Goal: Information Seeking & Learning: Learn about a topic

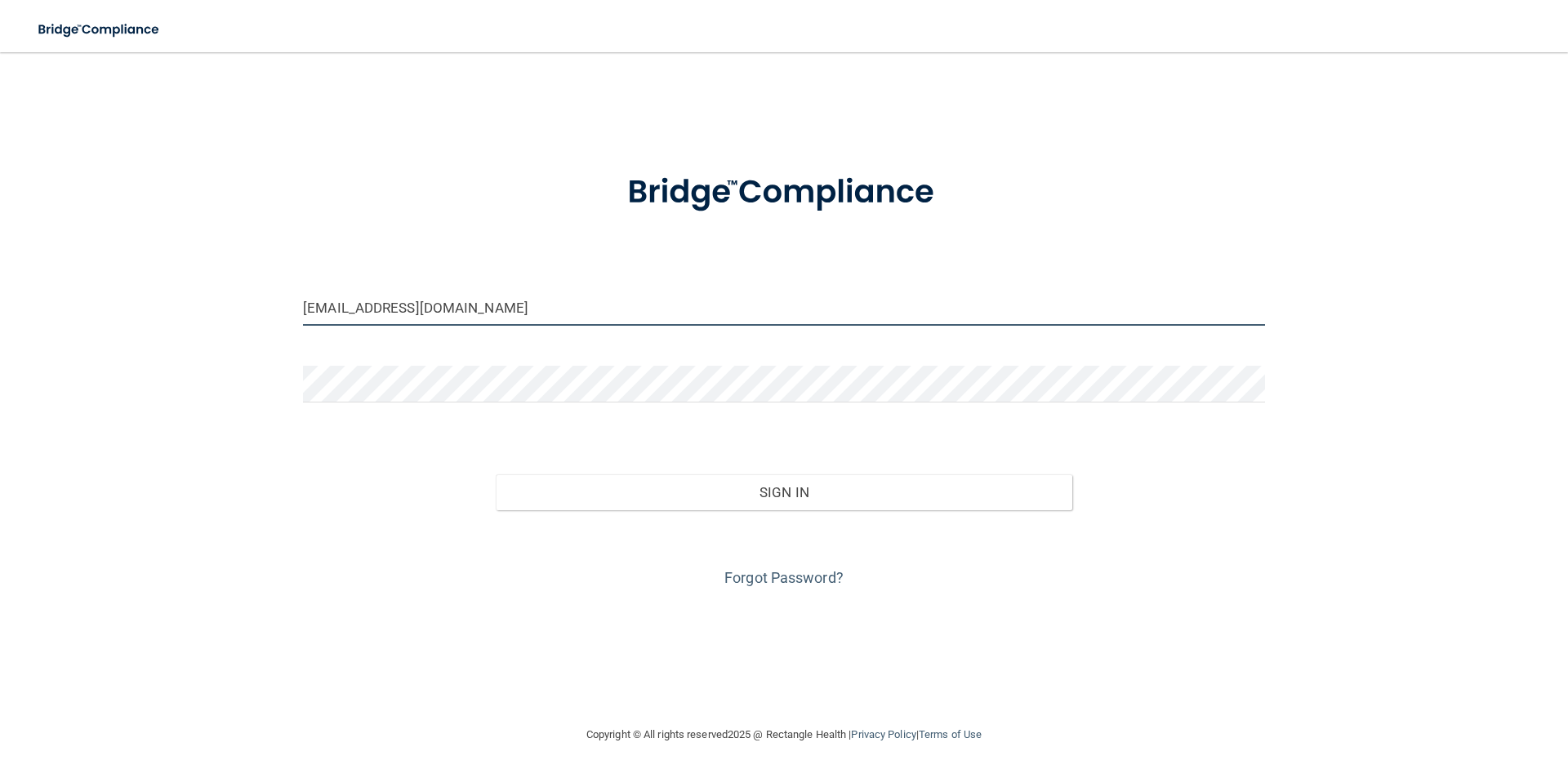
click at [532, 289] on input "[EMAIL_ADDRESS][DOMAIN_NAME]" at bounding box center [784, 307] width 962 height 37
type input "="
drag, startPoint x: 522, startPoint y: 311, endPoint x: 103, endPoint y: 342, distance: 420.1
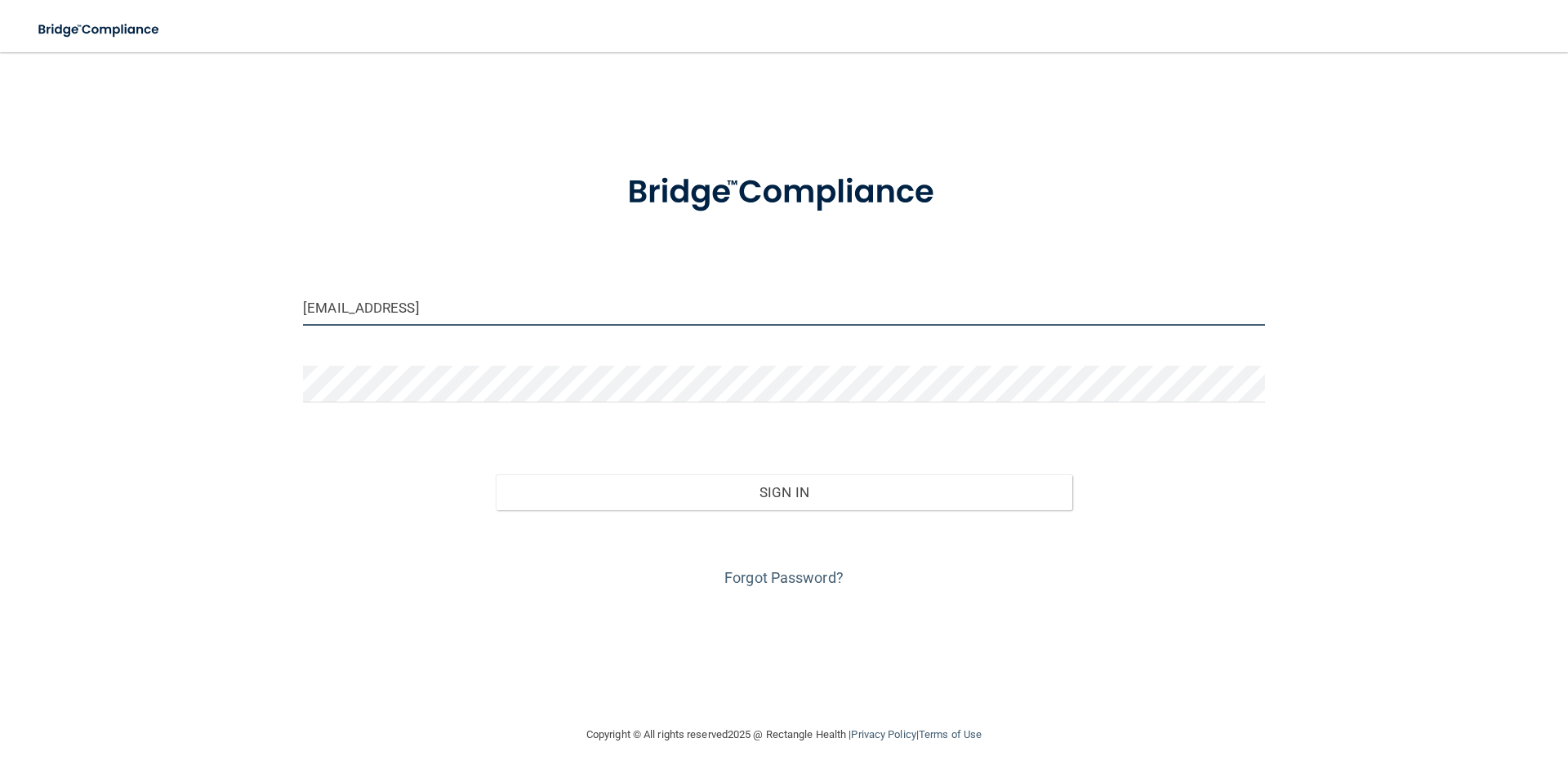
click at [103, 342] on div "[EMAIL_ADDRESS] Invalid email/password. You don't have permission to access tha…" at bounding box center [784, 389] width 1503 height 640
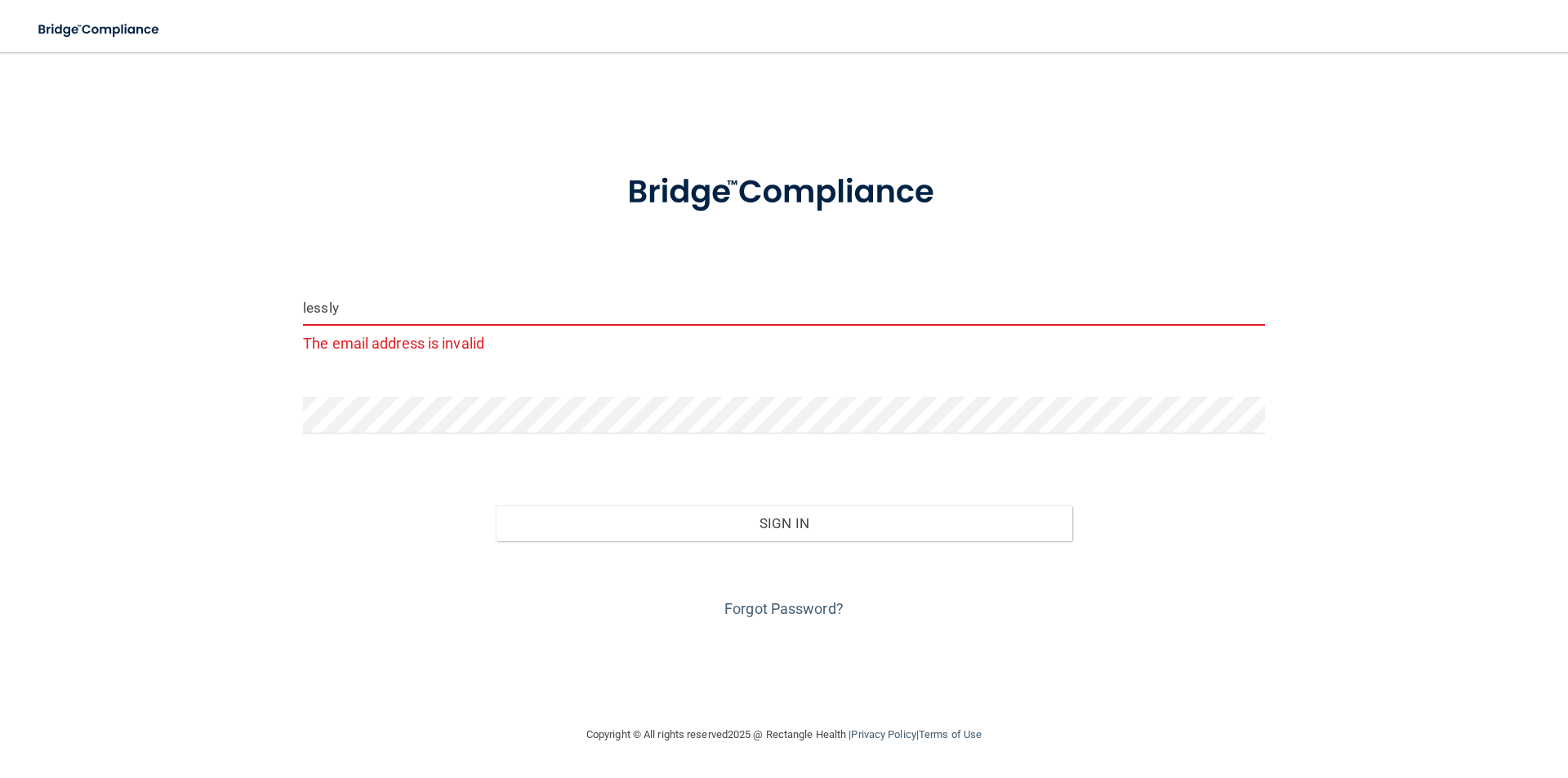
drag, startPoint x: 351, startPoint y: 309, endPoint x: 245, endPoint y: 310, distance: 106.0
click at [245, 310] on div "lessly The email address is invalid Invalid email/password. You don't have perm…" at bounding box center [784, 389] width 1503 height 640
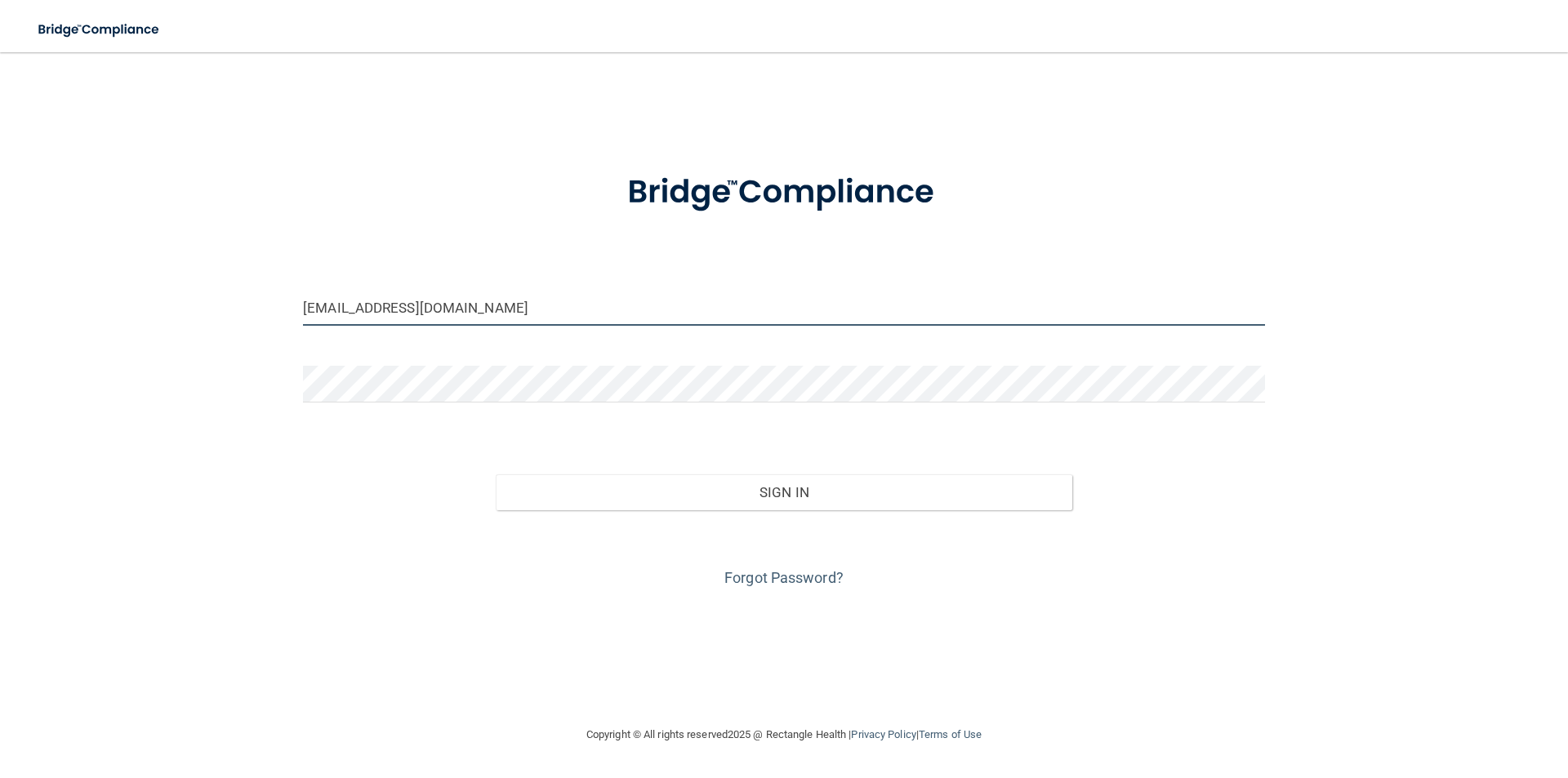
type input "[EMAIL_ADDRESS][DOMAIN_NAME]"
click at [496, 474] on button "Sign In" at bounding box center [785, 493] width 578 height 36
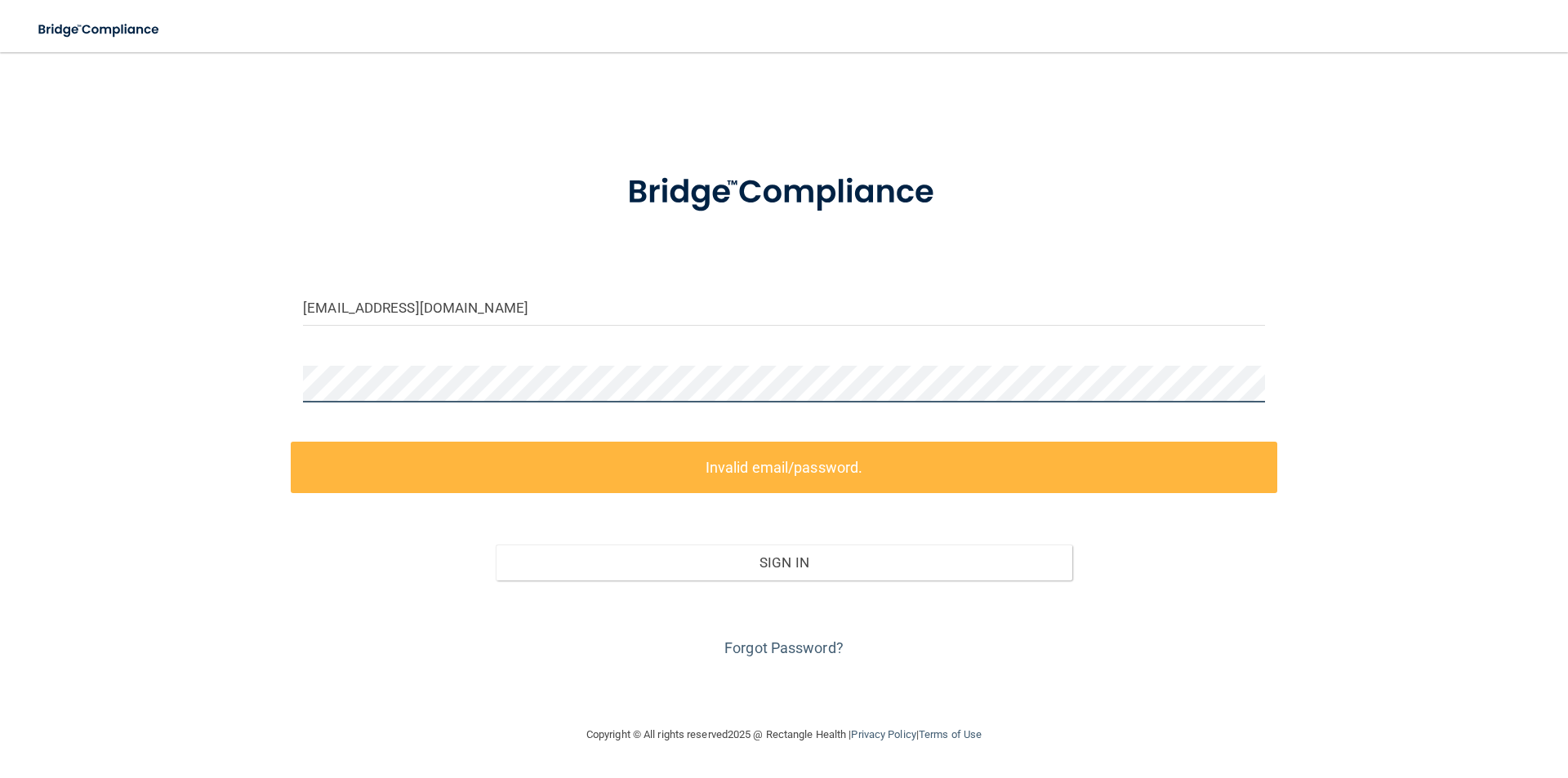
click at [174, 383] on div "[EMAIL_ADDRESS][DOMAIN_NAME] Invalid email/password. You don't have permission …" at bounding box center [784, 389] width 1503 height 640
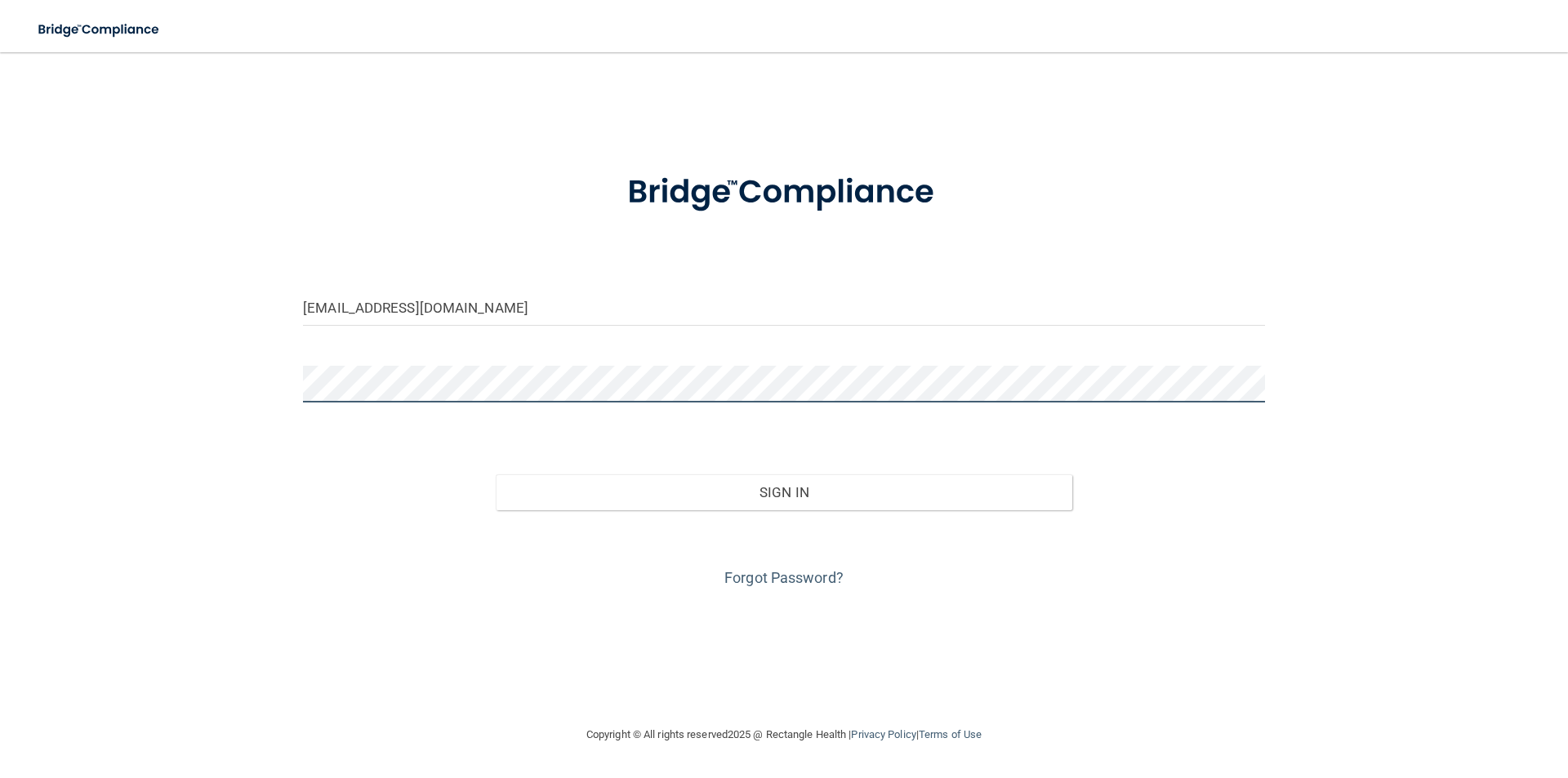
click at [496, 474] on button "Sign In" at bounding box center [785, 493] width 578 height 36
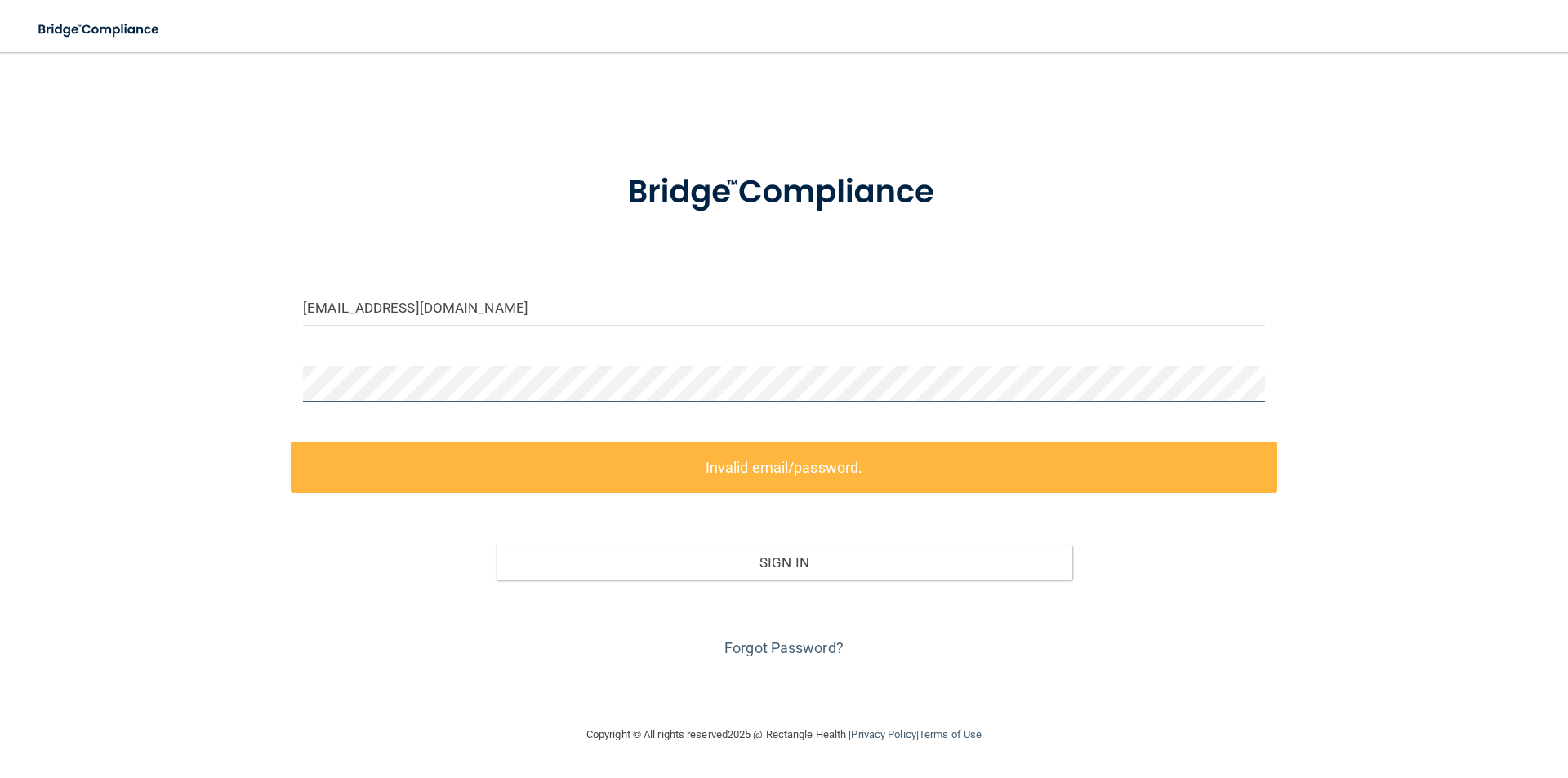
click at [112, 404] on div "[EMAIL_ADDRESS][DOMAIN_NAME] Invalid email/password. You don't have permission …" at bounding box center [784, 389] width 1503 height 640
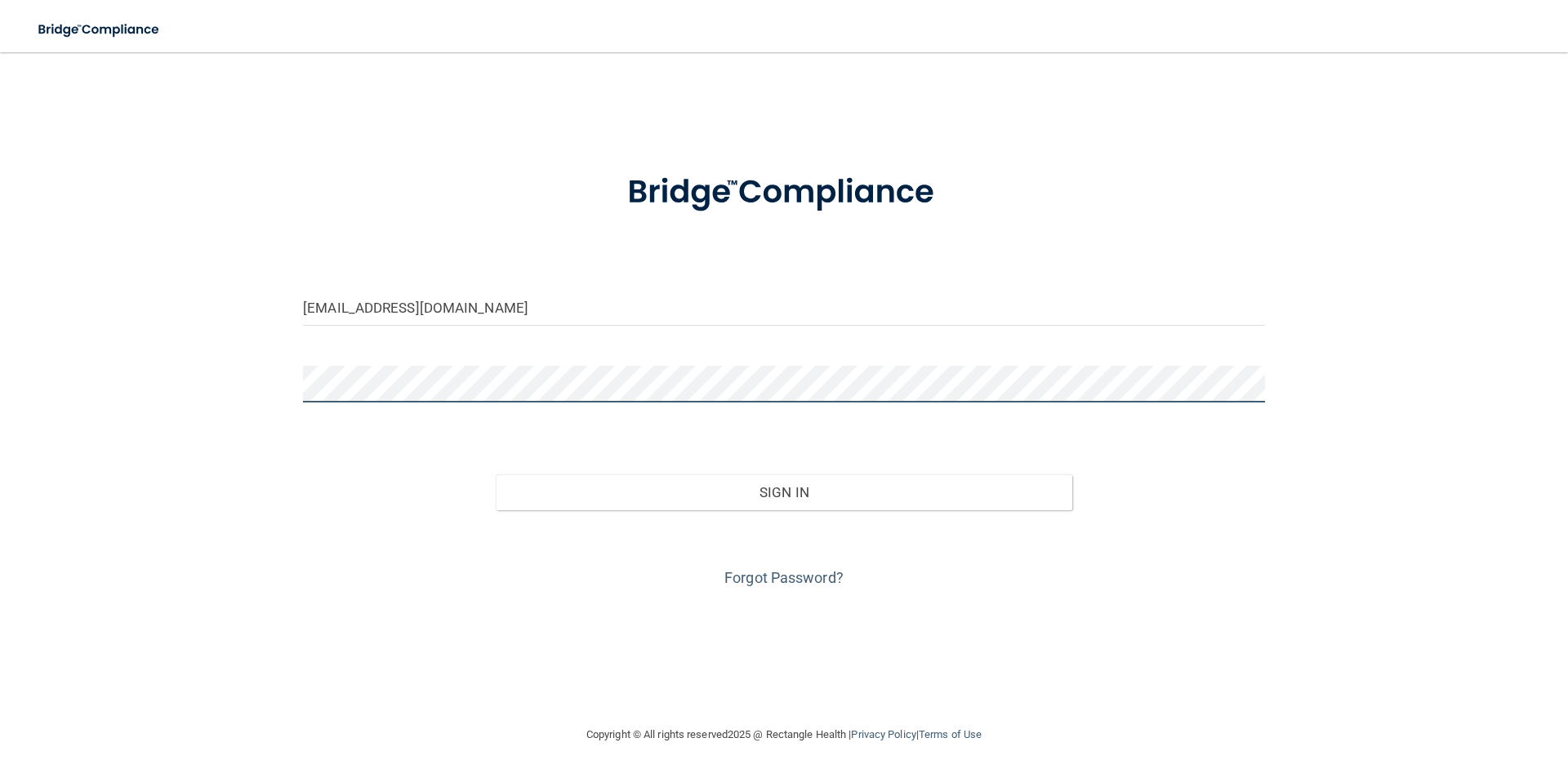
click at [496, 474] on button "Sign In" at bounding box center [785, 493] width 578 height 36
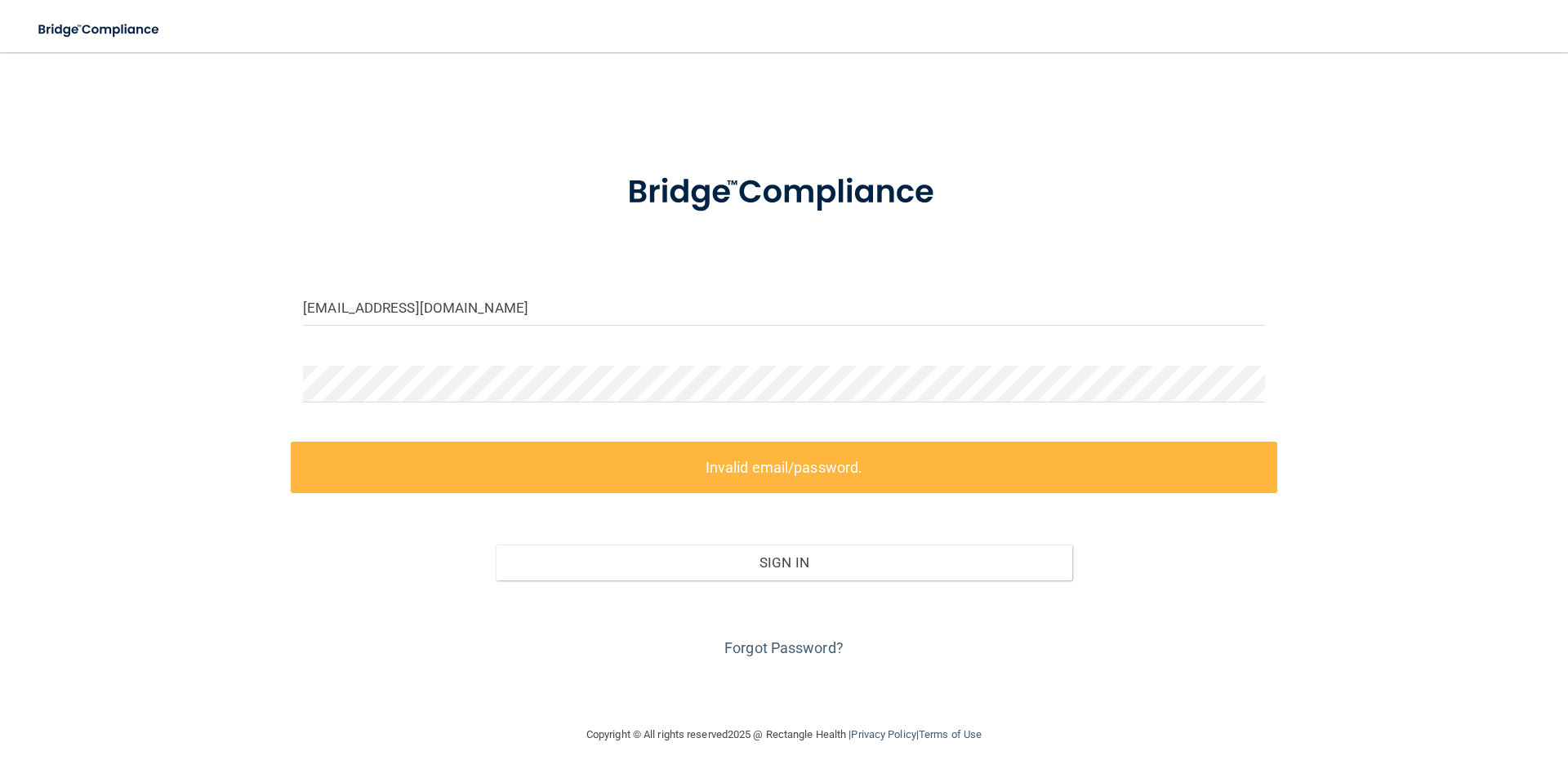
click at [1271, 634] on div "Forgot Password?" at bounding box center [783, 621] width 986 height 82
click at [280, 619] on div "[EMAIL_ADDRESS][DOMAIN_NAME] Invalid email/password. You don't have permission …" at bounding box center [784, 389] width 1503 height 640
click at [200, 394] on div "[EMAIL_ADDRESS][DOMAIN_NAME] Invalid email/password. You don't have permission …" at bounding box center [784, 389] width 1503 height 640
click at [167, 374] on div "[EMAIL_ADDRESS][DOMAIN_NAME] Invalid email/password. You don't have permission …" at bounding box center [784, 389] width 1503 height 640
click at [496, 545] on button "Sign In" at bounding box center [785, 563] width 578 height 36
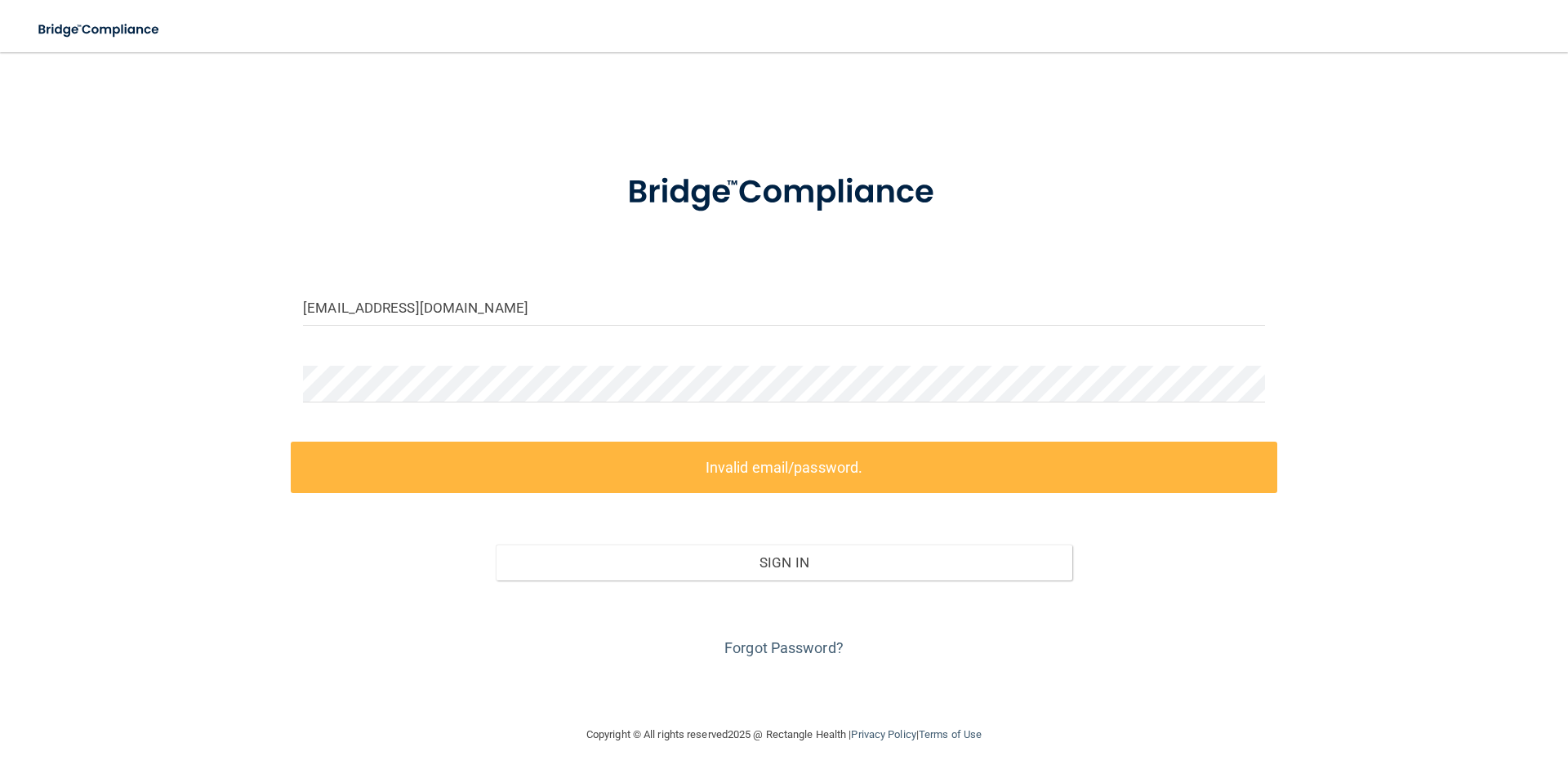
click at [305, 613] on div "Forgot Password?" at bounding box center [783, 621] width 986 height 82
click at [433, 439] on form "[EMAIL_ADDRESS][DOMAIN_NAME] Invalid email/password. You don't have permission …" at bounding box center [784, 405] width 962 height 511
click at [434, 459] on label "Invalid email/password." at bounding box center [783, 467] width 986 height 51
click at [318, 571] on div "Sign In" at bounding box center [783, 545] width 986 height 68
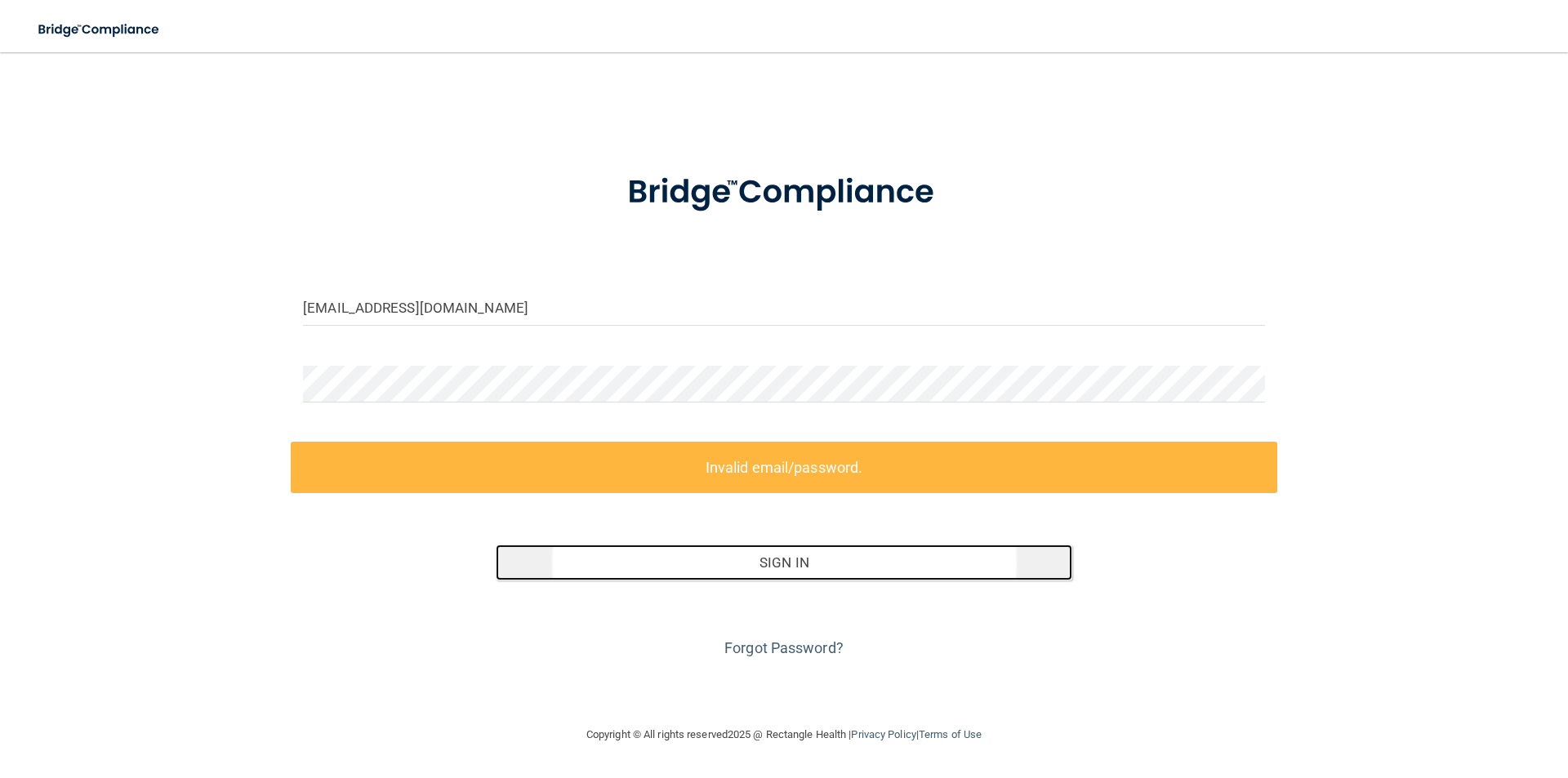
click at [782, 559] on button "Sign In" at bounding box center [785, 563] width 578 height 36
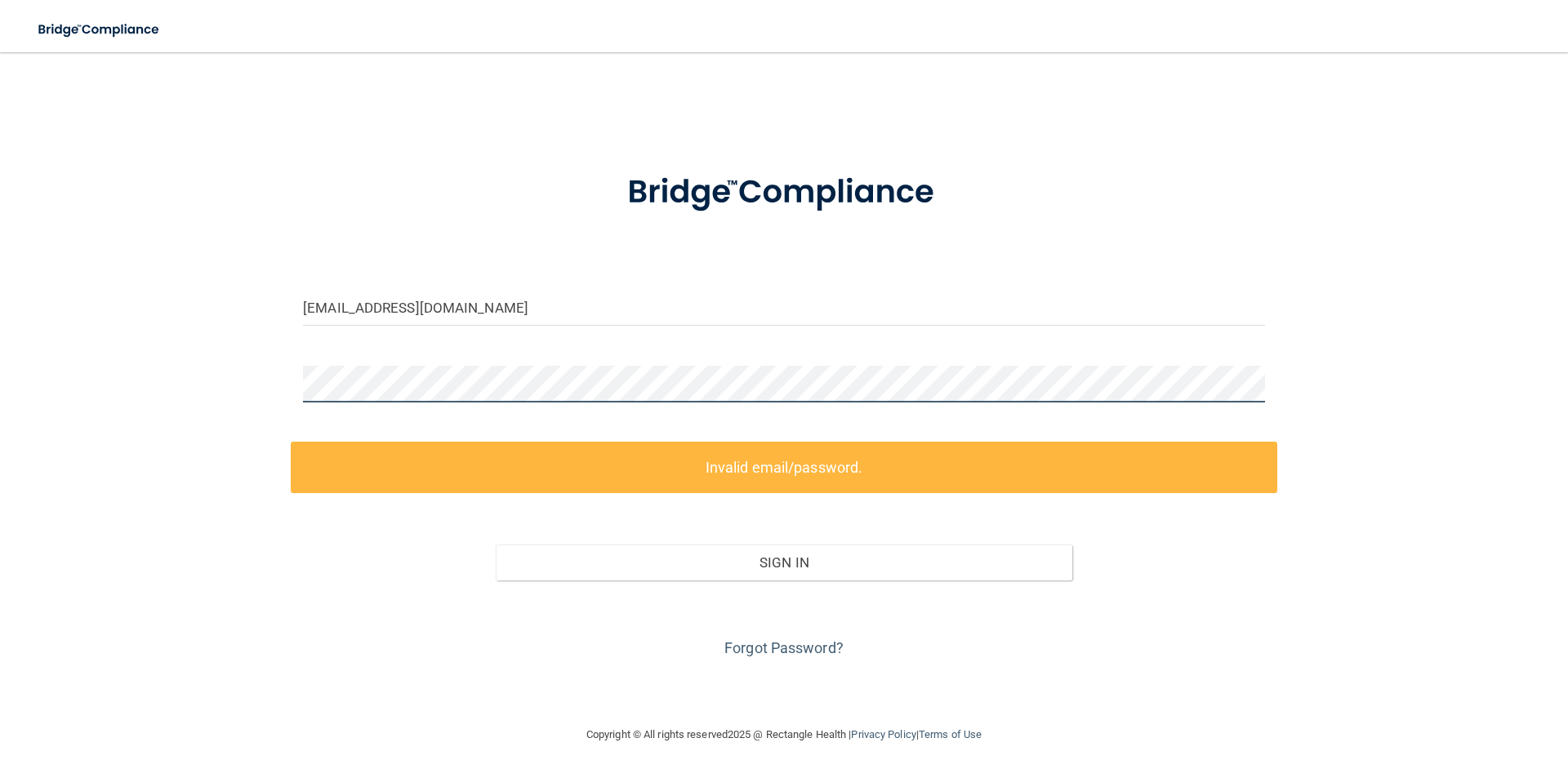
click at [68, 393] on div "[EMAIL_ADDRESS][DOMAIN_NAME] Invalid email/password. You don't have permission …" at bounding box center [784, 389] width 1503 height 640
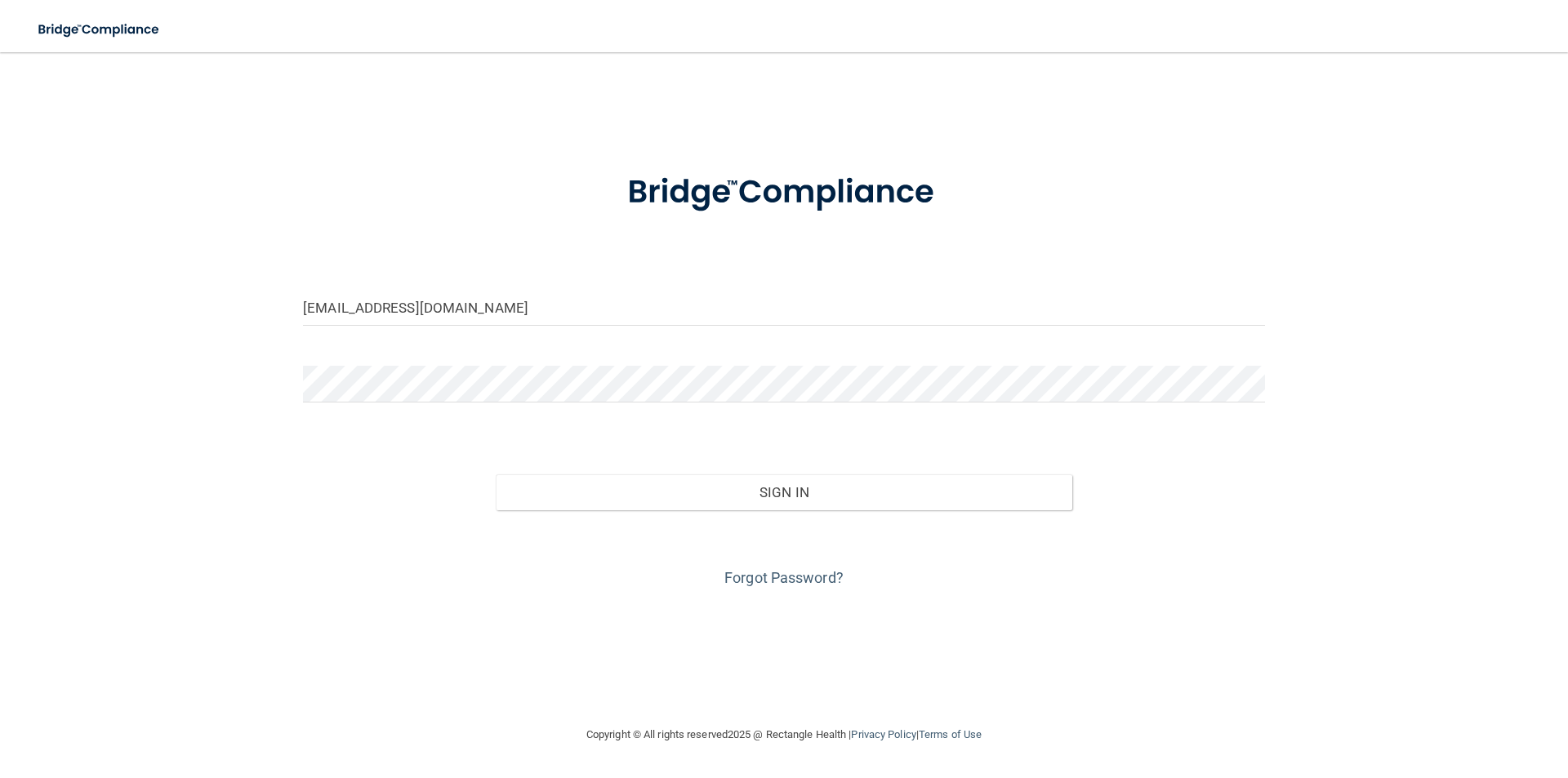
drag, startPoint x: 272, startPoint y: 609, endPoint x: 295, endPoint y: 600, distance: 24.7
click at [275, 607] on div "[EMAIL_ADDRESS][DOMAIN_NAME] Invalid email/password. You don't have permission …" at bounding box center [784, 389] width 1503 height 640
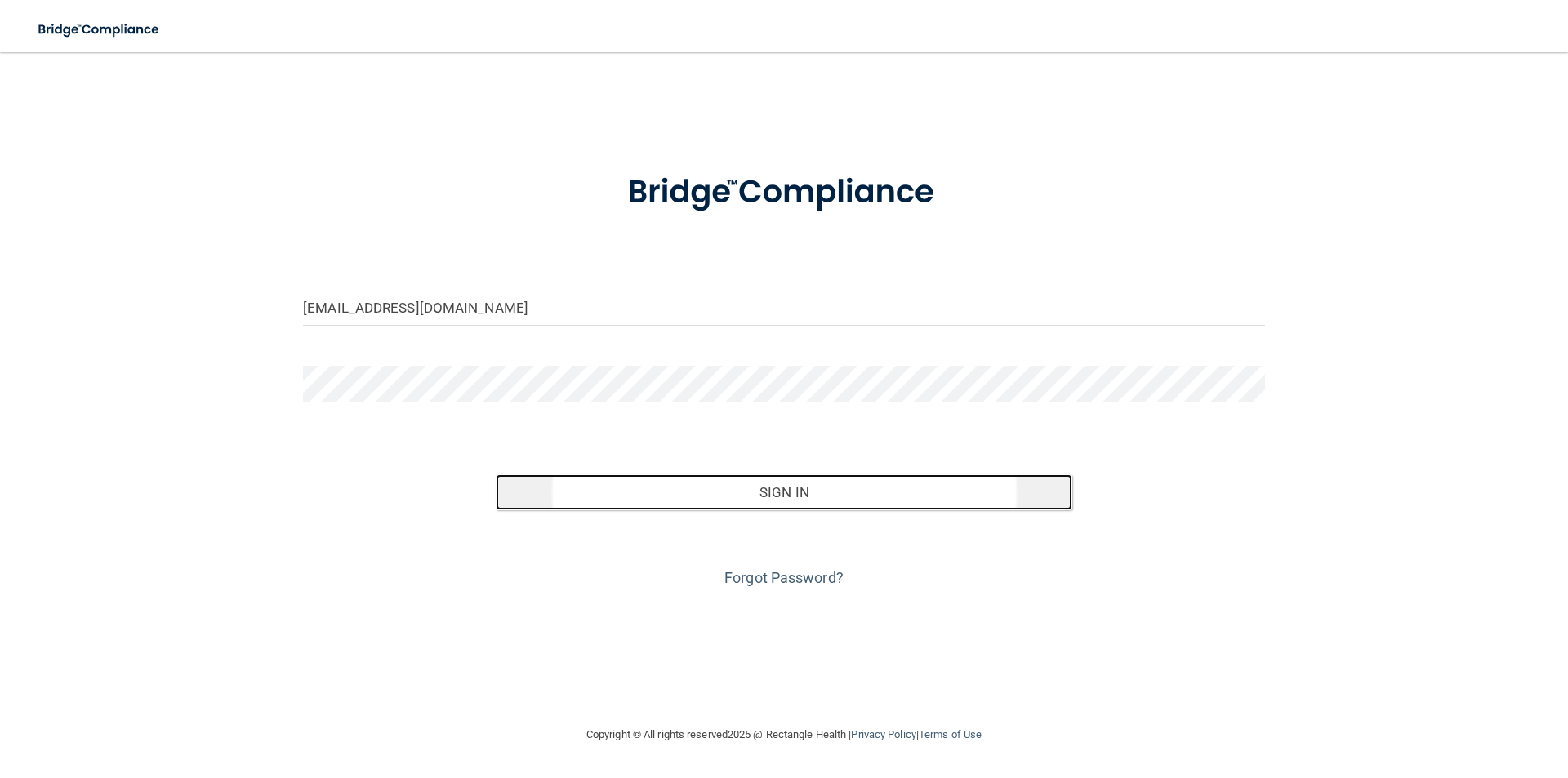
click at [714, 488] on button "Sign In" at bounding box center [785, 493] width 578 height 36
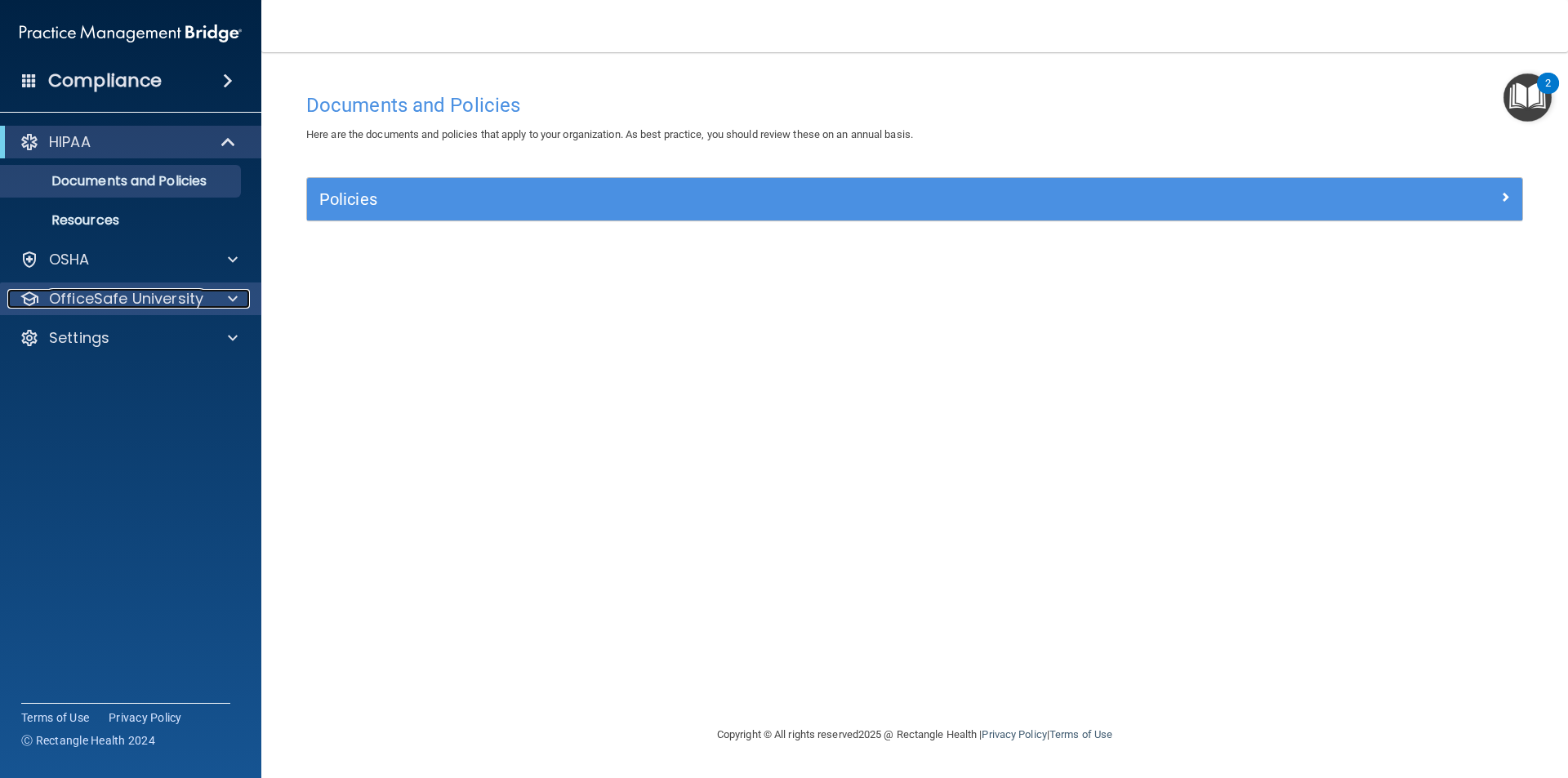
click at [213, 299] on div at bounding box center [229, 299] width 40 height 20
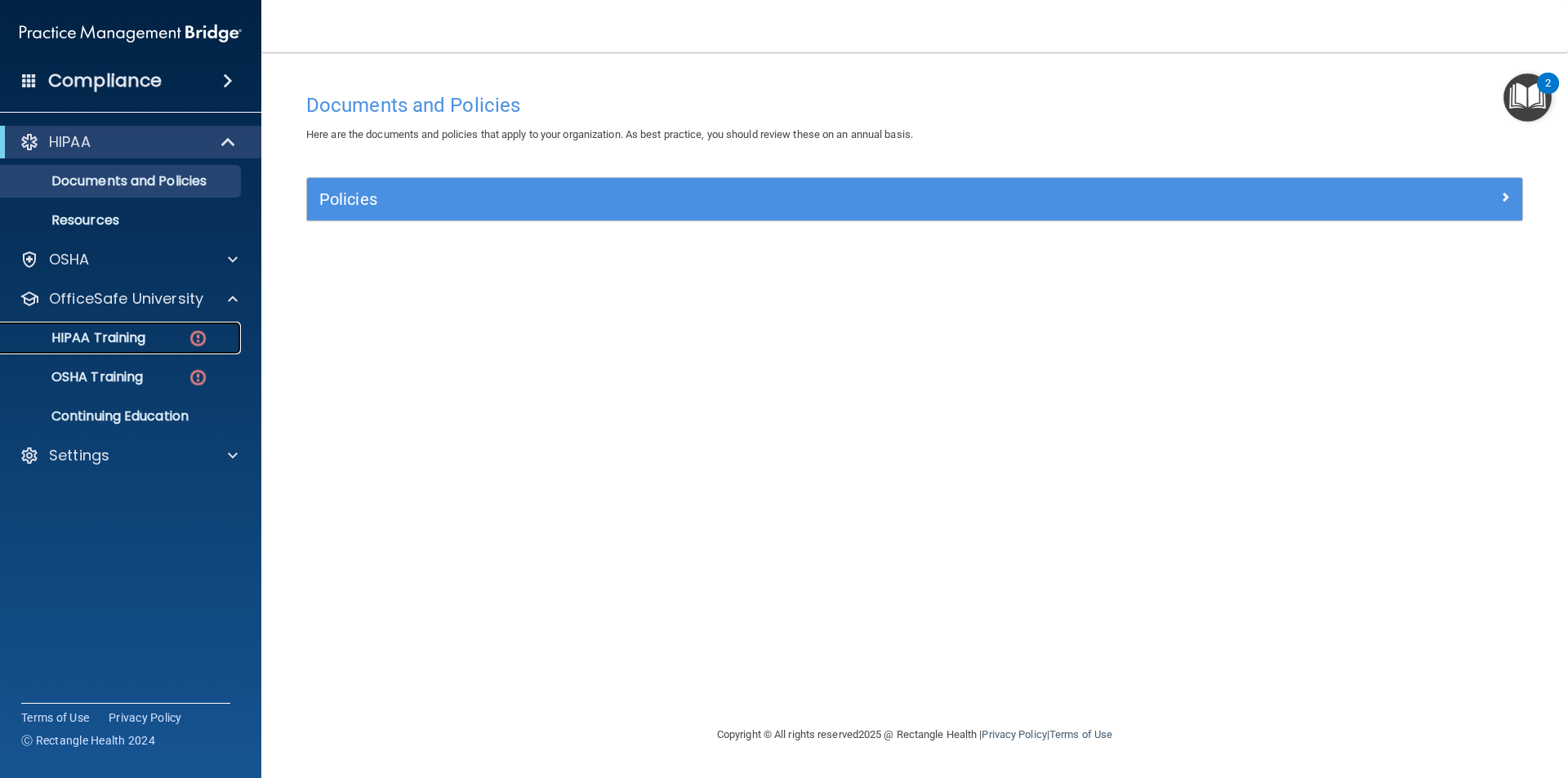
click at [134, 340] on p "HIPAA Training" at bounding box center [78, 338] width 135 height 17
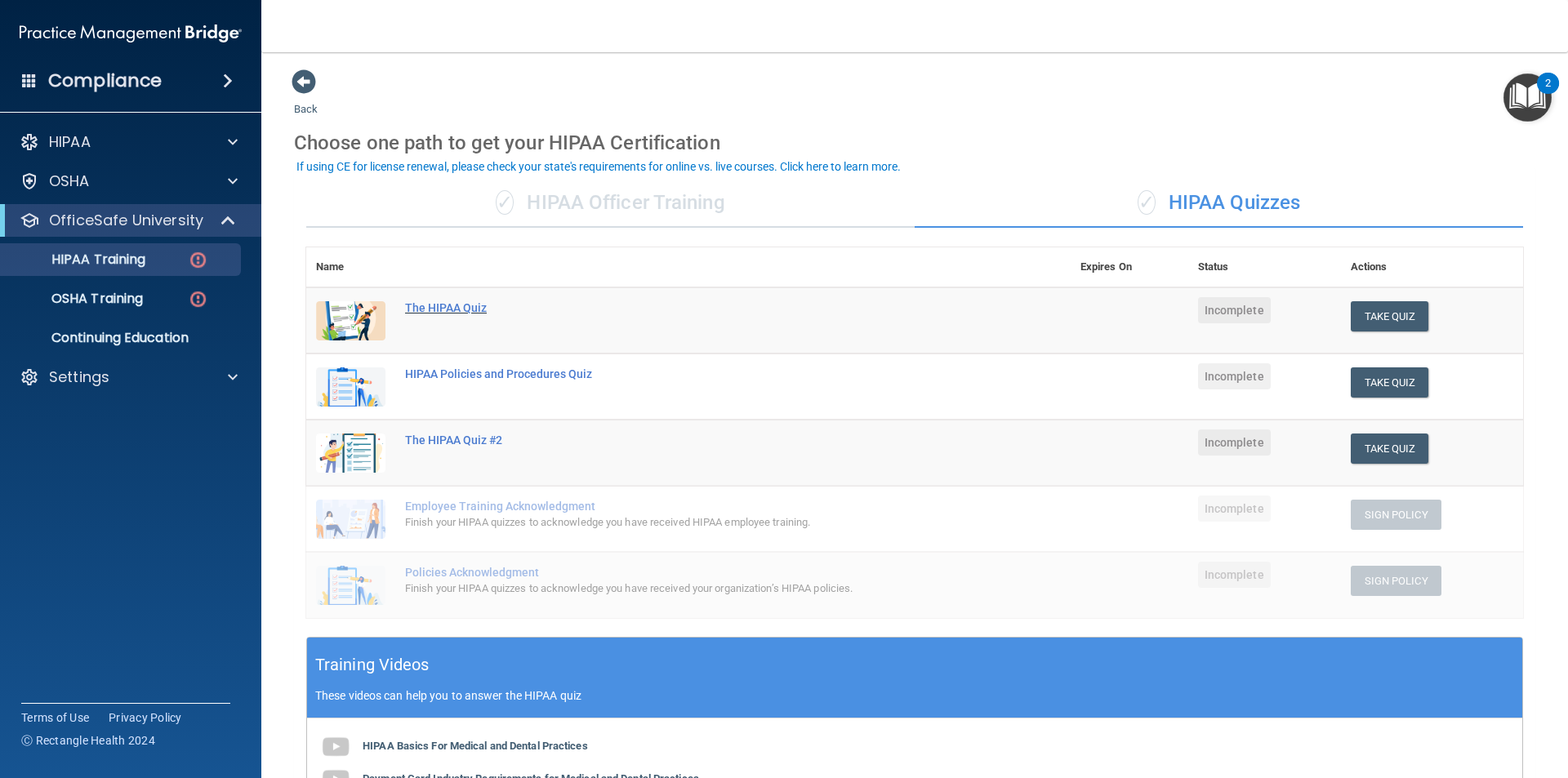
click at [446, 303] on div "The HIPAA Quiz" at bounding box center [697, 308] width 584 height 13
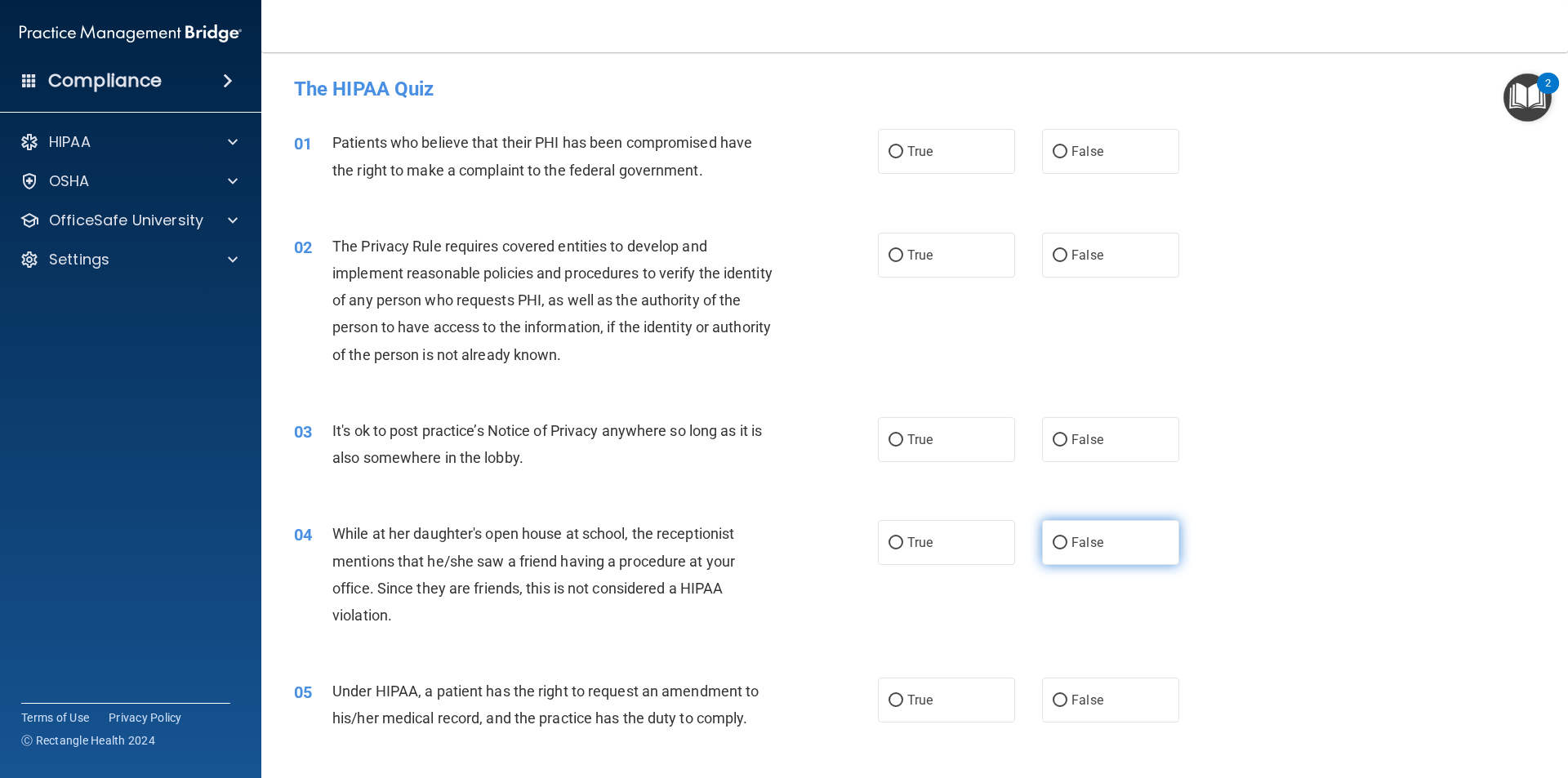
click at [1072, 549] on span "False" at bounding box center [1087, 542] width 32 height 16
click at [1067, 549] on input "False" at bounding box center [1060, 543] width 15 height 12
radio input "true"
click at [916, 436] on span "True" at bounding box center [919, 439] width 26 height 16
click at [903, 436] on input "True" at bounding box center [896, 440] width 15 height 12
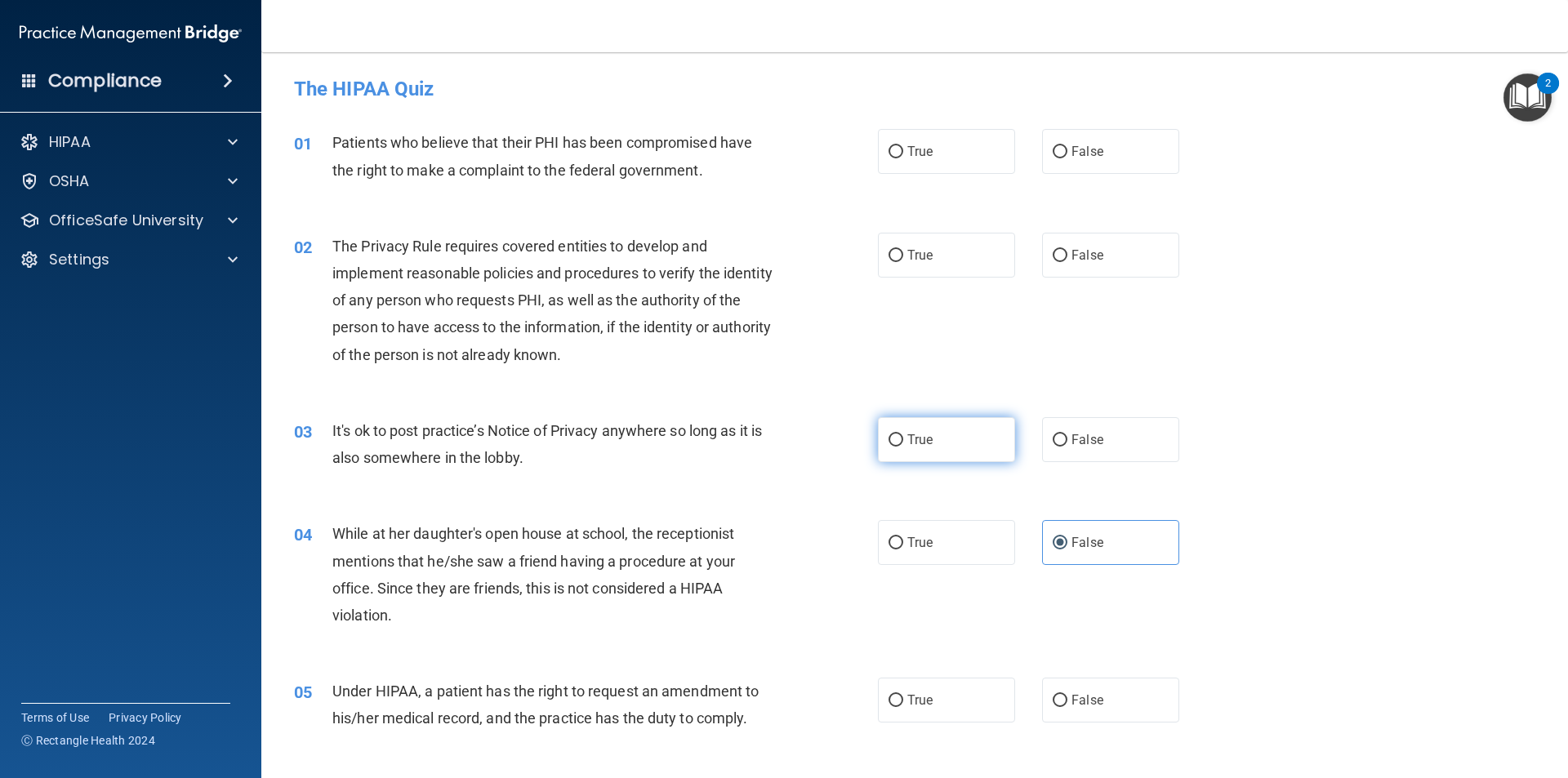
radio input "true"
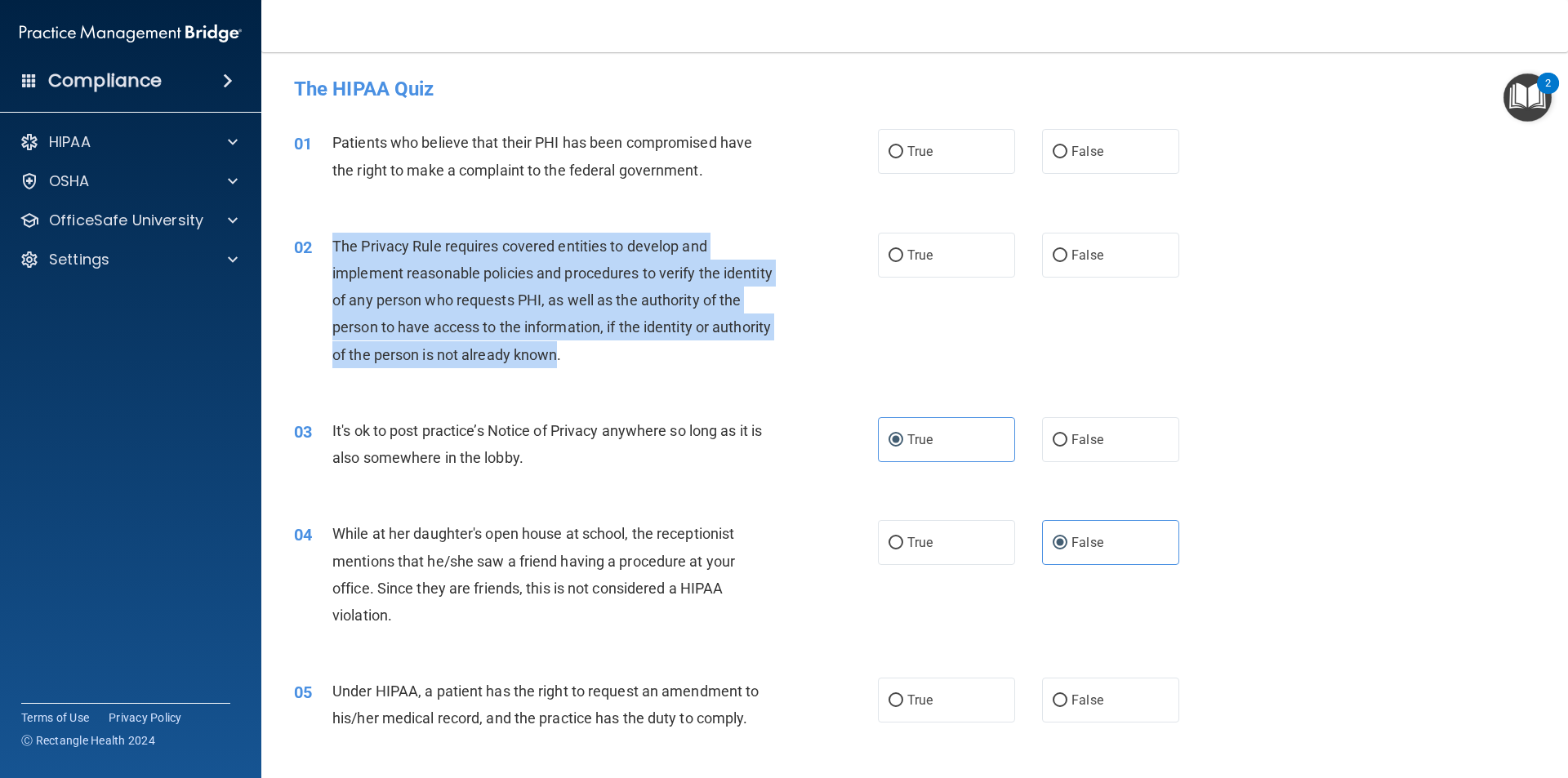
drag, startPoint x: 621, startPoint y: 358, endPoint x: 333, endPoint y: 245, distance: 309.4
click at [333, 245] on span "The Privacy Rule requires covered entities to develop and implement reasonable …" at bounding box center [552, 300] width 440 height 125
copy span "The Privacy Rule requires covered entities to develop and implement reasonable …"
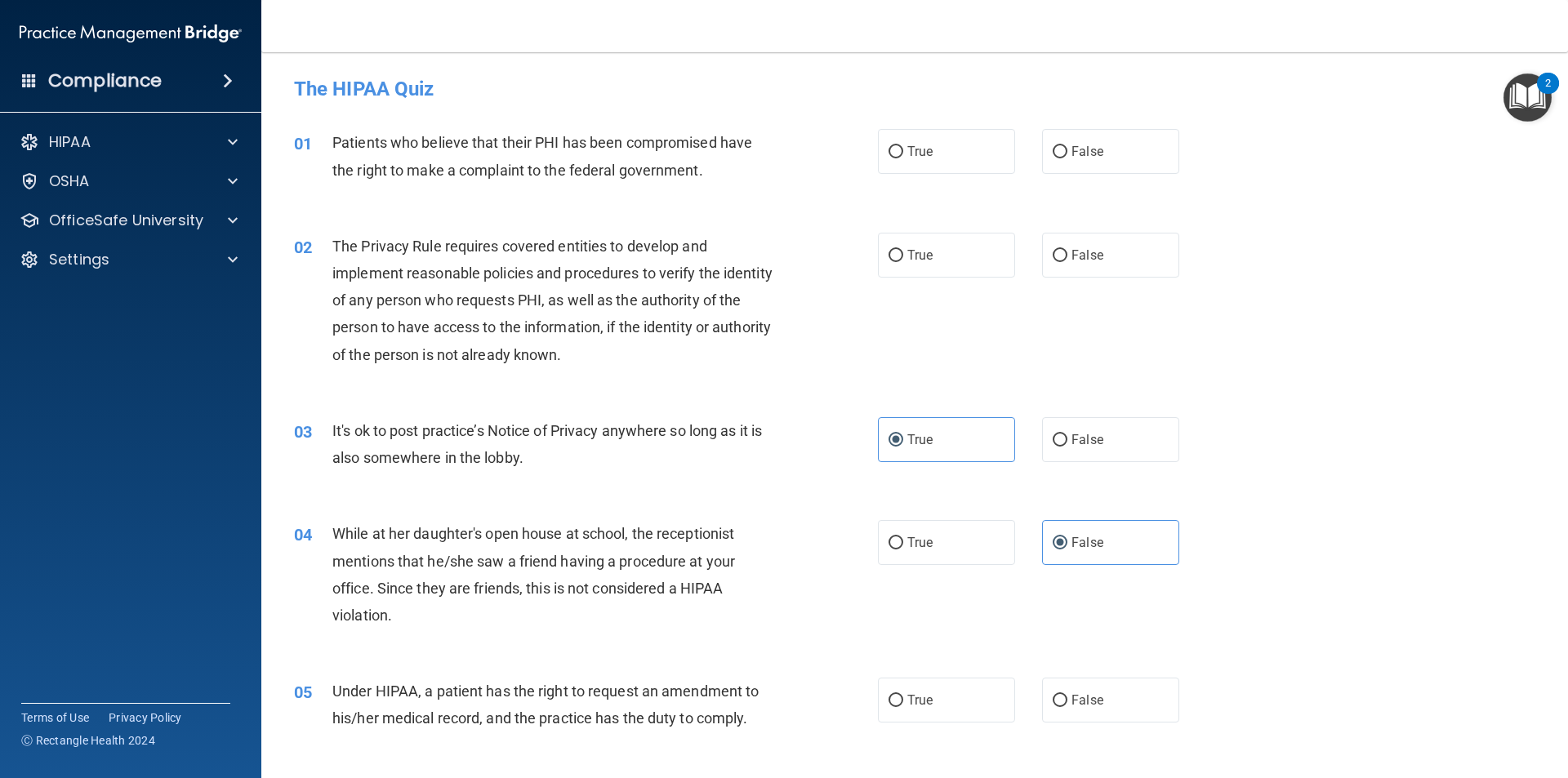
drag, startPoint x: 942, startPoint y: 254, endPoint x: 807, endPoint y: 233, distance: 136.6
click at [934, 253] on label "True" at bounding box center [947, 255] width 137 height 45
click at [903, 253] on input "True" at bounding box center [896, 256] width 15 height 12
radio input "true"
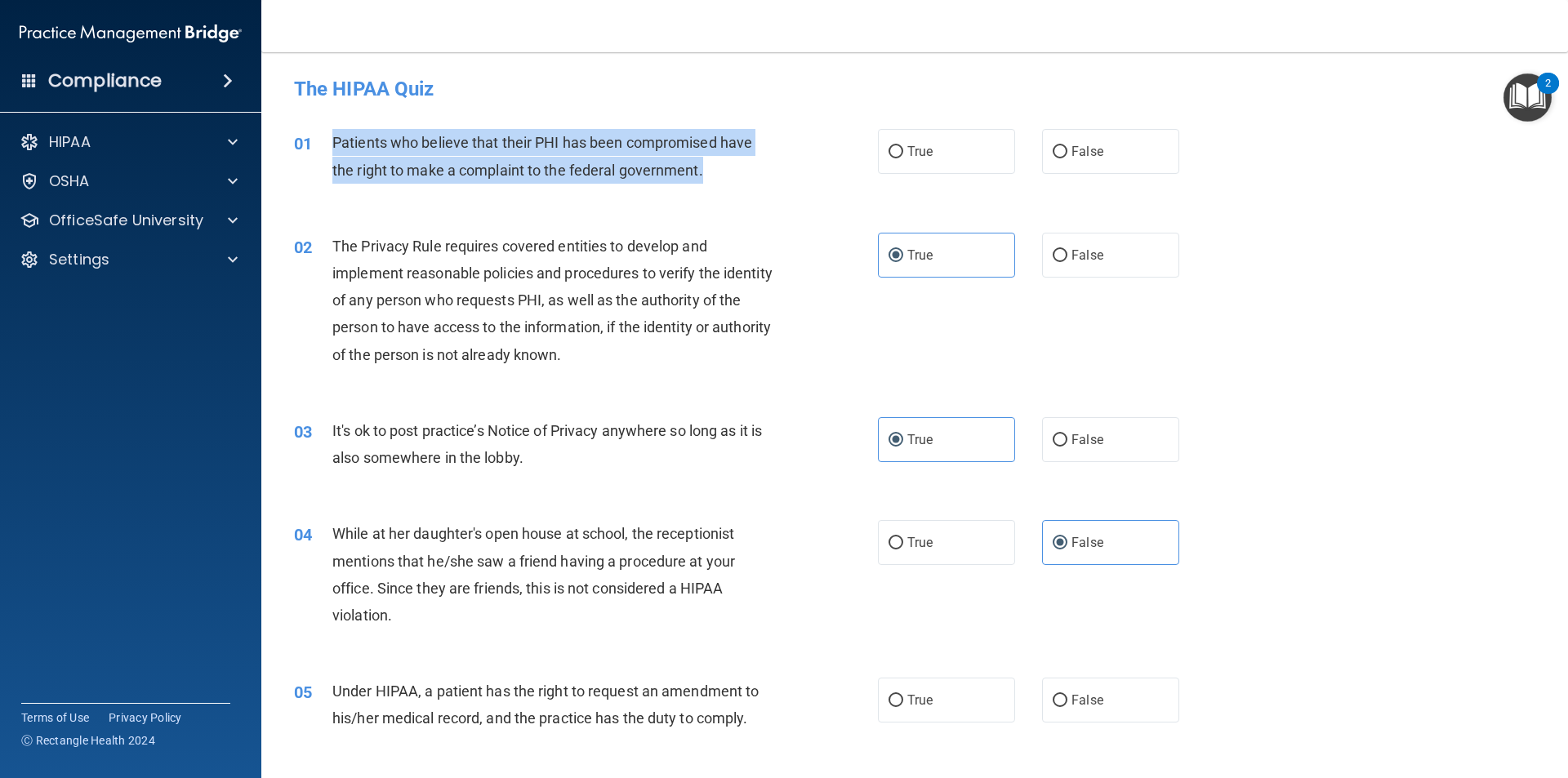
drag, startPoint x: 704, startPoint y: 173, endPoint x: 336, endPoint y: 139, distance: 369.6
click at [336, 139] on div "Patients who believe that their PHI has been compromised have the right to make…" at bounding box center [560, 155] width 456 height 54
copy span "Patients who believe that their PHI has been compromised have the right to make…"
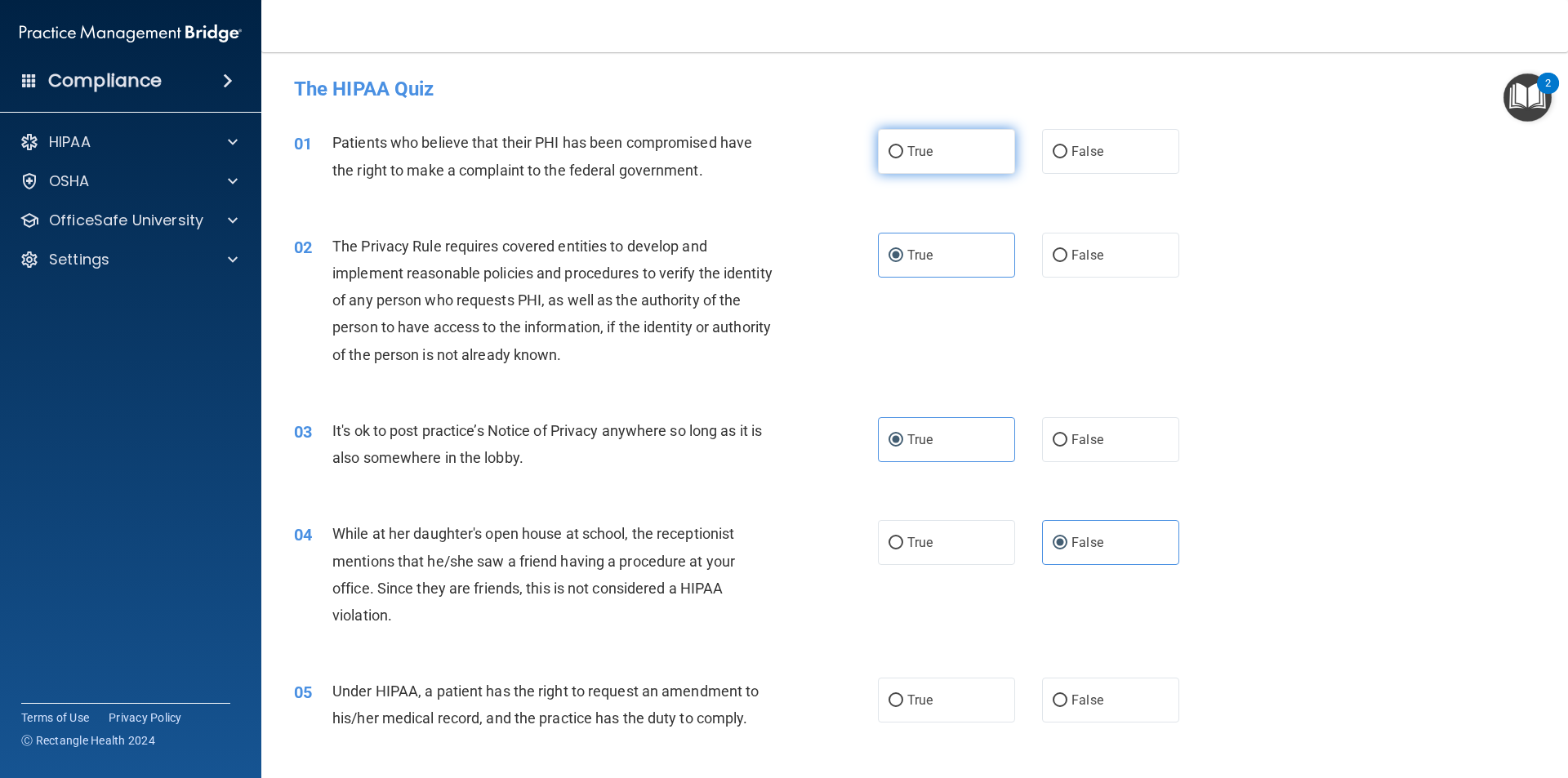
click at [923, 135] on label "True" at bounding box center [947, 151] width 137 height 45
click at [903, 146] on input "True" at bounding box center [896, 152] width 15 height 12
radio input "true"
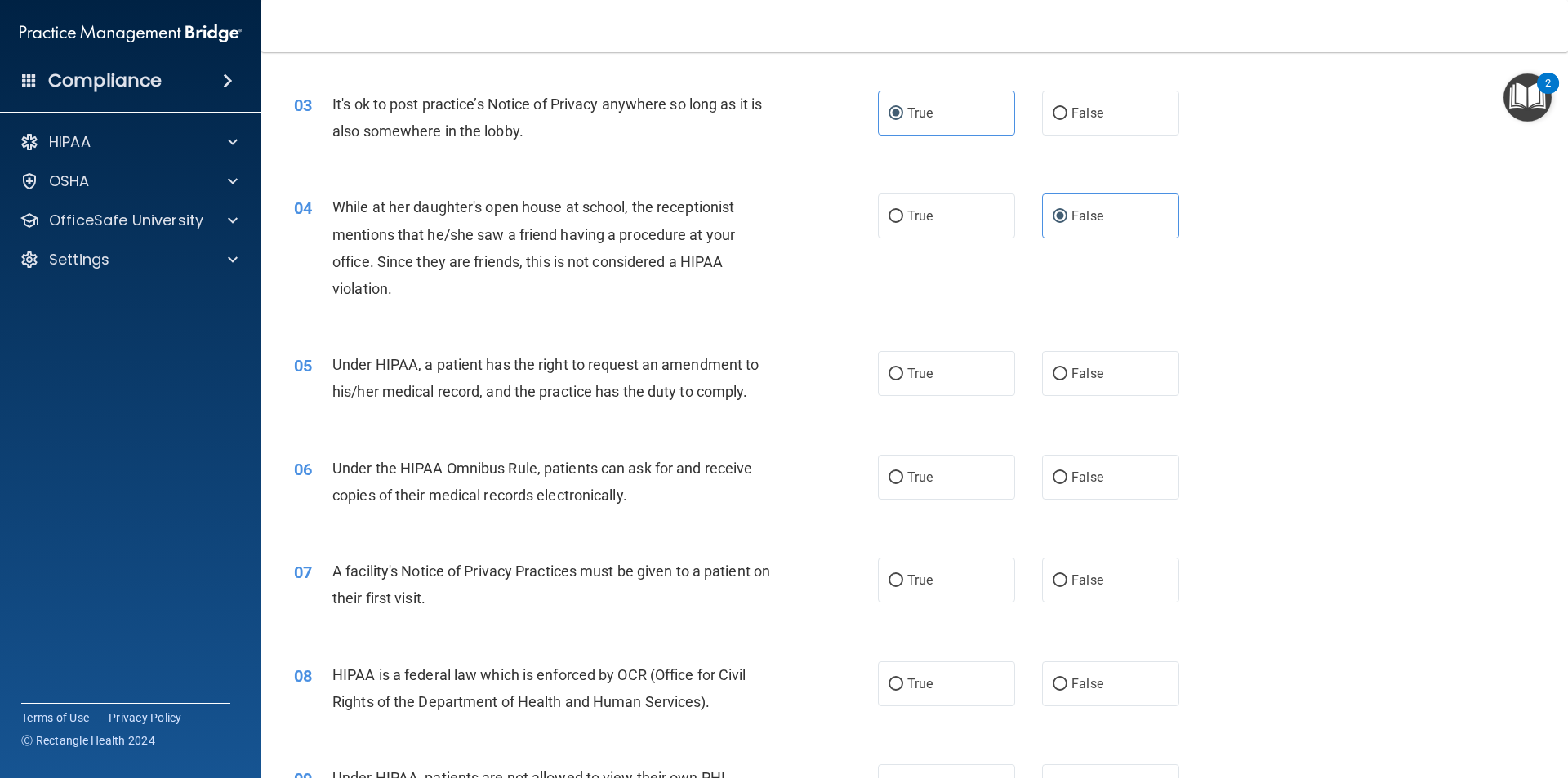
scroll to position [408, 0]
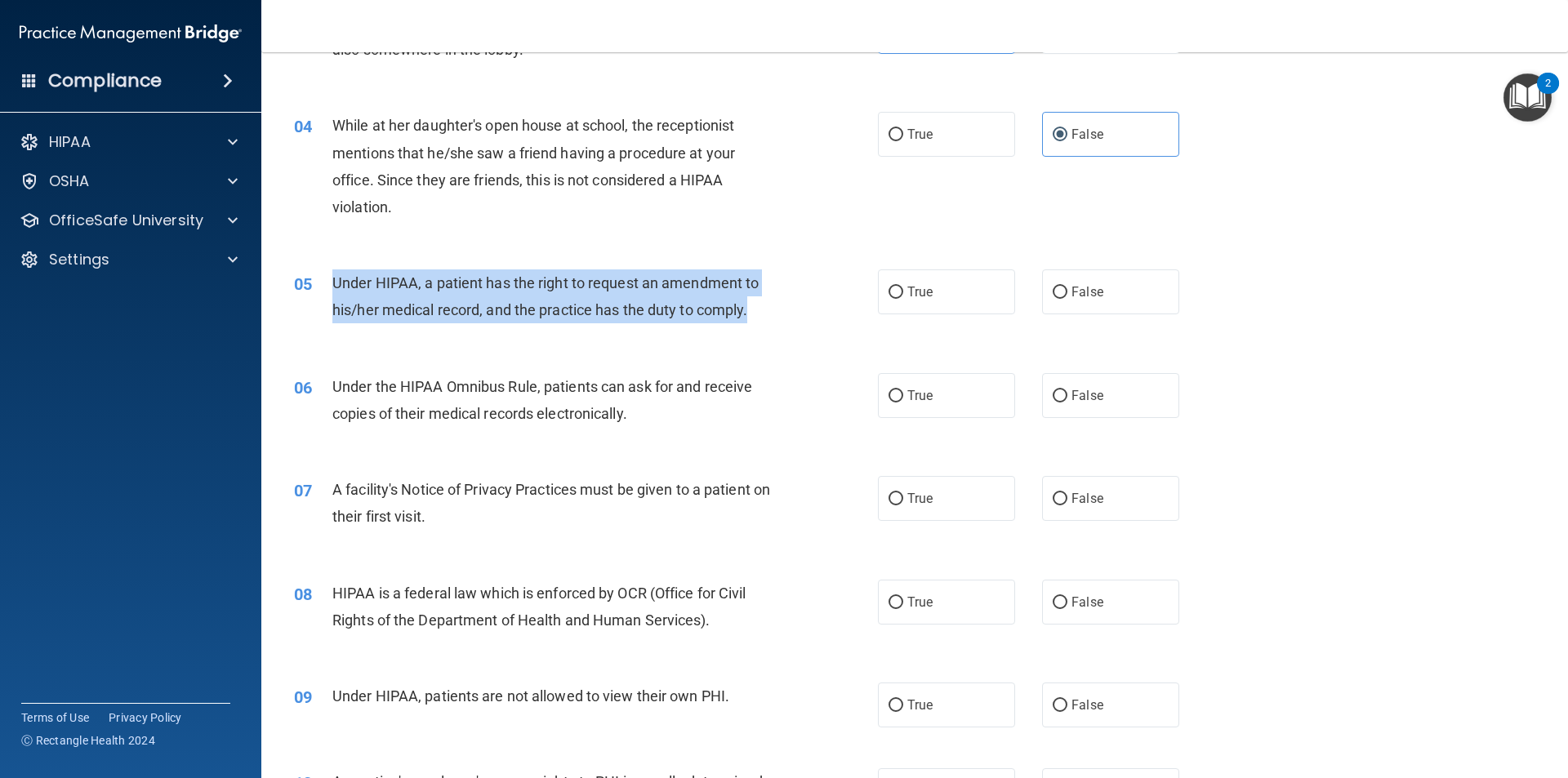
drag, startPoint x: 757, startPoint y: 308, endPoint x: 328, endPoint y: 279, distance: 430.0
click at [328, 279] on div "05 Under HIPAA, a patient has the right to request an amendment to his/her medi…" at bounding box center [586, 300] width 633 height 62
copy div "Under HIPAA, a patient has the right to request an amendment to his/her medical…"
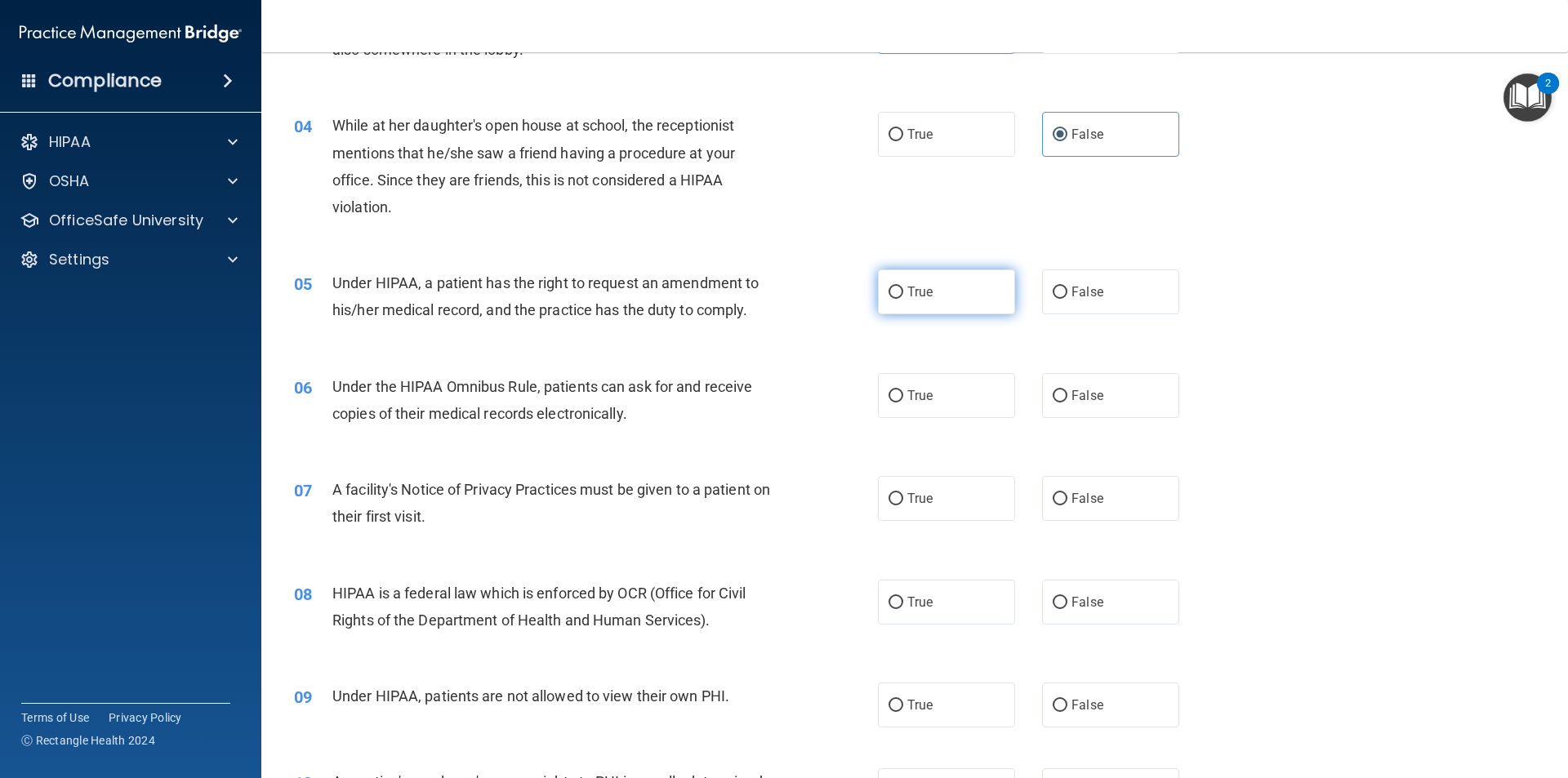
drag, startPoint x: 907, startPoint y: 290, endPoint x: 883, endPoint y: 301, distance: 26.4
click at [907, 290] on span "True" at bounding box center [919, 291] width 26 height 16
click at [903, 290] on input "True" at bounding box center [896, 292] width 15 height 12
radio input "true"
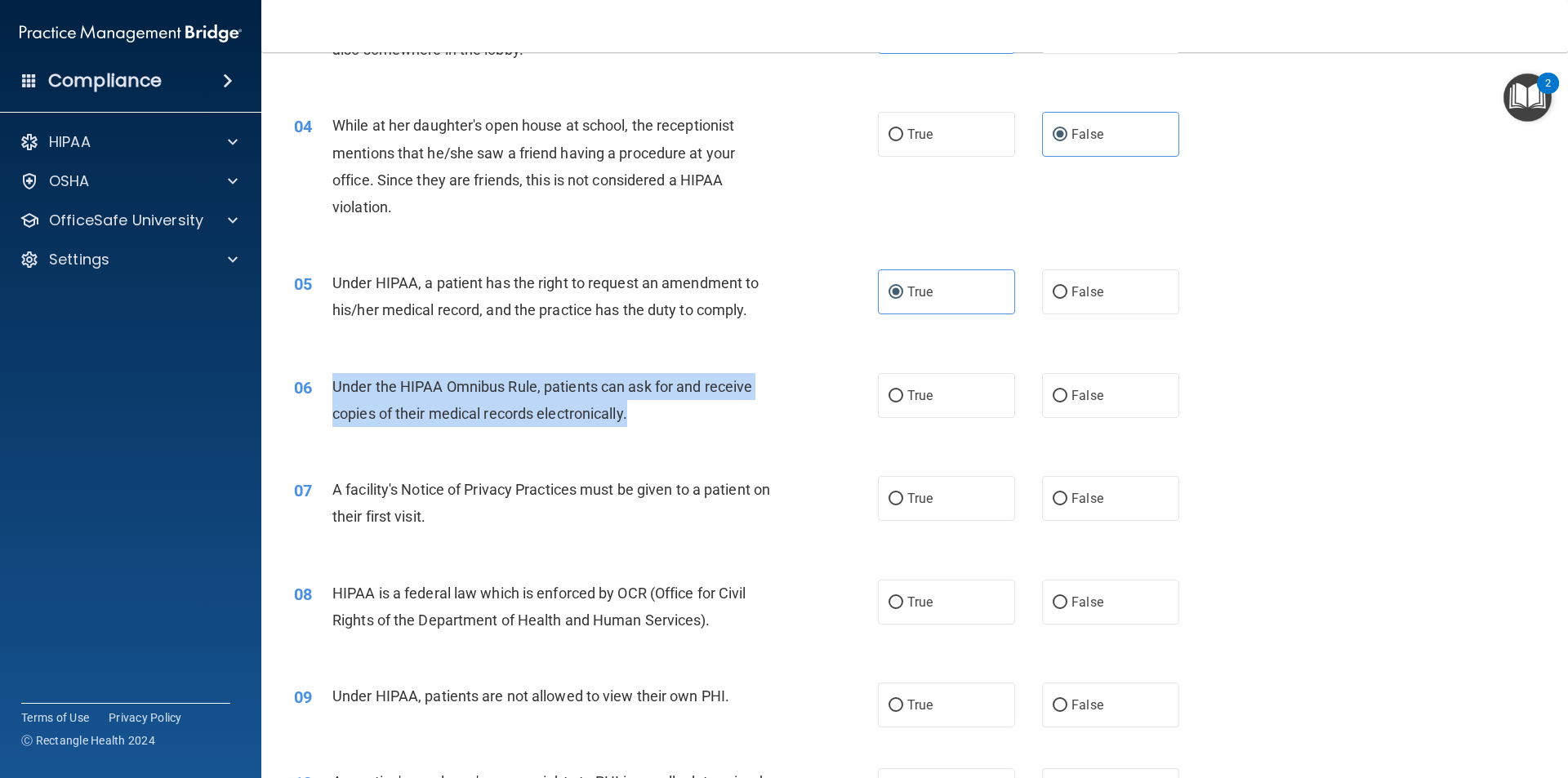
drag, startPoint x: 652, startPoint y: 418, endPoint x: 326, endPoint y: 387, distance: 327.5
click at [326, 387] on div "06 Under the HIPAA Omnibus Rule, patients can ask for and receive copies of the…" at bounding box center [586, 403] width 633 height 62
copy div "Under the HIPAA Omnibus Rule, patients can ask for and receive copies of their …"
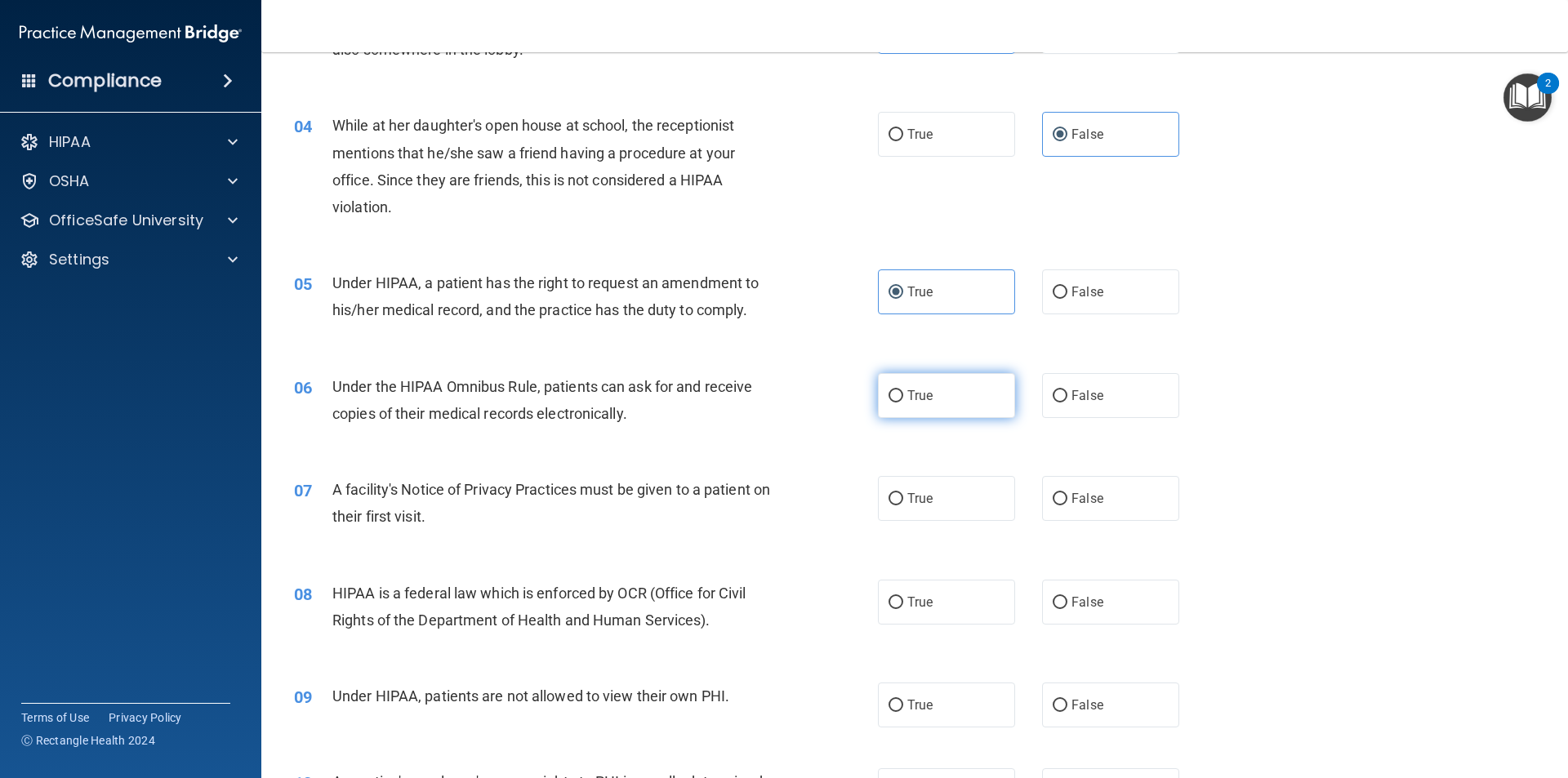
drag, startPoint x: 933, startPoint y: 422, endPoint x: 933, endPoint y: 405, distance: 17.0
click at [932, 421] on div "06 Under the HIPAA Omnibus Rule, patients can ask for and receive copies of the…" at bounding box center [914, 403] width 1266 height 103
click at [934, 399] on label "True" at bounding box center [947, 395] width 137 height 45
click at [903, 399] on input "True" at bounding box center [896, 396] width 15 height 12
radio input "true"
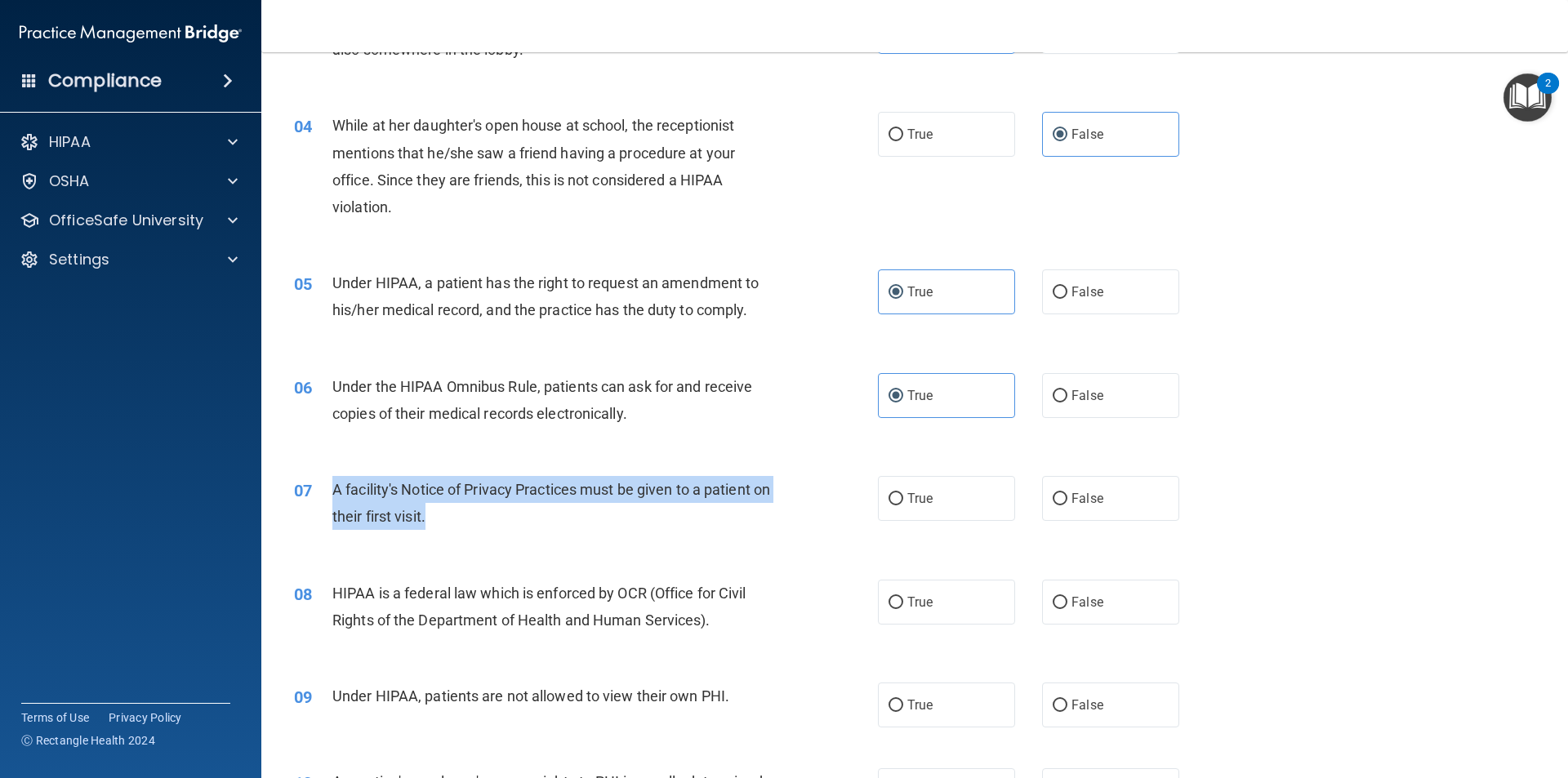
drag, startPoint x: 418, startPoint y: 530, endPoint x: 319, endPoint y: 492, distance: 106.0
click at [319, 492] on div "07 A facility's Notice of Privacy Practices must be given to a patient on their…" at bounding box center [586, 507] width 633 height 62
copy div "A facility's Notice of Privacy Practices must be given to a patient on their fi…"
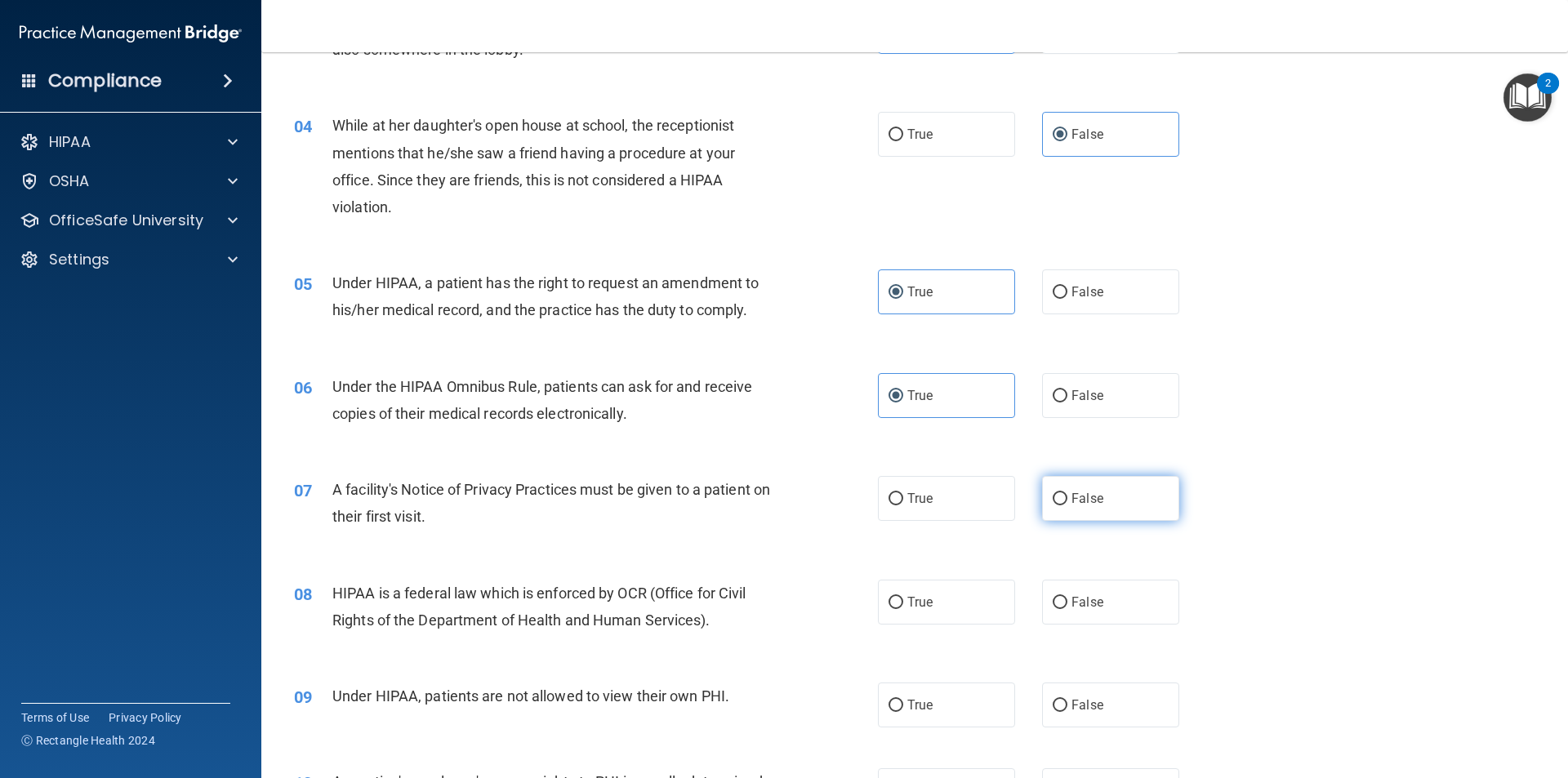
click at [1083, 489] on label "False" at bounding box center [1111, 498] width 137 height 45
click at [1067, 493] on input "False" at bounding box center [1060, 499] width 15 height 12
radio input "true"
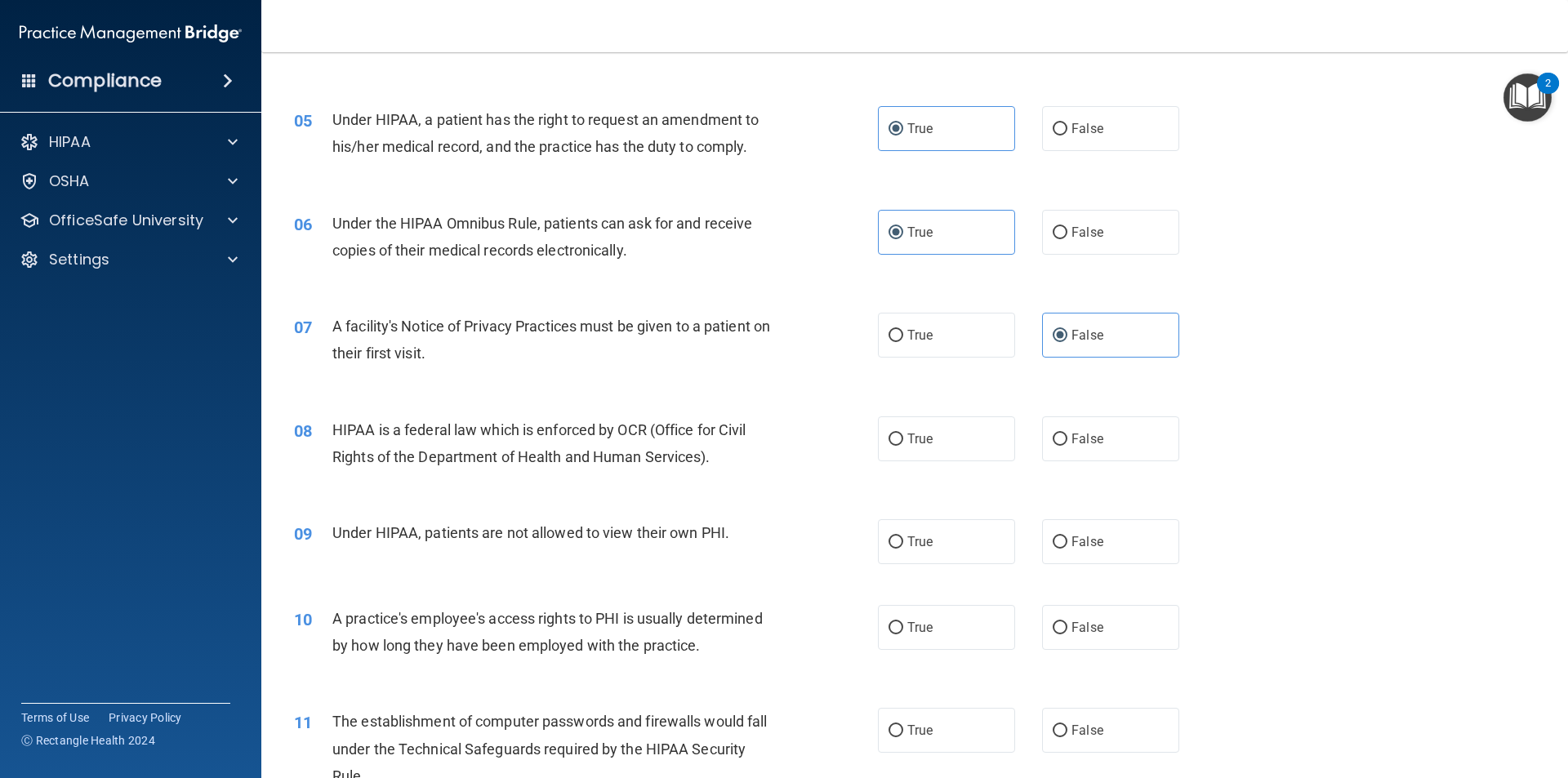
scroll to position [653, 0]
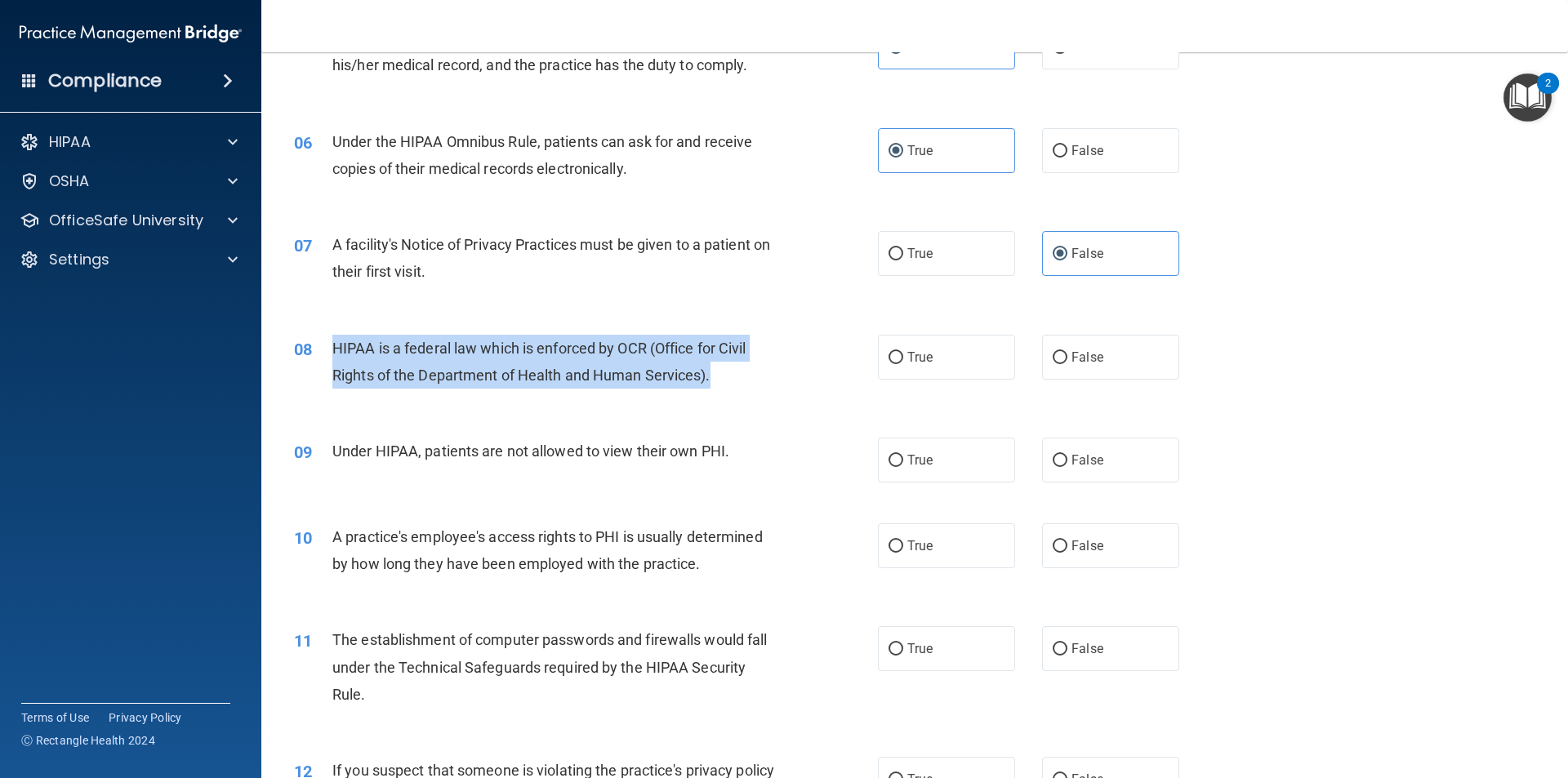
drag, startPoint x: 715, startPoint y: 375, endPoint x: 320, endPoint y: 346, distance: 396.1
click at [320, 346] on div "08 HIPAA is a federal law which is enforced by OCR (Office for Civil Rights of …" at bounding box center [586, 365] width 633 height 62
copy div "HIPAA is a federal law which is enforced by OCR (Office for Civil Rights of the…"
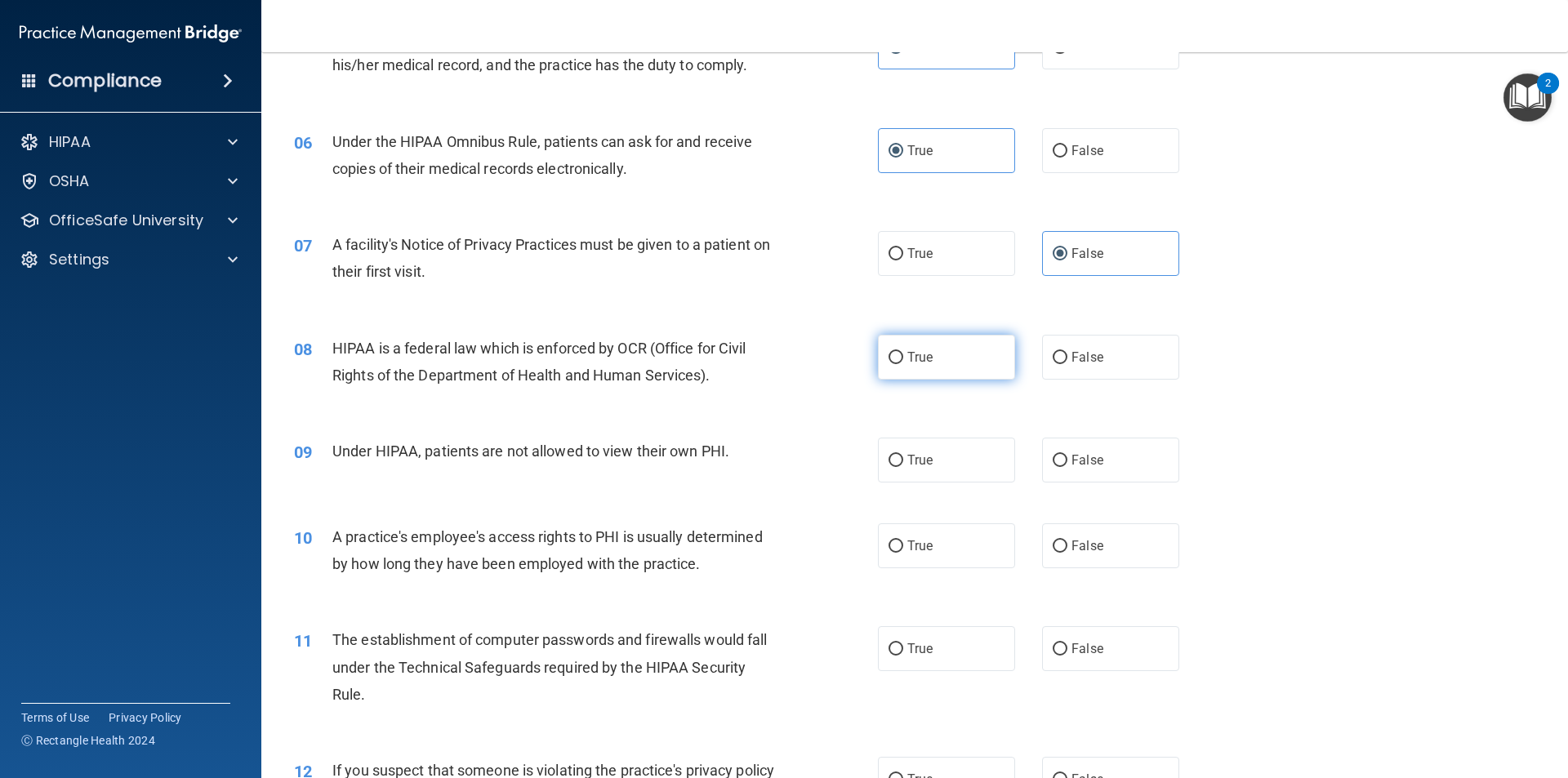
click at [909, 354] on span "True" at bounding box center [919, 357] width 26 height 16
click at [903, 354] on input "True" at bounding box center [896, 357] width 15 height 12
radio input "true"
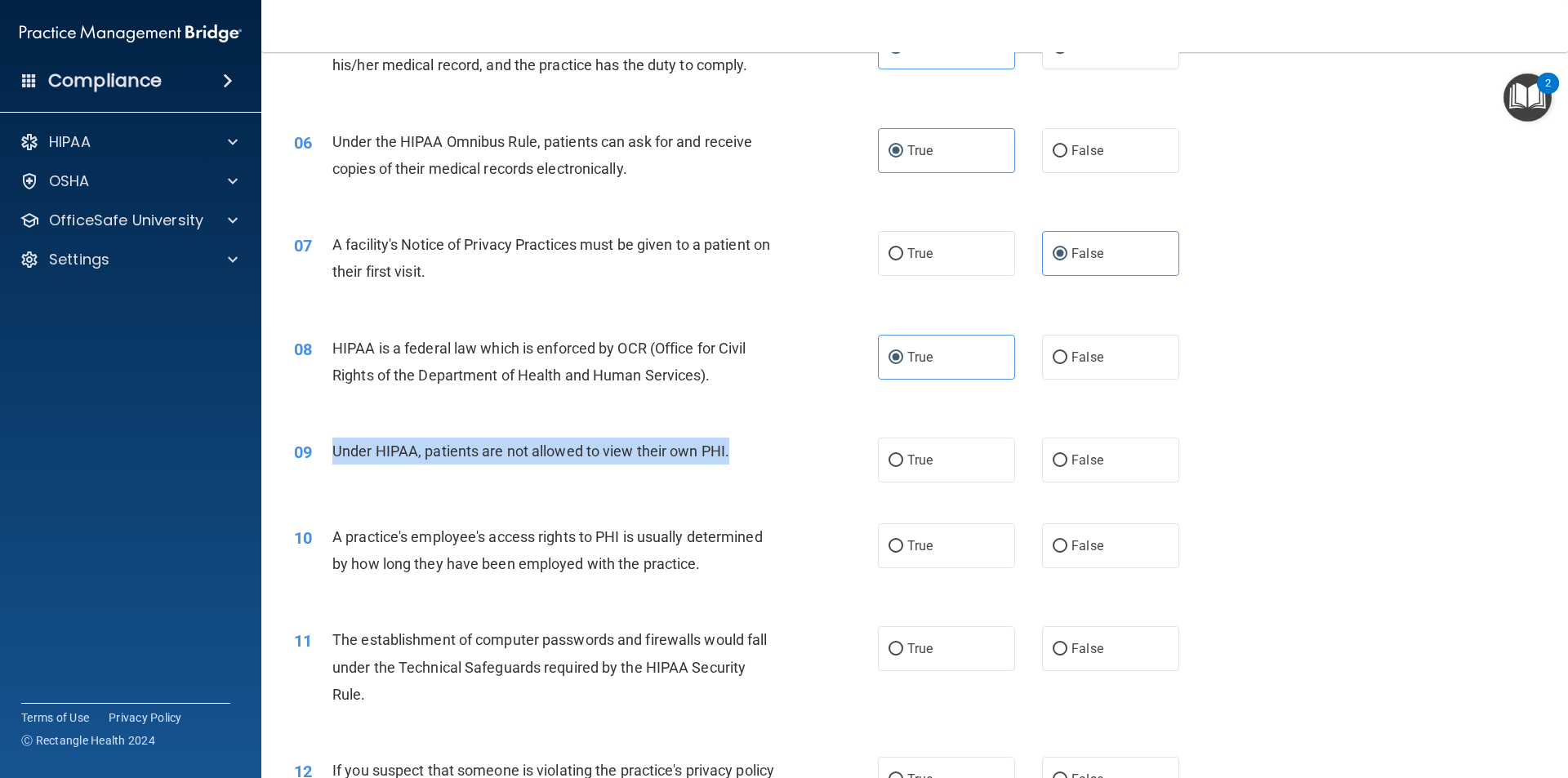
drag, startPoint x: 734, startPoint y: 453, endPoint x: 328, endPoint y: 456, distance: 406.0
click at [328, 456] on div "09 Under HIPAA, patients are not allowed to view their own PHI." at bounding box center [586, 455] width 633 height 35
copy div "Under HIPAA, patients are not allowed to view their own PHI."
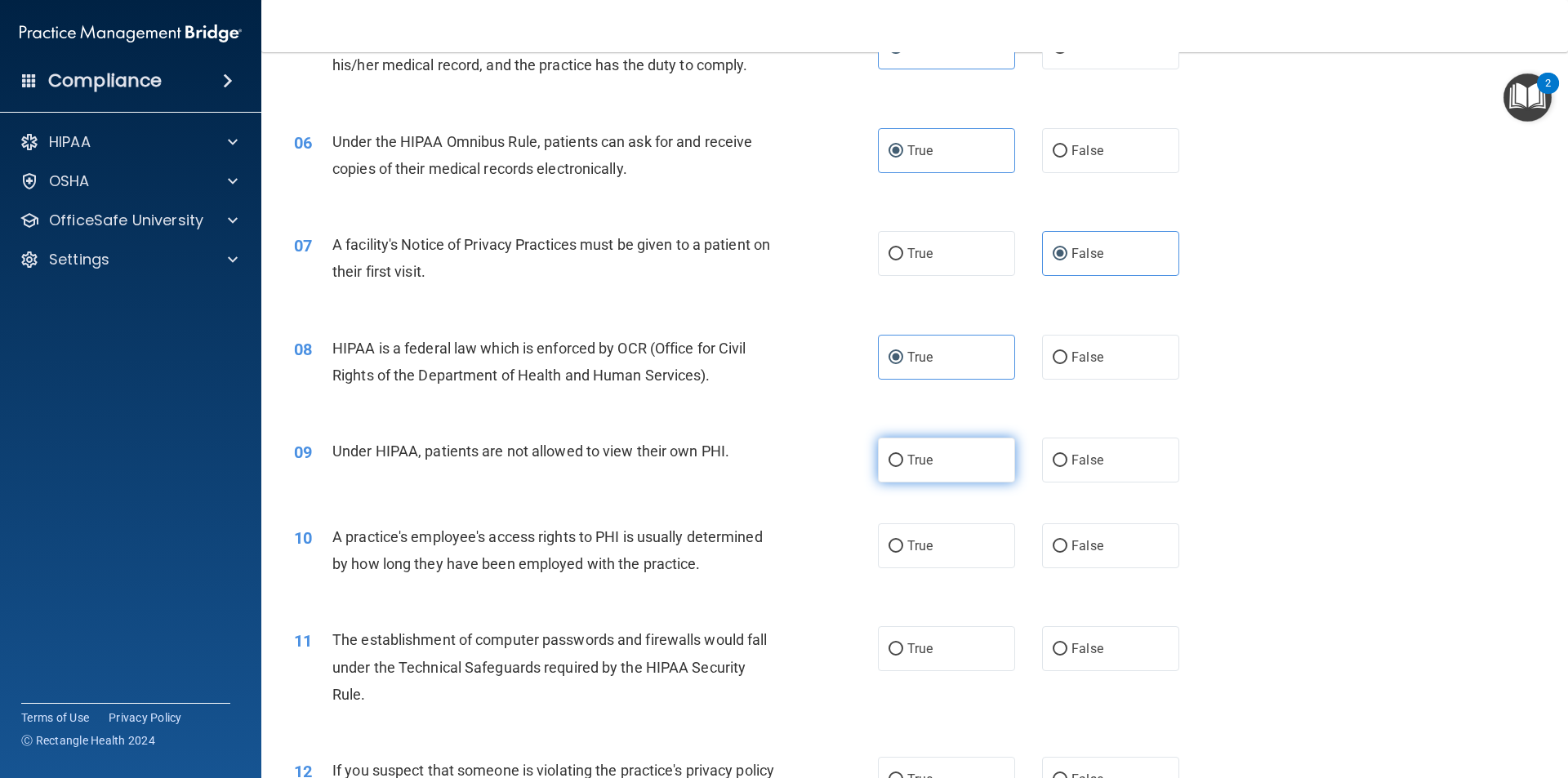
click at [907, 454] on span "True" at bounding box center [919, 460] width 26 height 16
click at [903, 455] on input "True" at bounding box center [896, 460] width 15 height 12
radio input "true"
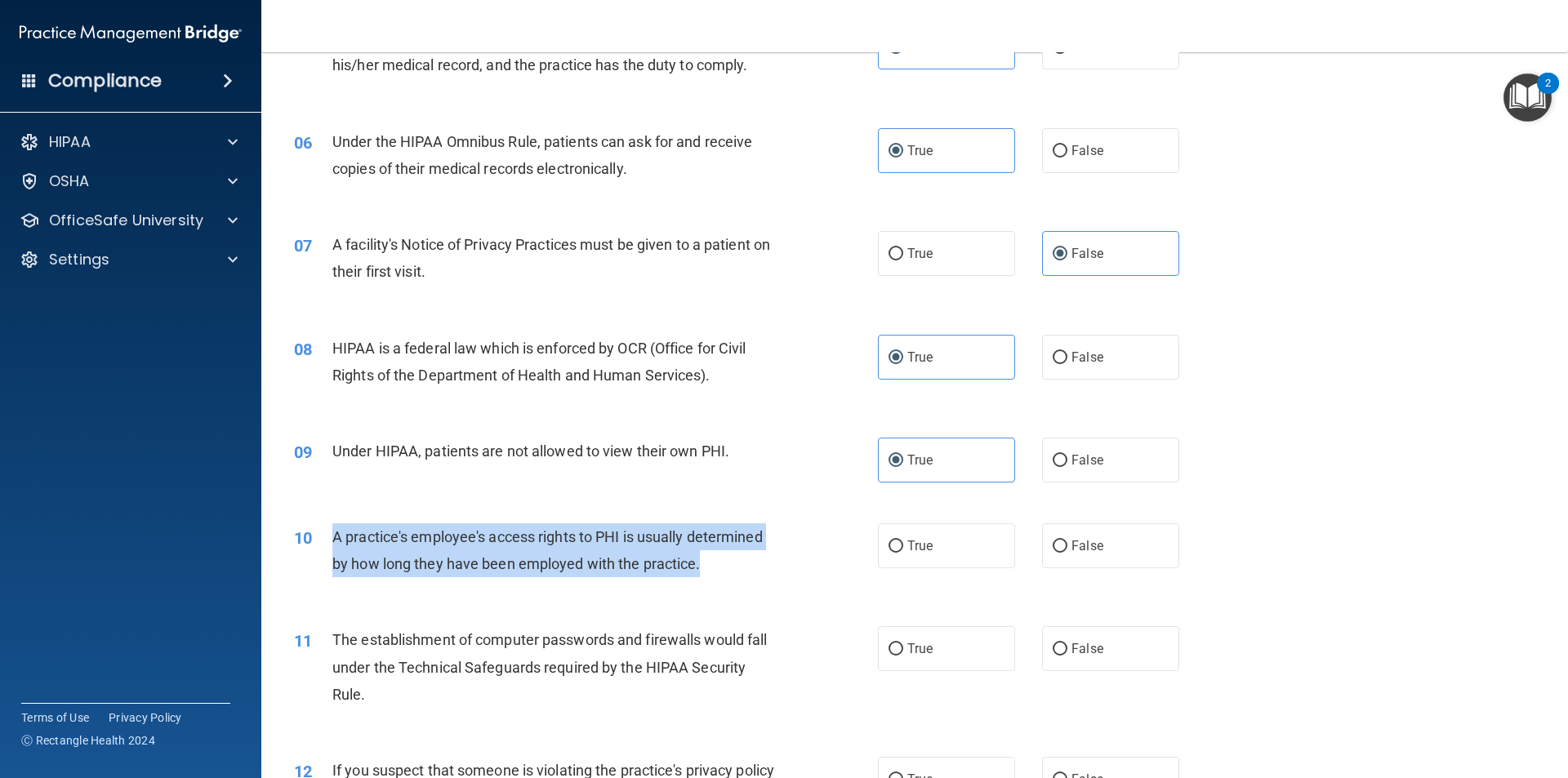
drag, startPoint x: 707, startPoint y: 568, endPoint x: 323, endPoint y: 541, distance: 384.9
click at [323, 541] on div "10 A practice's employee's access rights to PHI is usually determined by how lo…" at bounding box center [586, 554] width 633 height 62
copy div "A practice's employee's access rights to PHI is usually determined by how long …"
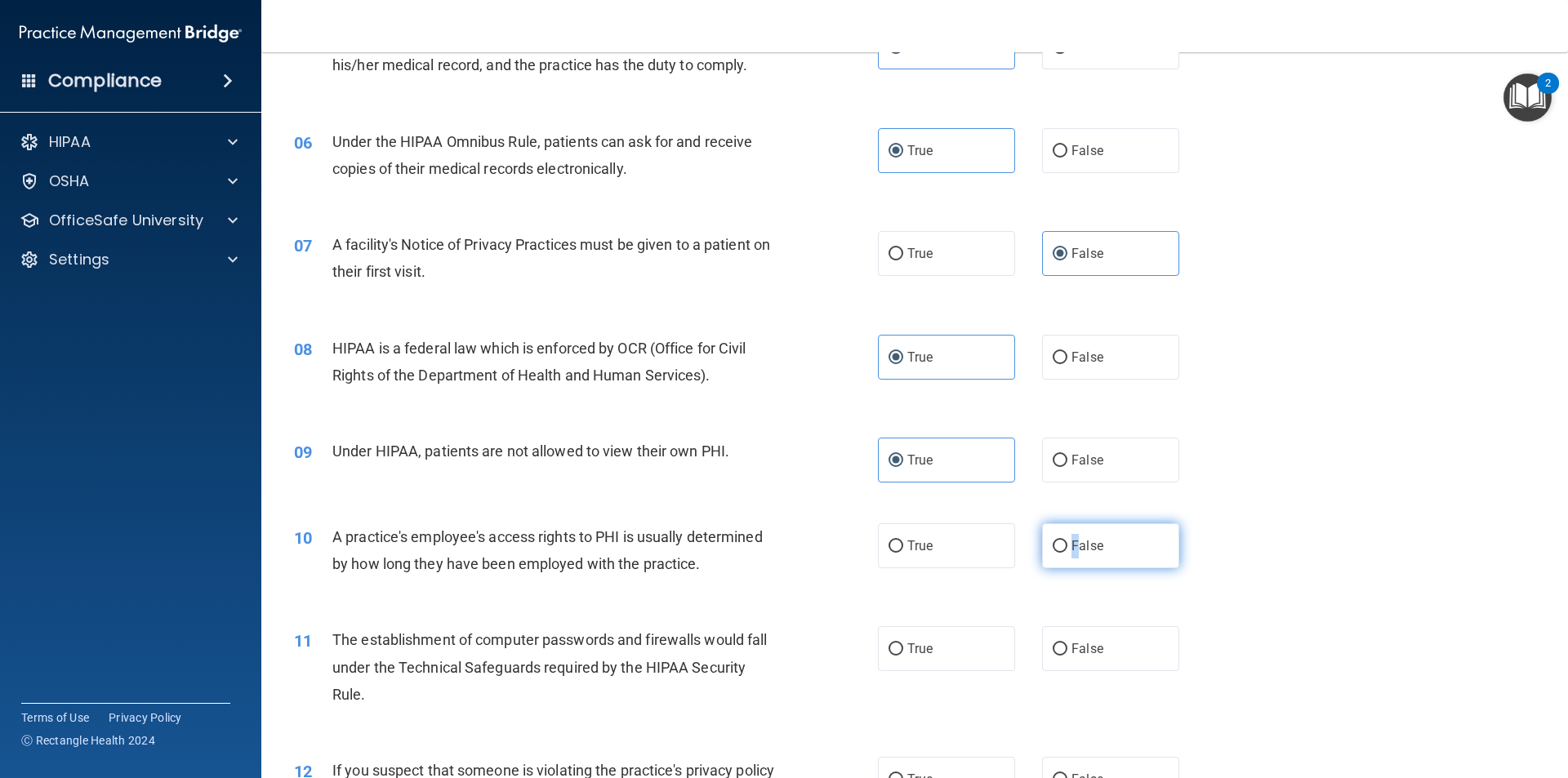
drag, startPoint x: 1069, startPoint y: 536, endPoint x: 1037, endPoint y: 545, distance: 33.2
click at [1060, 536] on label "False" at bounding box center [1111, 545] width 137 height 45
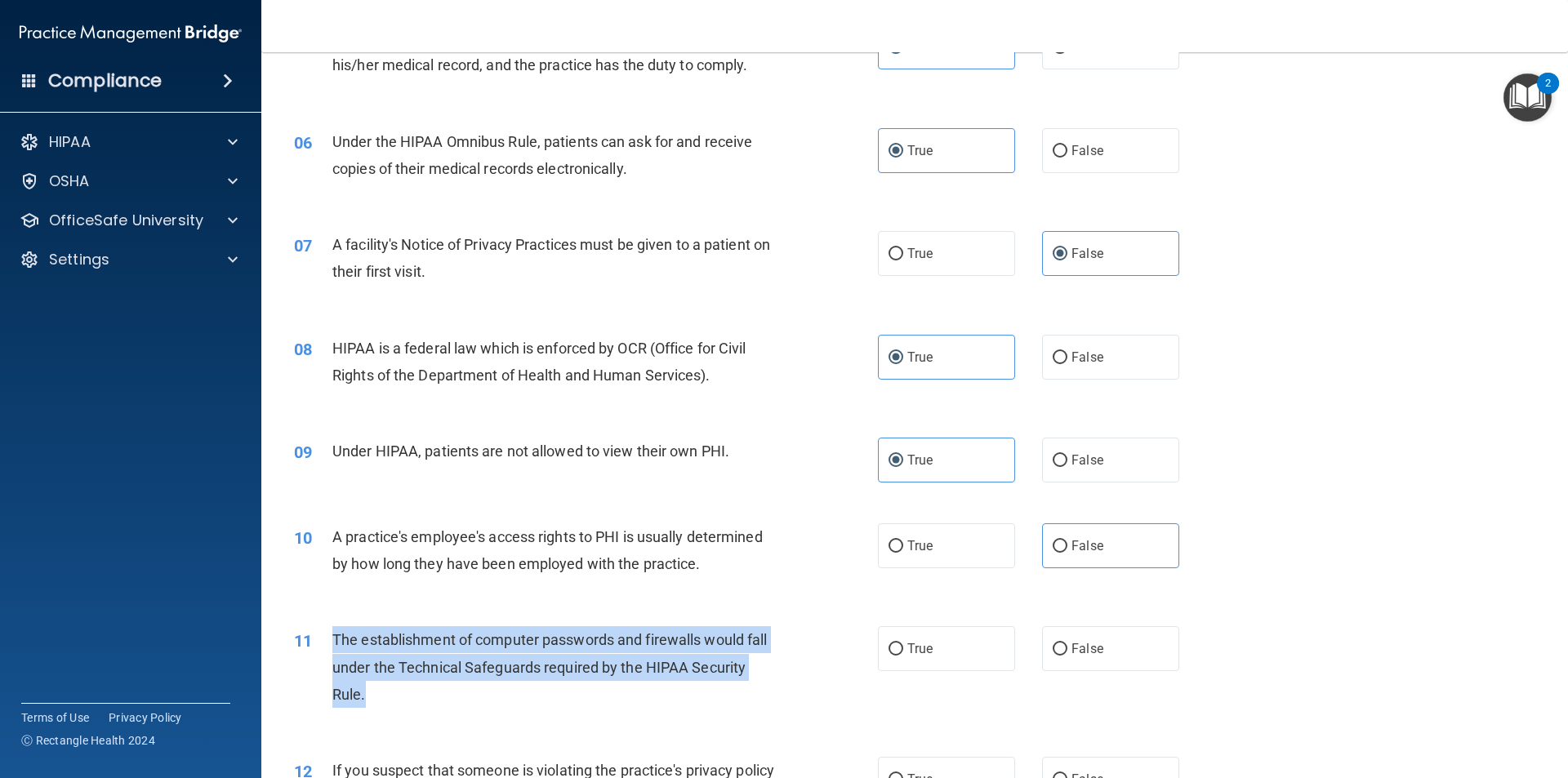
drag, startPoint x: 362, startPoint y: 704, endPoint x: 328, endPoint y: 637, distance: 75.1
click at [328, 637] on div "11 The establishment of computer passwords and firewalls would fall under the T…" at bounding box center [586, 671] width 633 height 90
copy div "The establishment of computer passwords and firewalls would fall under the Tech…"
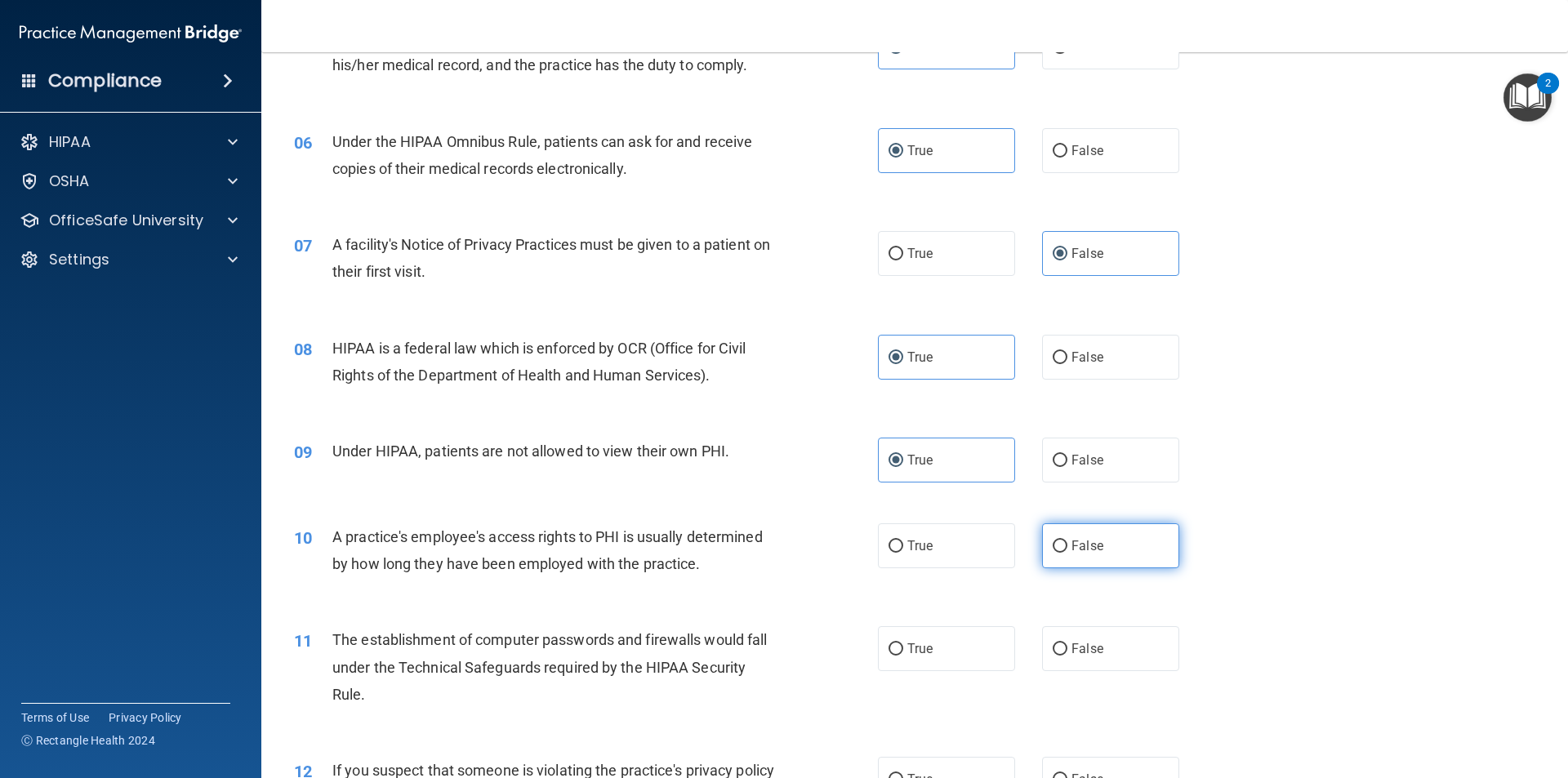
drag, startPoint x: 1067, startPoint y: 559, endPoint x: 1055, endPoint y: 556, distance: 12.4
click at [1064, 558] on label "False" at bounding box center [1111, 545] width 137 height 45
click at [1064, 553] on input "False" at bounding box center [1060, 546] width 15 height 12
radio input "true"
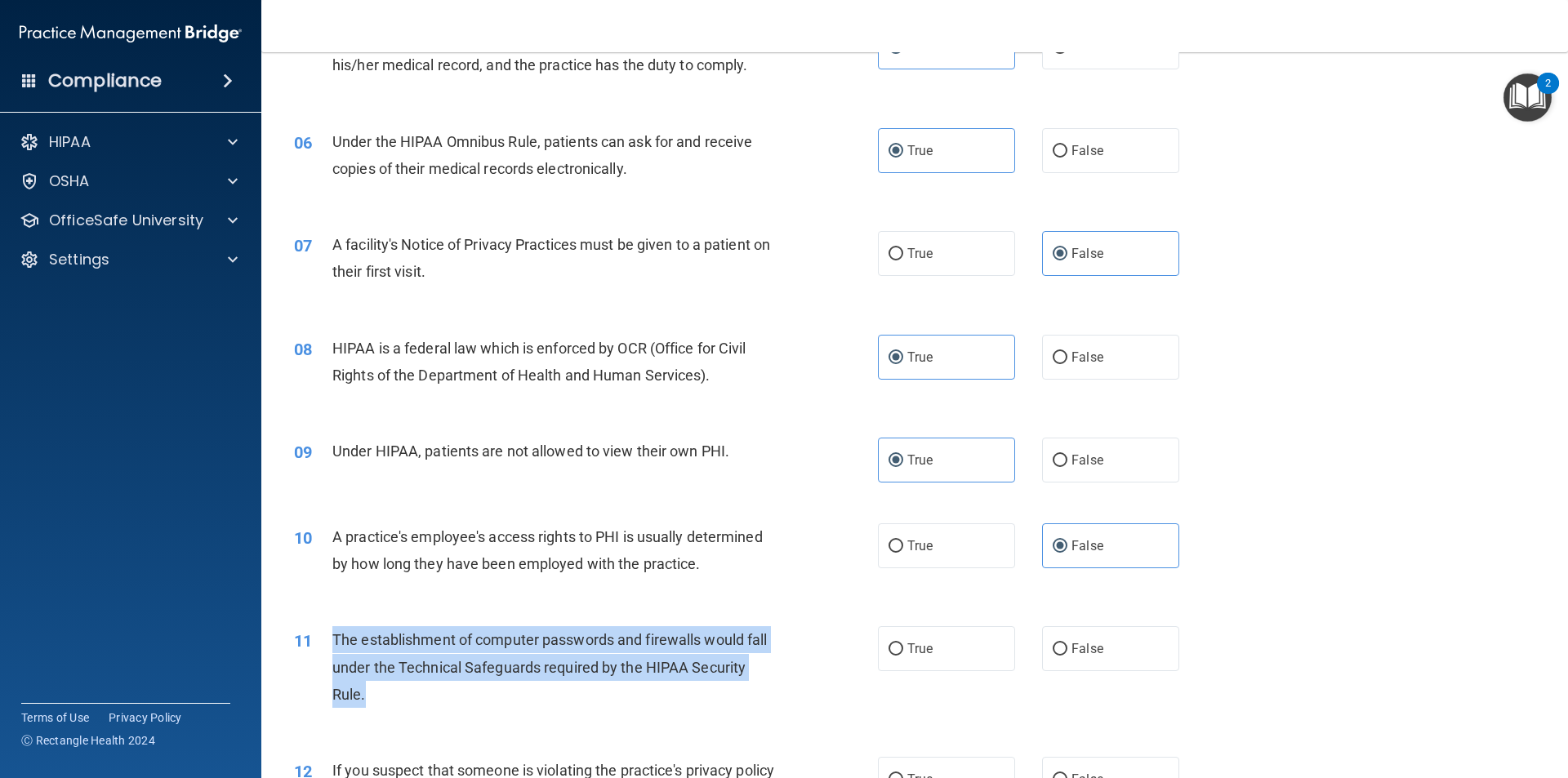
drag, startPoint x: 692, startPoint y: 678, endPoint x: 337, endPoint y: 642, distance: 356.8
click at [337, 642] on div "The establishment of computer passwords and firewalls would fall under the Tech…" at bounding box center [560, 667] width 456 height 82
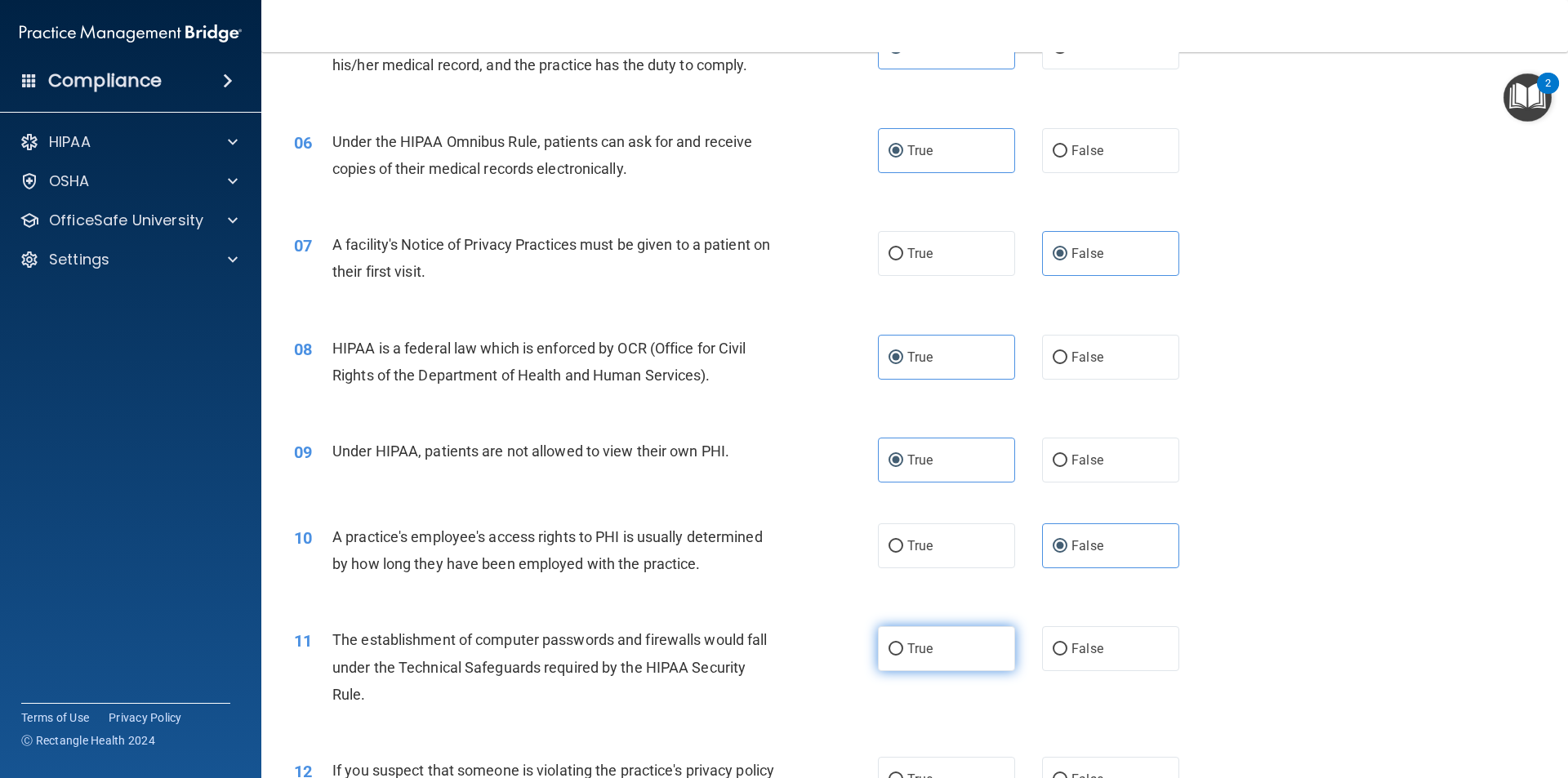
click at [939, 657] on label "True" at bounding box center [947, 648] width 137 height 45
click at [903, 656] on input "True" at bounding box center [896, 649] width 15 height 12
radio input "true"
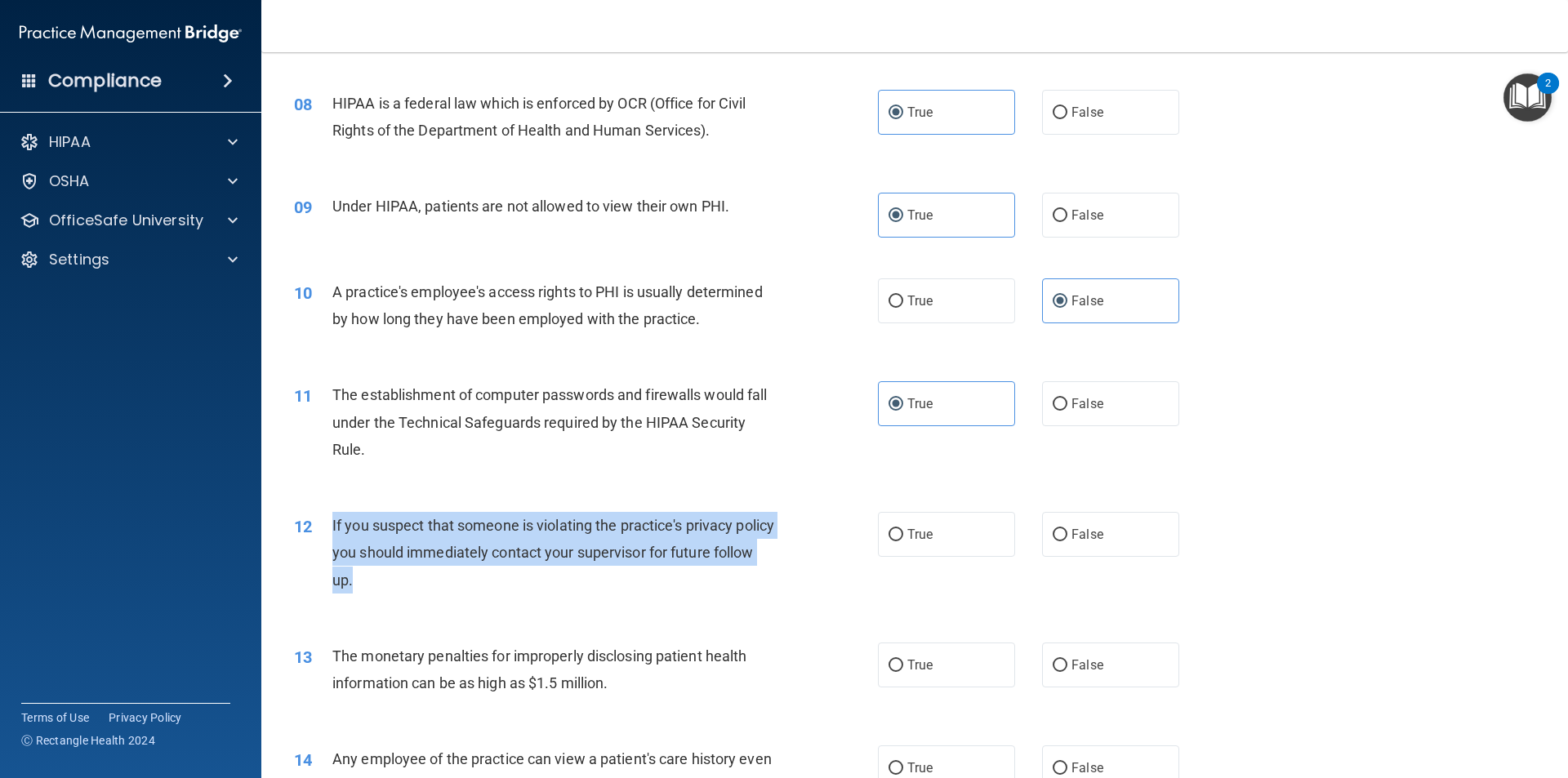
drag, startPoint x: 394, startPoint y: 580, endPoint x: 309, endPoint y: 530, distance: 98.6
click at [309, 530] on div "12 If you suspect that someone is violating the practice's privacy policy you s…" at bounding box center [586, 556] width 633 height 90
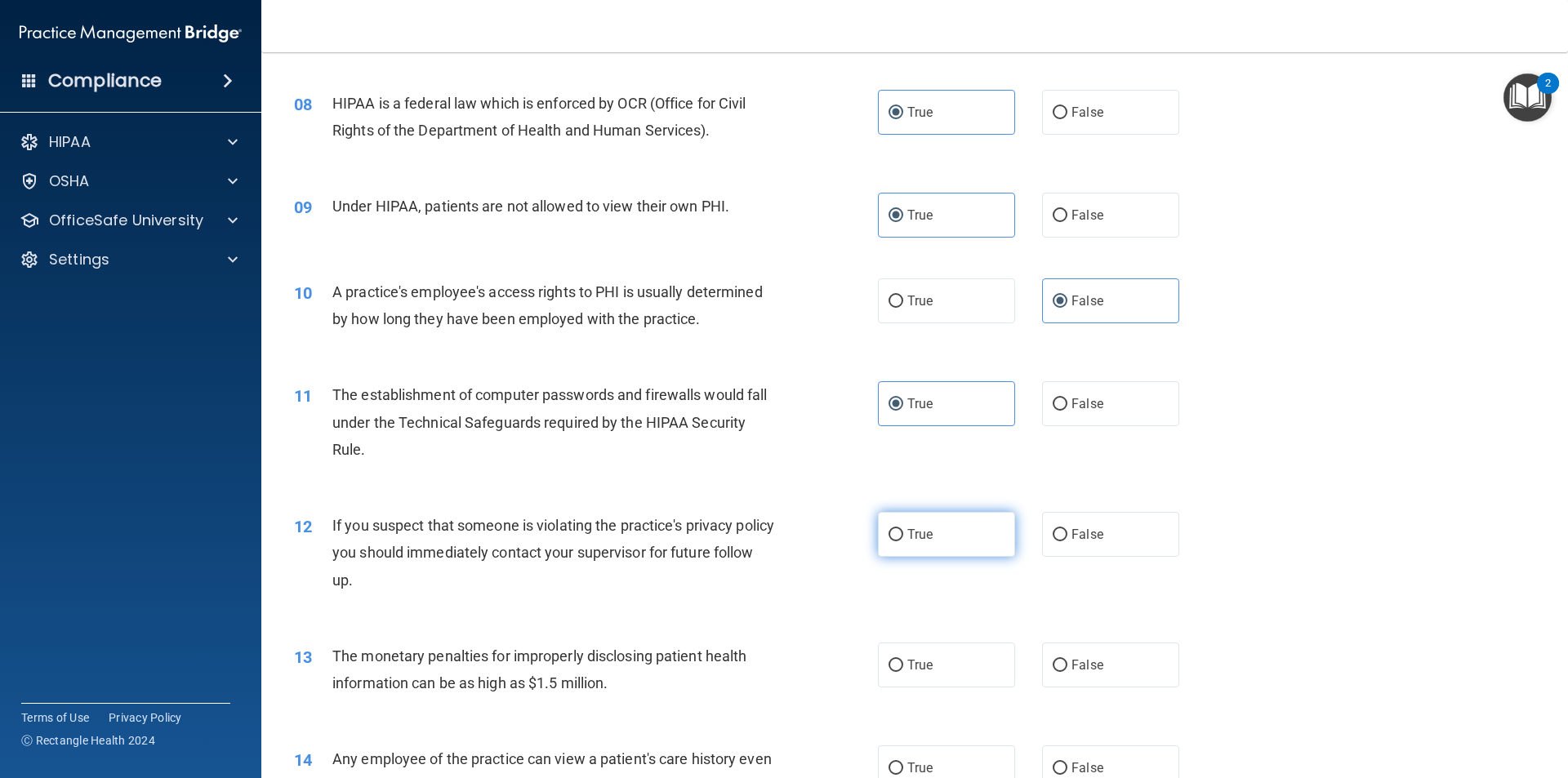
click at [917, 535] on span "True" at bounding box center [919, 534] width 26 height 16
click at [903, 535] on input "True" at bounding box center [896, 535] width 15 height 12
radio input "true"
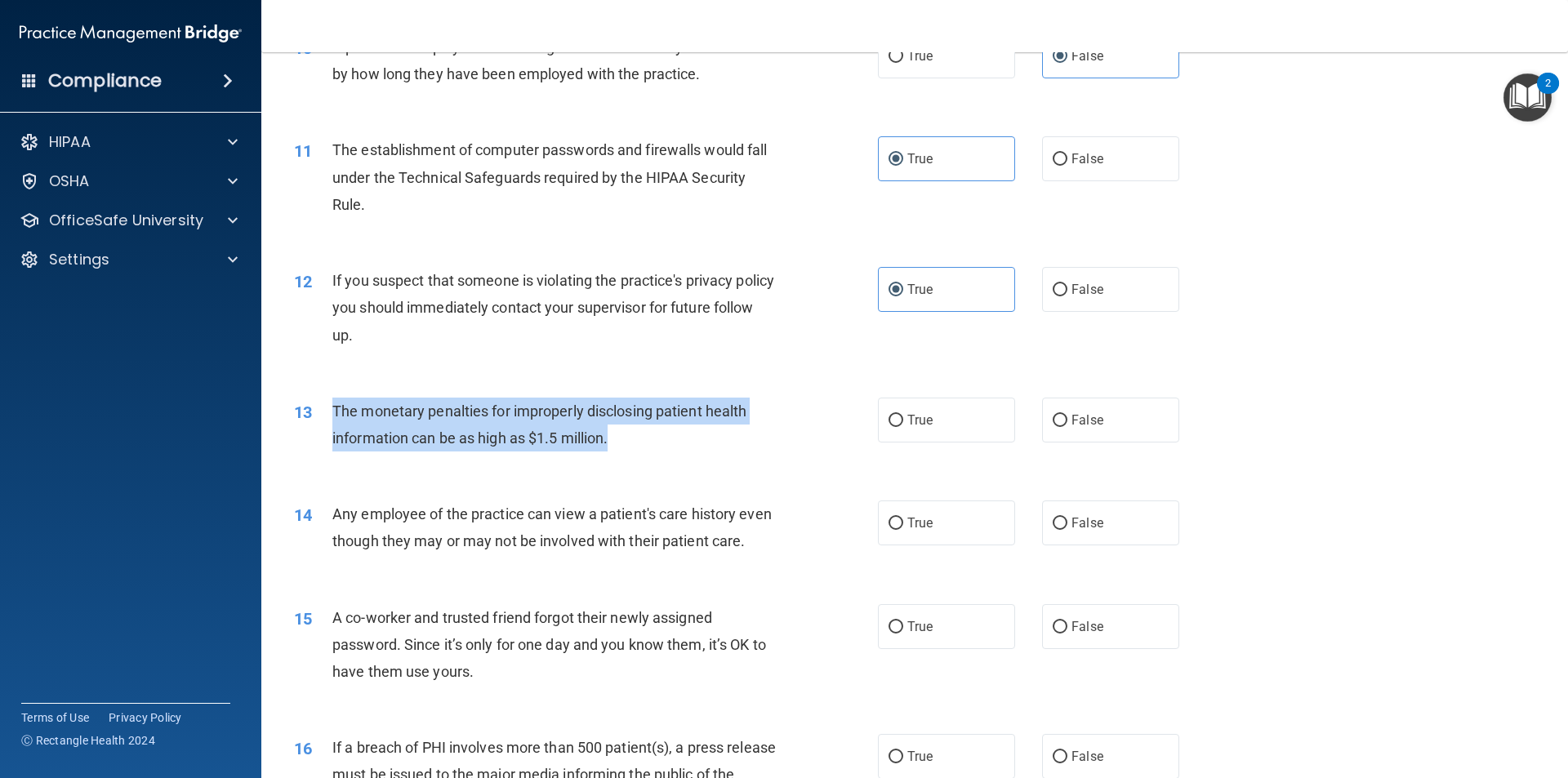
drag, startPoint x: 497, startPoint y: 431, endPoint x: 385, endPoint y: 409, distance: 114.1
click at [337, 398] on div "The monetary penalties for improperly disclosing patient health information can…" at bounding box center [560, 424] width 456 height 54
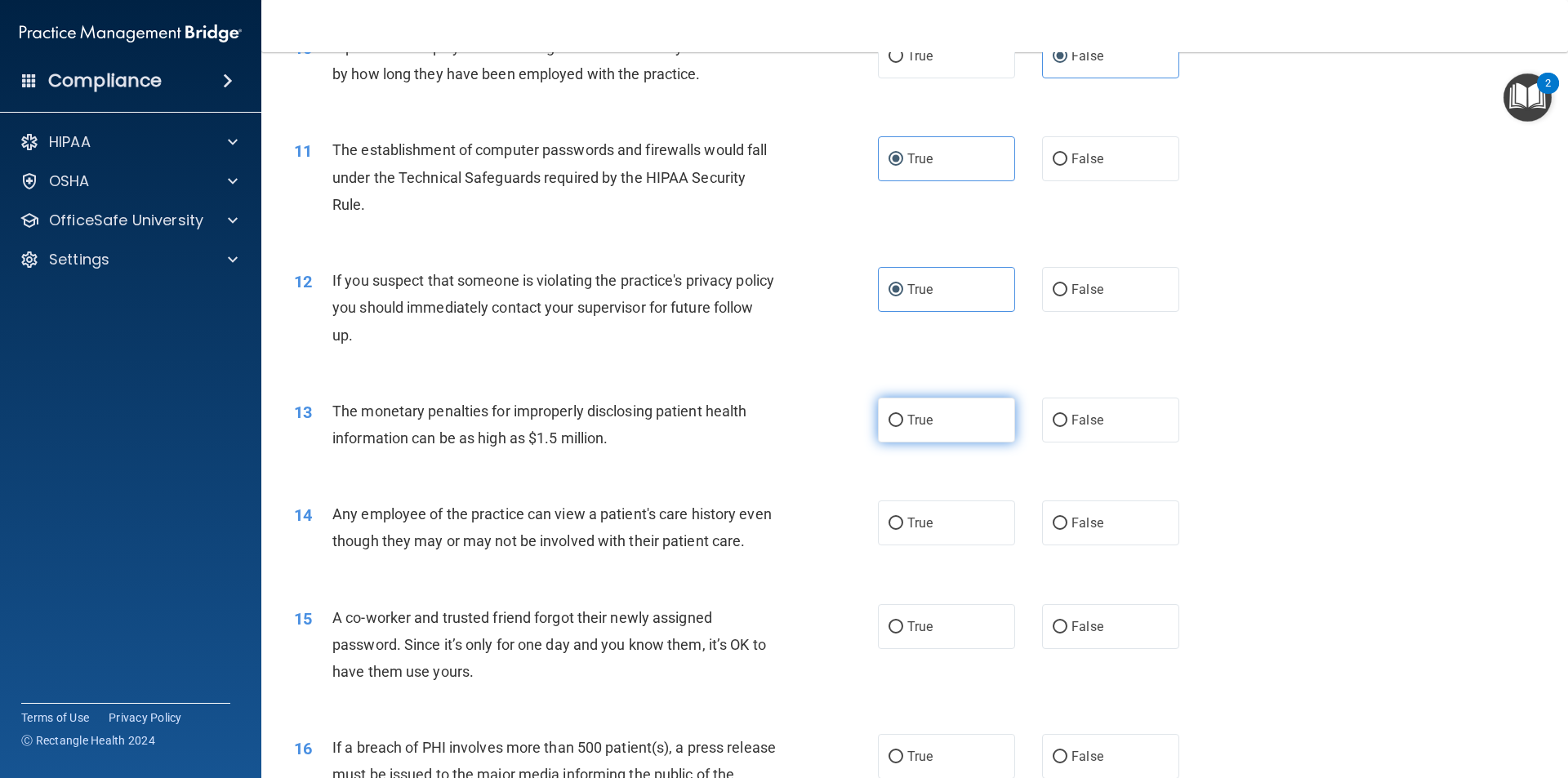
click at [917, 415] on span "True" at bounding box center [919, 420] width 26 height 16
click at [903, 415] on input "True" at bounding box center [896, 421] width 15 height 12
radio input "true"
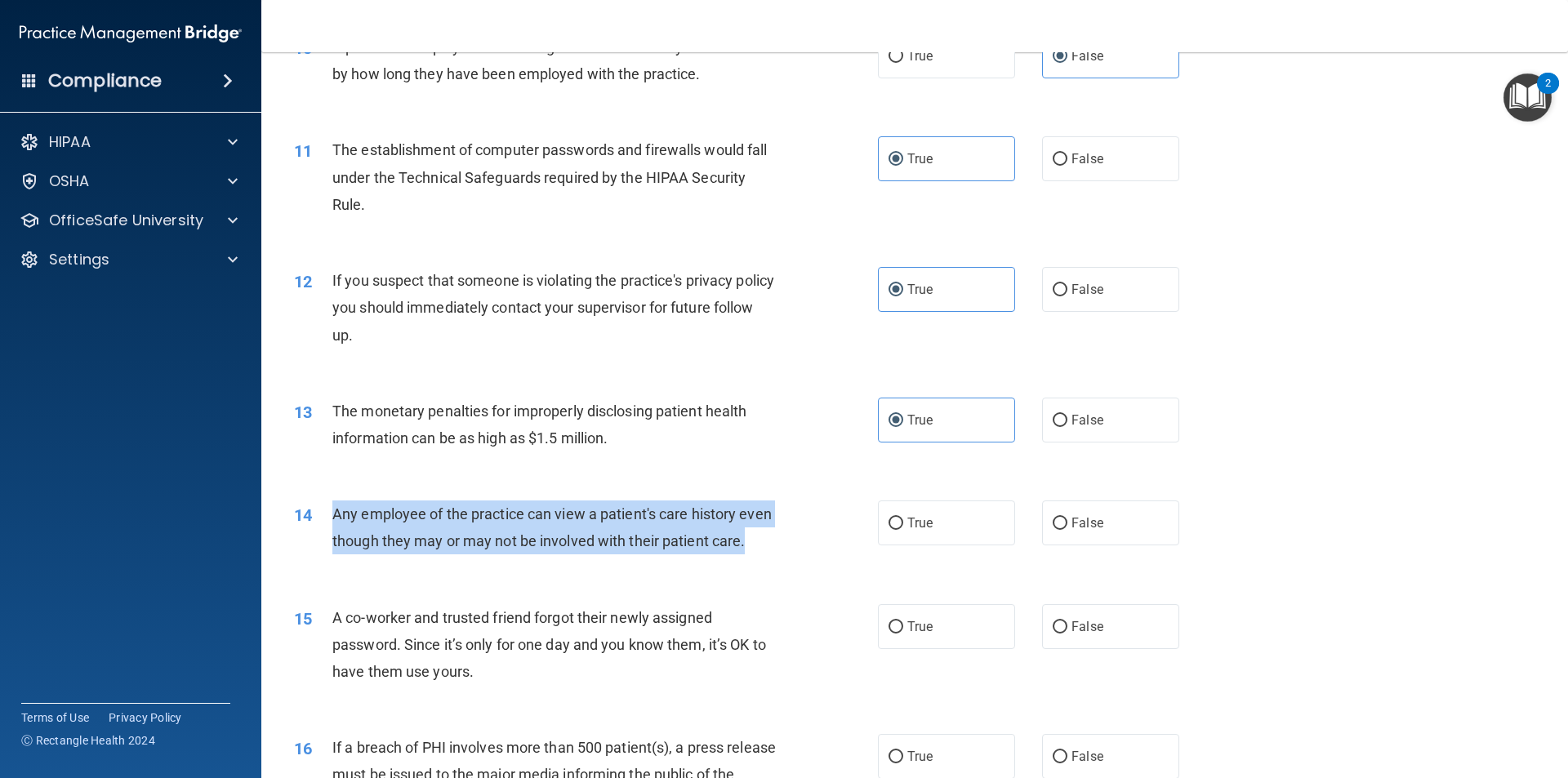
drag, startPoint x: 754, startPoint y: 545, endPoint x: 329, endPoint y: 523, distance: 425.6
click at [329, 523] on div "14 Any employee of the practice can view a patient's care history even though t…" at bounding box center [586, 531] width 633 height 62
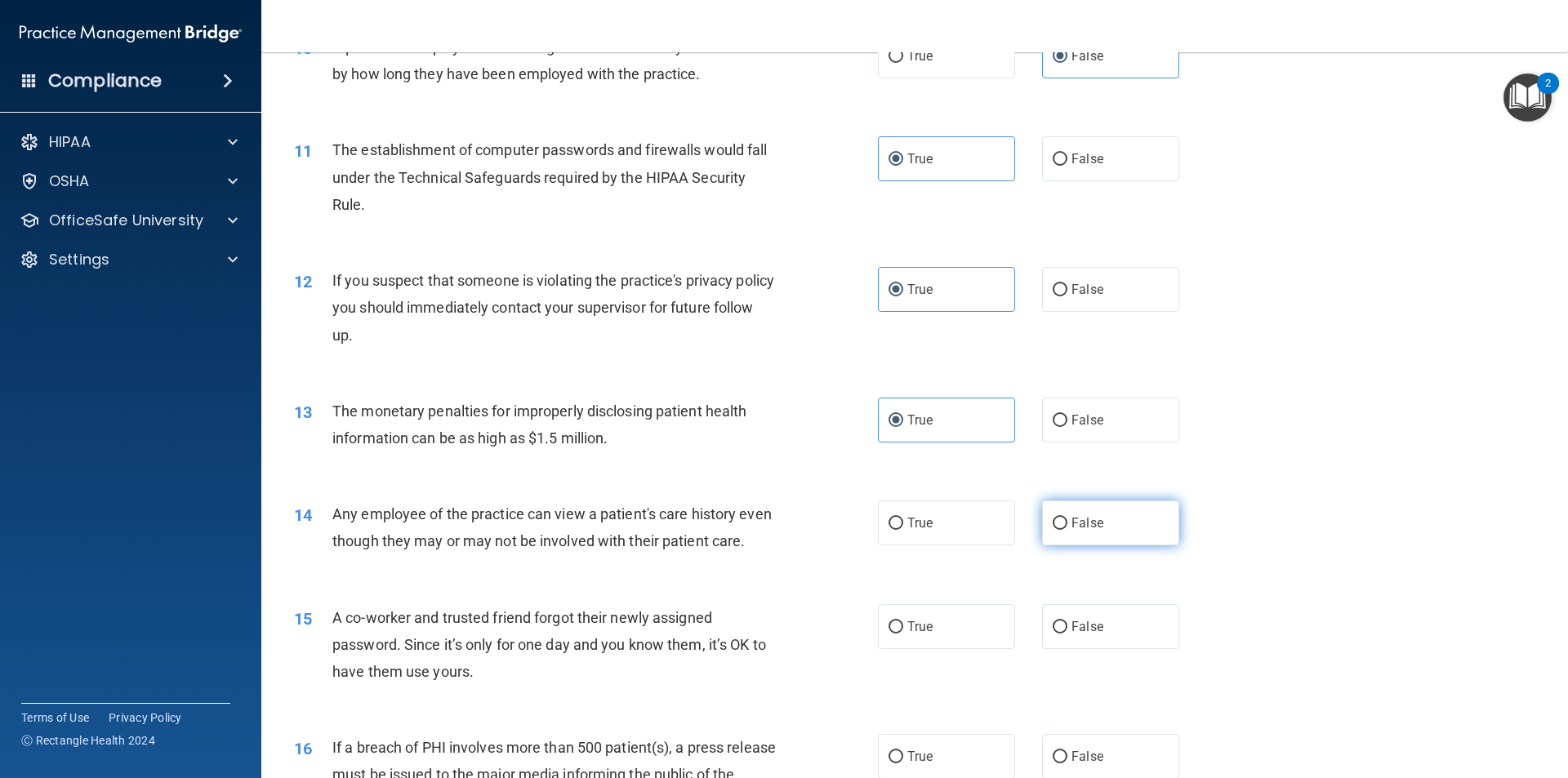
click at [1101, 539] on label "False" at bounding box center [1111, 523] width 137 height 45
click at [1067, 530] on input "False" at bounding box center [1060, 523] width 15 height 12
radio input "true"
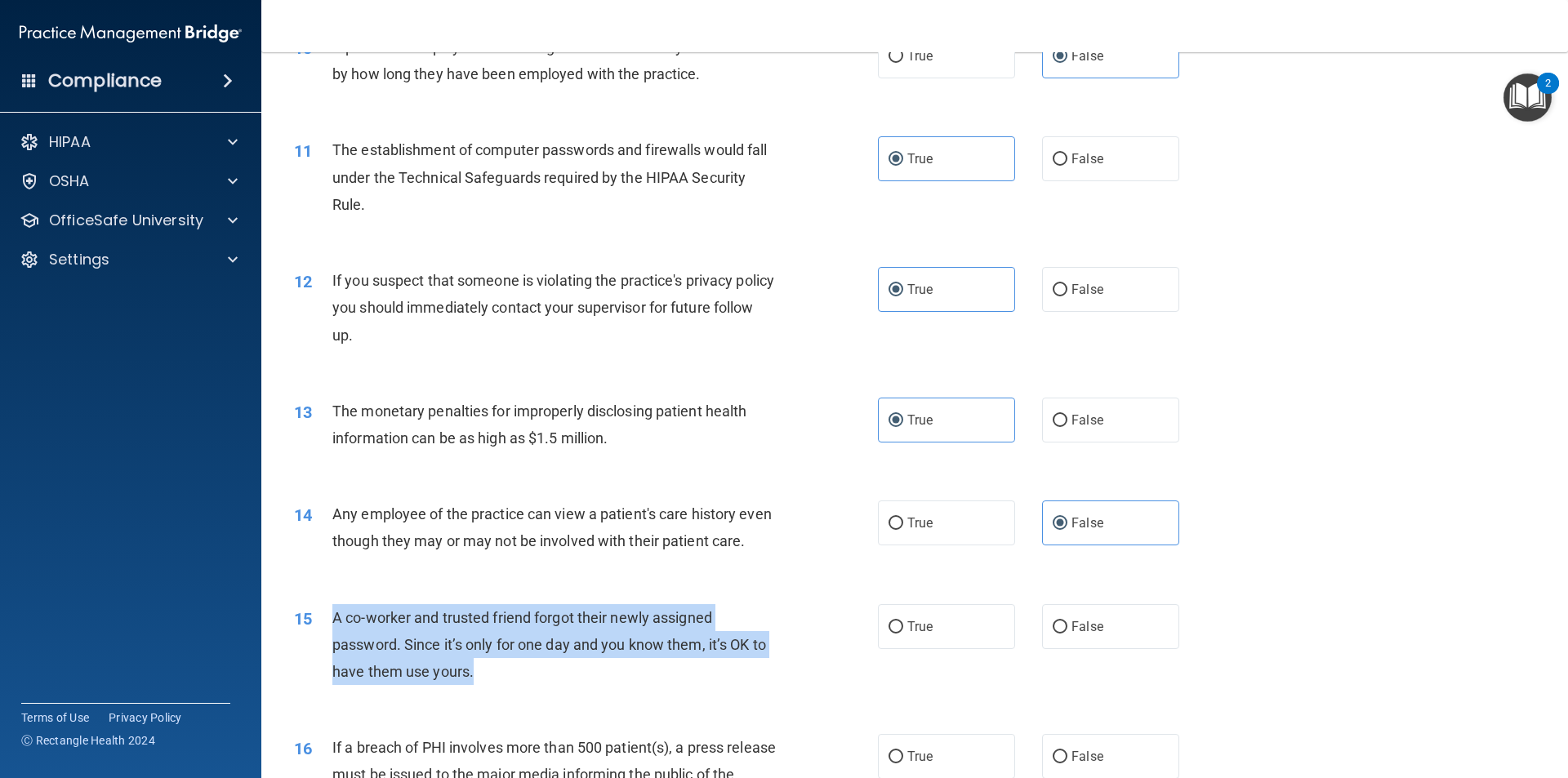
drag, startPoint x: 480, startPoint y: 674, endPoint x: 334, endPoint y: 616, distance: 157.1
click at [334, 616] on div "A co-worker and trusted friend forgot their newly assigned password. Since it’s…" at bounding box center [560, 644] width 456 height 82
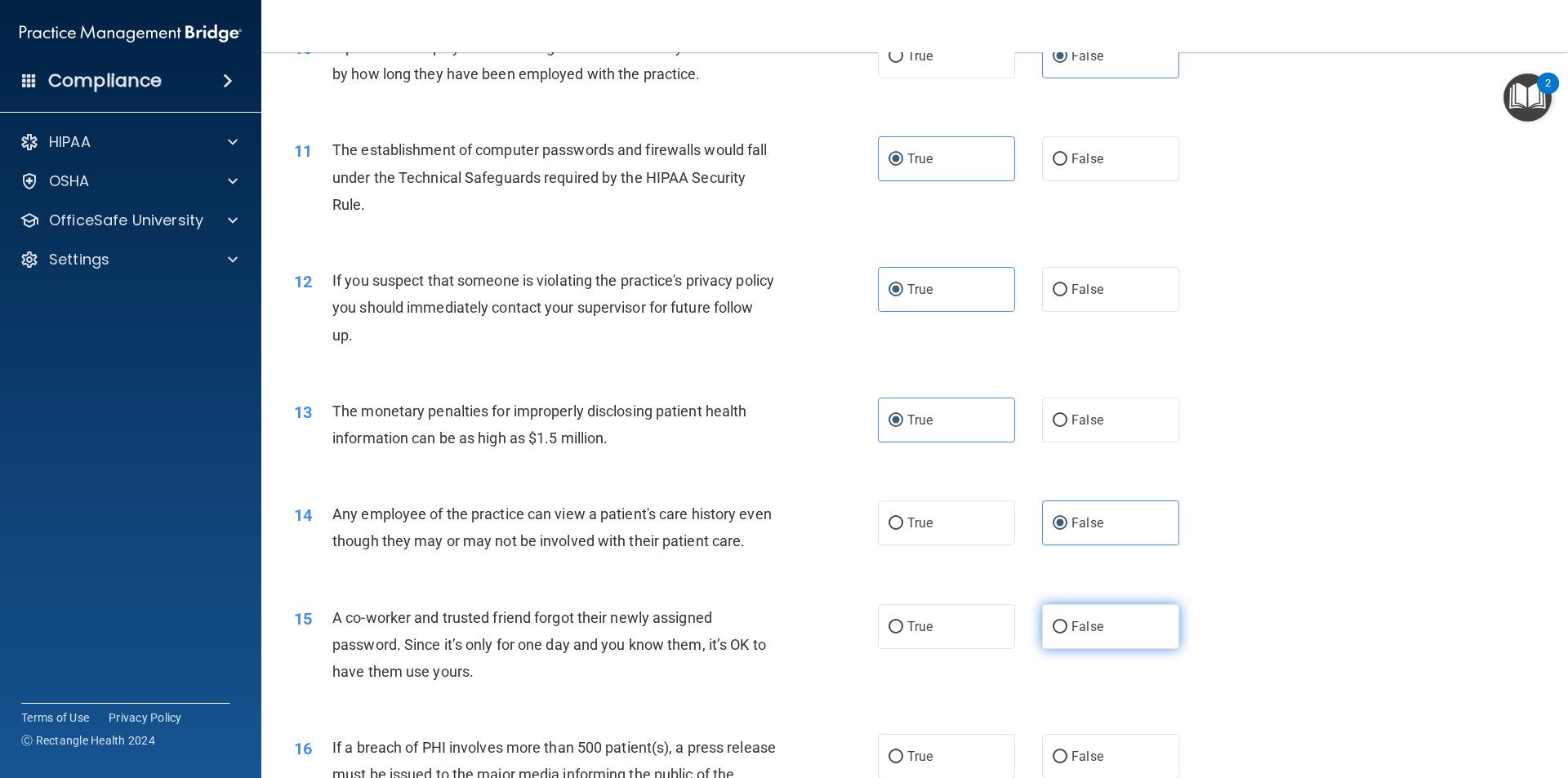
click at [1098, 625] on label "False" at bounding box center [1111, 626] width 137 height 45
click at [1067, 625] on input "False" at bounding box center [1060, 627] width 15 height 12
radio input "true"
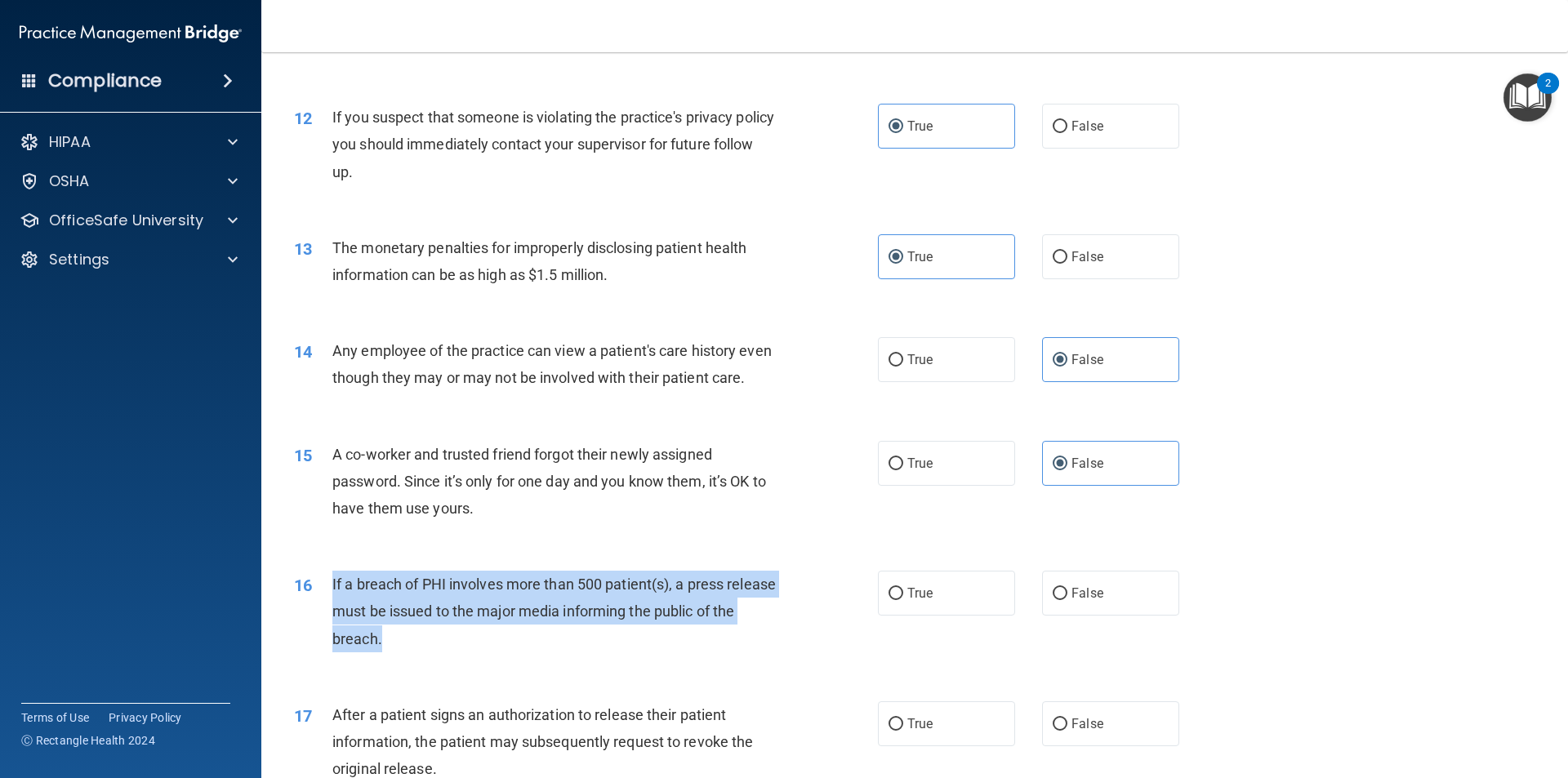
drag, startPoint x: 485, startPoint y: 629, endPoint x: 327, endPoint y: 587, distance: 163.5
click at [327, 587] on div "16 If a breach of PHI involves more than 500 patient(s), a press release must b…" at bounding box center [586, 615] width 633 height 90
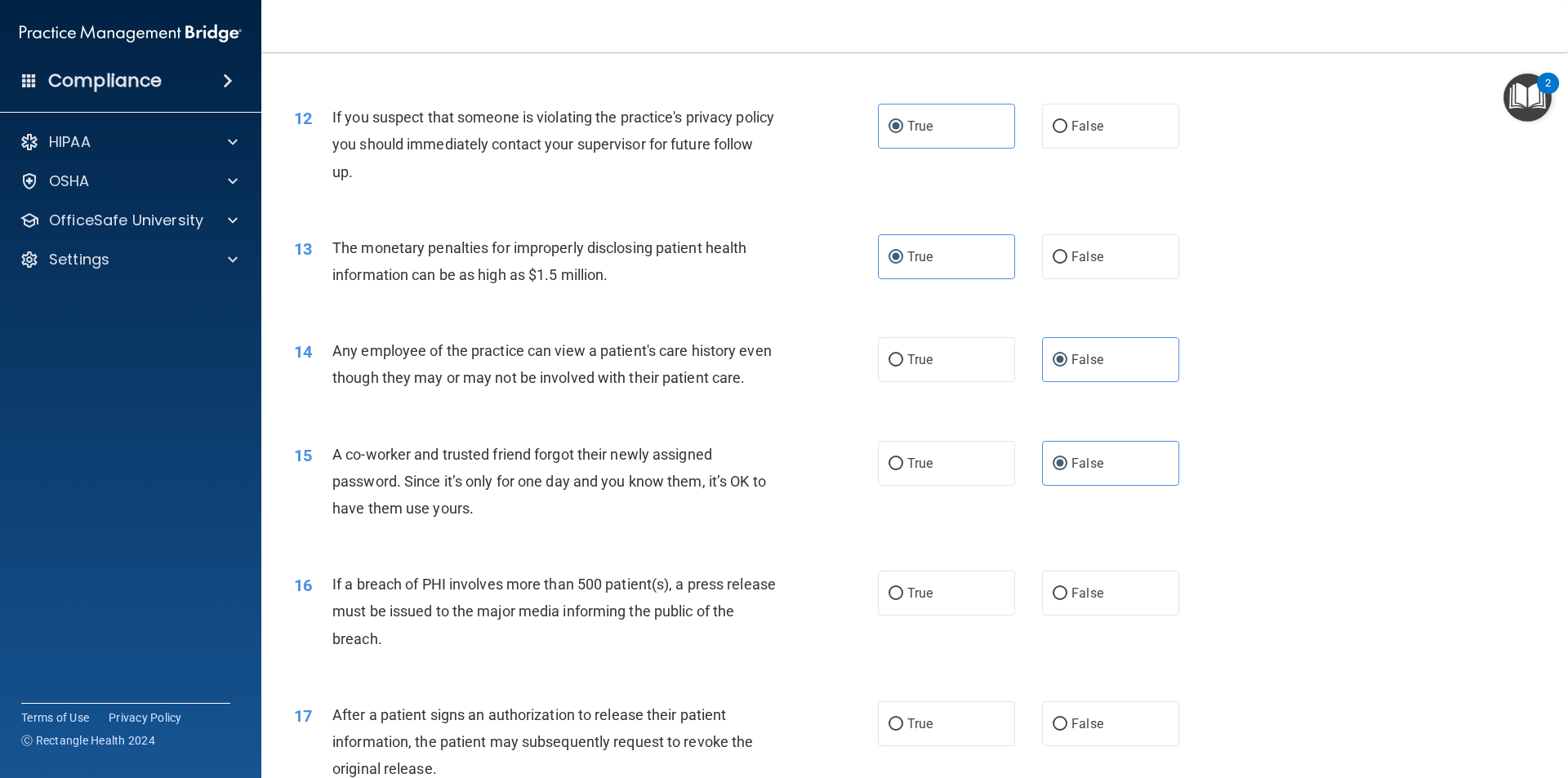
drag, startPoint x: 946, startPoint y: 602, endPoint x: 867, endPoint y: 652, distance: 93.5
click at [944, 602] on label "True" at bounding box center [947, 593] width 137 height 45
click at [903, 600] on input "True" at bounding box center [896, 593] width 15 height 12
radio input "true"
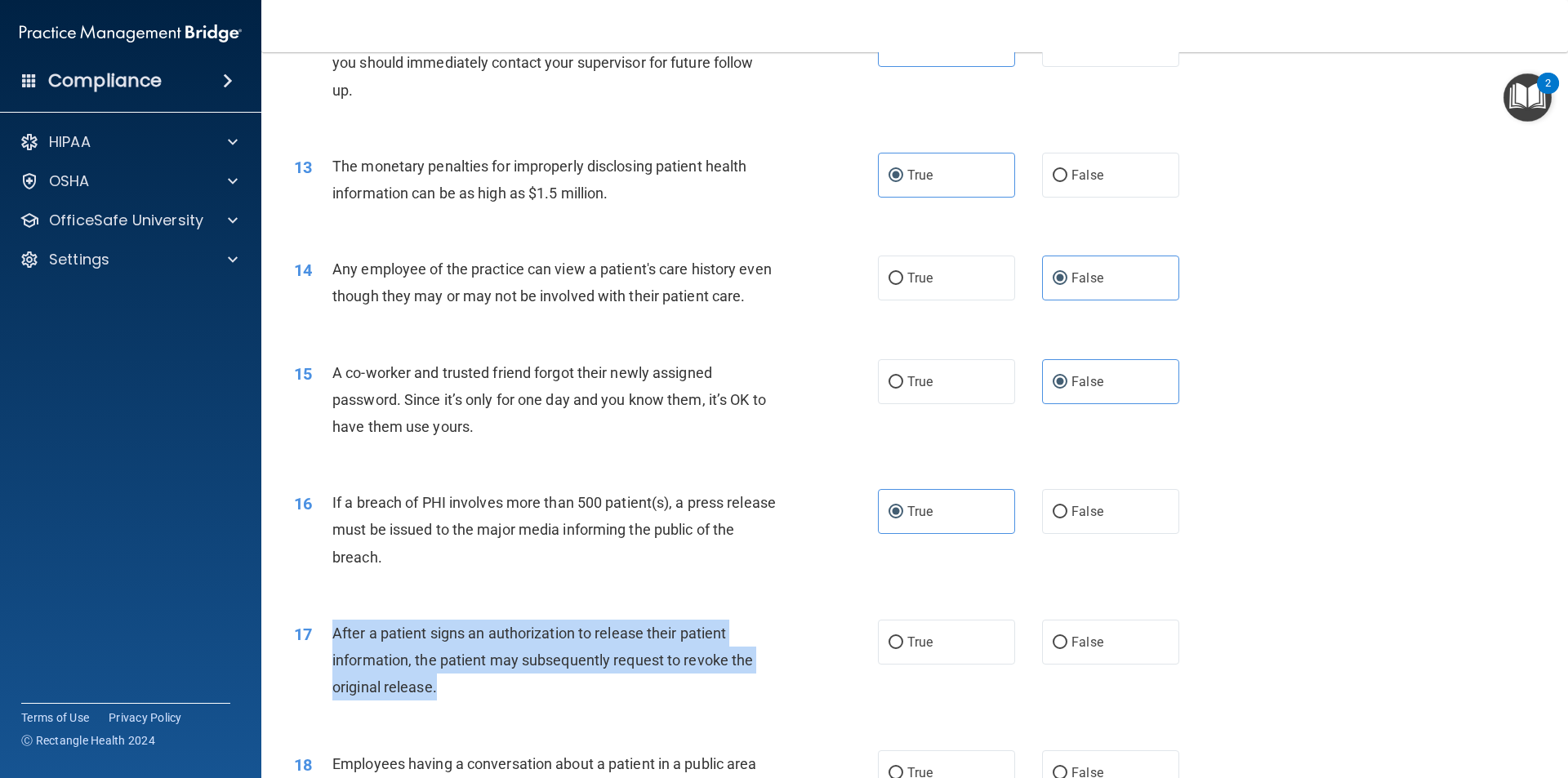
drag, startPoint x: 476, startPoint y: 686, endPoint x: 328, endPoint y: 630, distance: 158.2
click at [328, 630] on div "17 After a patient signs an authorization to release their patient information,…" at bounding box center [586, 664] width 633 height 90
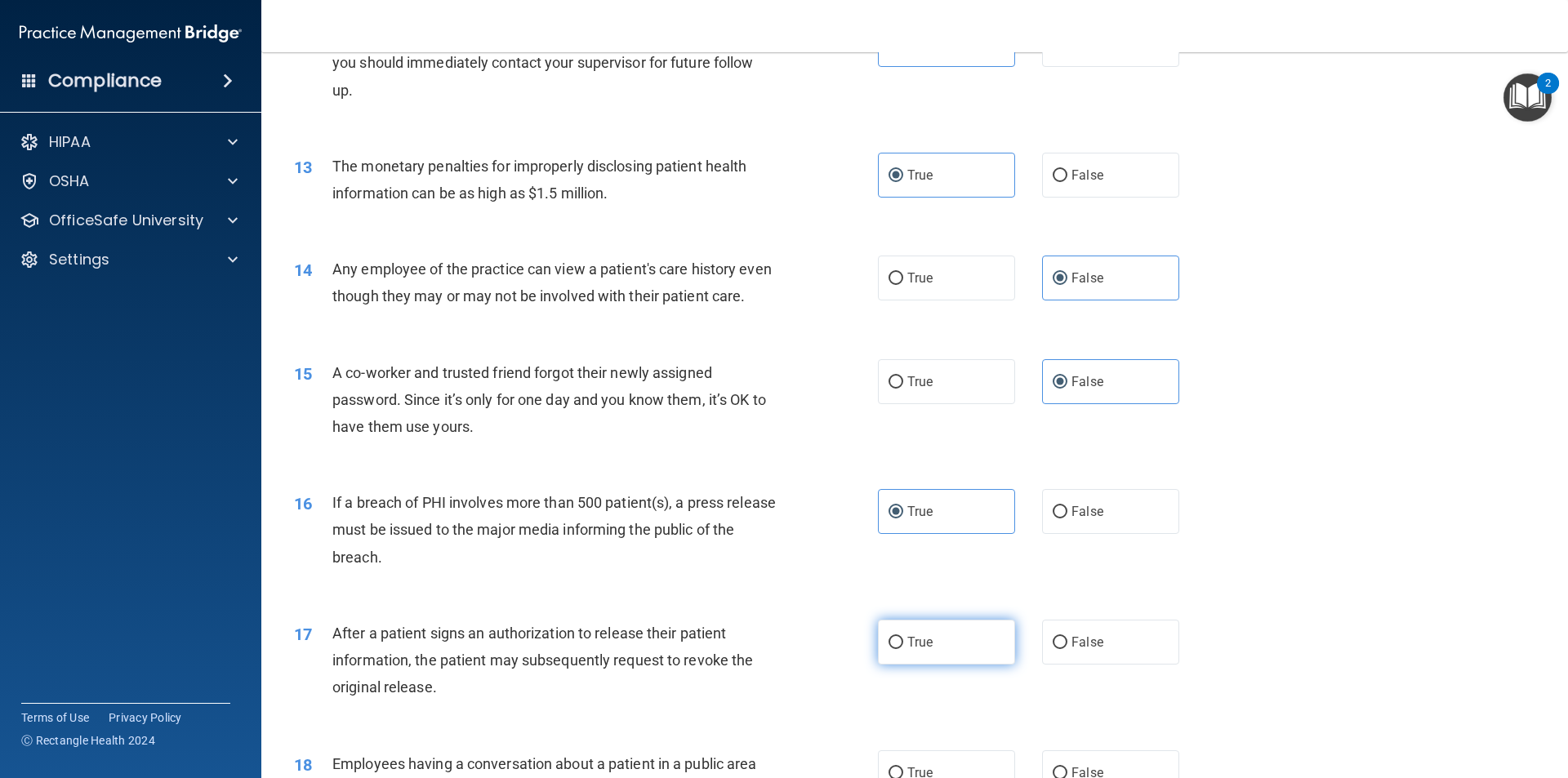
click at [918, 662] on label "True" at bounding box center [947, 642] width 137 height 45
click at [903, 649] on input "True" at bounding box center [896, 643] width 15 height 12
radio input "true"
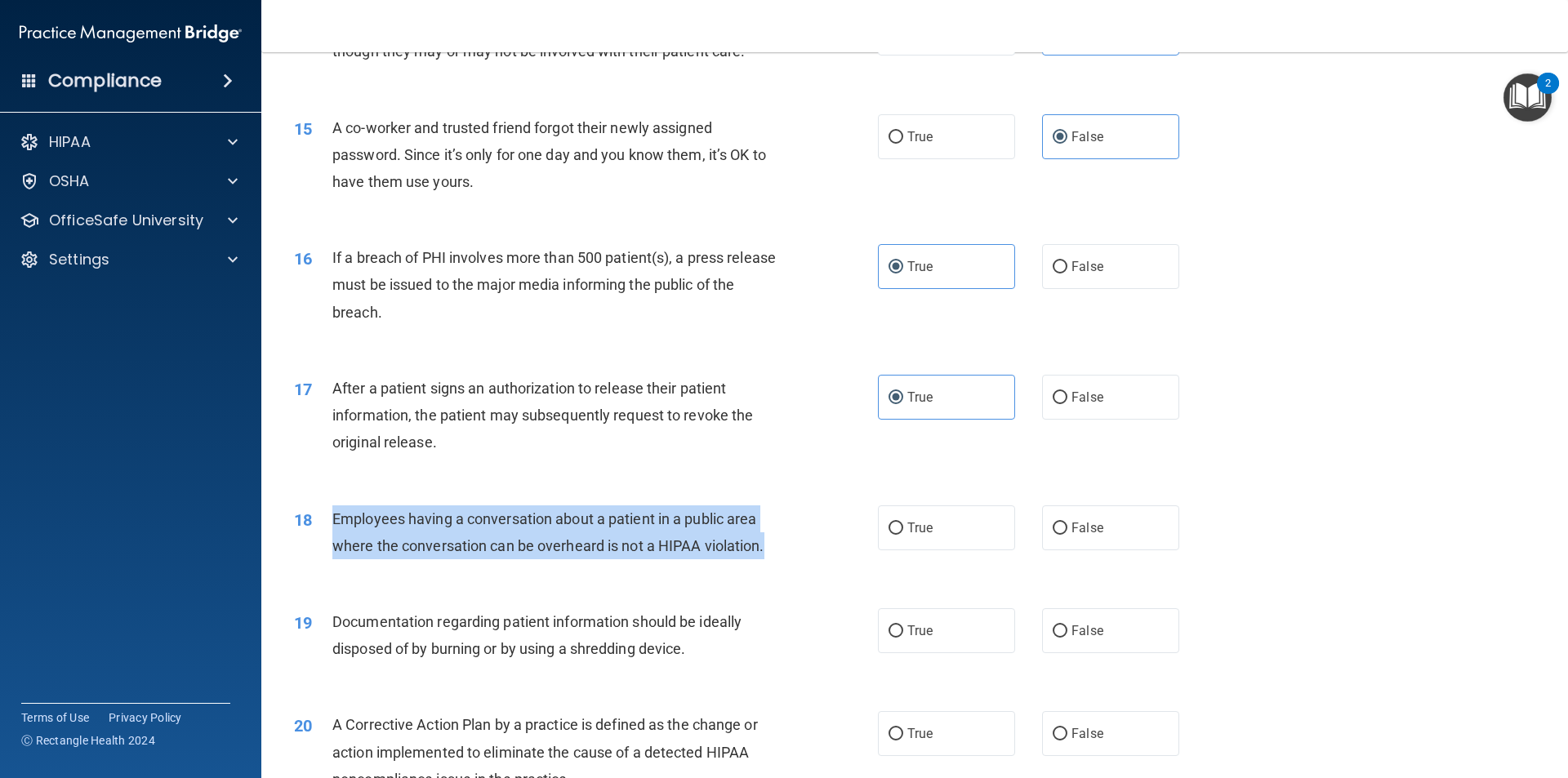
drag, startPoint x: 777, startPoint y: 551, endPoint x: 324, endPoint y: 520, distance: 454.1
click at [324, 520] on div "18 Employees having a conversation about a patient in a public area where the c…" at bounding box center [586, 536] width 633 height 62
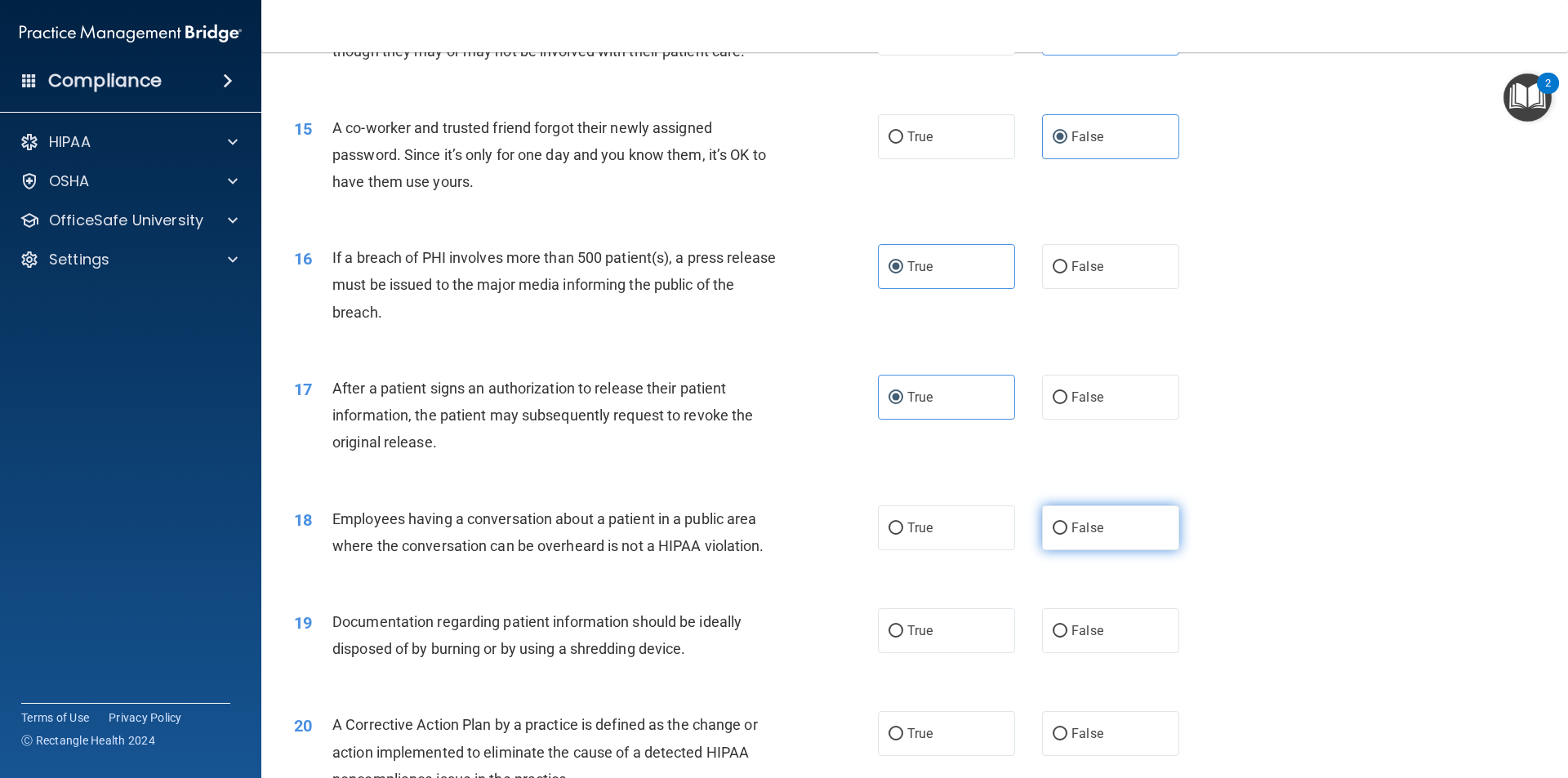
click at [1046, 518] on label "False" at bounding box center [1111, 528] width 137 height 45
click at [1053, 522] on input "False" at bounding box center [1060, 528] width 15 height 12
radio input "true"
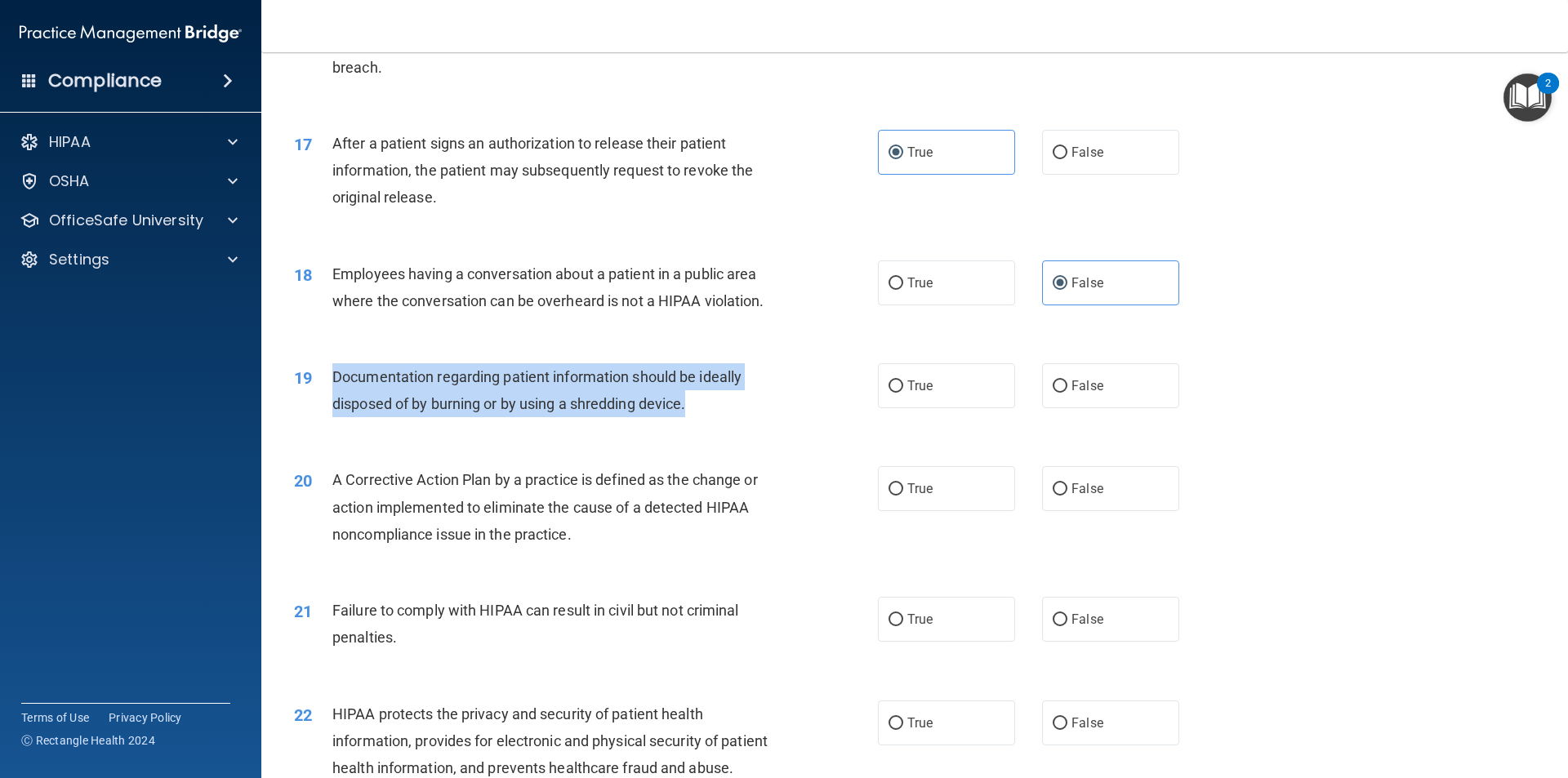
drag, startPoint x: 687, startPoint y: 406, endPoint x: 322, endPoint y: 371, distance: 366.7
click at [322, 371] on div "19 Documentation regarding patient information should be ideally disposed of by…" at bounding box center [586, 394] width 633 height 62
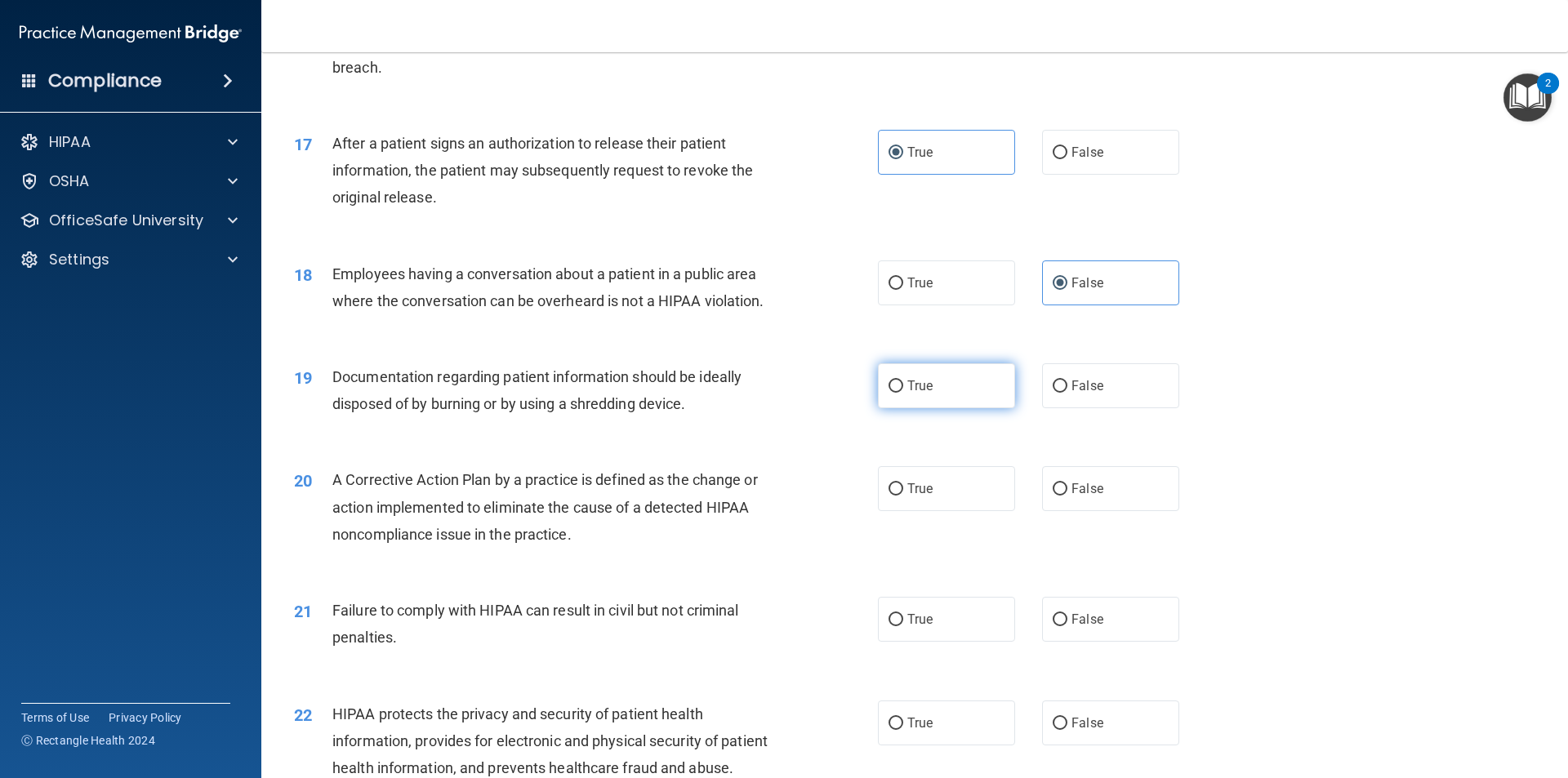
click at [942, 391] on label "True" at bounding box center [947, 385] width 137 height 45
click at [903, 391] on input "True" at bounding box center [896, 386] width 15 height 12
radio input "true"
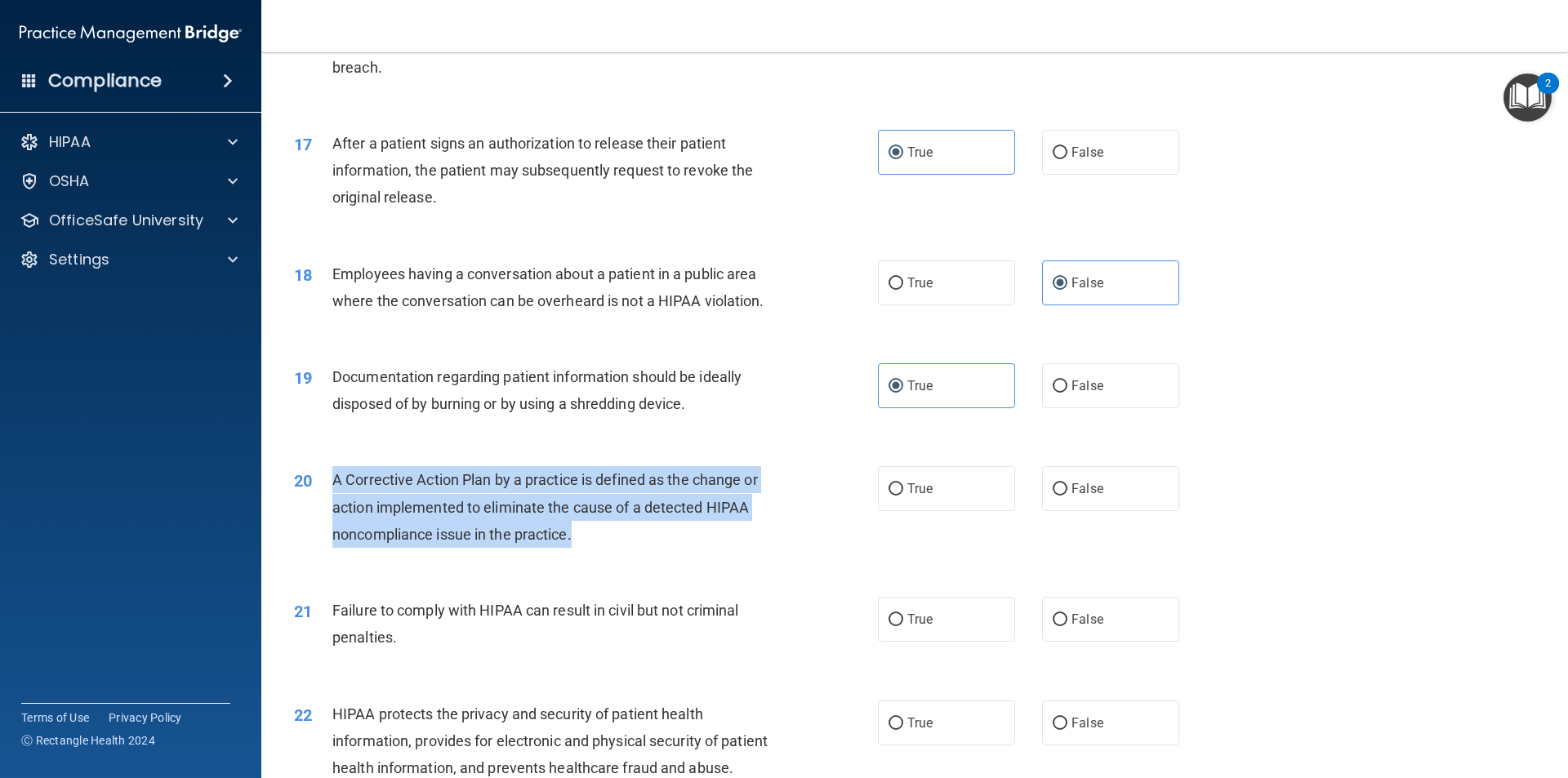
drag, startPoint x: 508, startPoint y: 531, endPoint x: 324, endPoint y: 481, distance: 190.7
click at [324, 481] on div "20 A Corrective Action Plan by a practice is defined as the change or action im…" at bounding box center [586, 511] width 633 height 90
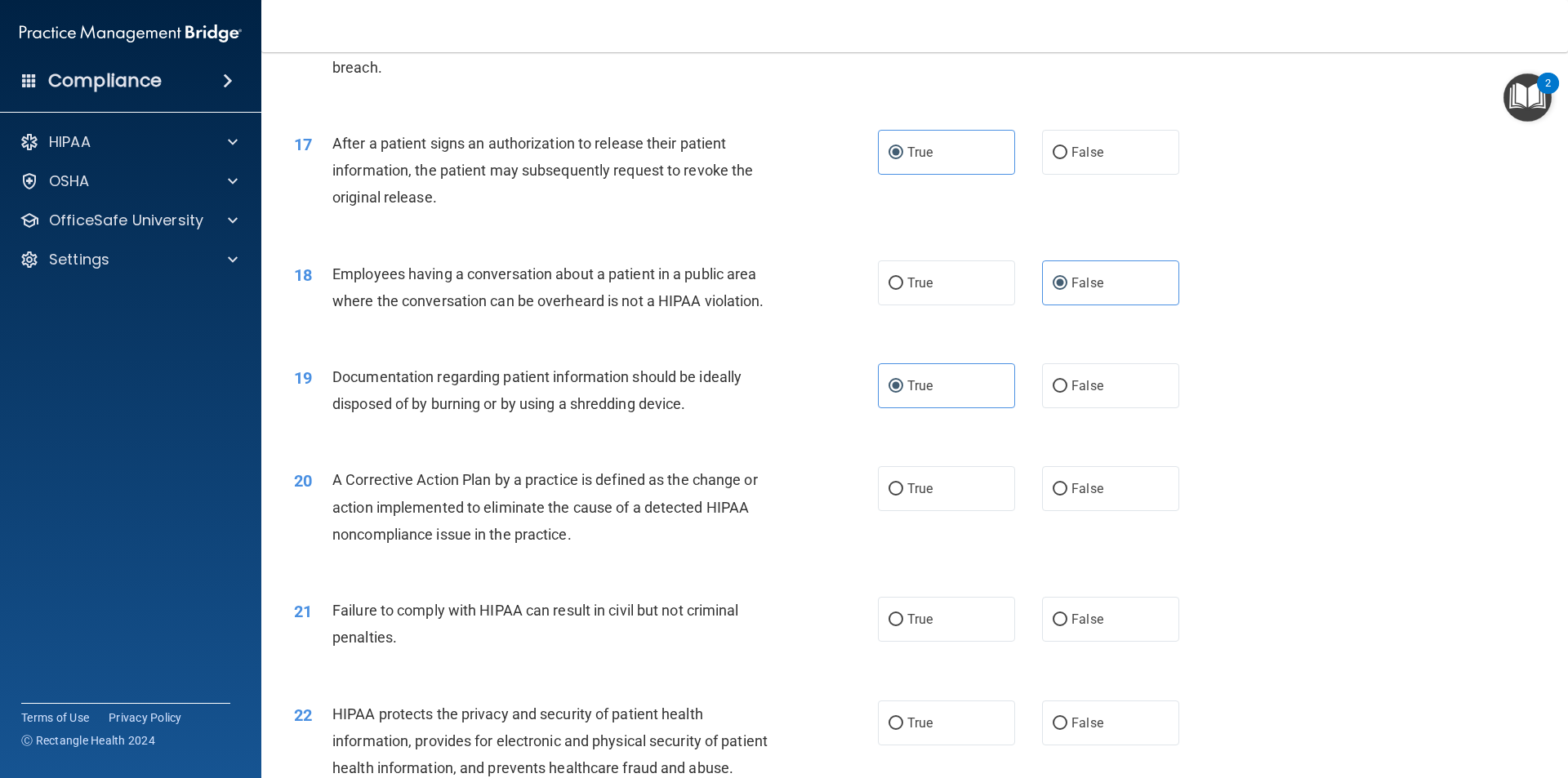
drag, startPoint x: 933, startPoint y: 489, endPoint x: 850, endPoint y: 563, distance: 111.2
click at [923, 492] on label "True" at bounding box center [947, 488] width 137 height 45
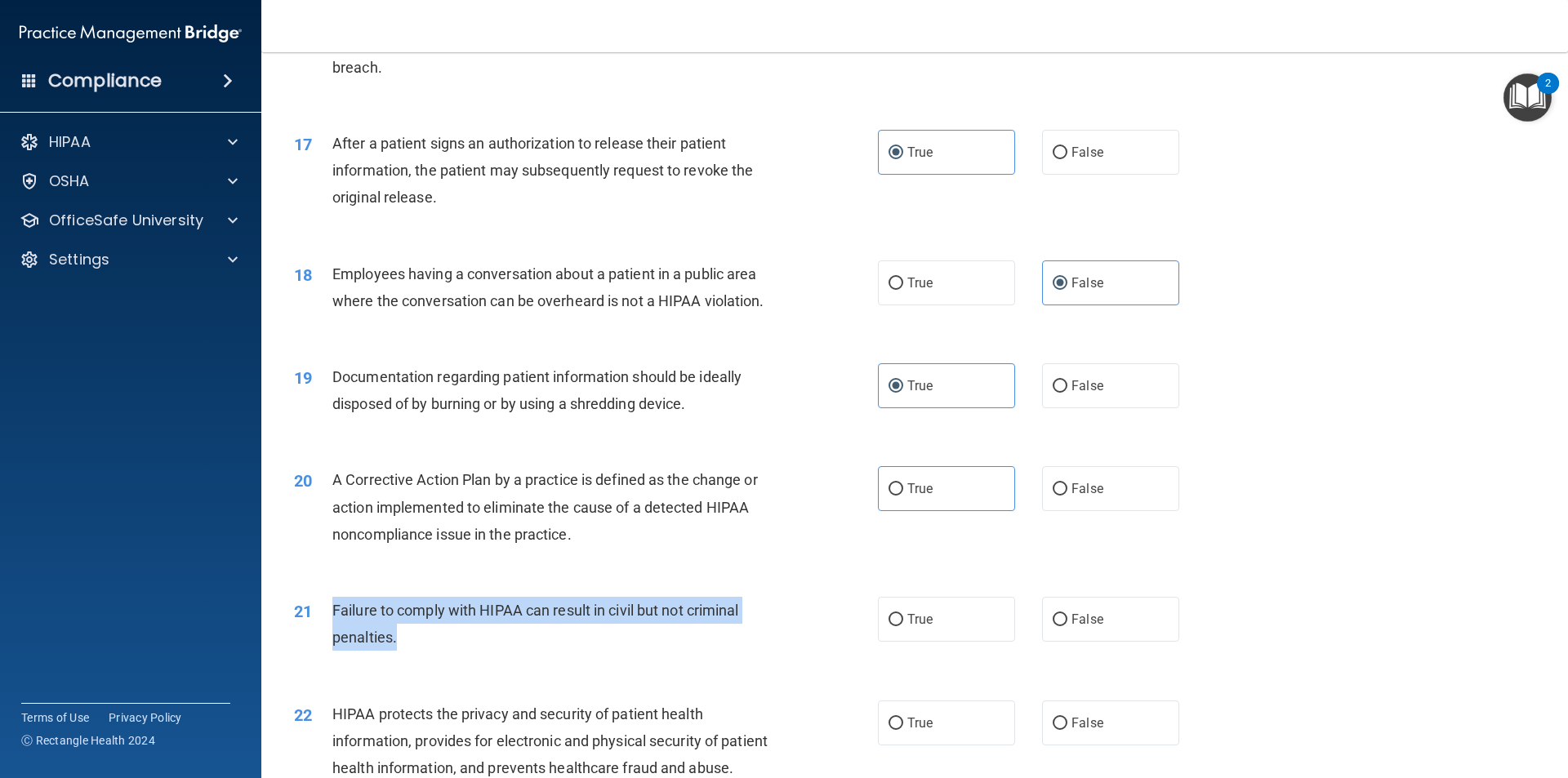
drag, startPoint x: 470, startPoint y: 634, endPoint x: 325, endPoint y: 616, distance: 146.1
click at [325, 616] on div "21 Failure to comply with HIPAA can result in civil but not criminal penalties." at bounding box center [586, 627] width 633 height 62
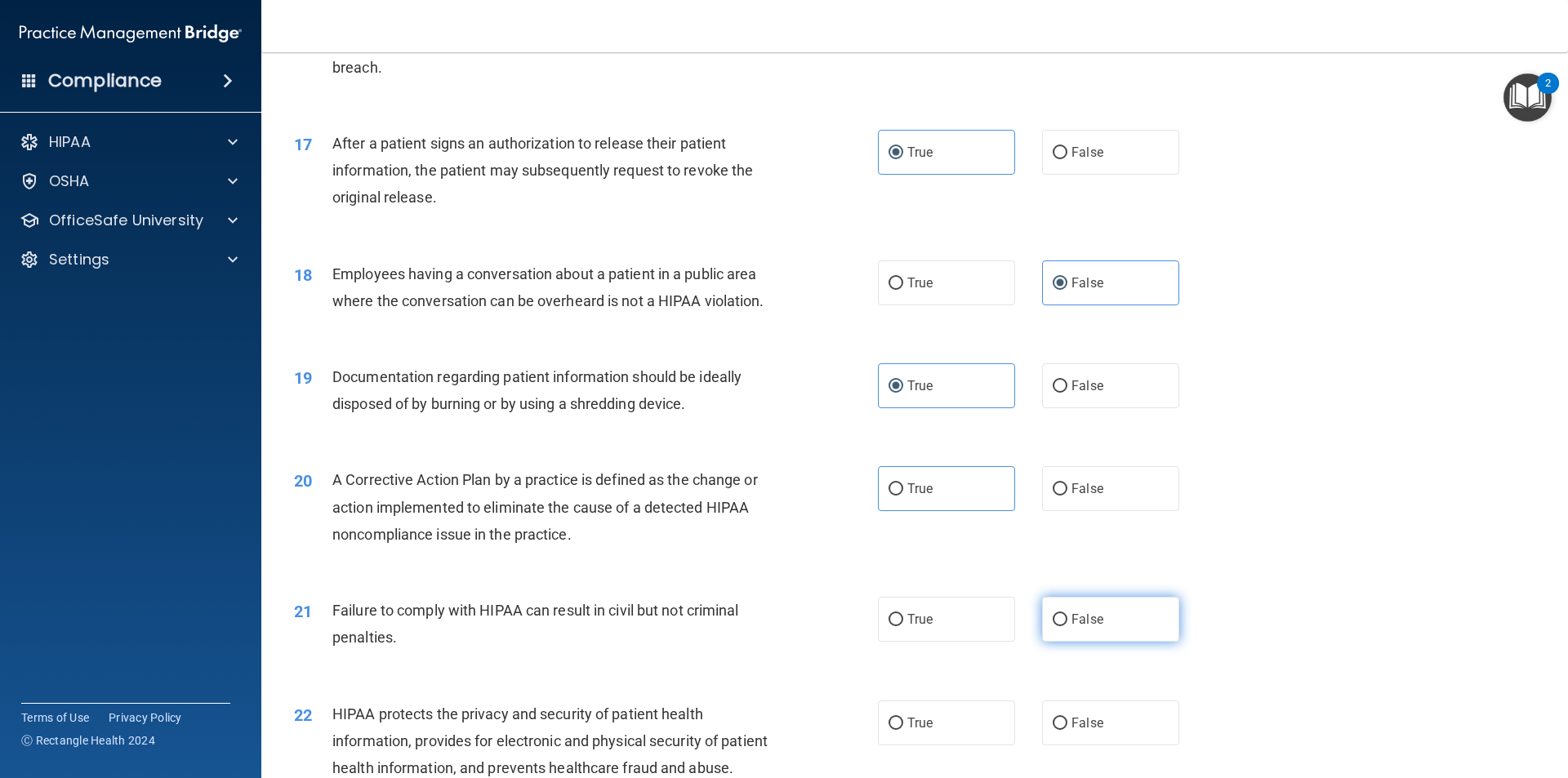
click at [1082, 611] on label "False" at bounding box center [1111, 619] width 137 height 45
click at [1067, 614] on input "False" at bounding box center [1060, 620] width 15 height 12
radio input "true"
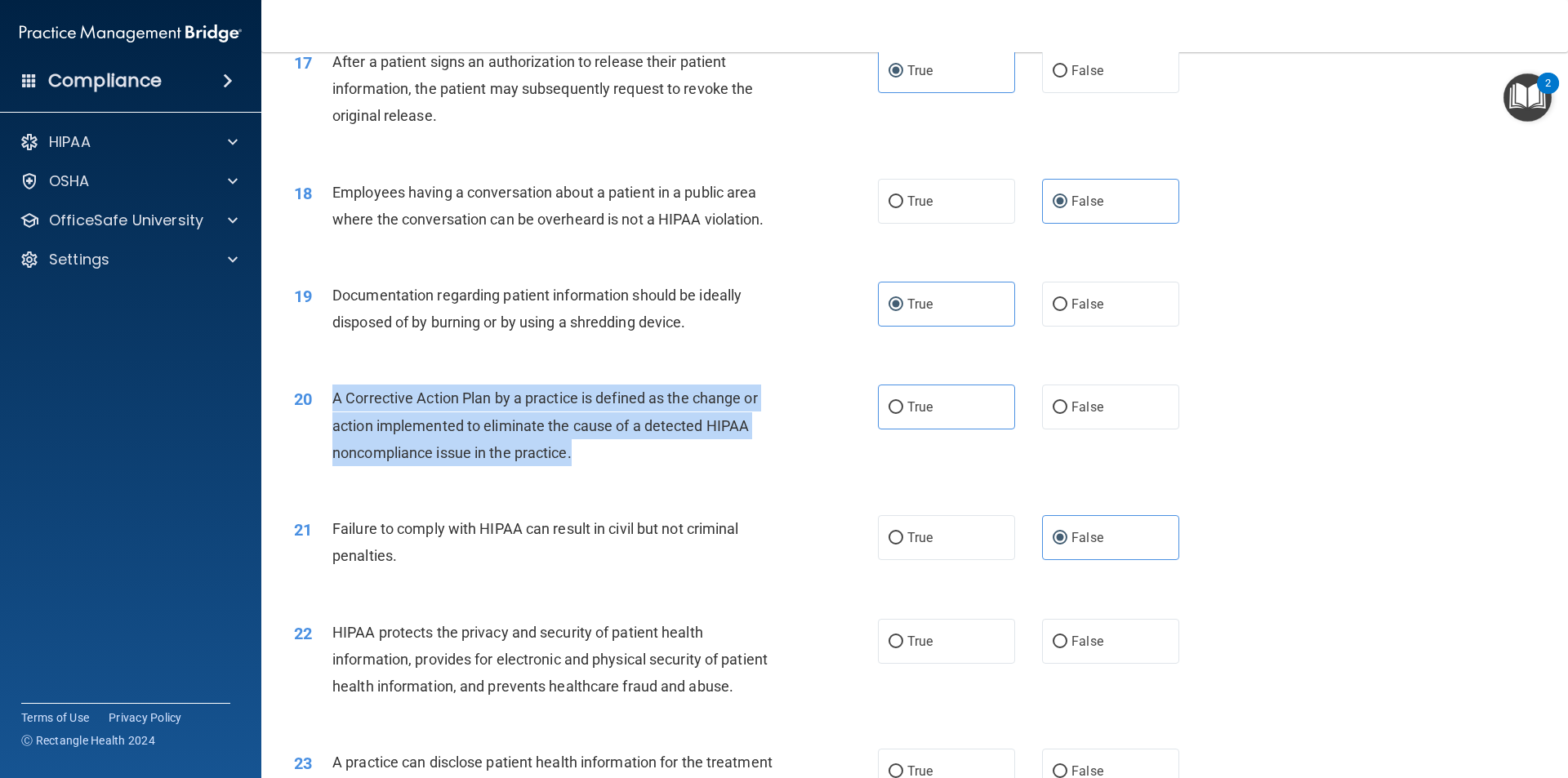
drag, startPoint x: 607, startPoint y: 452, endPoint x: 332, endPoint y: 409, distance: 278.3
click at [331, 408] on div "20 A Corrective Action Plan by a practice is defined as the change or action im…" at bounding box center [586, 429] width 633 height 90
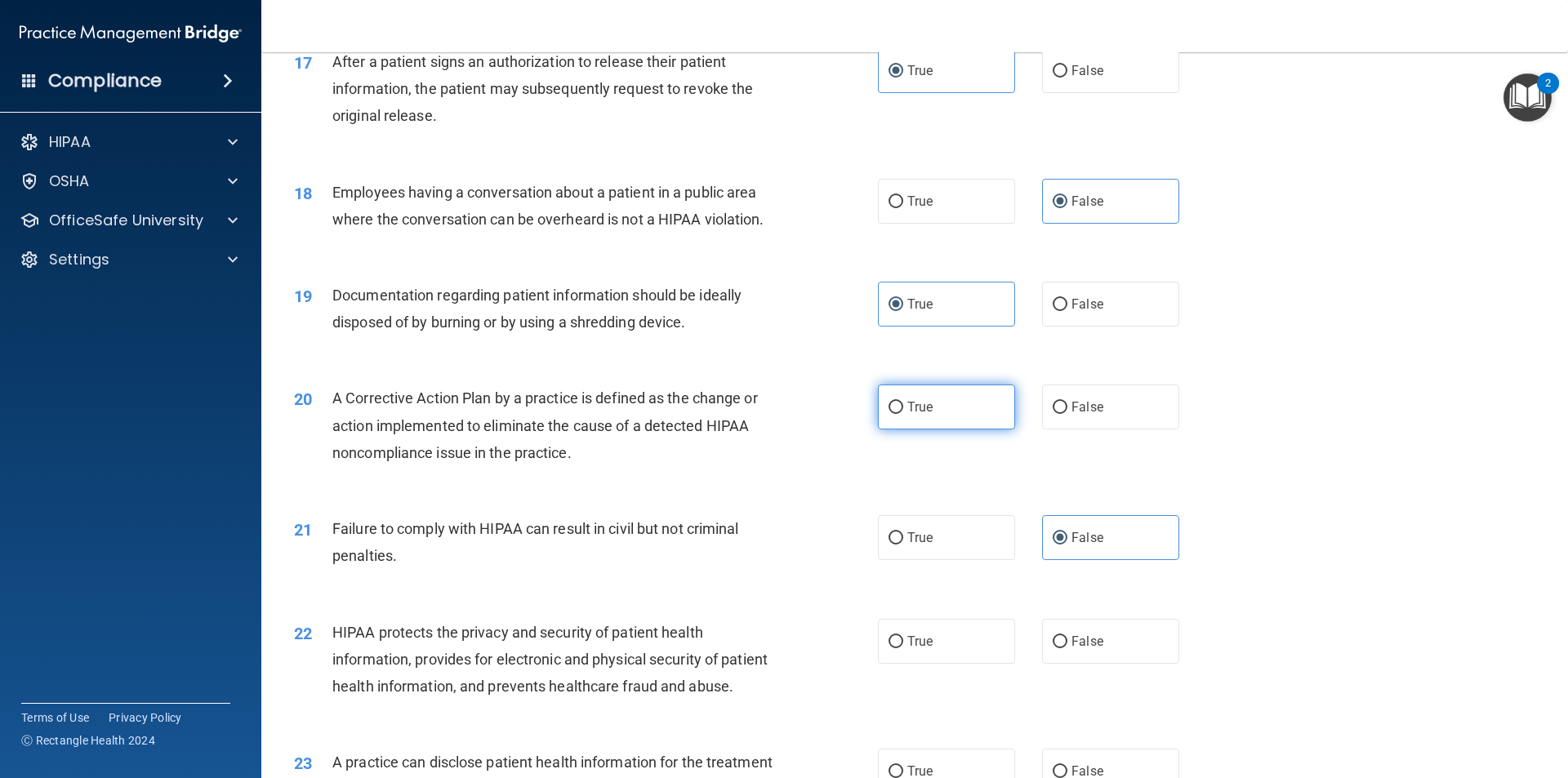
click at [914, 410] on span "True" at bounding box center [919, 407] width 26 height 16
click at [903, 410] on input "True" at bounding box center [896, 408] width 15 height 12
radio input "true"
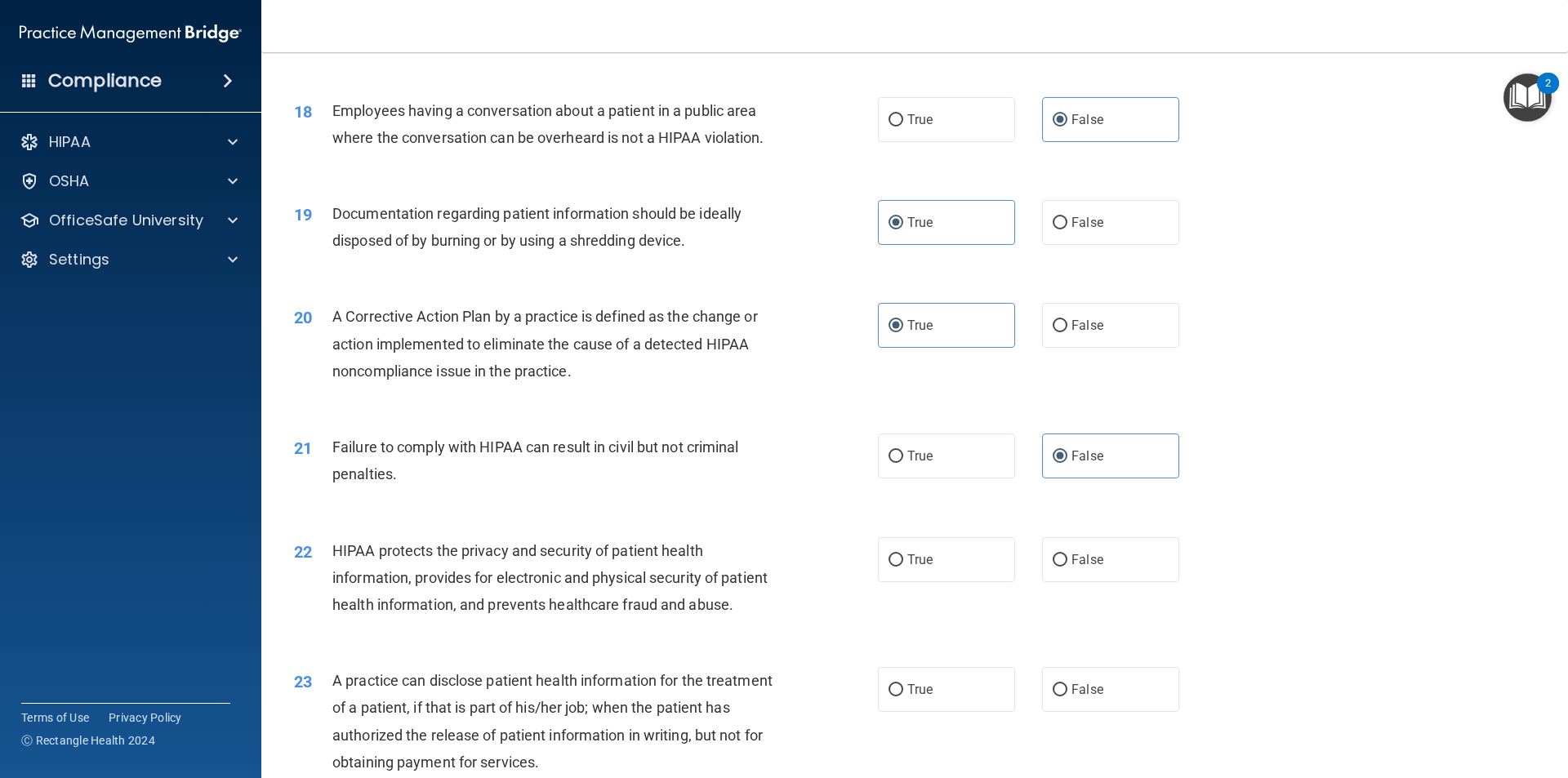
scroll to position [2204, 0]
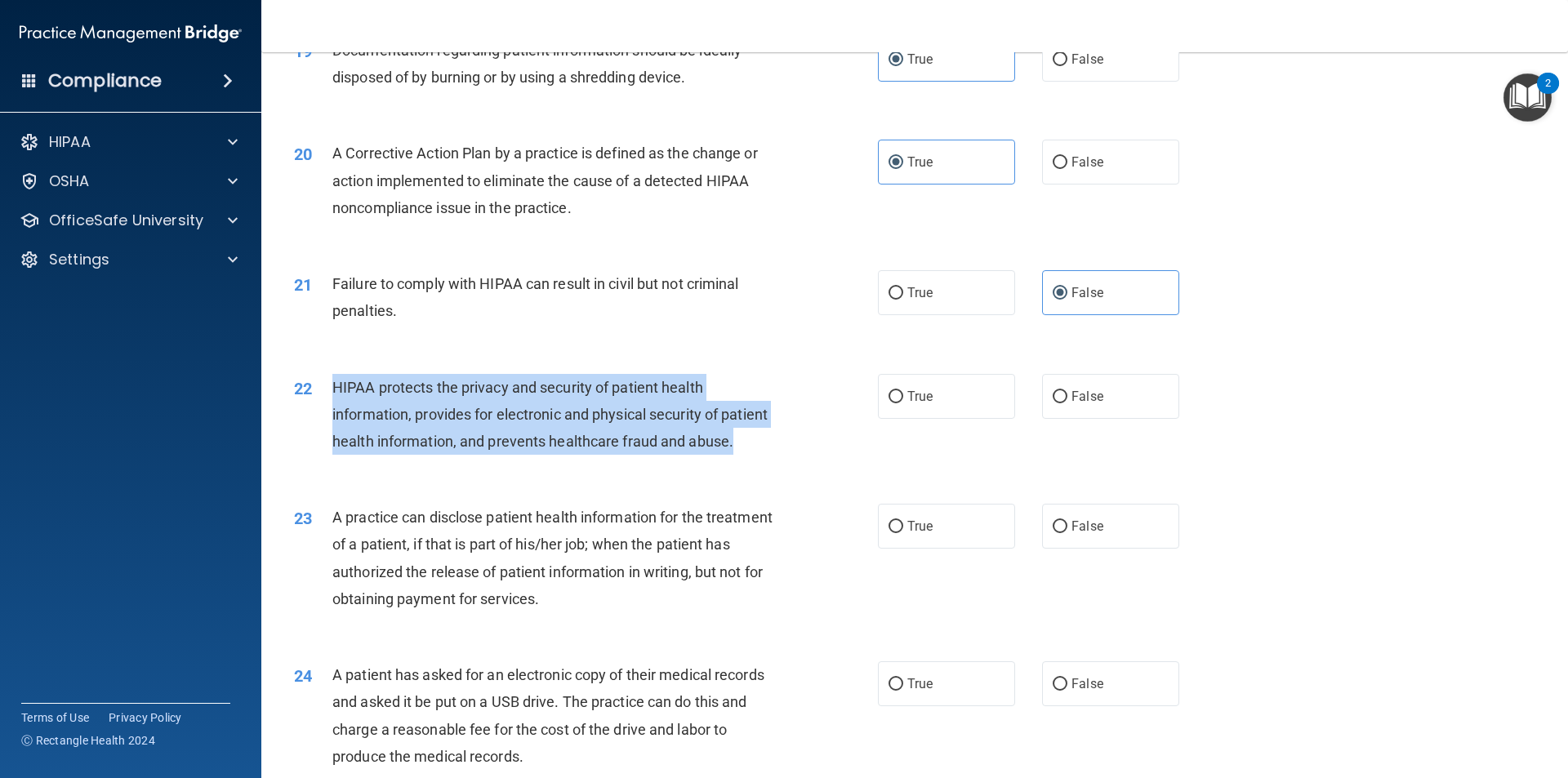
drag, startPoint x: 741, startPoint y: 438, endPoint x: 330, endPoint y: 389, distance: 413.9
click at [330, 389] on div "22 HIPAA protects the privacy and security of patient health information, provi…" at bounding box center [586, 418] width 633 height 90
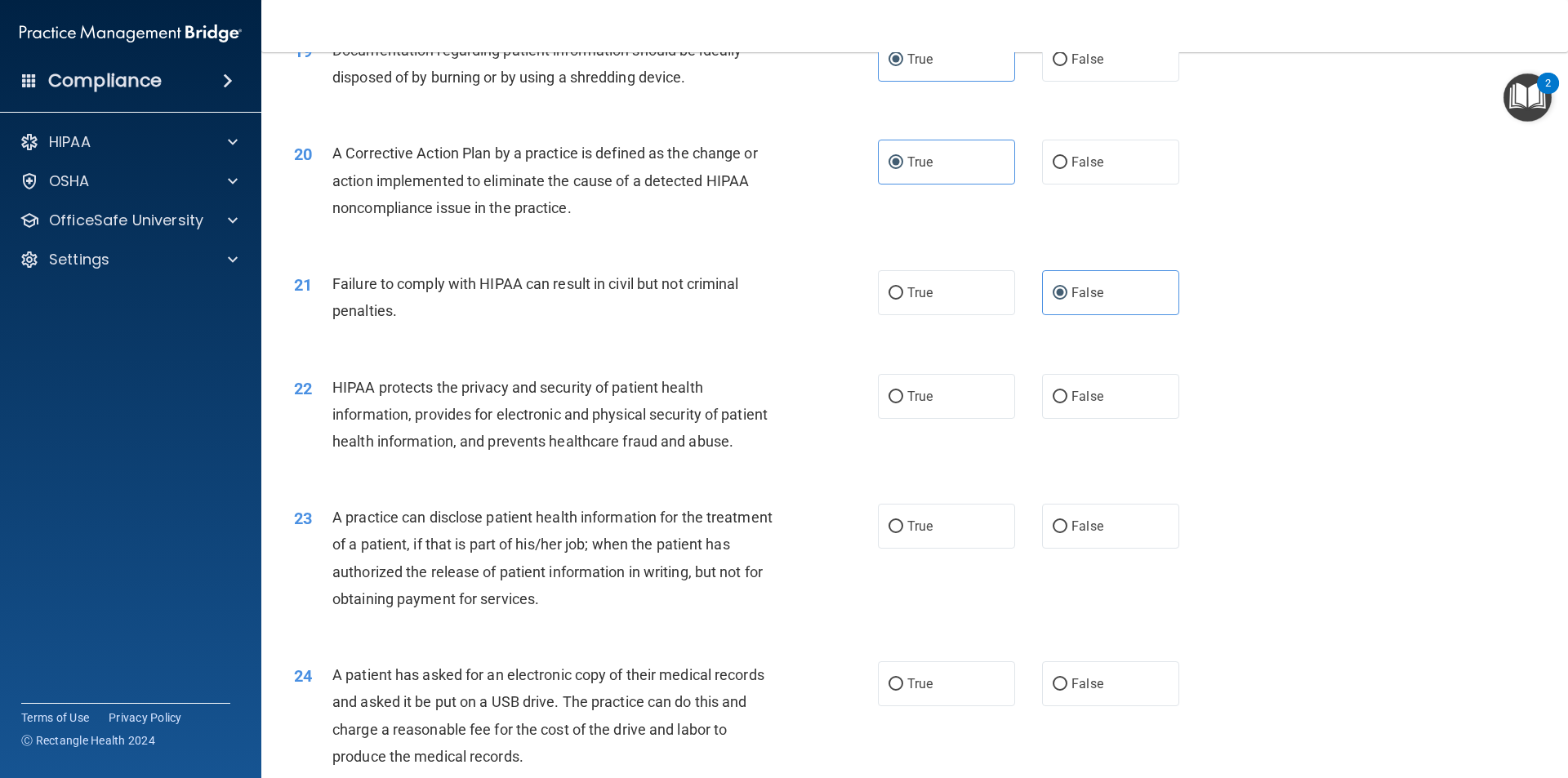
drag, startPoint x: 911, startPoint y: 384, endPoint x: 797, endPoint y: 487, distance: 153.6
click at [899, 389] on label "True" at bounding box center [947, 396] width 137 height 45
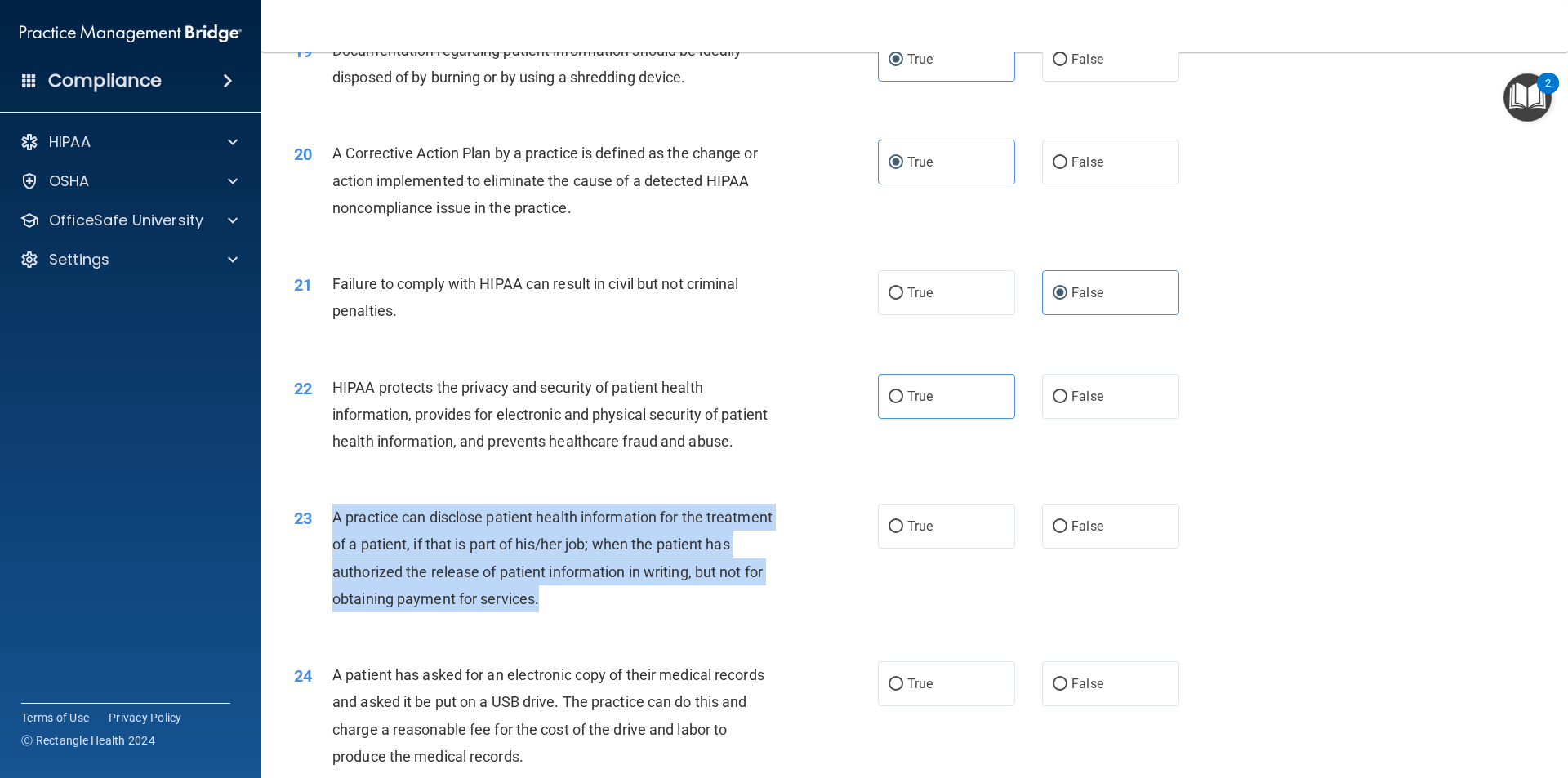
drag, startPoint x: 587, startPoint y: 591, endPoint x: 329, endPoint y: 532, distance: 264.7
click at [329, 532] on div "23 A practice can disclose patient health information for the treatment of a pa…" at bounding box center [586, 563] width 633 height 117
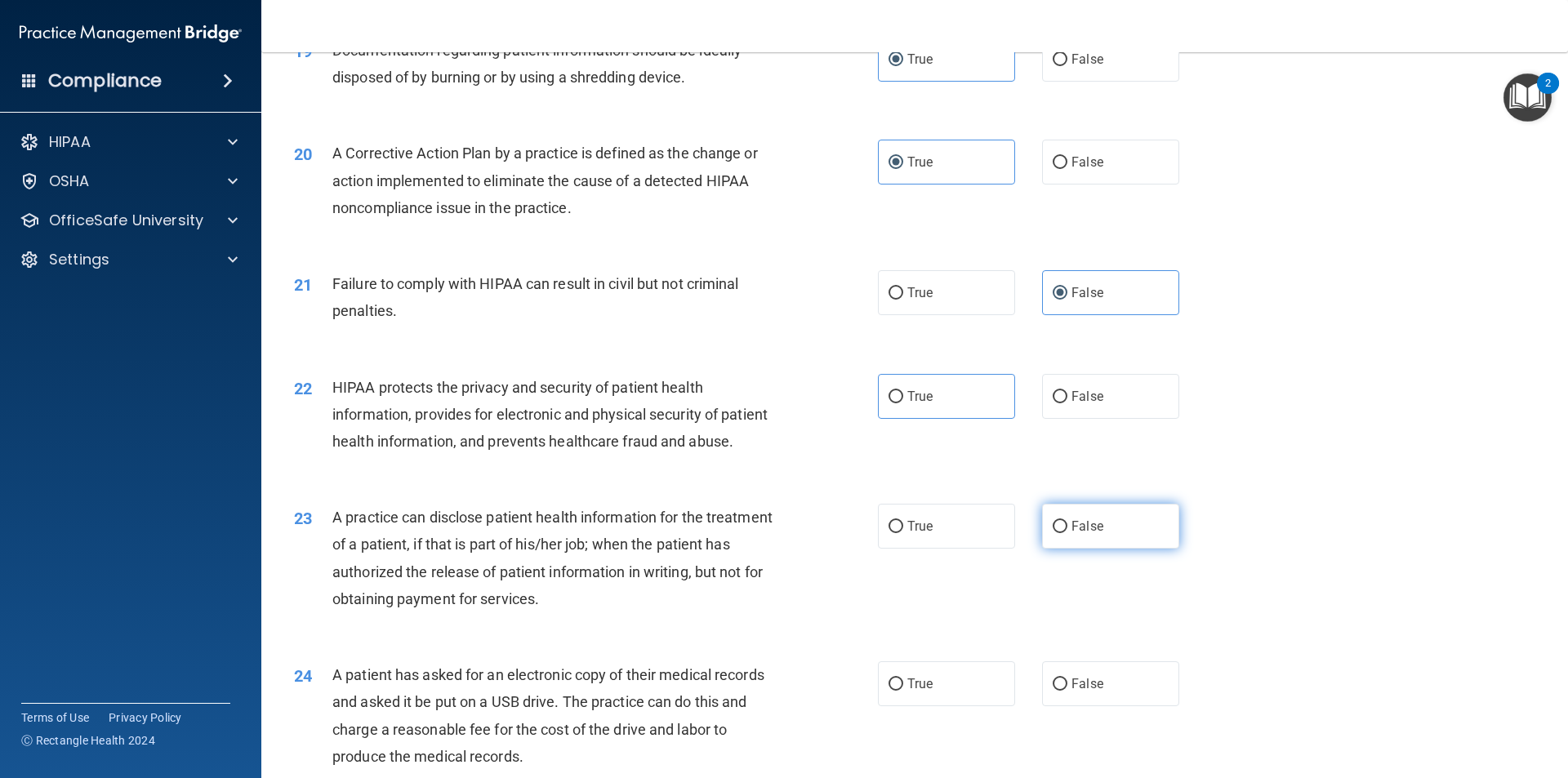
click at [1114, 522] on label "False" at bounding box center [1111, 526] width 137 height 45
click at [1067, 522] on input "False" at bounding box center [1060, 526] width 15 height 12
radio input "true"
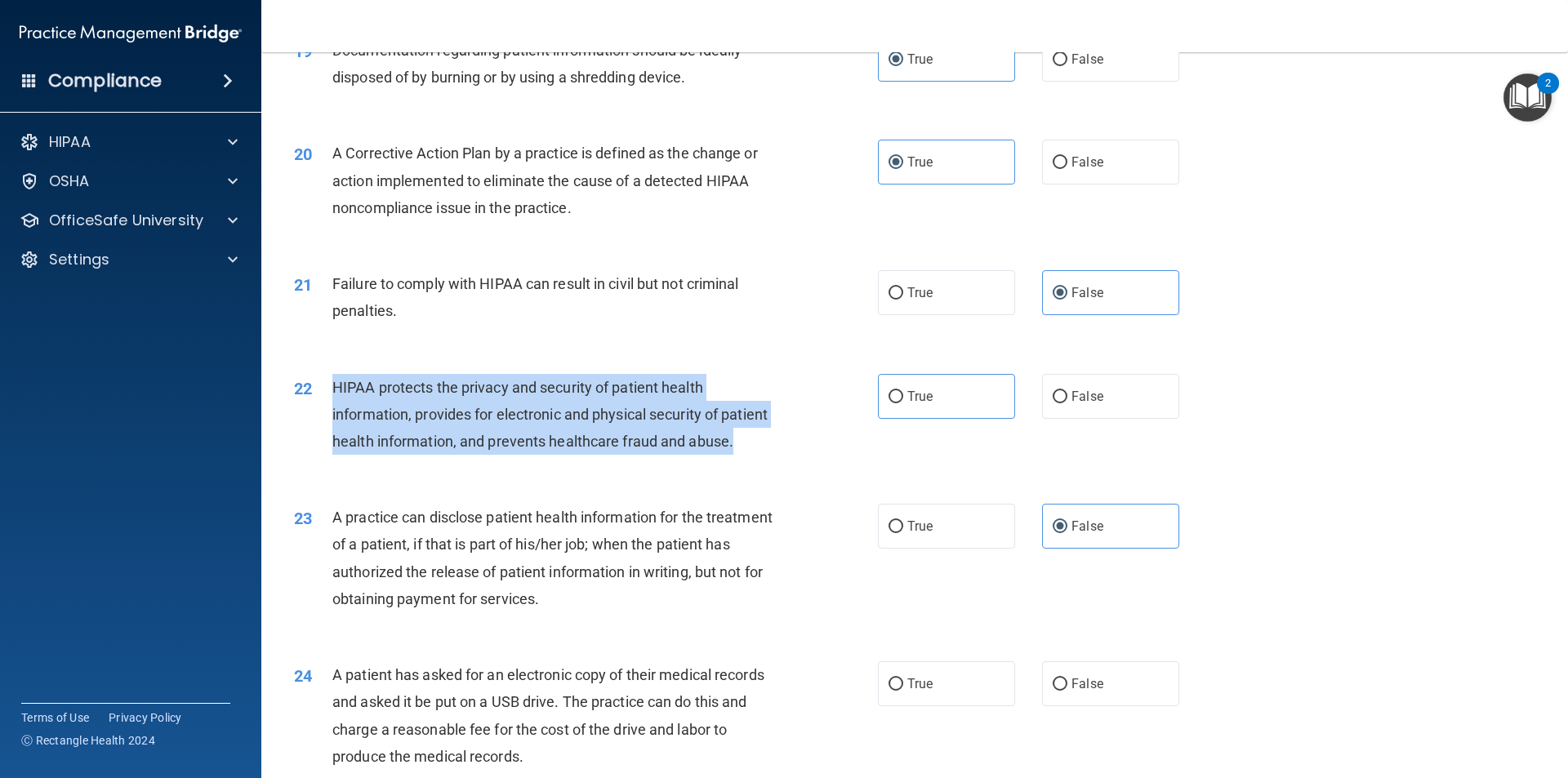
drag, startPoint x: 441, startPoint y: 425, endPoint x: 324, endPoint y: 382, distance: 124.7
click at [324, 382] on div "22 HIPAA protects the privacy and security of patient health information, provi…" at bounding box center [586, 418] width 633 height 90
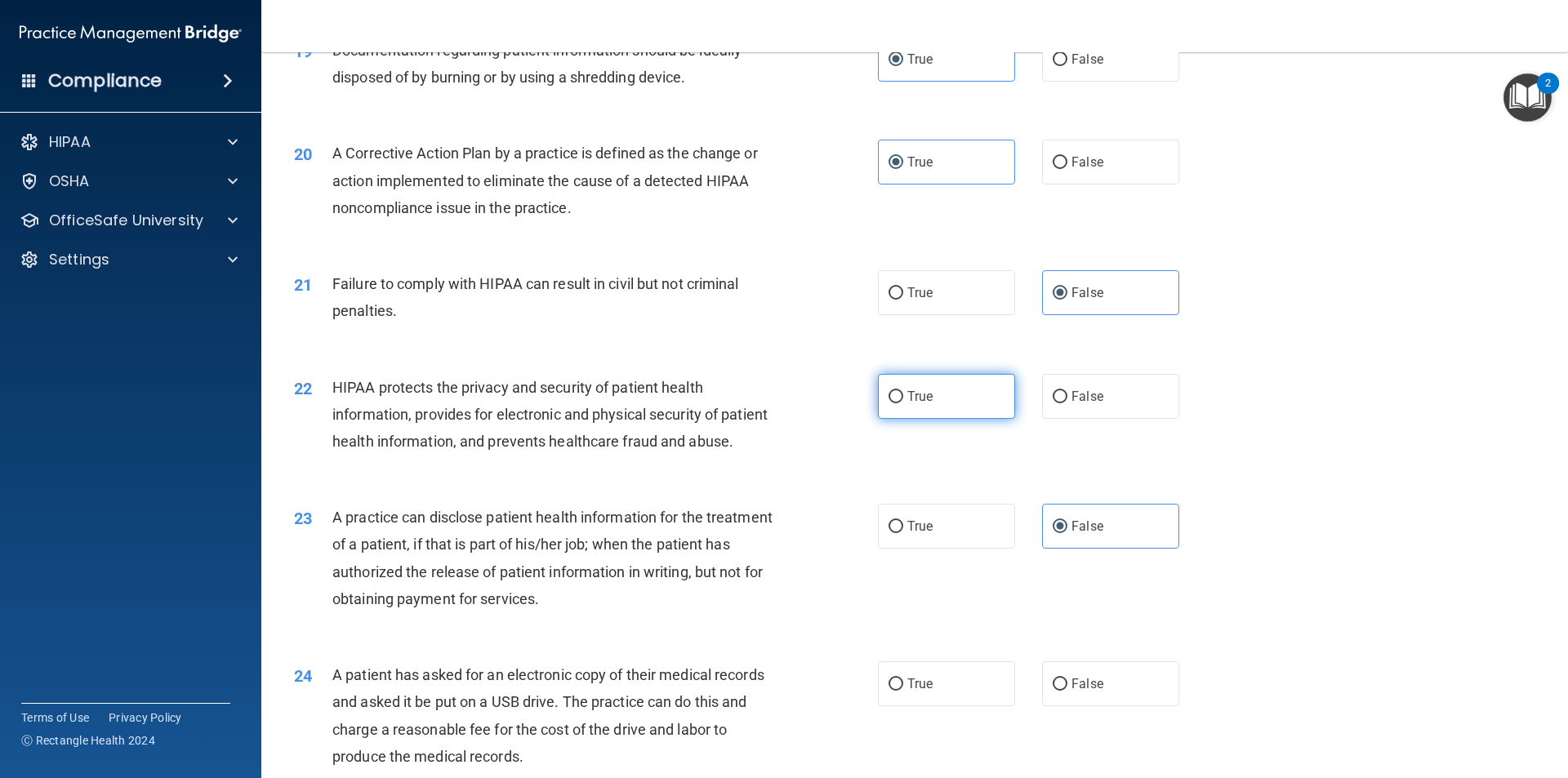
click at [942, 403] on label "True" at bounding box center [947, 396] width 137 height 45
click at [903, 403] on input "True" at bounding box center [896, 397] width 15 height 12
radio input "true"
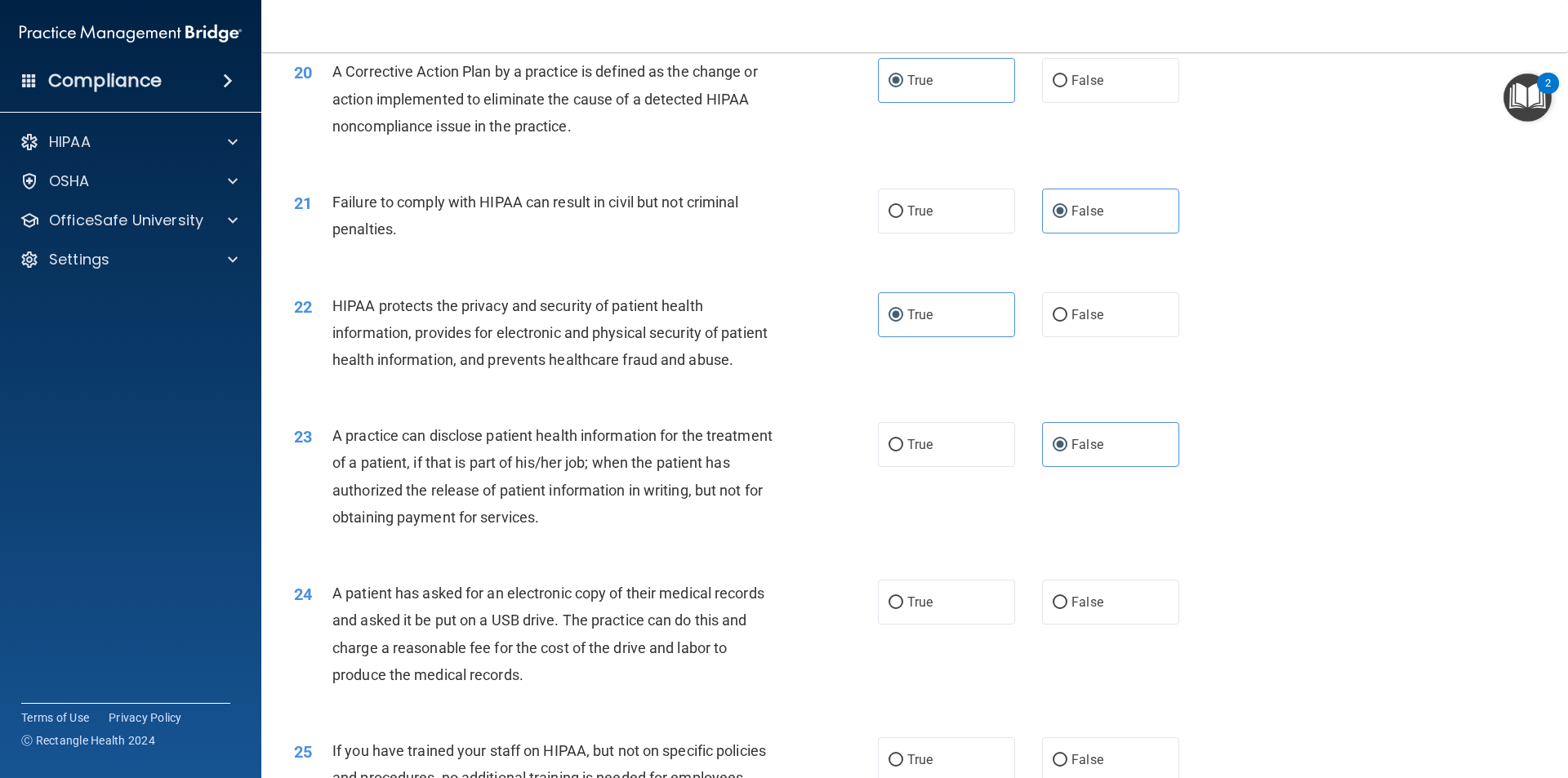
scroll to position [2450, 0]
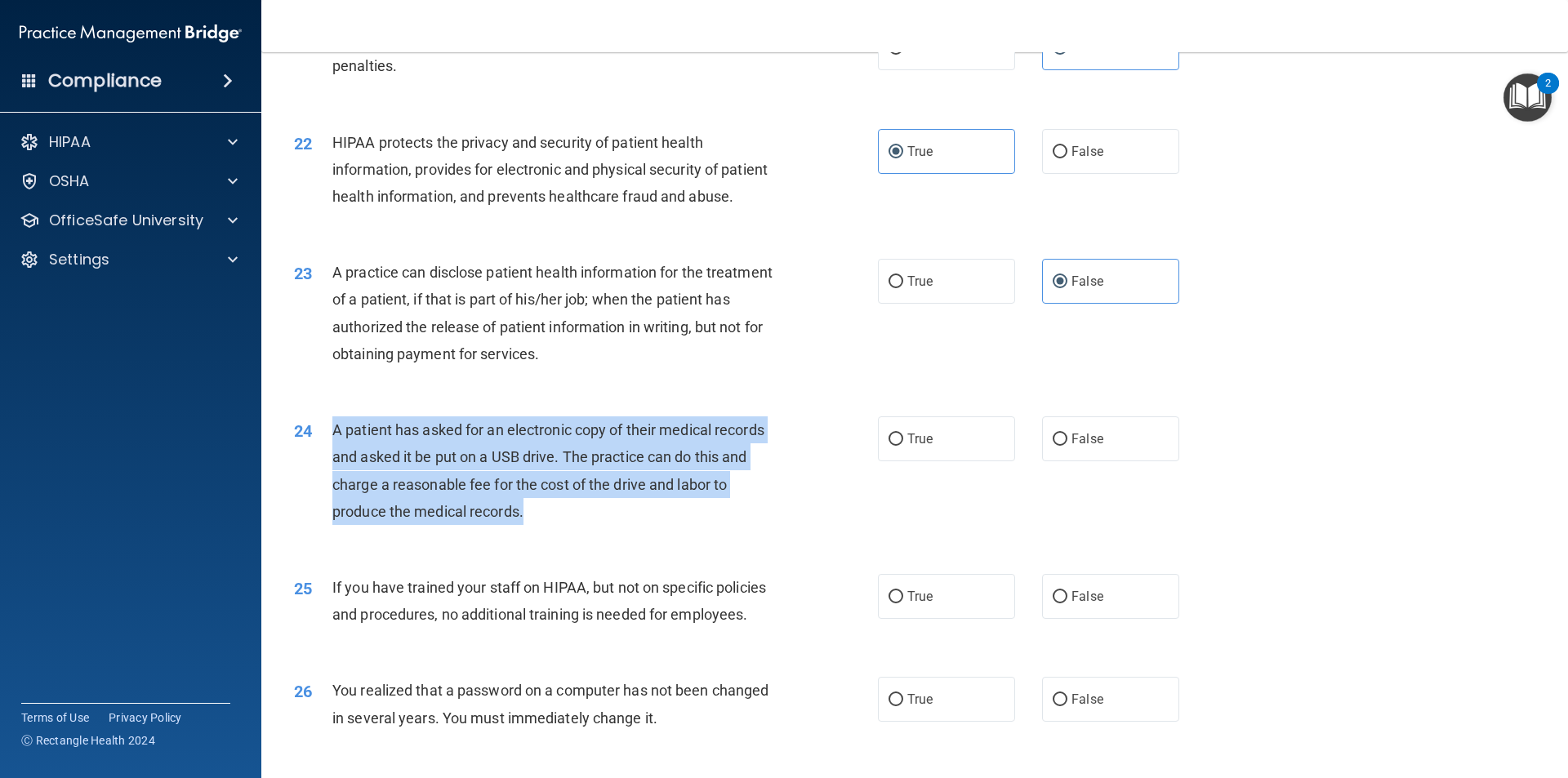
drag, startPoint x: 532, startPoint y: 510, endPoint x: 333, endPoint y: 428, distance: 215.2
click at [333, 428] on div "A patient has asked for an electronic copy of their medical records and asked i…" at bounding box center [560, 471] width 456 height 109
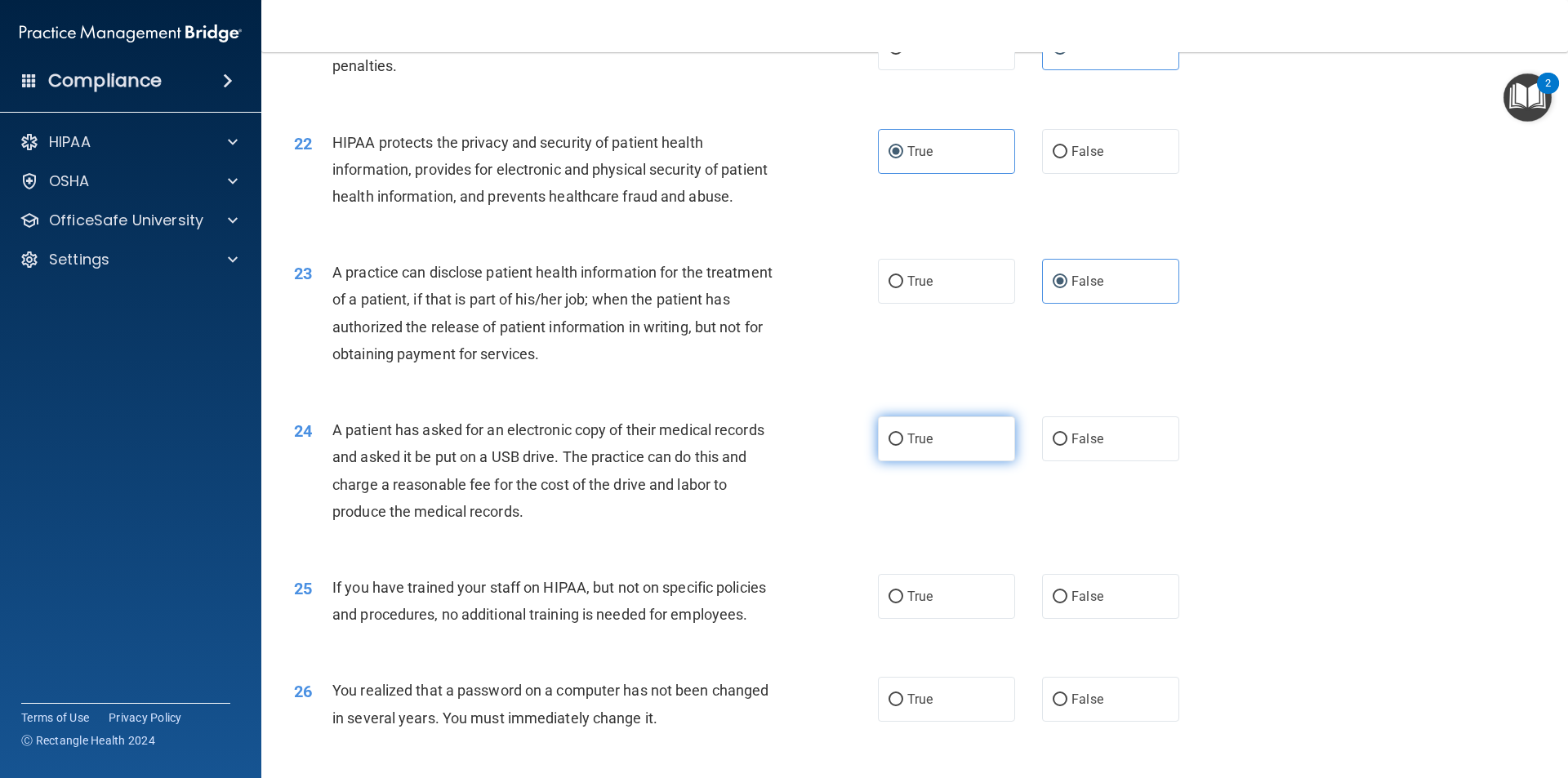
click at [927, 442] on label "True" at bounding box center [947, 439] width 137 height 45
click at [903, 442] on input "True" at bounding box center [896, 439] width 15 height 12
radio input "true"
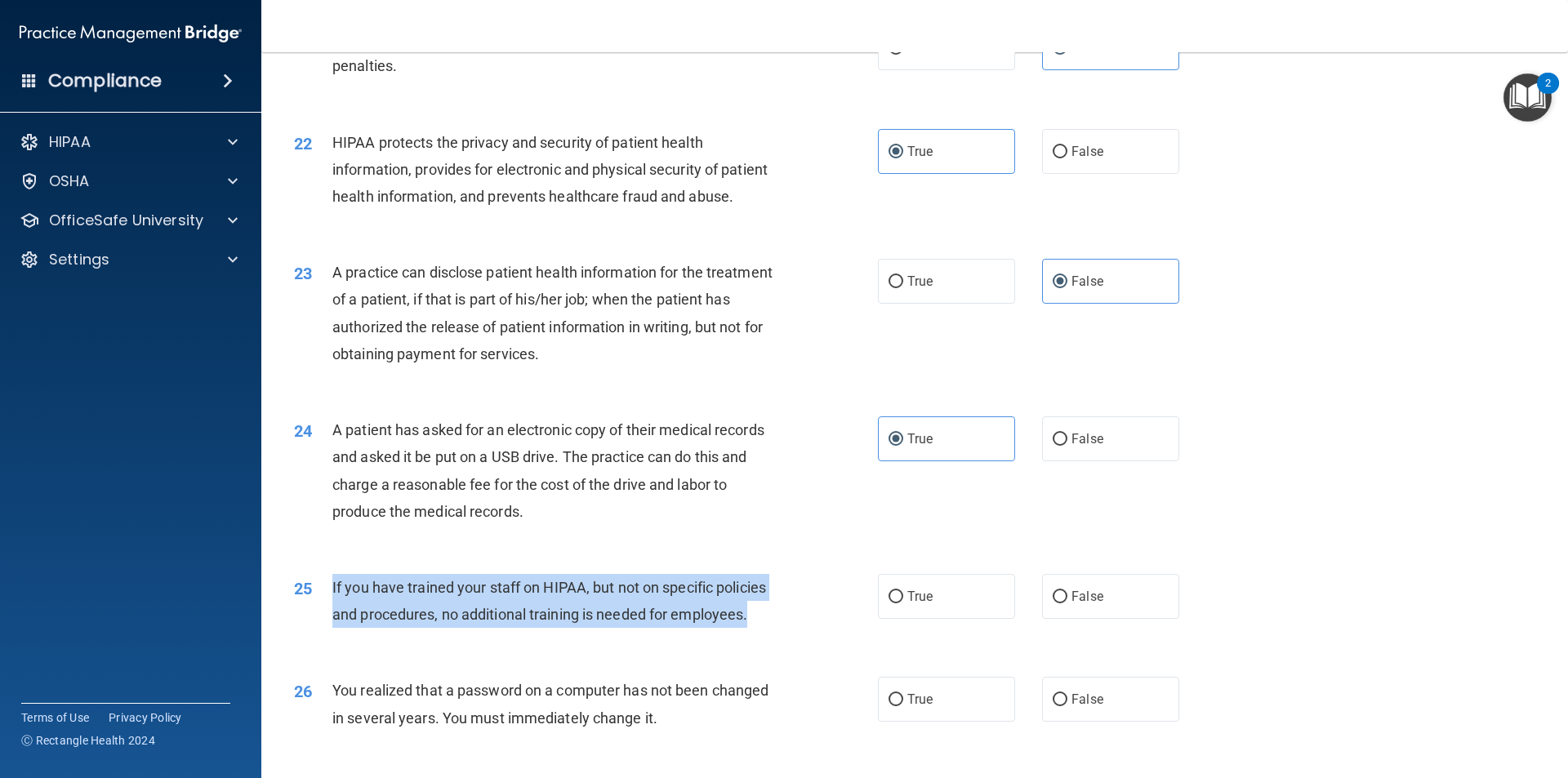
drag, startPoint x: 747, startPoint y: 615, endPoint x: 333, endPoint y: 597, distance: 414.4
click at [333, 597] on div "If you have trained your staff on HIPAA, but not on specific policies and proce…" at bounding box center [560, 601] width 456 height 54
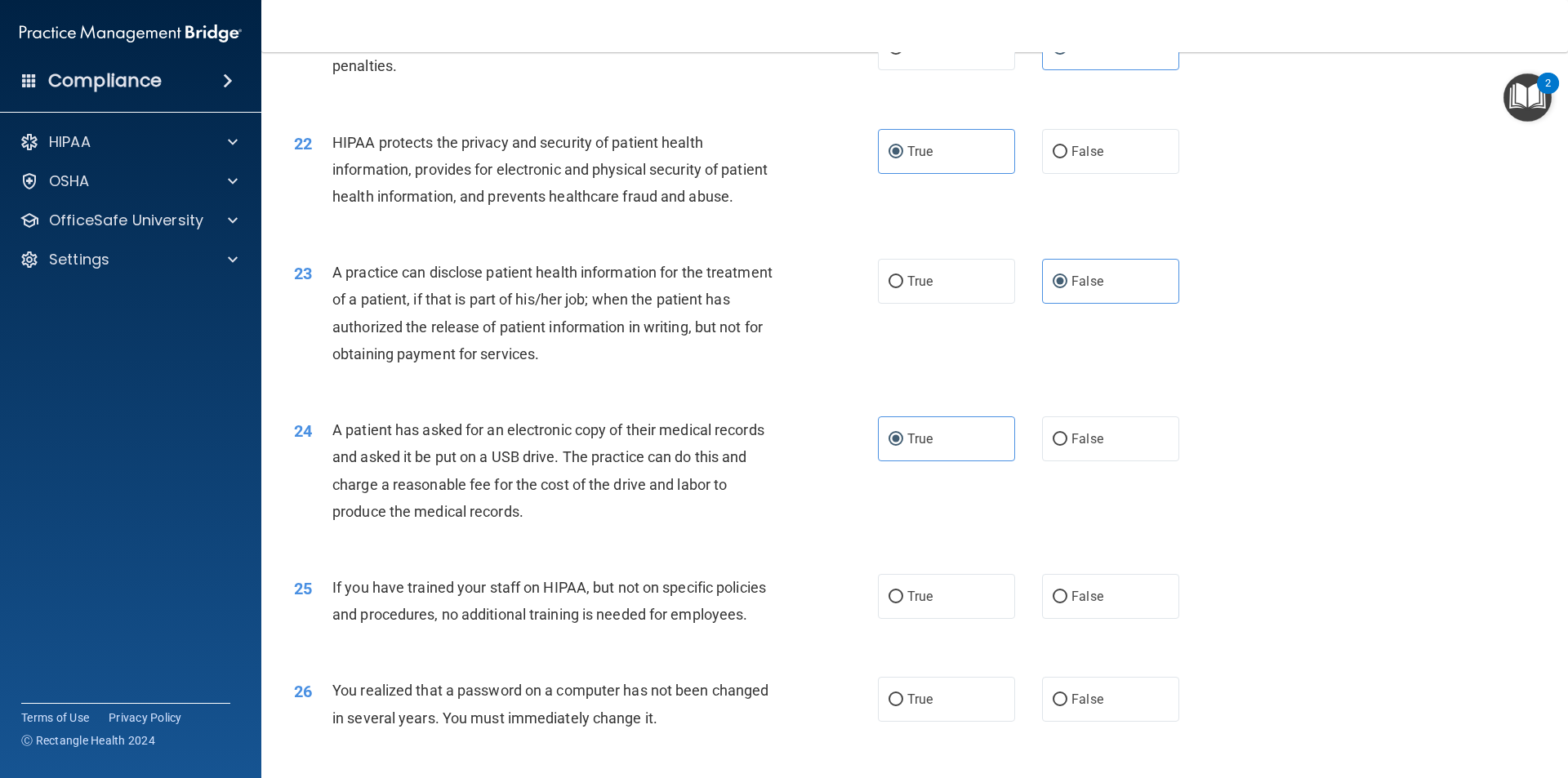
click at [1081, 628] on div "25 If you have trained your staff on HIPAA, but not on specific policies and pr…" at bounding box center [914, 605] width 1266 height 103
drag, startPoint x: 1093, startPoint y: 607, endPoint x: 1084, endPoint y: 599, distance: 12.0
click at [1091, 603] on label "False" at bounding box center [1111, 596] width 137 height 45
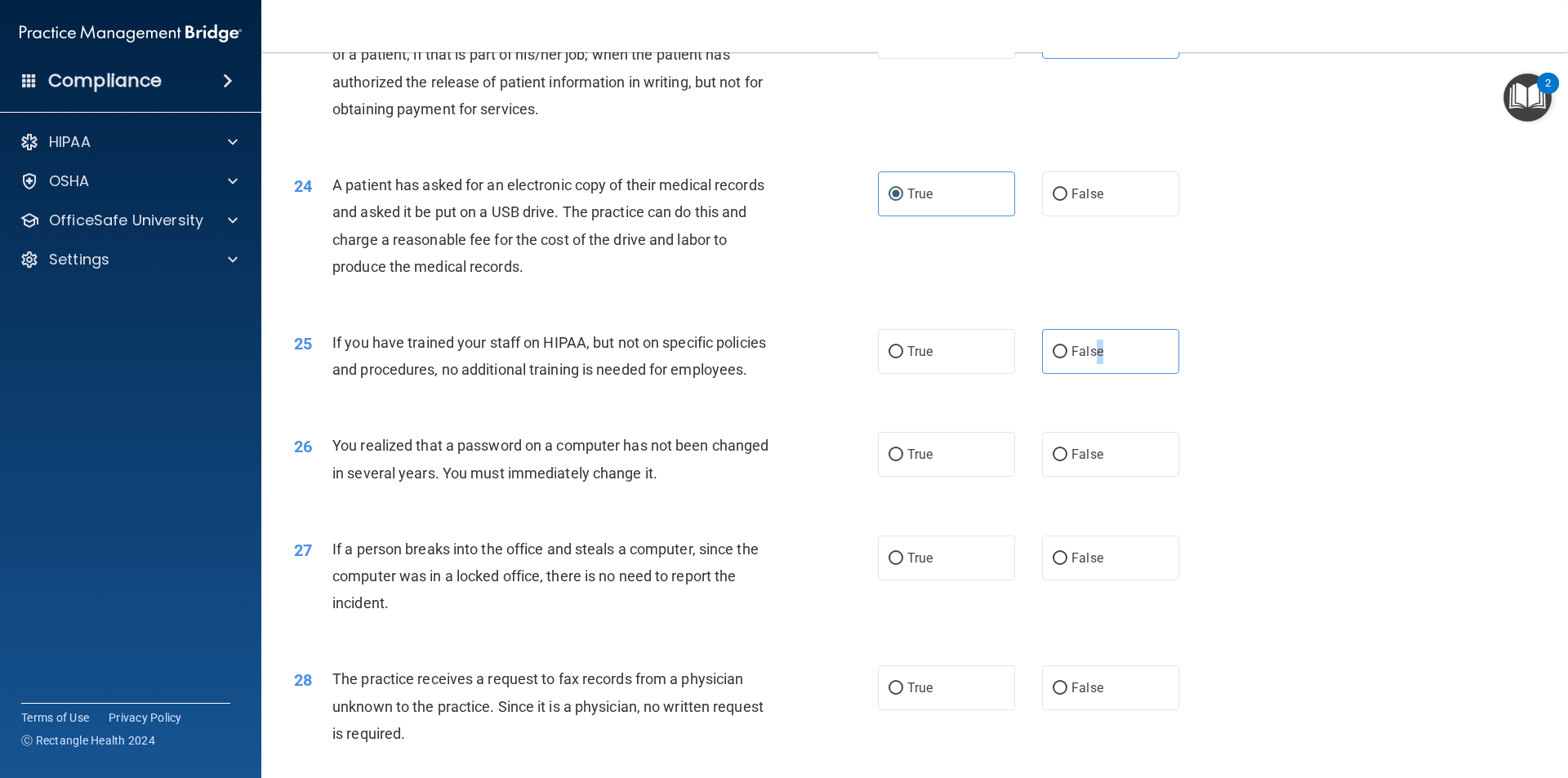
scroll to position [2857, 0]
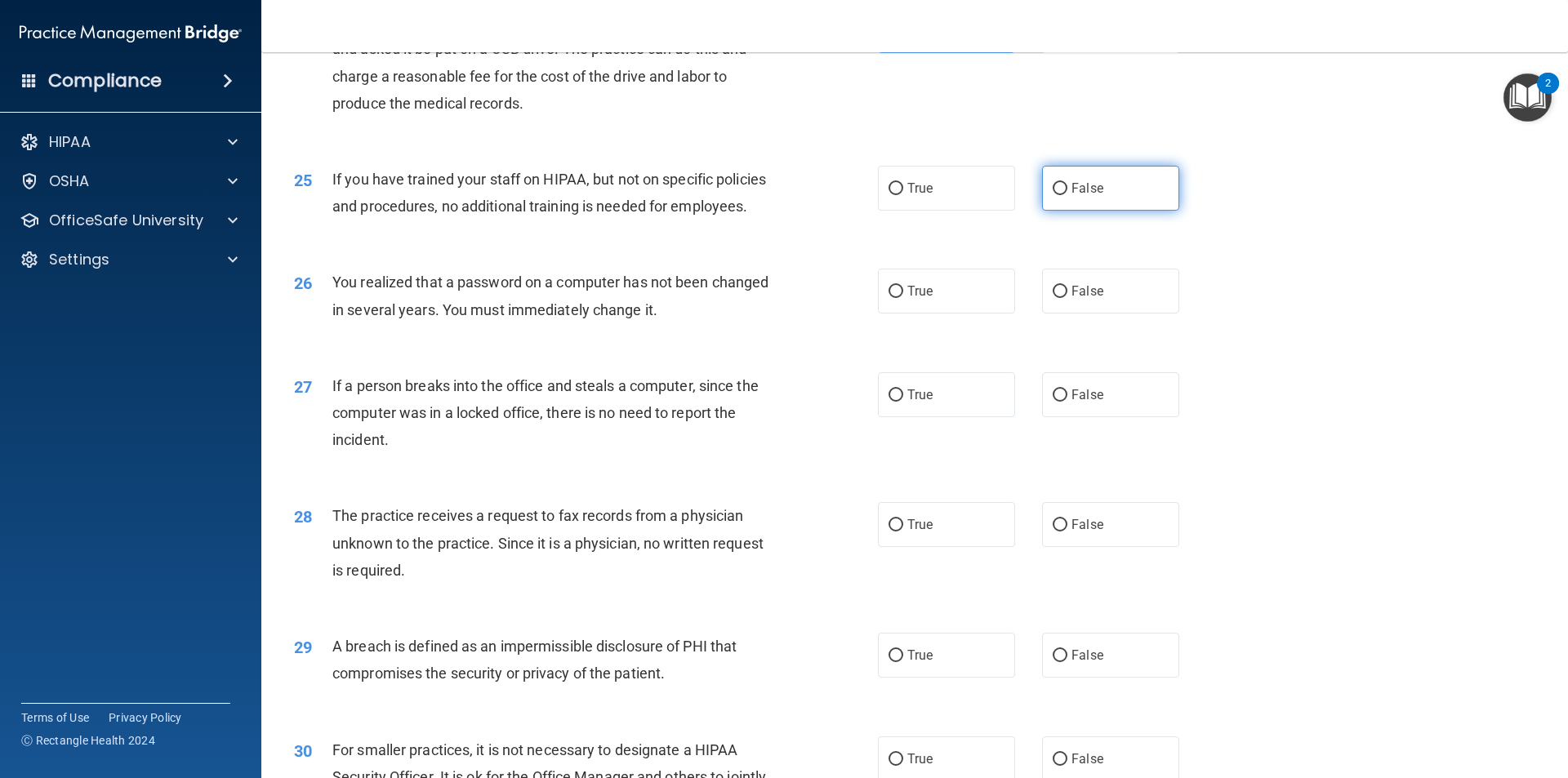
click at [1042, 183] on label "False" at bounding box center [1111, 188] width 137 height 45
click at [1053, 183] on input "False" at bounding box center [1060, 189] width 15 height 12
radio input "true"
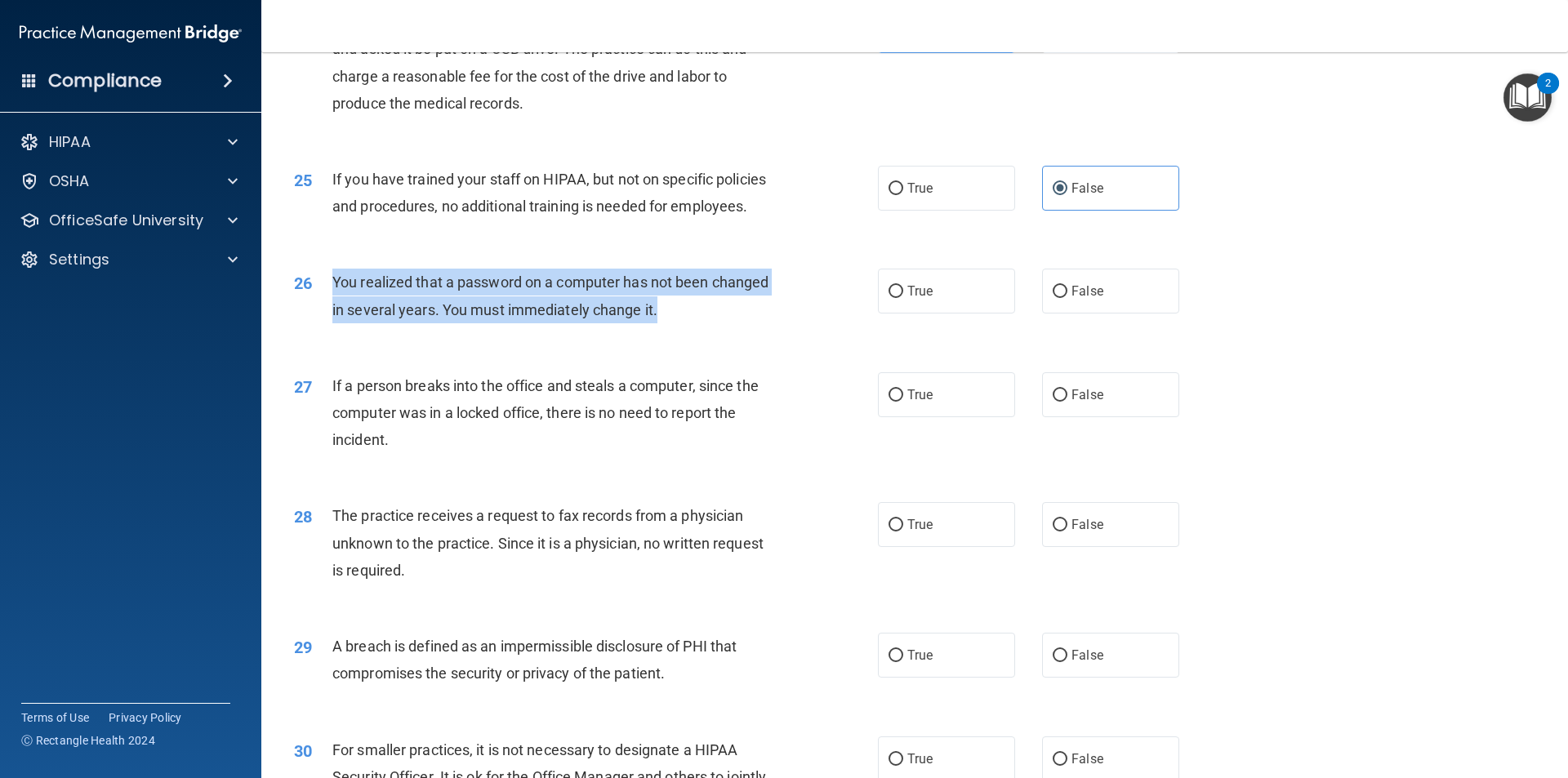
drag, startPoint x: 668, startPoint y: 312, endPoint x: 324, endPoint y: 285, distance: 345.1
click at [324, 285] on div "26 You realized that a password on a computer has not been changed in several y…" at bounding box center [586, 299] width 633 height 62
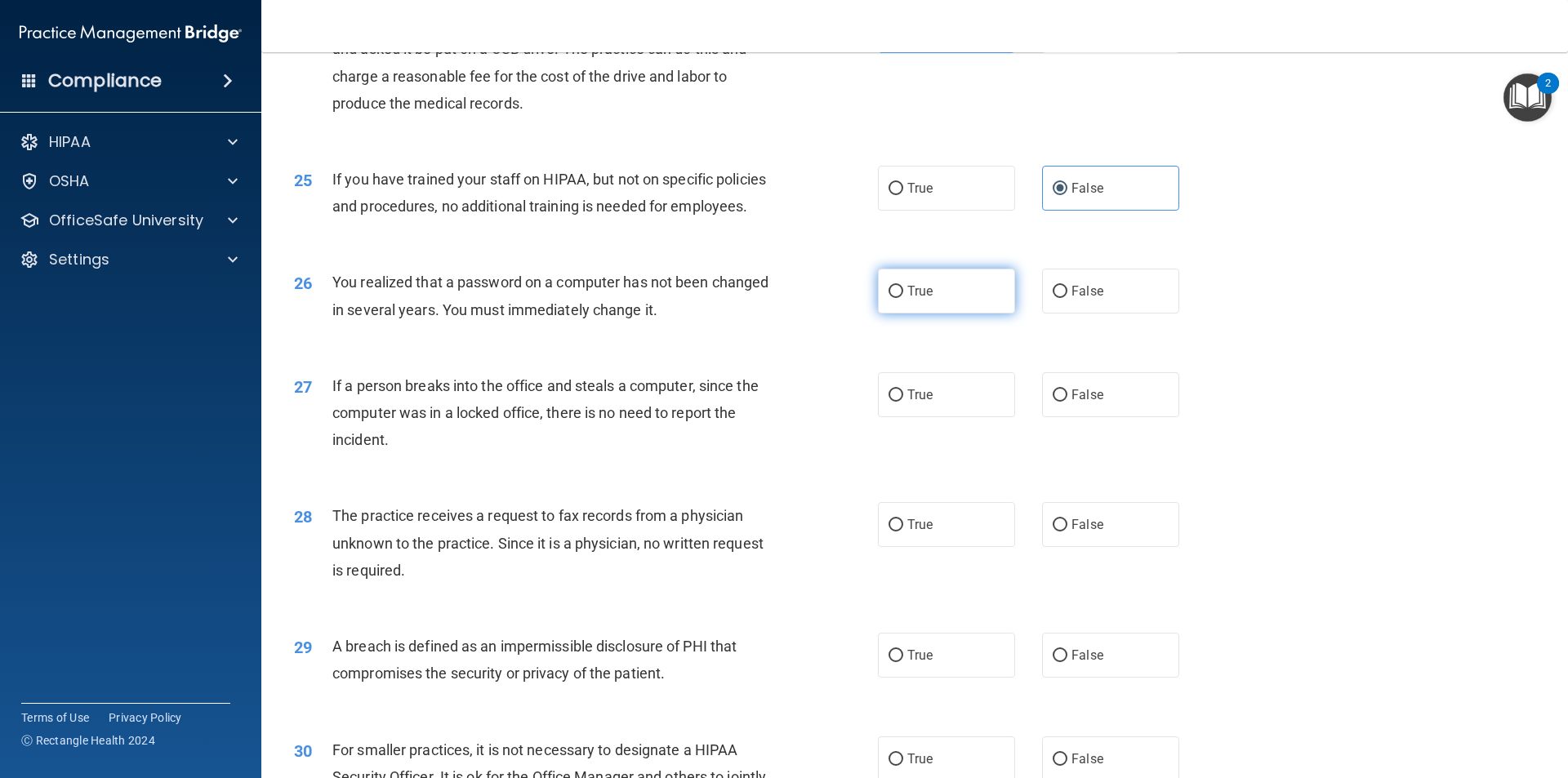
click at [971, 295] on label "True" at bounding box center [947, 291] width 137 height 45
click at [903, 295] on input "True" at bounding box center [896, 291] width 15 height 12
radio input "true"
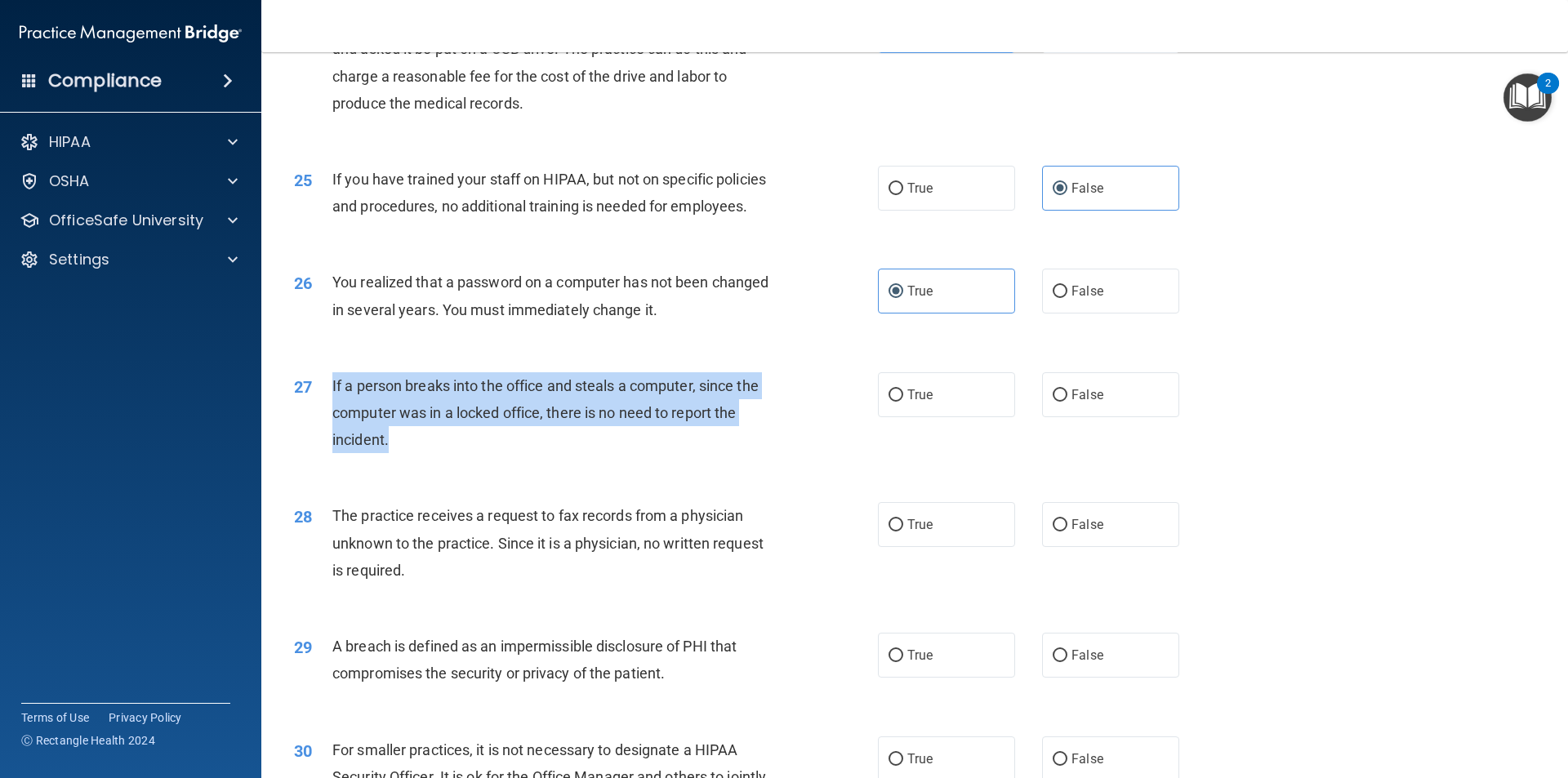
drag, startPoint x: 392, startPoint y: 432, endPoint x: 334, endPoint y: 388, distance: 72.8
click at [334, 388] on div "If a person breaks into the office and steals a computer, since the computer wa…" at bounding box center [560, 413] width 456 height 82
drag, startPoint x: 1055, startPoint y: 387, endPoint x: 947, endPoint y: 398, distance: 108.6
click at [1053, 389] on input "False" at bounding box center [1060, 395] width 15 height 12
radio input "true"
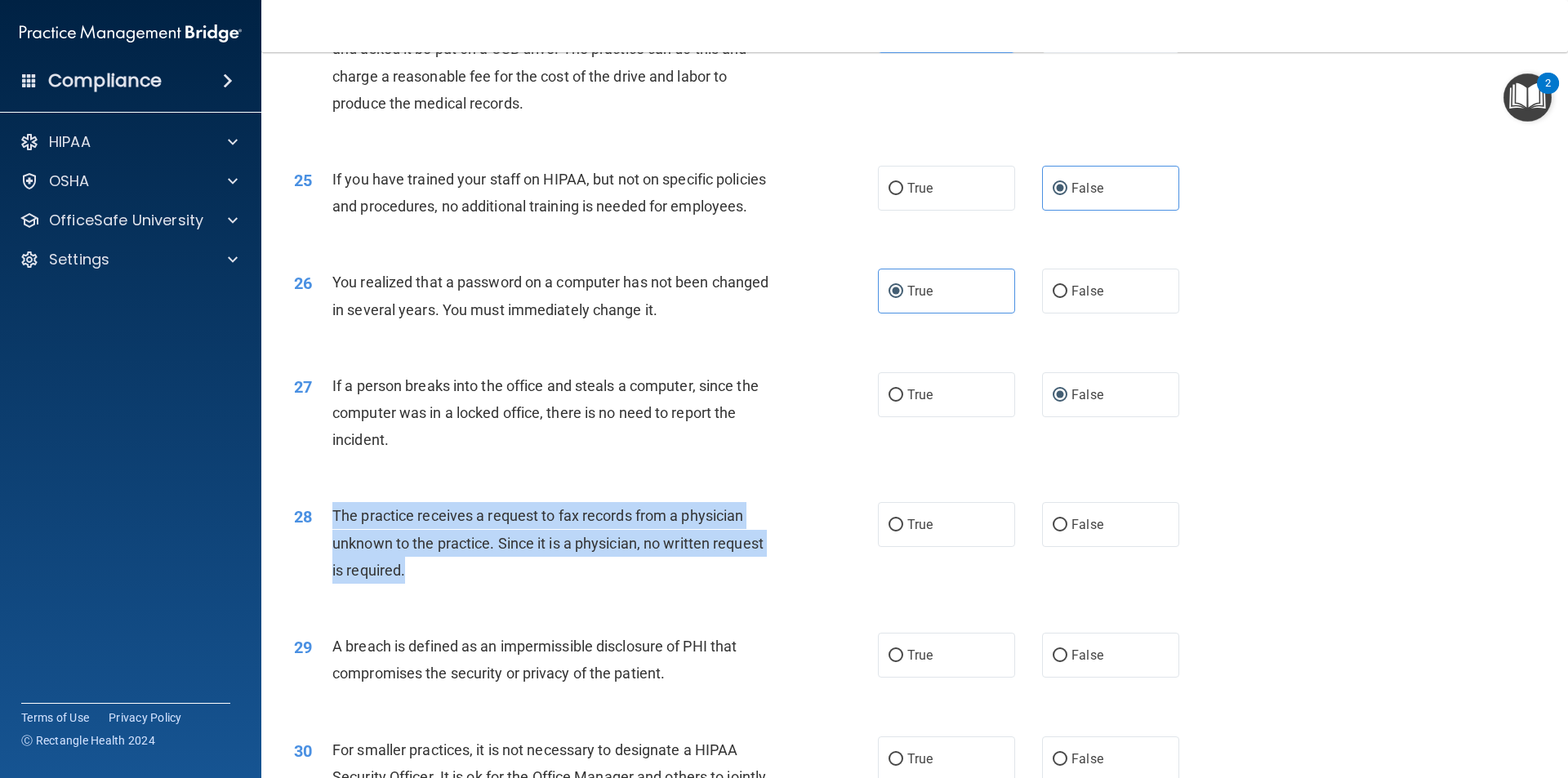
drag, startPoint x: 445, startPoint y: 574, endPoint x: 335, endPoint y: 521, distance: 122.1
click at [335, 521] on div "The practice receives a request to fax records from a physician unknown to the …" at bounding box center [560, 543] width 456 height 82
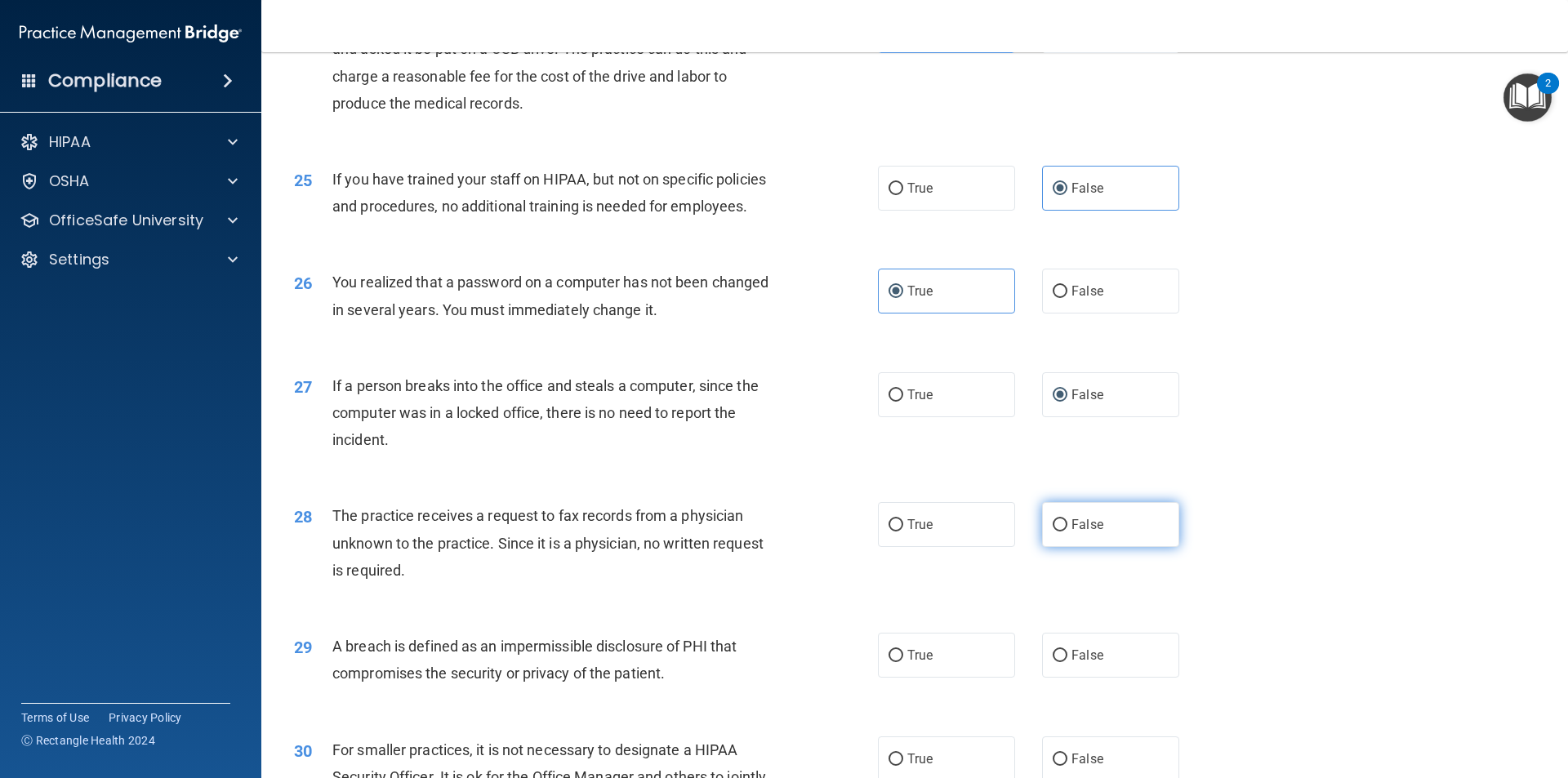
click at [1096, 530] on label "False" at bounding box center [1111, 525] width 137 height 45
click at [1067, 530] on input "False" at bounding box center [1060, 525] width 15 height 12
radio input "true"
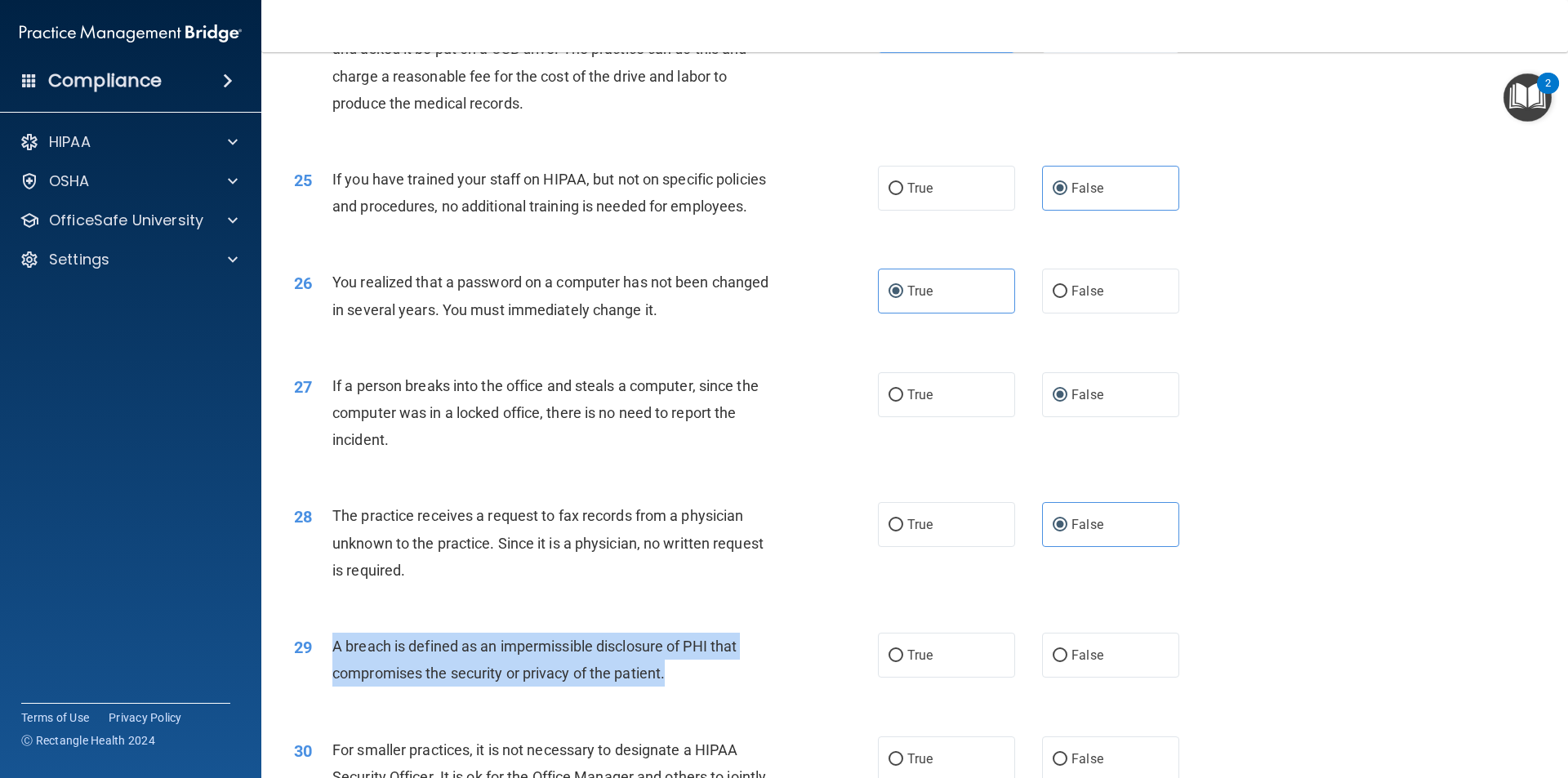
drag, startPoint x: 666, startPoint y: 680, endPoint x: 316, endPoint y: 639, distance: 352.4
click at [316, 639] on div "29 A breach is defined as an impermissible disclosure of PHI that compromises t…" at bounding box center [586, 663] width 633 height 62
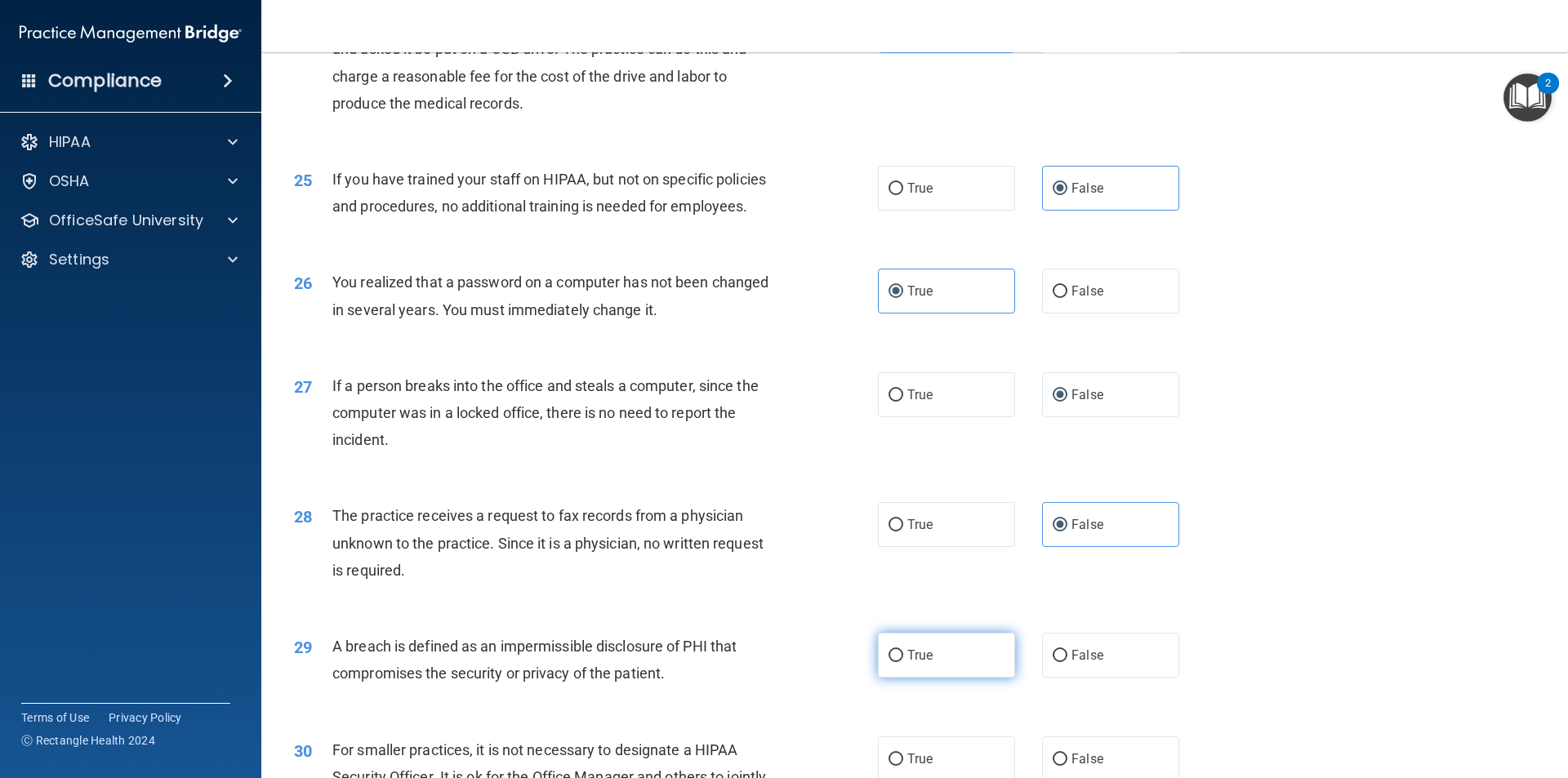
click at [939, 648] on label "True" at bounding box center [947, 655] width 137 height 45
click at [903, 650] on input "True" at bounding box center [896, 656] width 15 height 12
radio input "true"
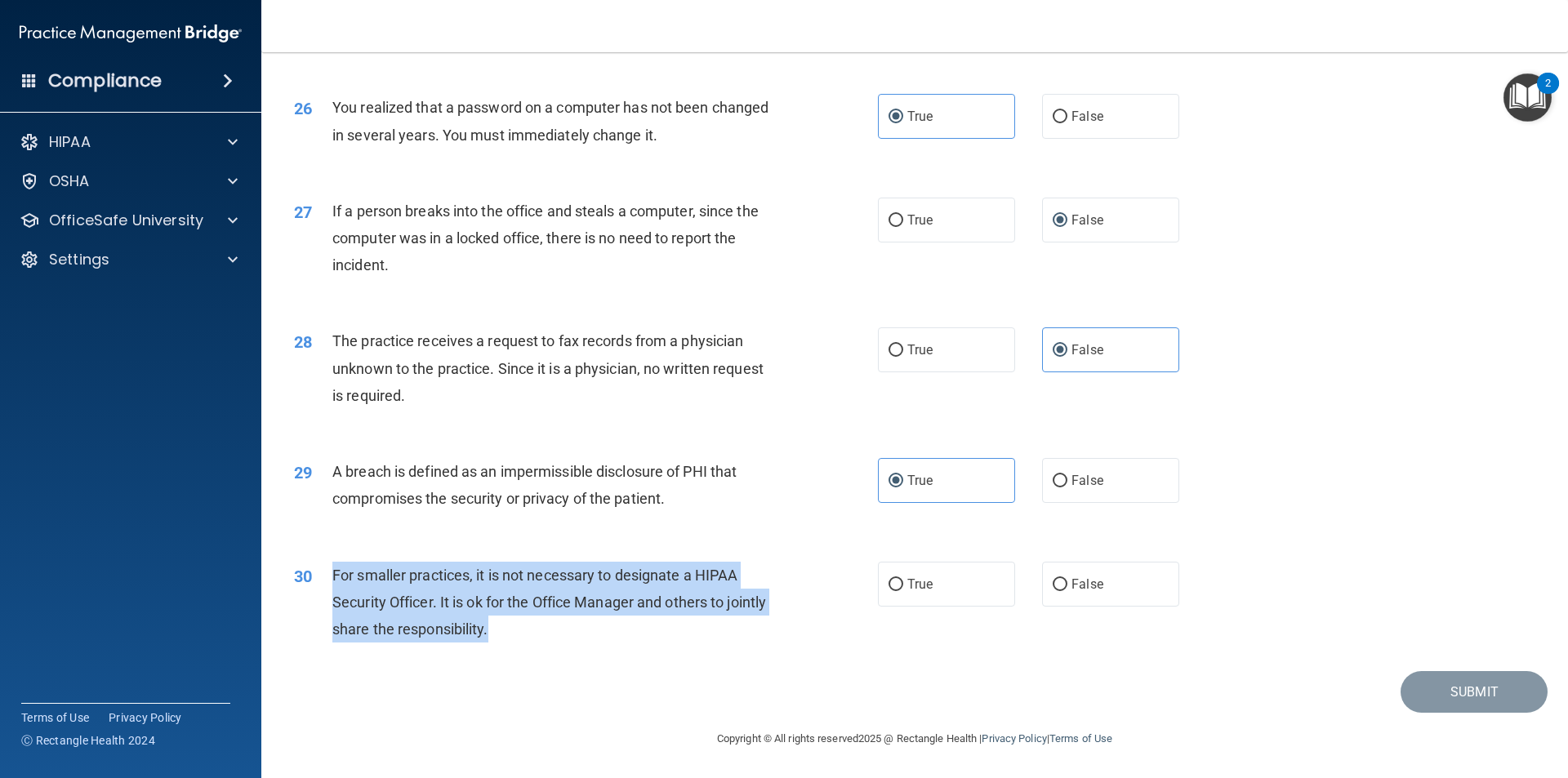
drag, startPoint x: 535, startPoint y: 639, endPoint x: 336, endPoint y: 576, distance: 208.7
click at [336, 576] on div "For smaller practices, it is not necessary to designate a HIPAA Security Office…" at bounding box center [560, 602] width 456 height 82
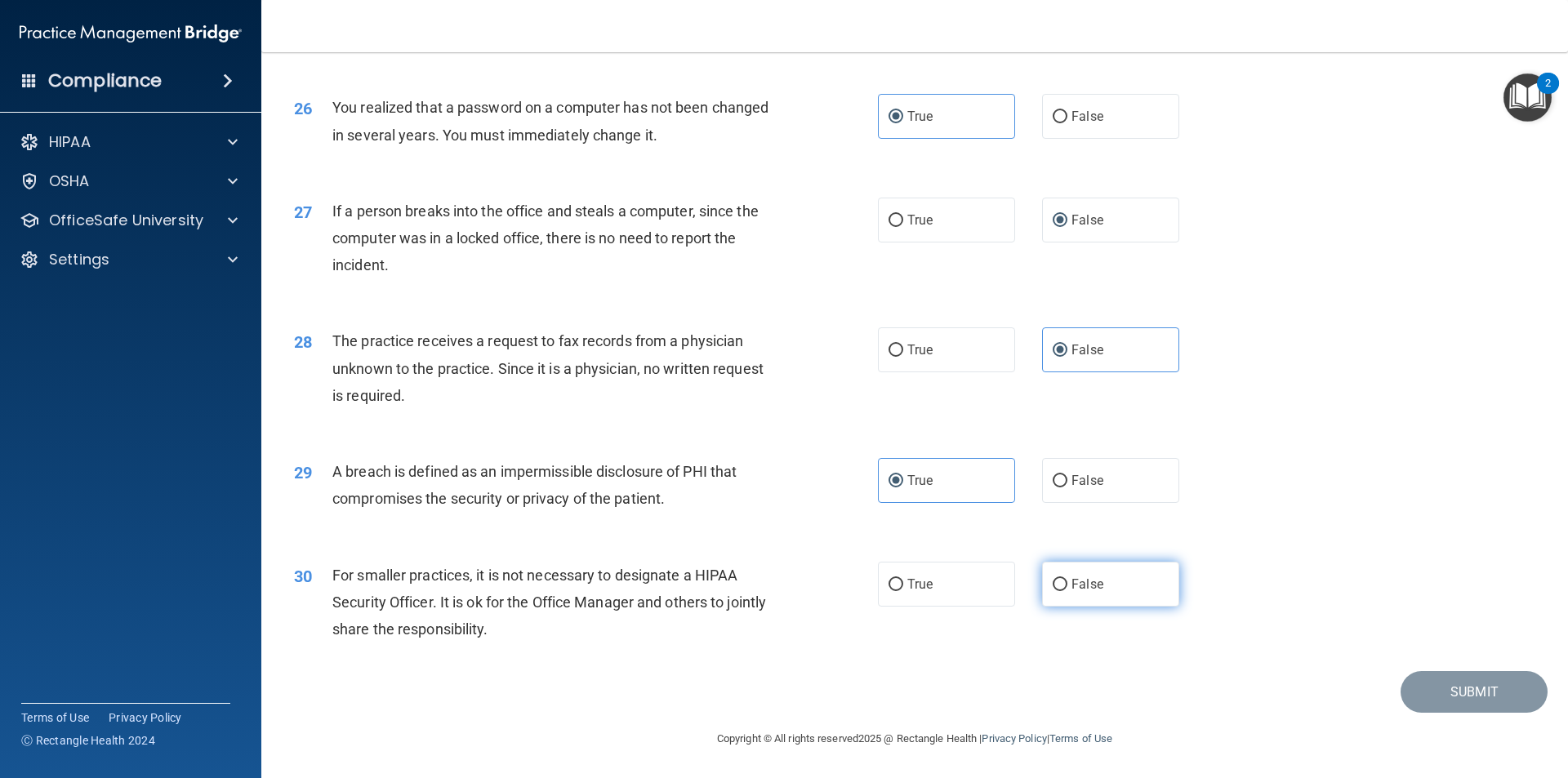
click at [1090, 594] on label "False" at bounding box center [1111, 584] width 137 height 45
click at [1067, 591] on input "False" at bounding box center [1060, 585] width 15 height 12
radio input "true"
click at [1478, 693] on button "Submit" at bounding box center [1474, 691] width 147 height 41
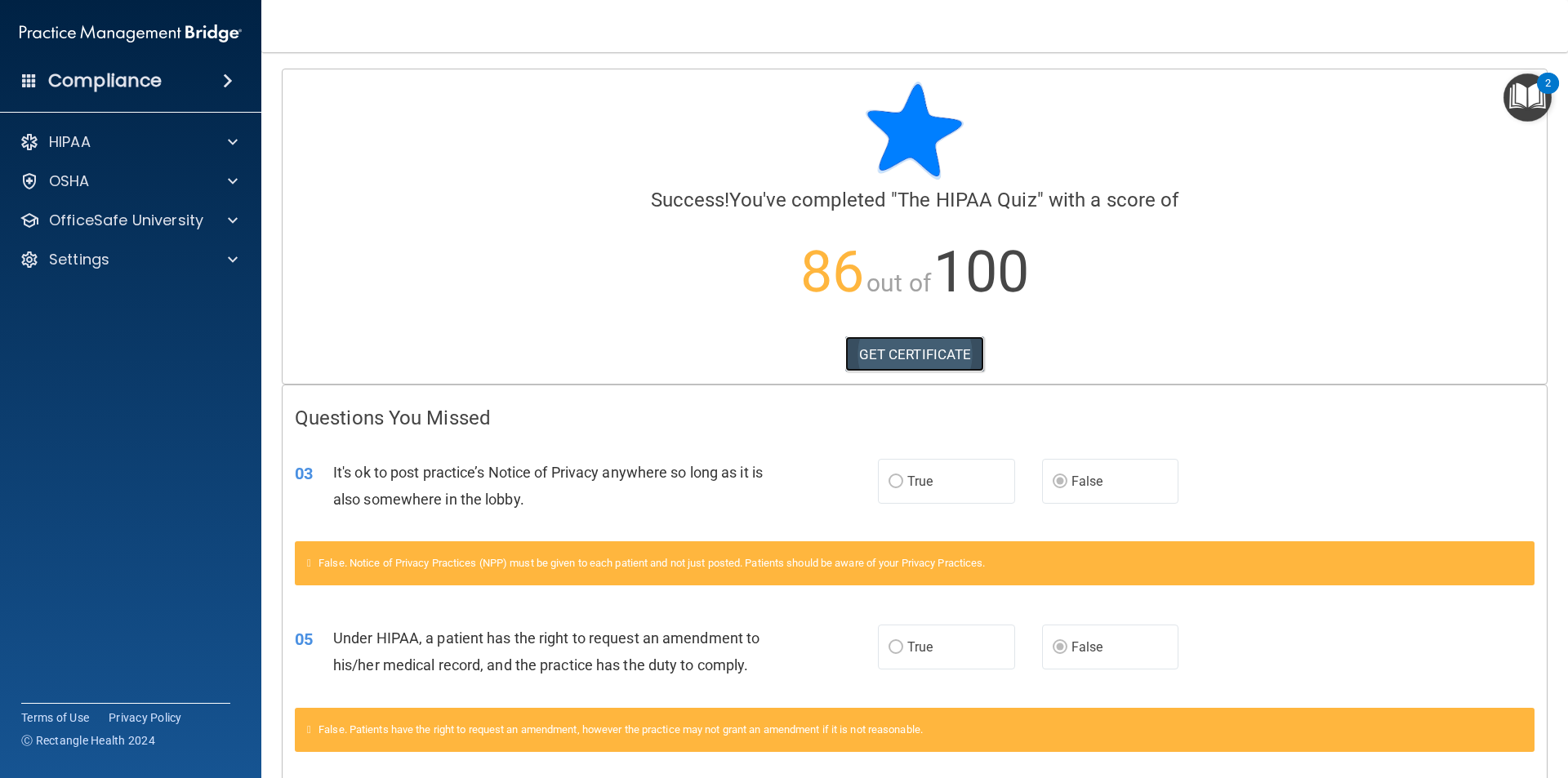
click at [901, 359] on link "GET CERTIFICATE" at bounding box center [914, 355] width 139 height 36
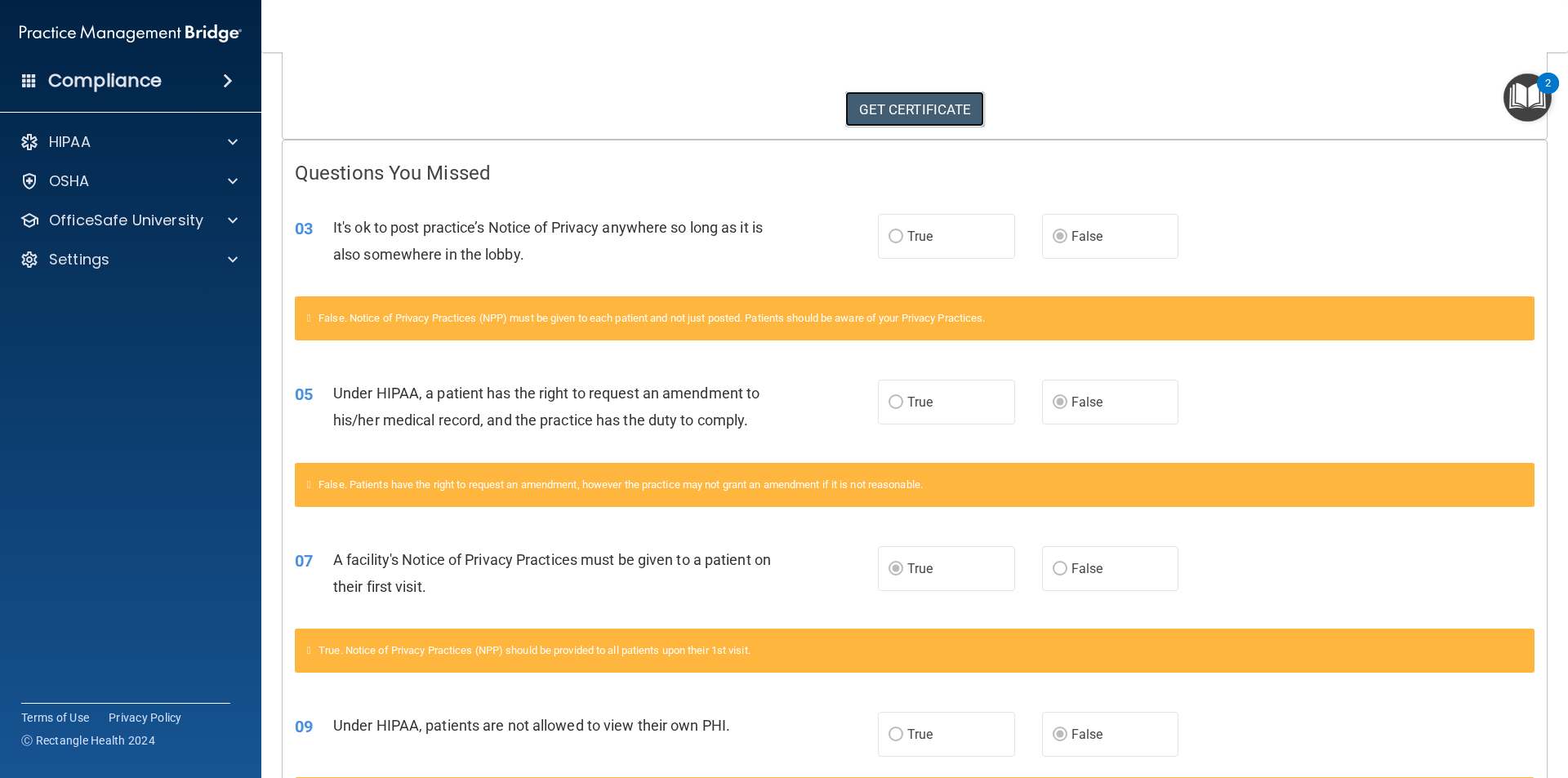
scroll to position [385, 0]
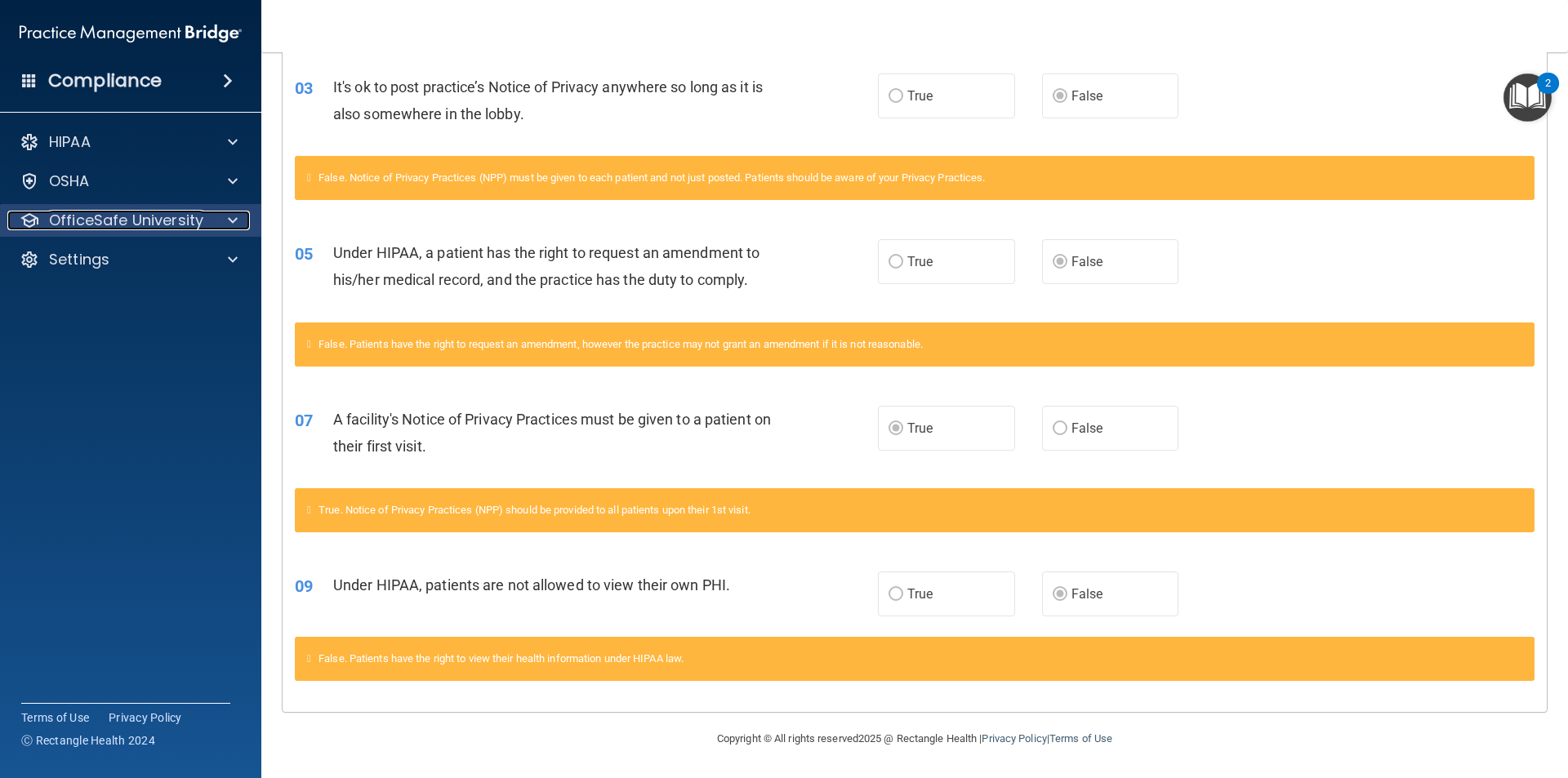
click at [178, 221] on p "OfficeSafe University" at bounding box center [125, 220] width 154 height 20
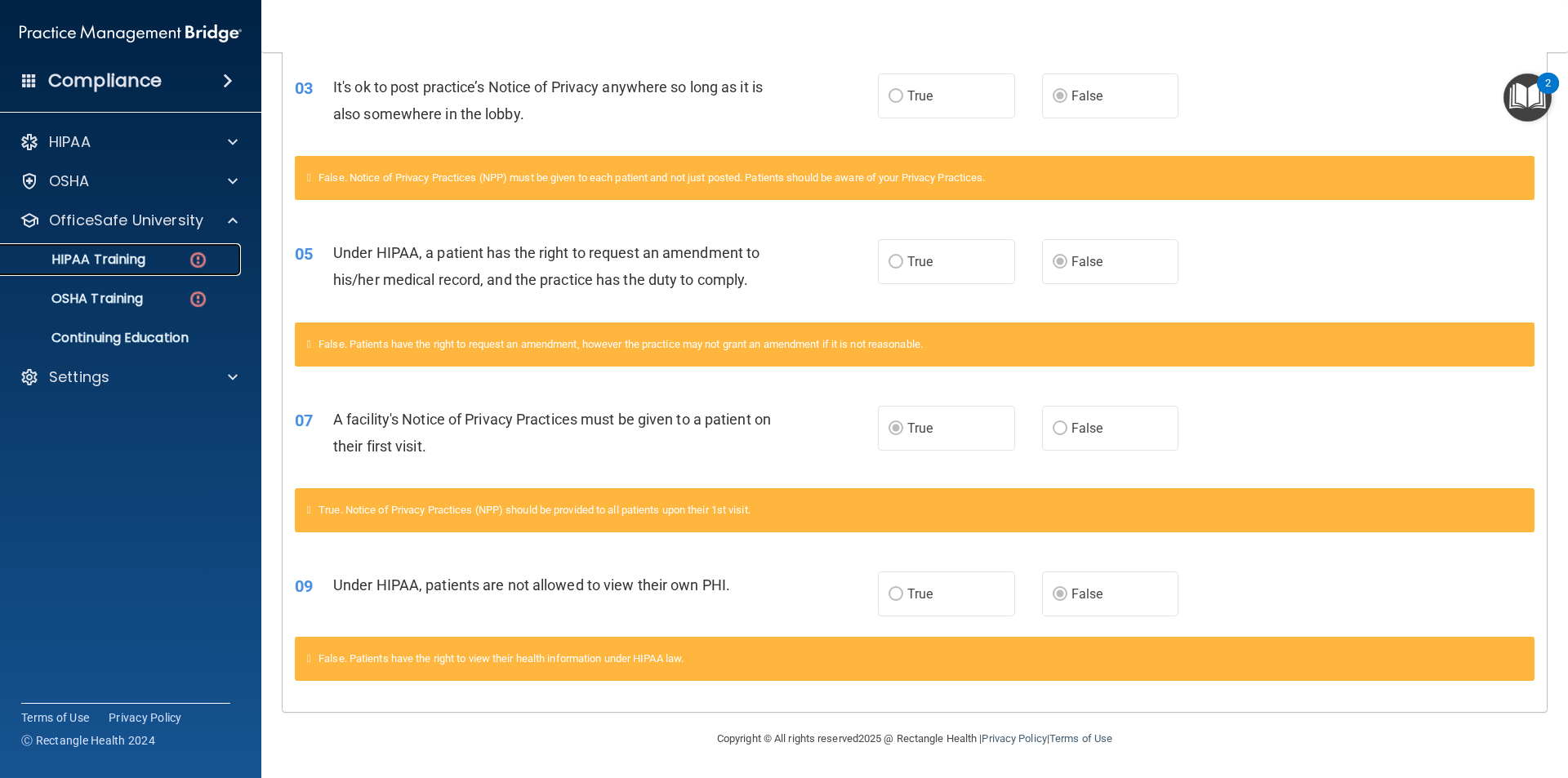
click at [144, 252] on p "HIPAA Training" at bounding box center [78, 260] width 135 height 17
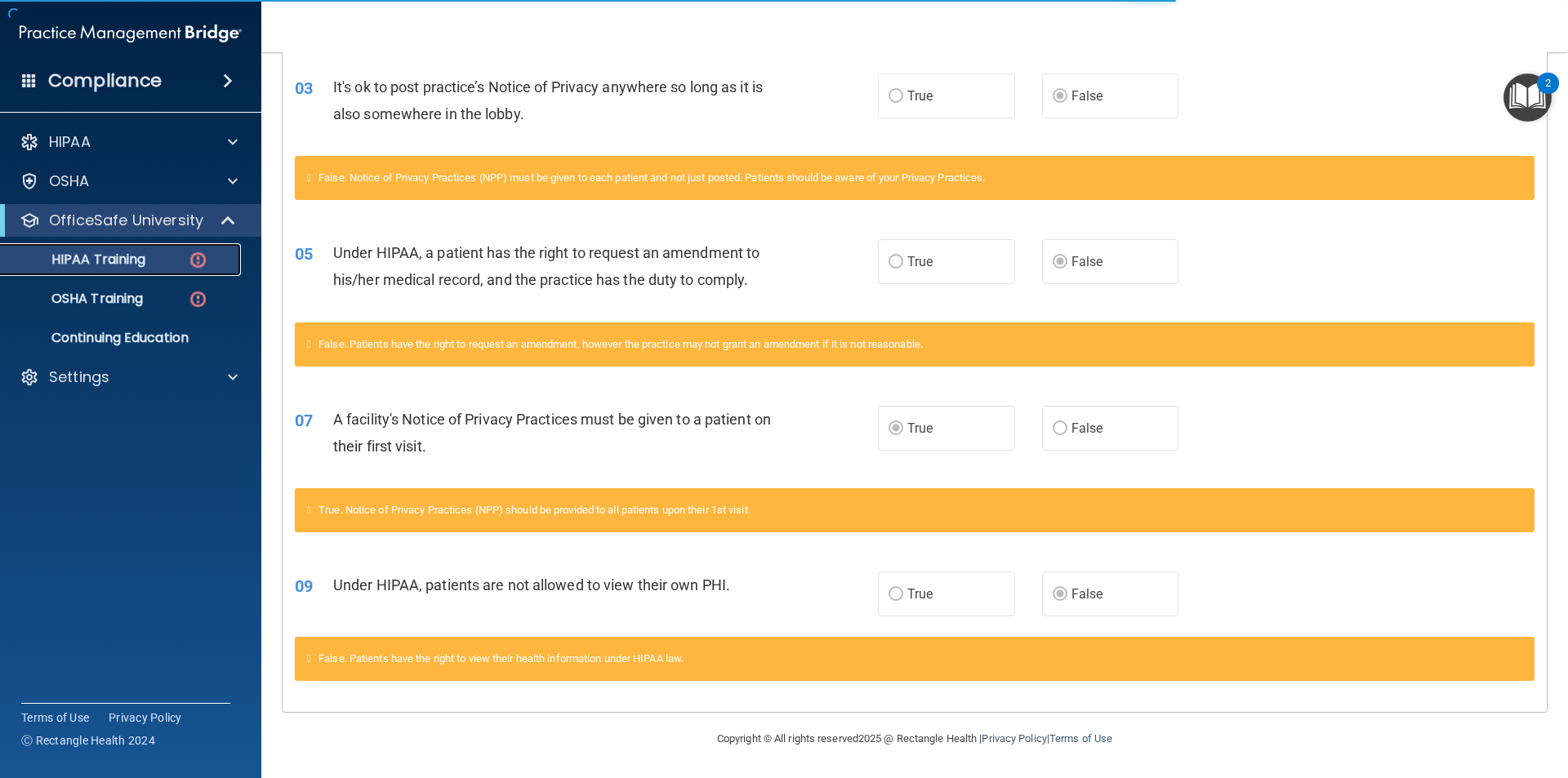
scroll to position [383, 0]
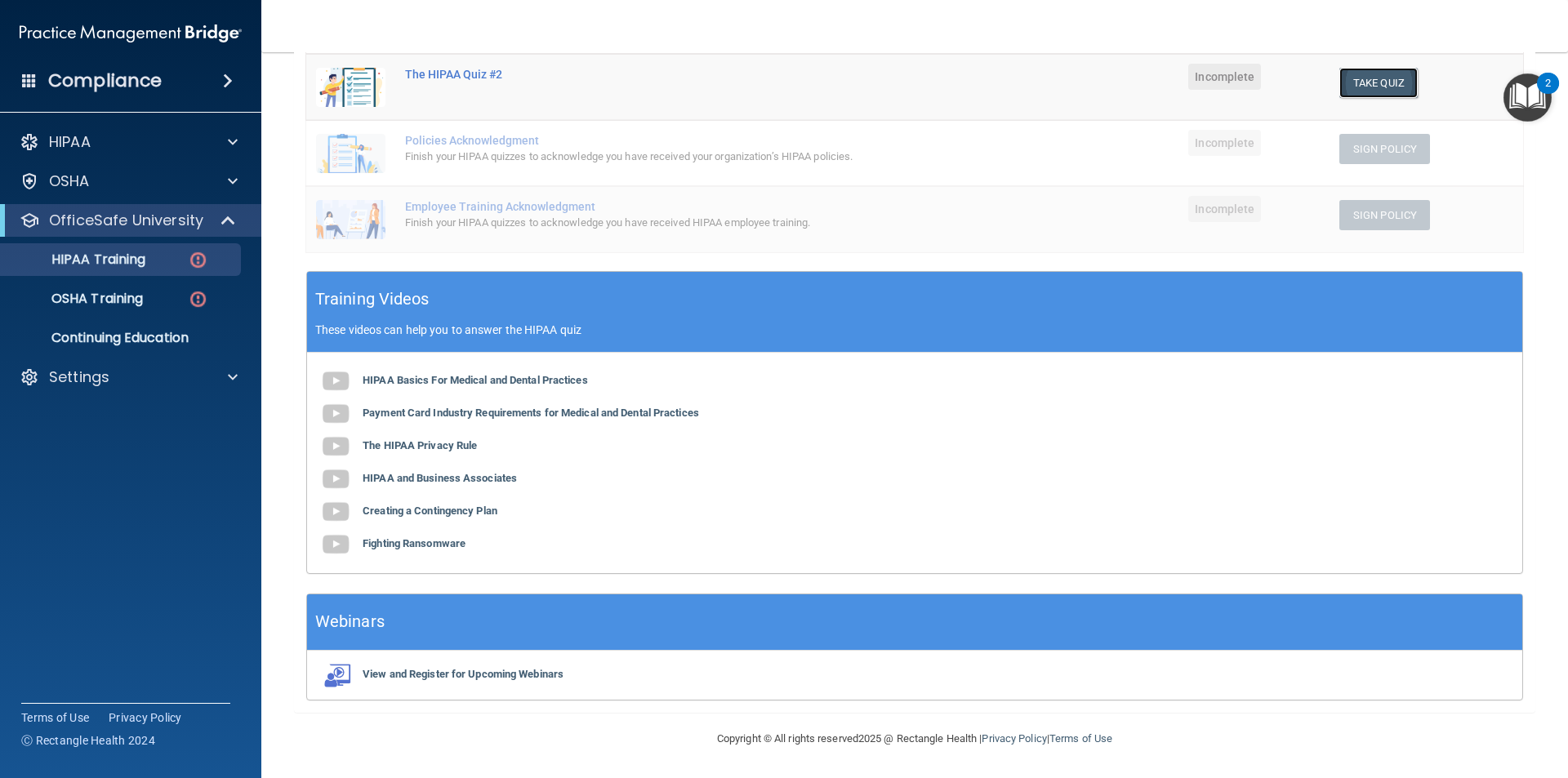
click at [1358, 82] on button "Take Quiz" at bounding box center [1378, 83] width 78 height 31
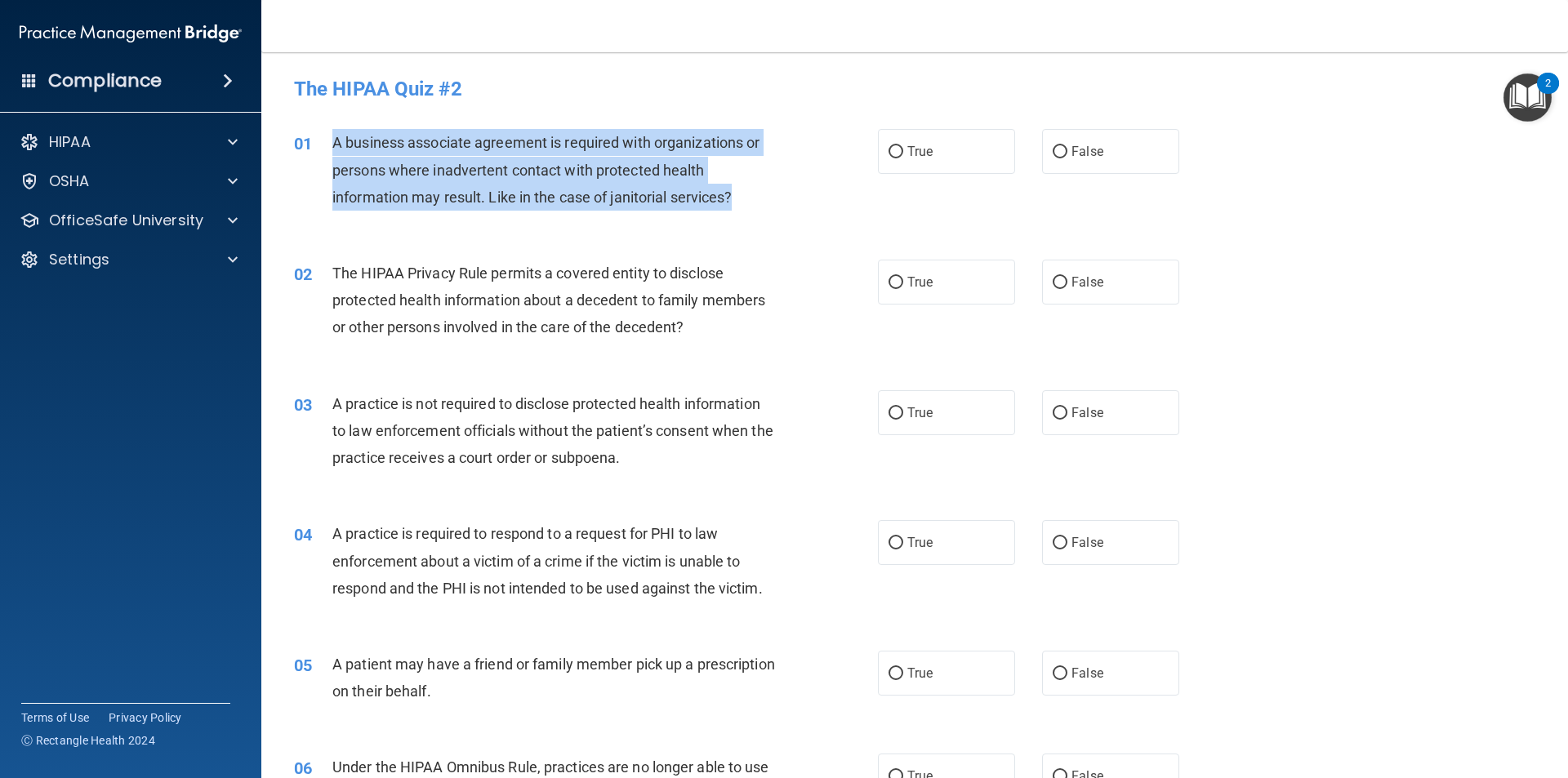
drag, startPoint x: 739, startPoint y: 199, endPoint x: 324, endPoint y: 143, distance: 418.8
click at [324, 143] on div "01 A business associate agreement is required with organizations or persons whe…" at bounding box center [586, 173] width 633 height 90
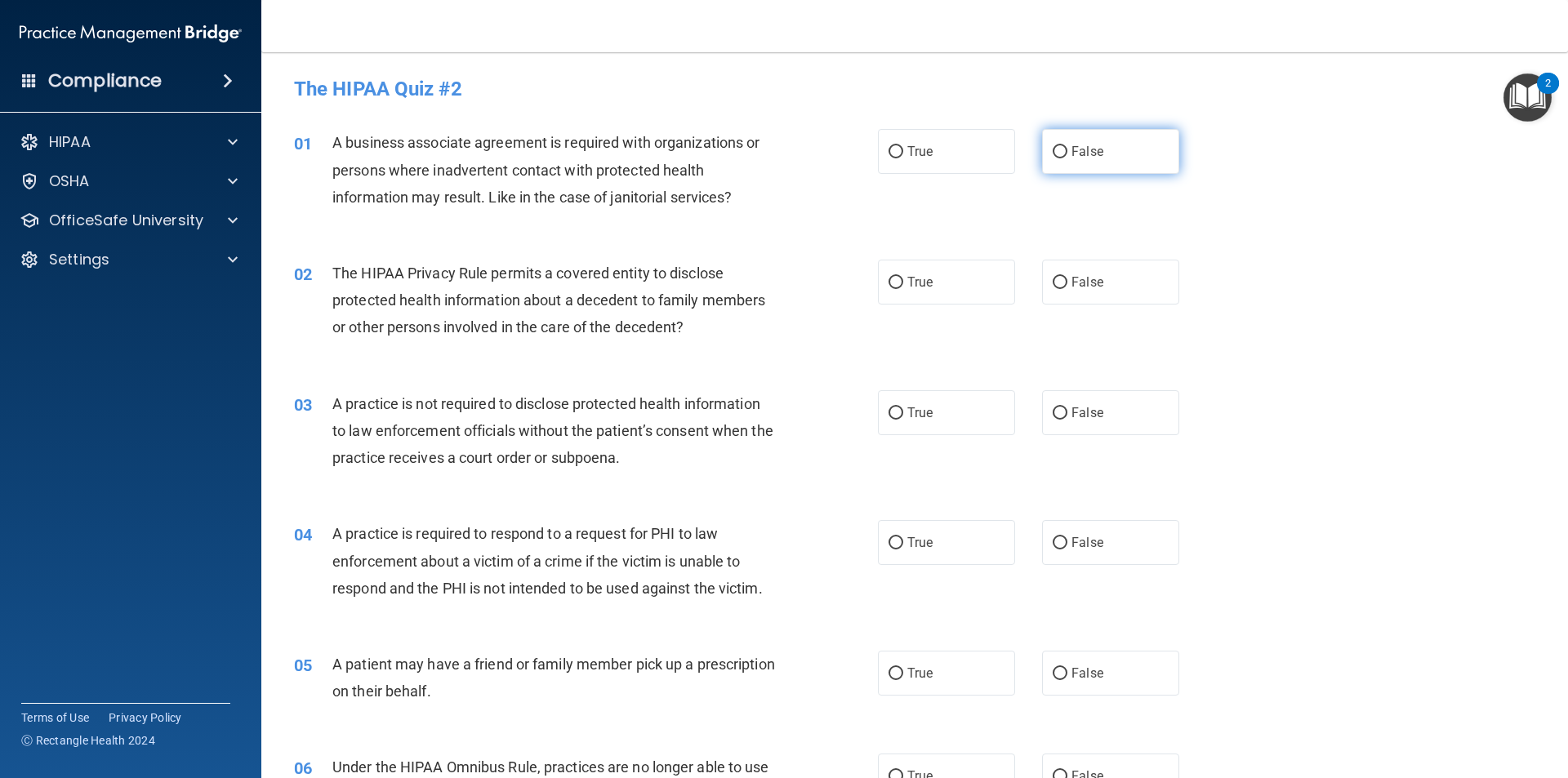
click at [1073, 144] on span "False" at bounding box center [1087, 151] width 32 height 16
click at [1067, 146] on input "False" at bounding box center [1060, 152] width 15 height 12
radio input "true"
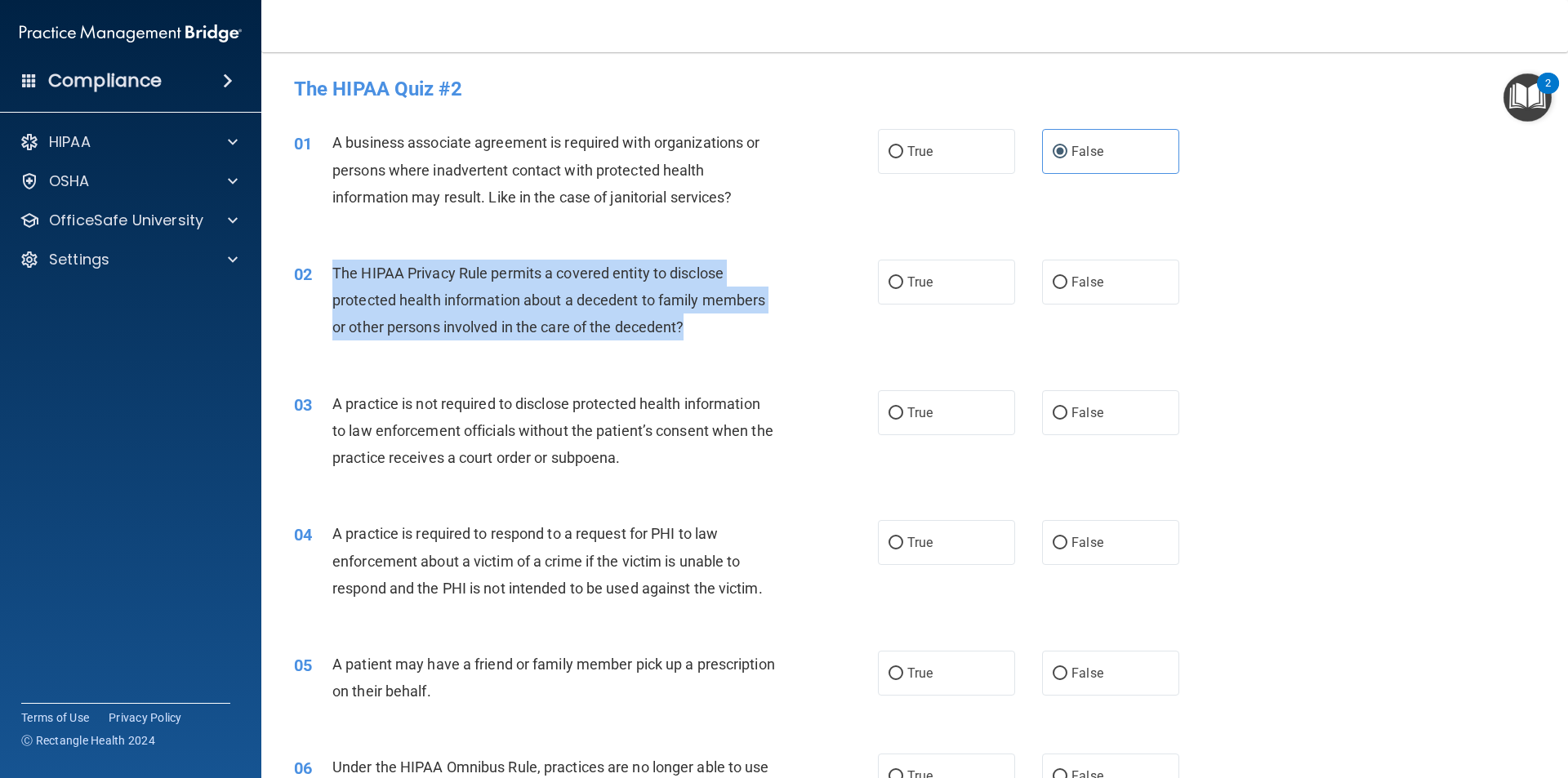
drag, startPoint x: 701, startPoint y: 335, endPoint x: 328, endPoint y: 285, distance: 376.3
click at [328, 285] on div "02 The HIPAA Privacy Rule permits a covered entity to disclose protected health…" at bounding box center [586, 304] width 633 height 90
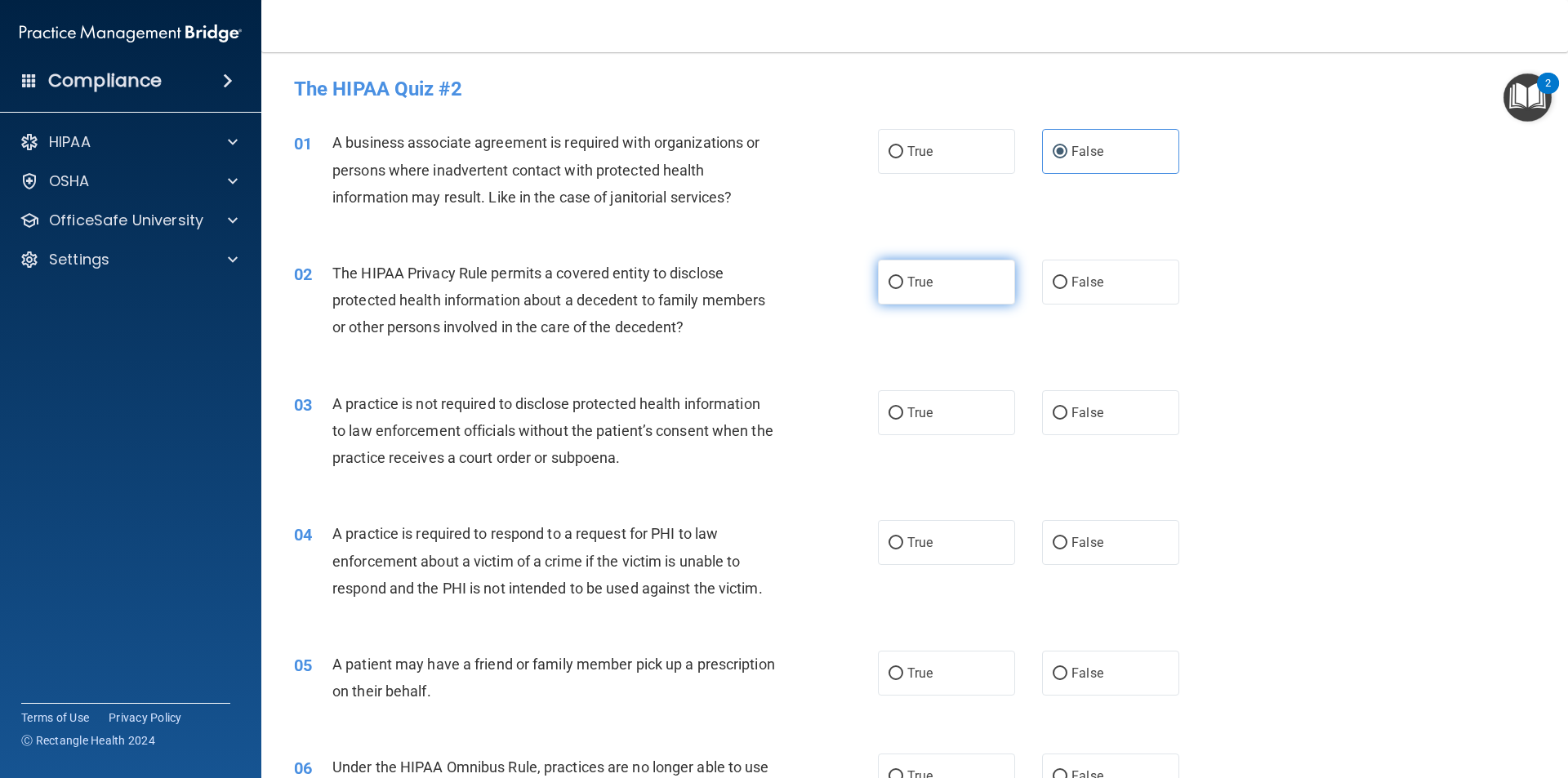
click at [900, 278] on label "True" at bounding box center [947, 282] width 137 height 45
click at [900, 278] on input "True" at bounding box center [896, 282] width 15 height 12
radio input "true"
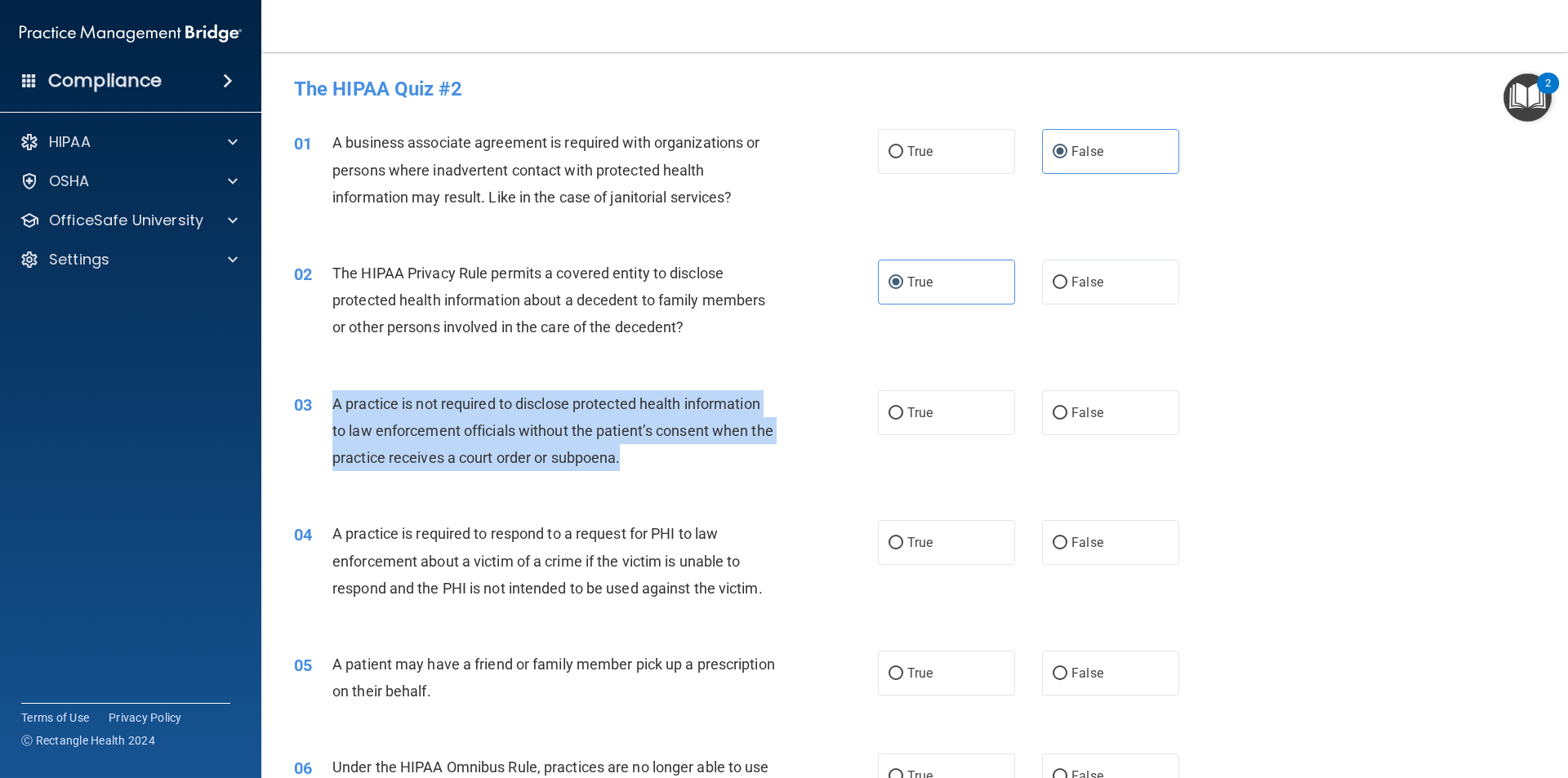
drag, startPoint x: 652, startPoint y: 463, endPoint x: 328, endPoint y: 405, distance: 329.2
click at [328, 405] on div "03 A practice is not required to disclose protected health information to law e…" at bounding box center [586, 435] width 633 height 90
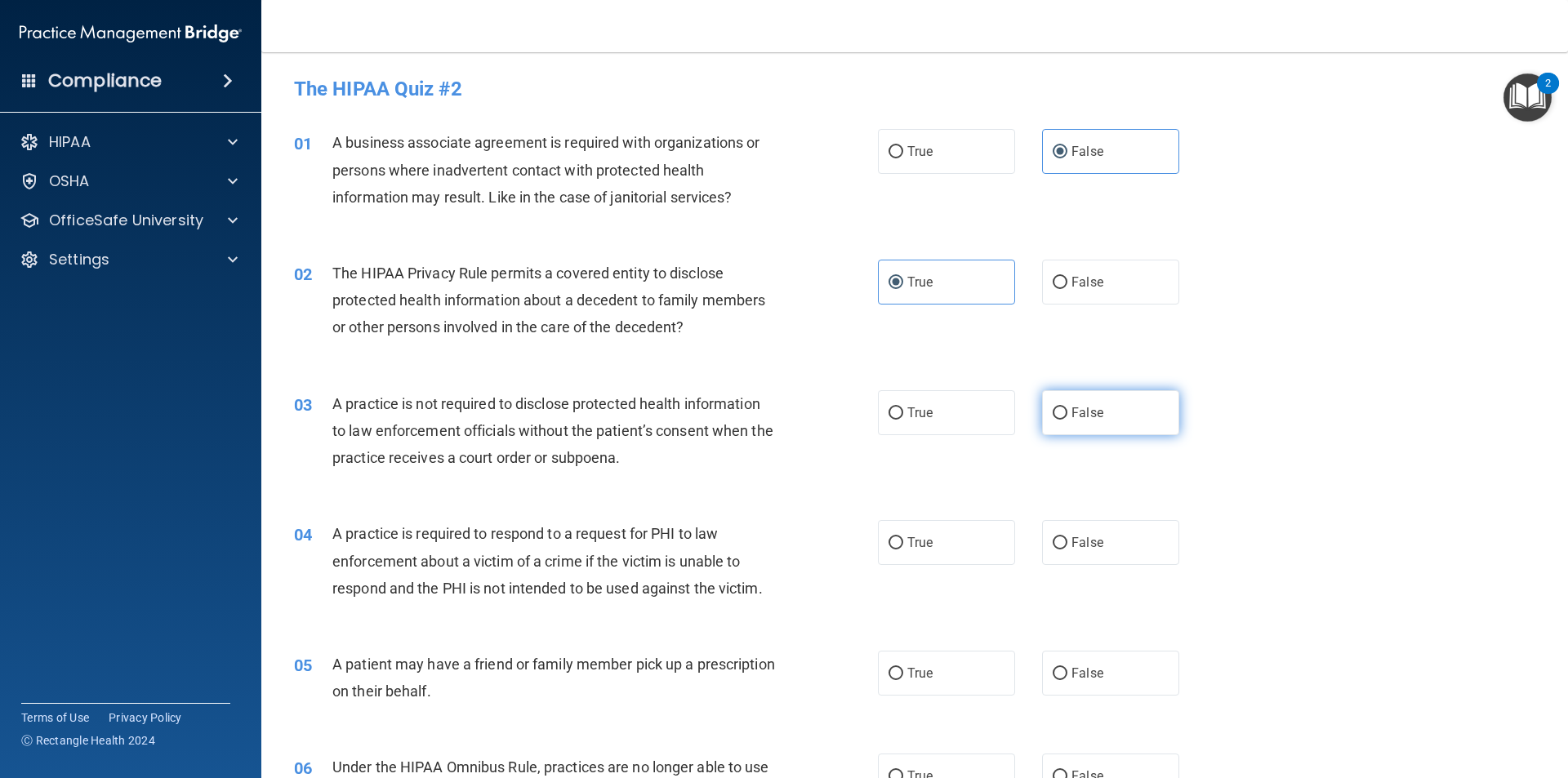
click at [1093, 424] on label "False" at bounding box center [1111, 413] width 137 height 45
click at [1067, 420] on input "False" at bounding box center [1060, 413] width 15 height 12
radio input "true"
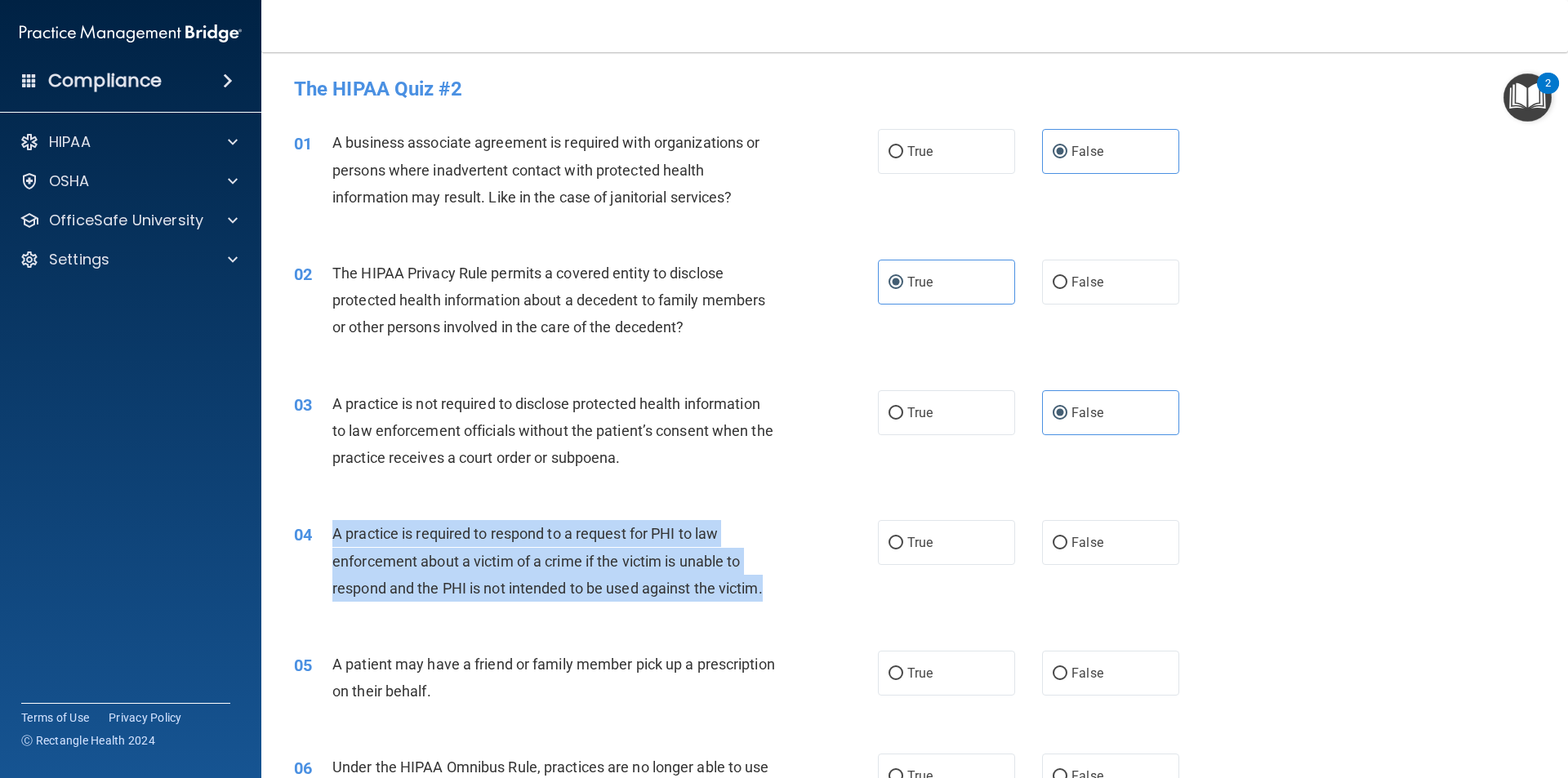
drag, startPoint x: 761, startPoint y: 589, endPoint x: 333, endPoint y: 531, distance: 431.9
click at [333, 531] on span "A practice is required to respond to a request for PHI to law enforcement about…" at bounding box center [547, 560] width 430 height 71
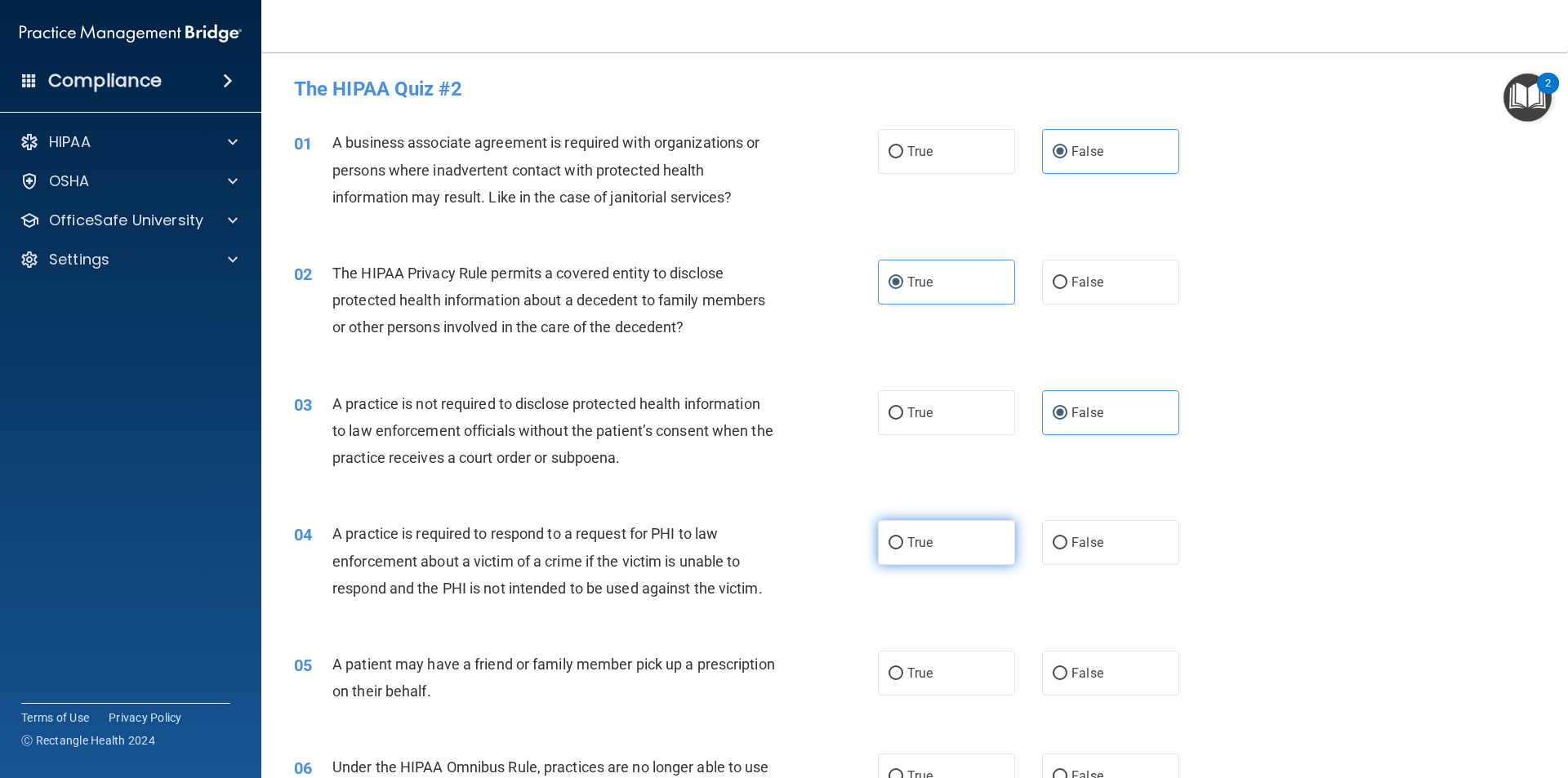
click at [925, 541] on span "True" at bounding box center [919, 542] width 26 height 16
click at [903, 541] on input "True" at bounding box center [896, 543] width 15 height 12
radio input "true"
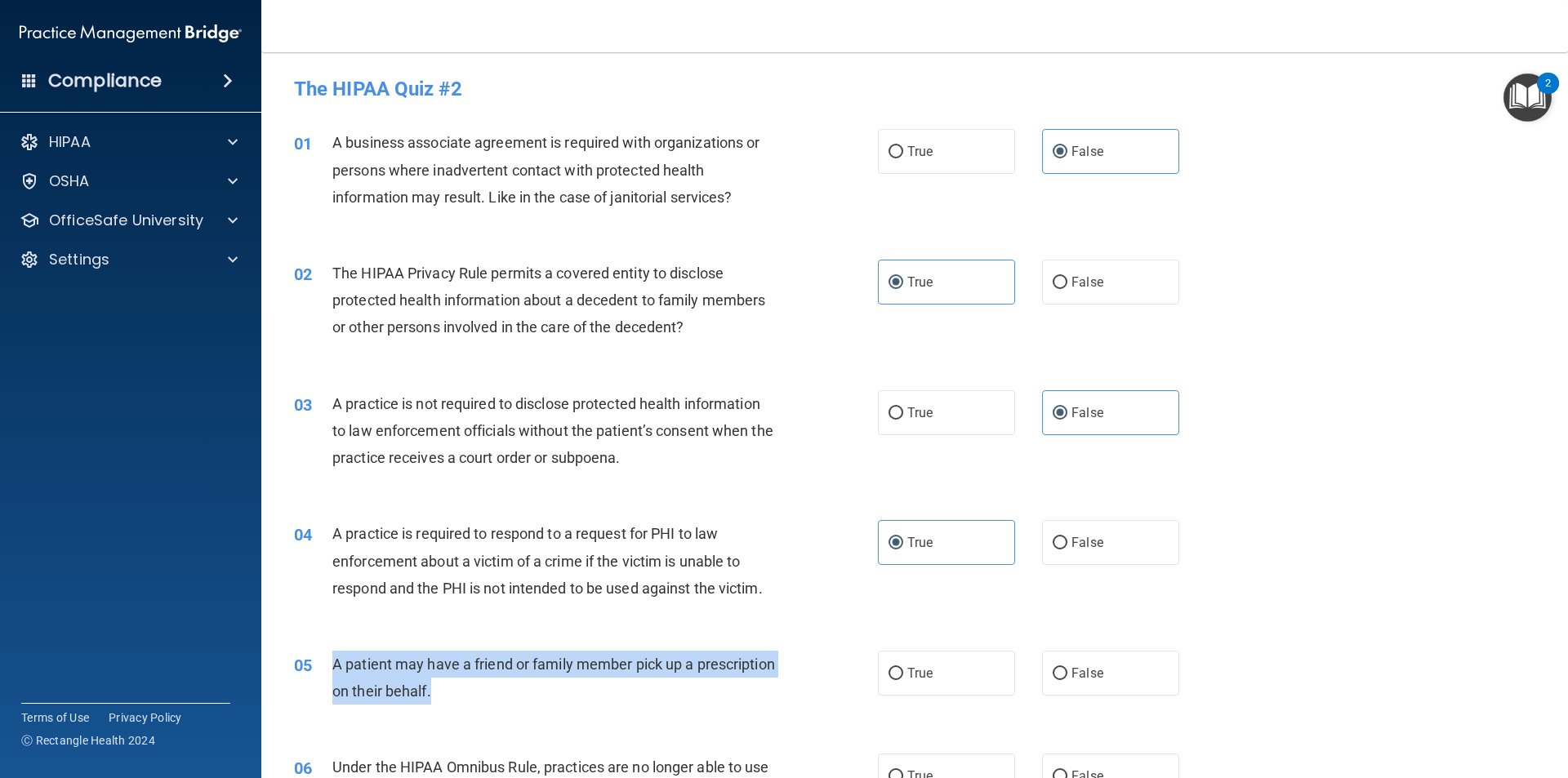
drag, startPoint x: 579, startPoint y: 695, endPoint x: 314, endPoint y: 664, distance: 266.8
click at [314, 664] on div "05 A patient may have a friend or family member pick up a prescription on their…" at bounding box center [586, 681] width 633 height 62
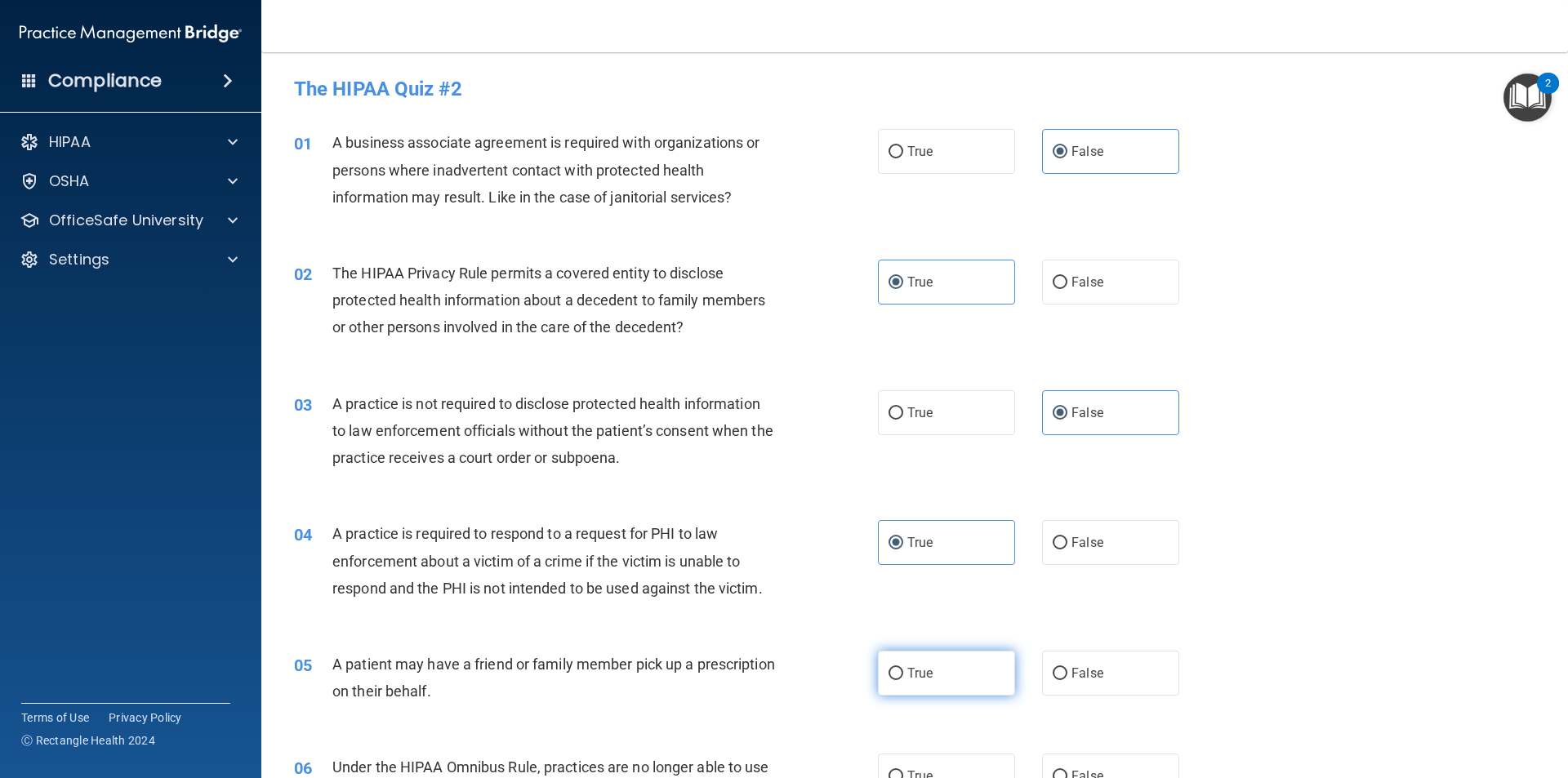
click at [915, 670] on span "True" at bounding box center [919, 672] width 26 height 16
click at [903, 670] on input "True" at bounding box center [896, 673] width 15 height 12
radio input "true"
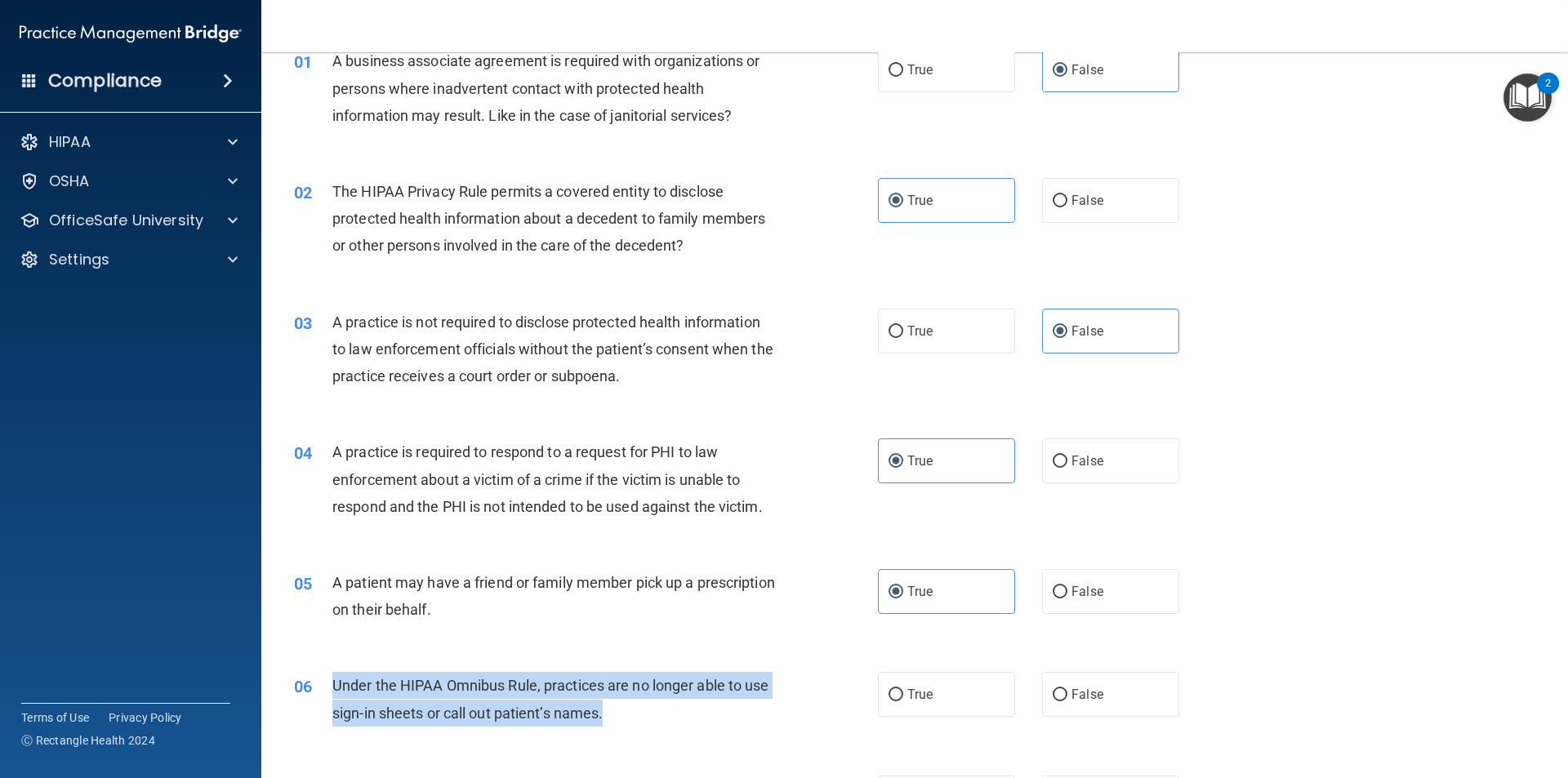
drag, startPoint x: 637, startPoint y: 711, endPoint x: 331, endPoint y: 686, distance: 307.0
click at [331, 686] on div "06 Under the HIPAA Omnibus Rule, practices are no longer able to use sign-in sh…" at bounding box center [586, 702] width 633 height 62
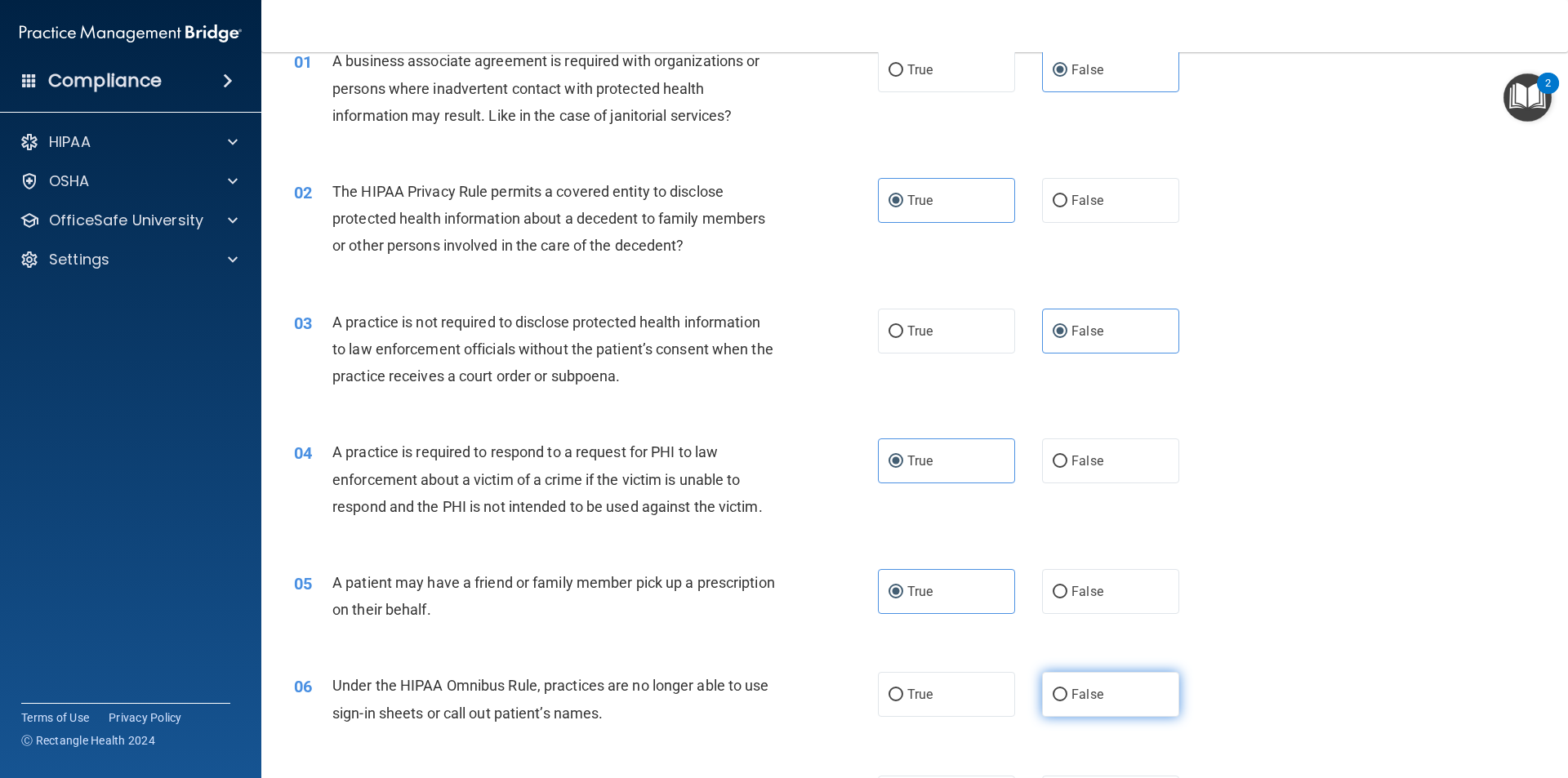
click at [1061, 714] on label "False" at bounding box center [1111, 694] width 137 height 45
click at [1061, 701] on input "False" at bounding box center [1060, 695] width 15 height 12
radio input "true"
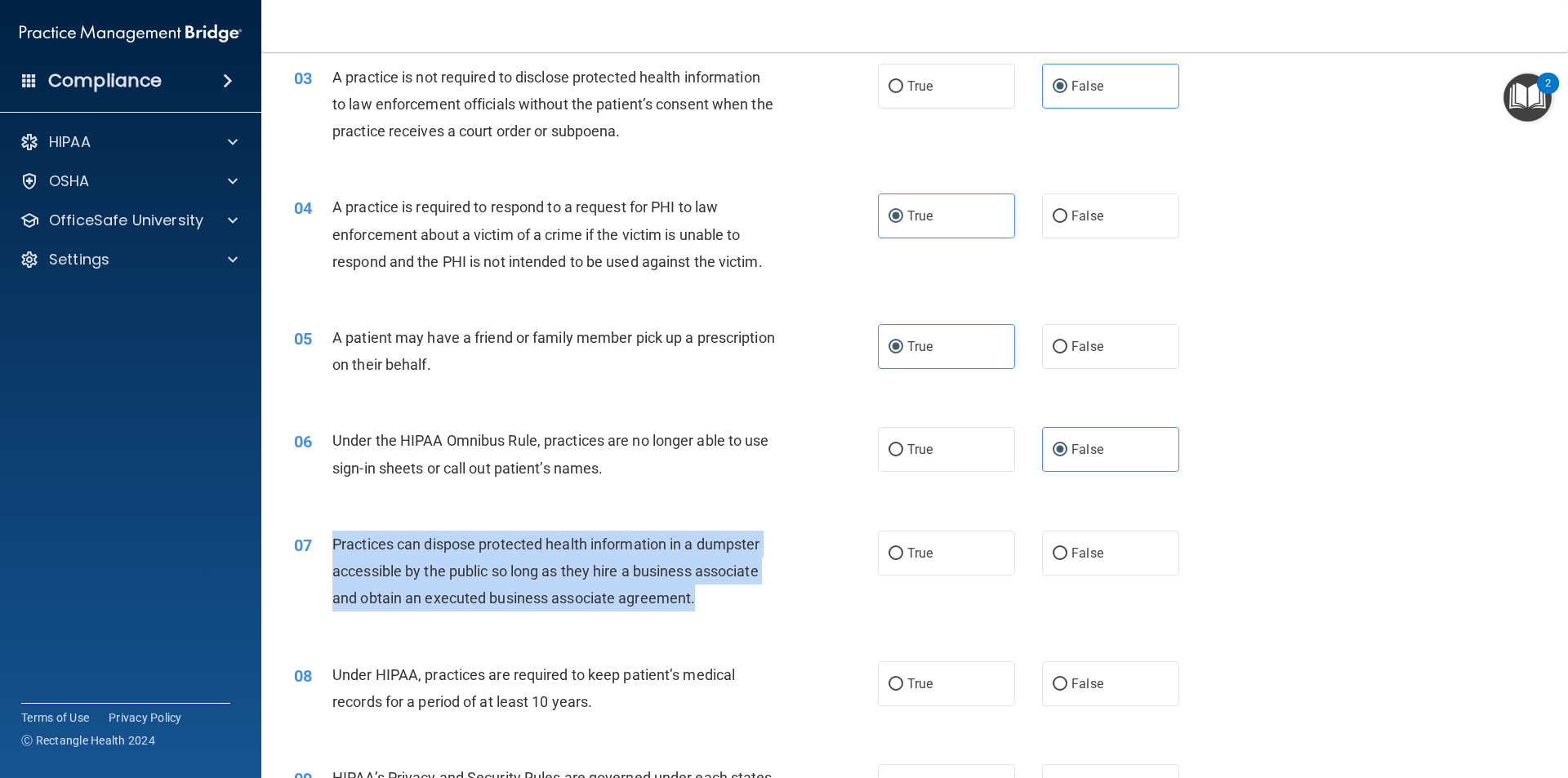
drag, startPoint x: 725, startPoint y: 596, endPoint x: 315, endPoint y: 534, distance: 414.7
click at [315, 534] on div "07 Practices can dispose protected health information in a dumpster accessible …" at bounding box center [586, 575] width 633 height 90
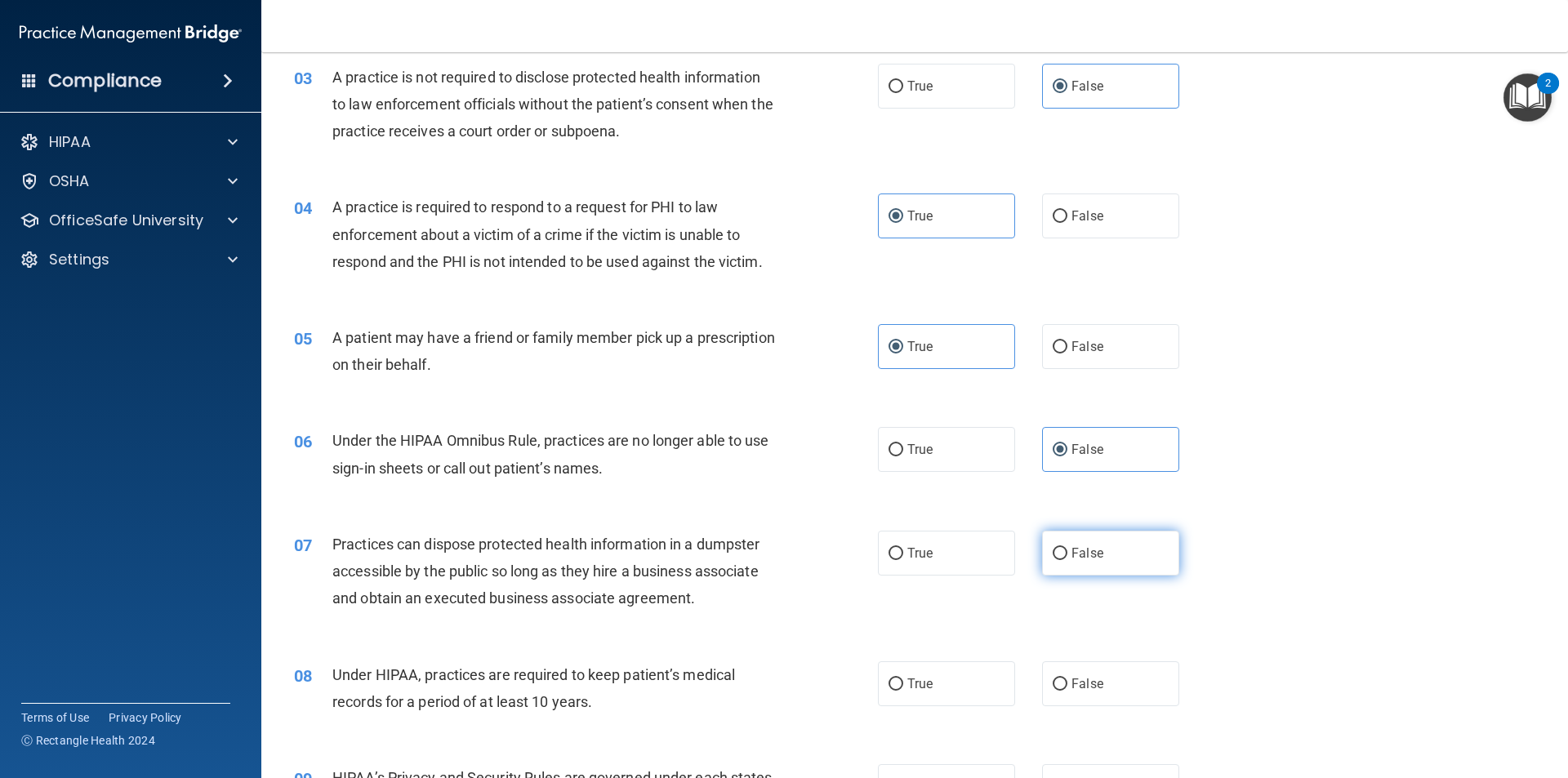
click at [1058, 569] on label "False" at bounding box center [1111, 553] width 137 height 45
click at [1058, 560] on input "False" at bounding box center [1060, 554] width 15 height 12
radio input "true"
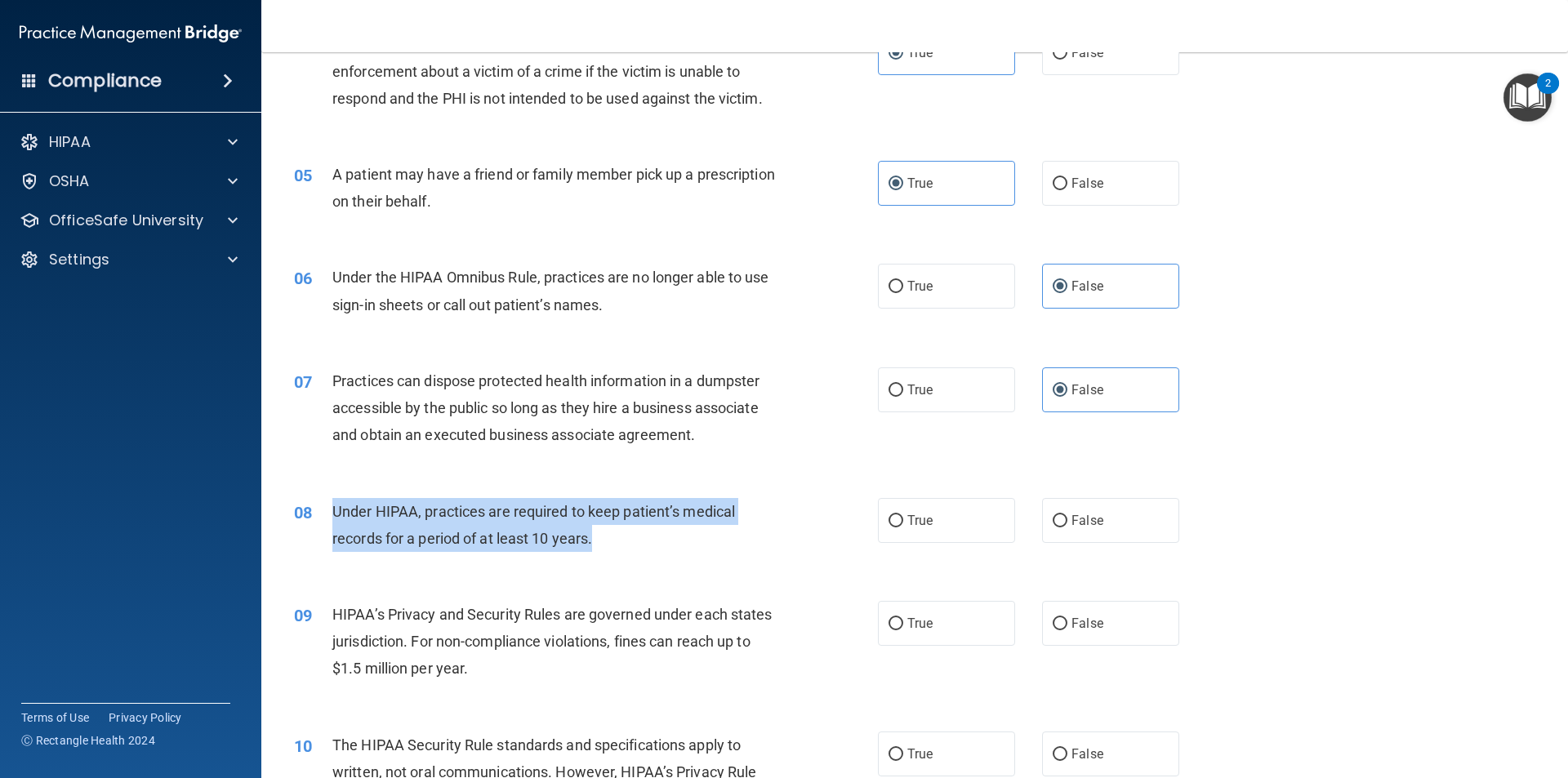
drag, startPoint x: 624, startPoint y: 540, endPoint x: 323, endPoint y: 511, distance: 302.4
click at [323, 511] on div "08 Under HIPAA, practices are required to keep patient’s medical records for a …" at bounding box center [586, 529] width 633 height 62
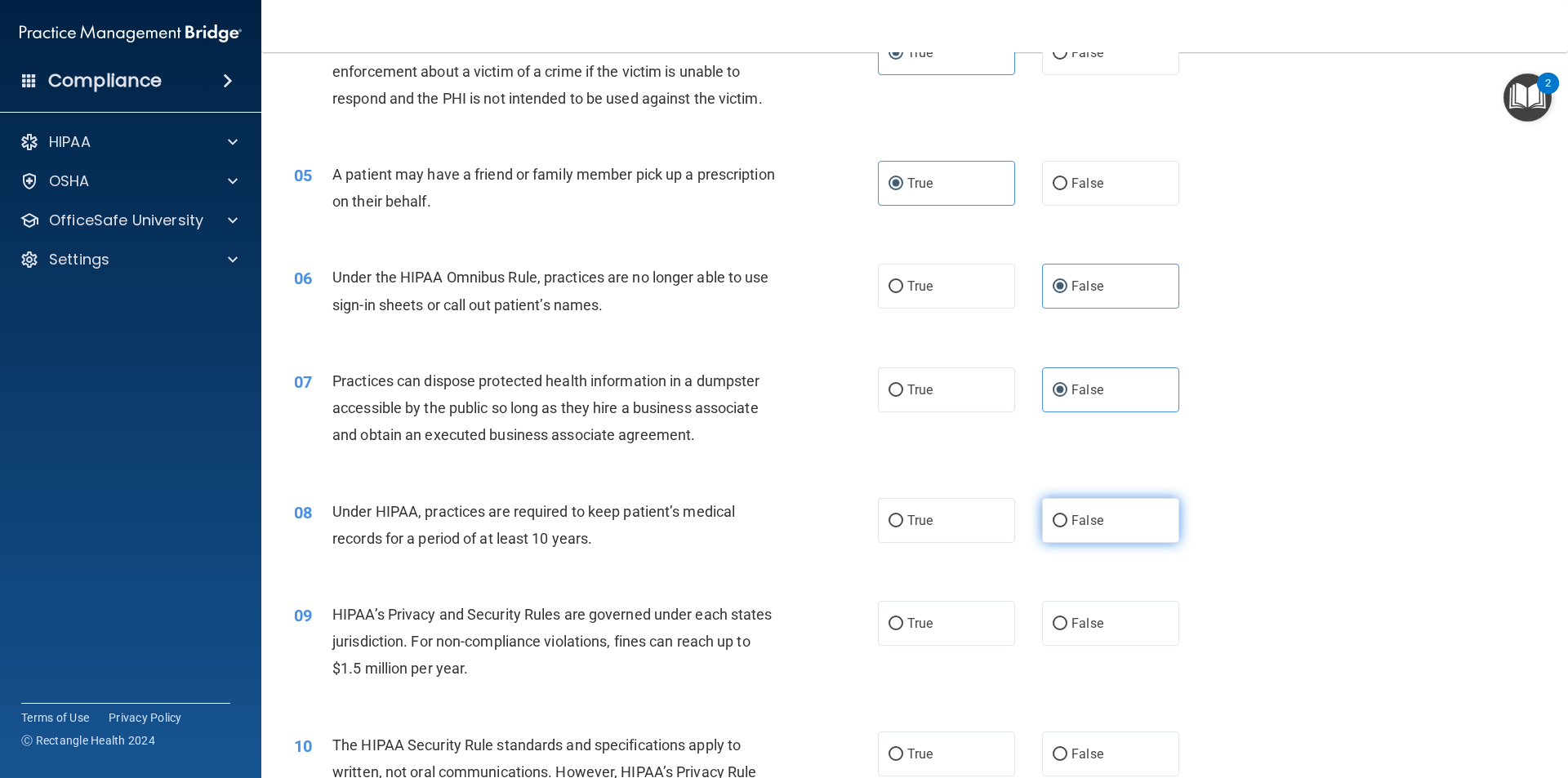
click at [1089, 498] on label "False" at bounding box center [1111, 521] width 137 height 45
click at [1067, 515] on input "False" at bounding box center [1060, 521] width 15 height 12
radio input "true"
click at [1081, 509] on label "False" at bounding box center [1111, 521] width 137 height 45
click at [1067, 515] on input "False" at bounding box center [1060, 521] width 15 height 12
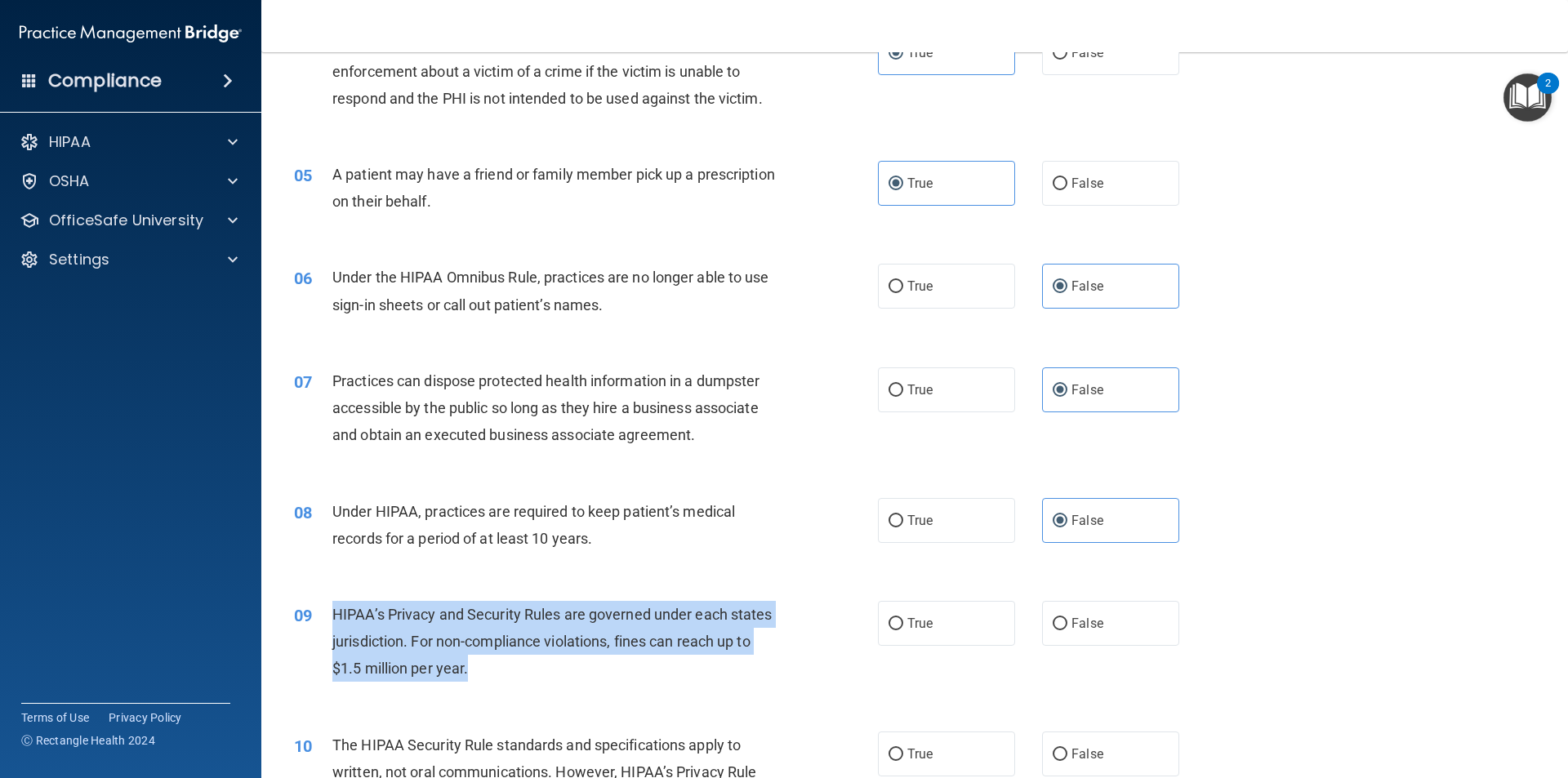
drag, startPoint x: 531, startPoint y: 663, endPoint x: 314, endPoint y: 615, distance: 222.2
click at [314, 615] on div "09 HIPAA’s Privacy and Security Rules are governed under each states jurisdicti…" at bounding box center [586, 645] width 633 height 90
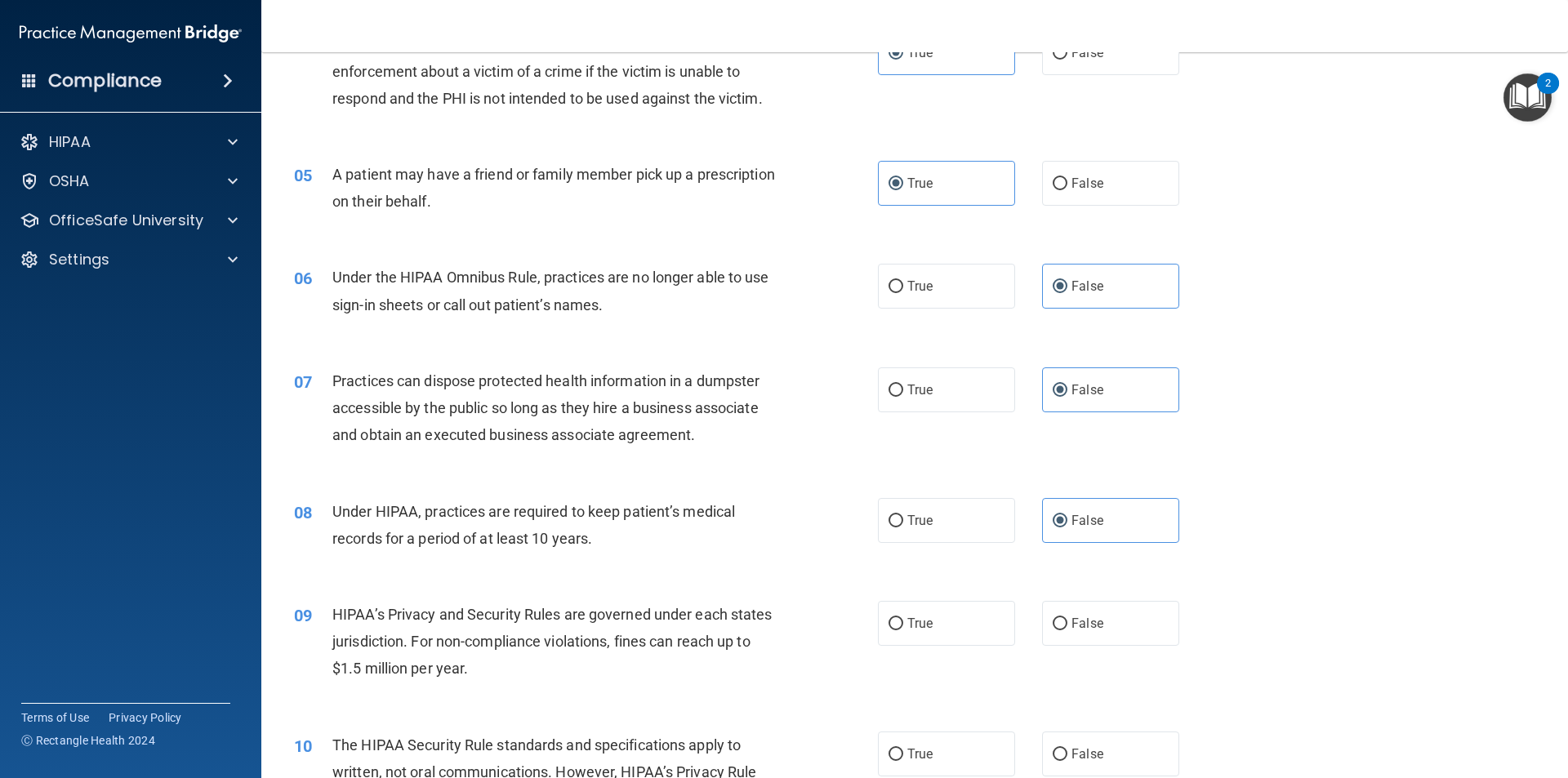
drag, startPoint x: 1104, startPoint y: 629, endPoint x: 983, endPoint y: 658, distance: 124.4
click at [1100, 633] on label "False" at bounding box center [1111, 623] width 137 height 45
click at [1067, 630] on input "False" at bounding box center [1060, 624] width 15 height 12
radio input "true"
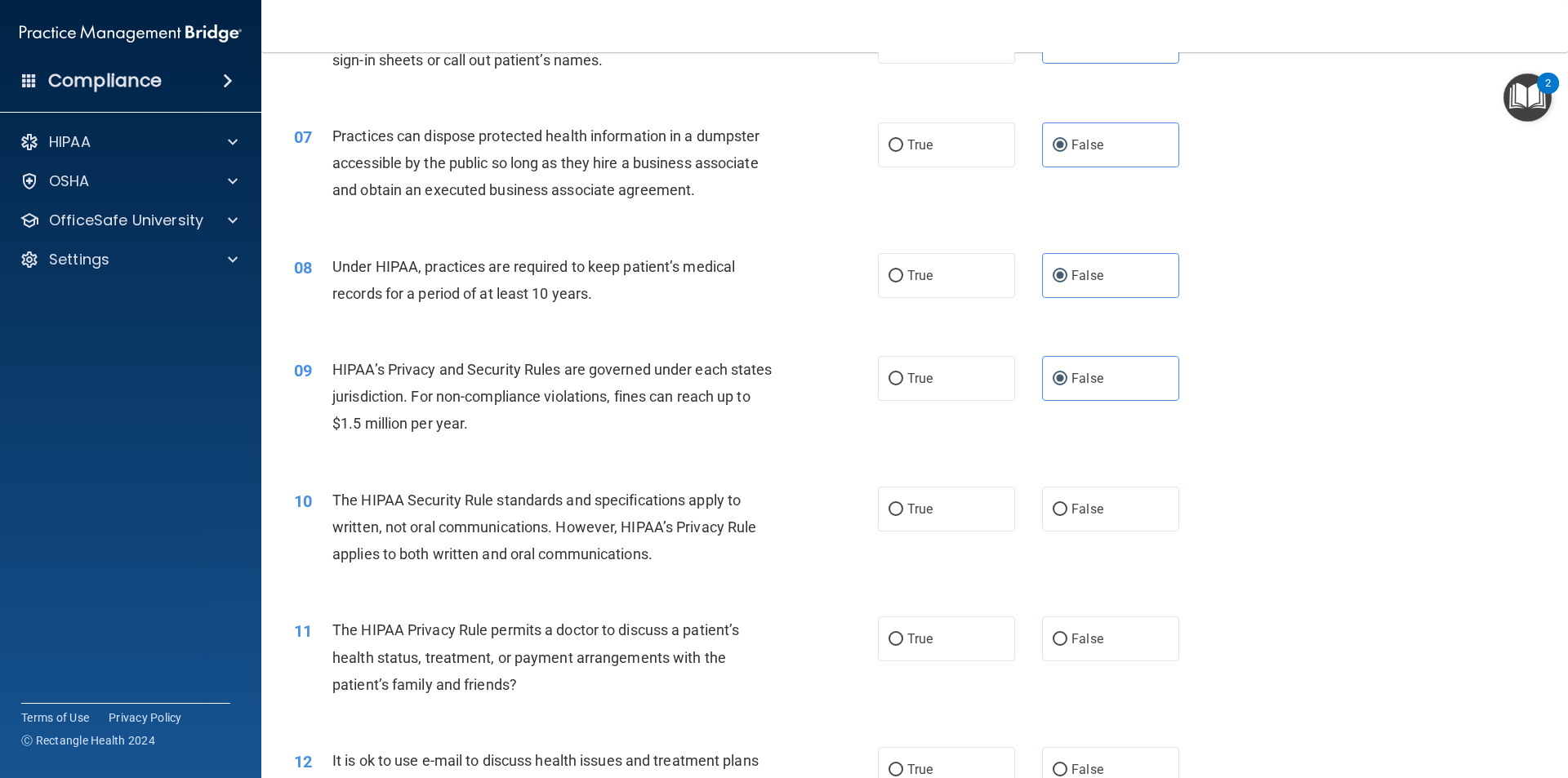
scroll to position [898, 0]
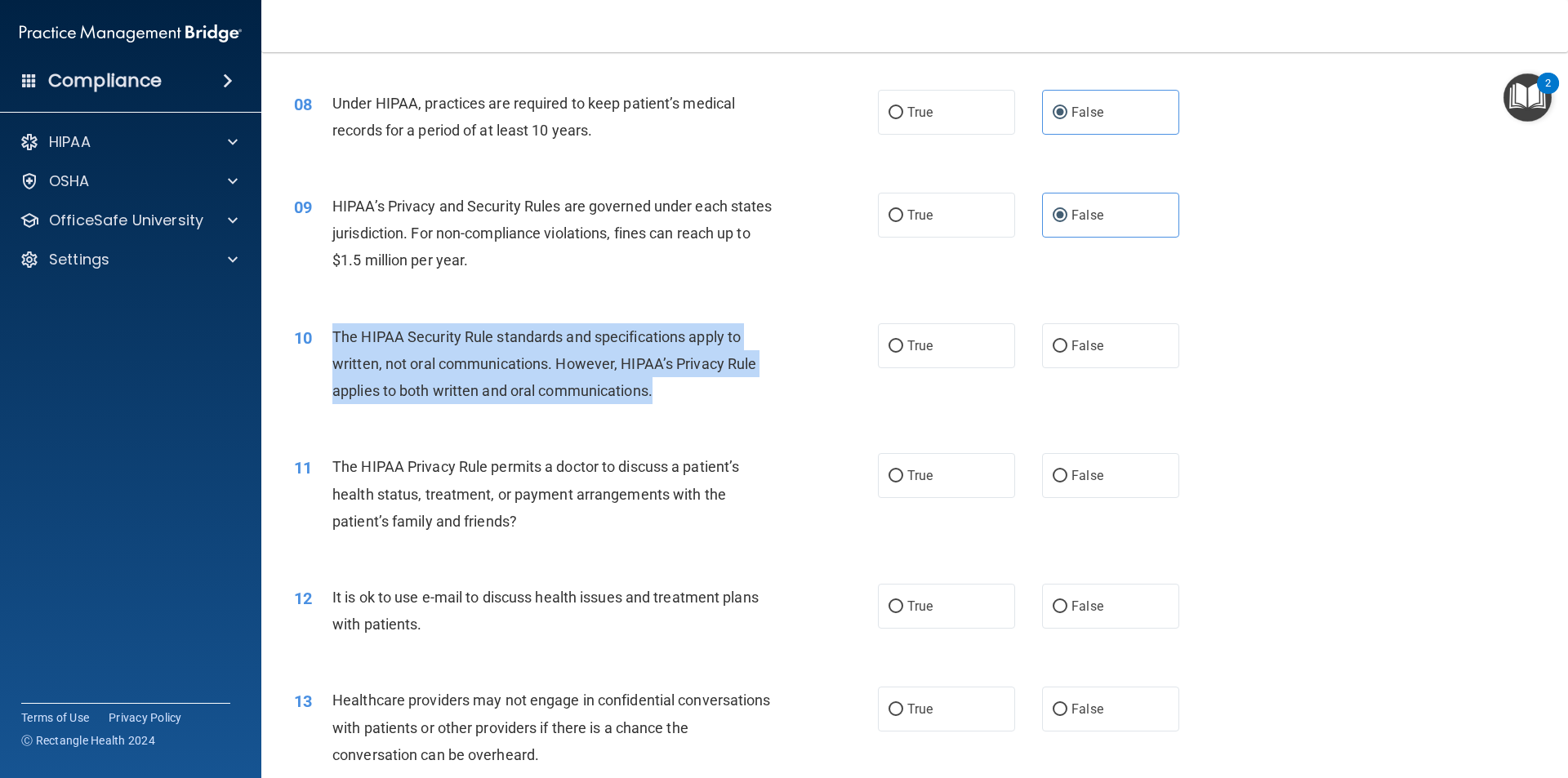
drag, startPoint x: 680, startPoint y: 396, endPoint x: 334, endPoint y: 331, distance: 352.1
click at [334, 331] on div "The HIPAA Security Rule standards and specifications apply to written, not oral…" at bounding box center [560, 364] width 456 height 82
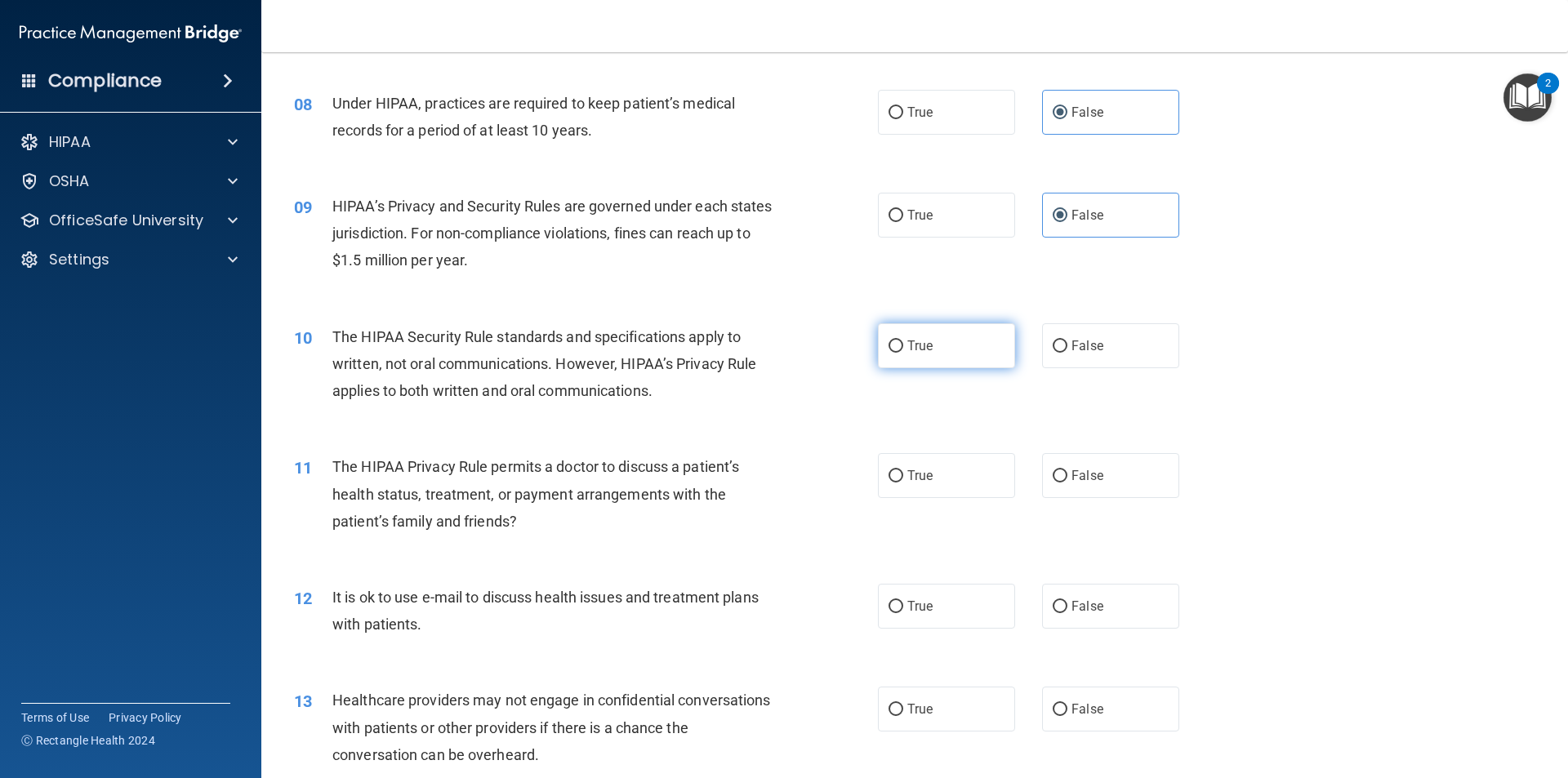
drag, startPoint x: 925, startPoint y: 355, endPoint x: 901, endPoint y: 397, distance: 48.4
click at [923, 354] on label "True" at bounding box center [947, 346] width 137 height 45
click at [903, 352] on input "True" at bounding box center [896, 347] width 15 height 12
radio input "true"
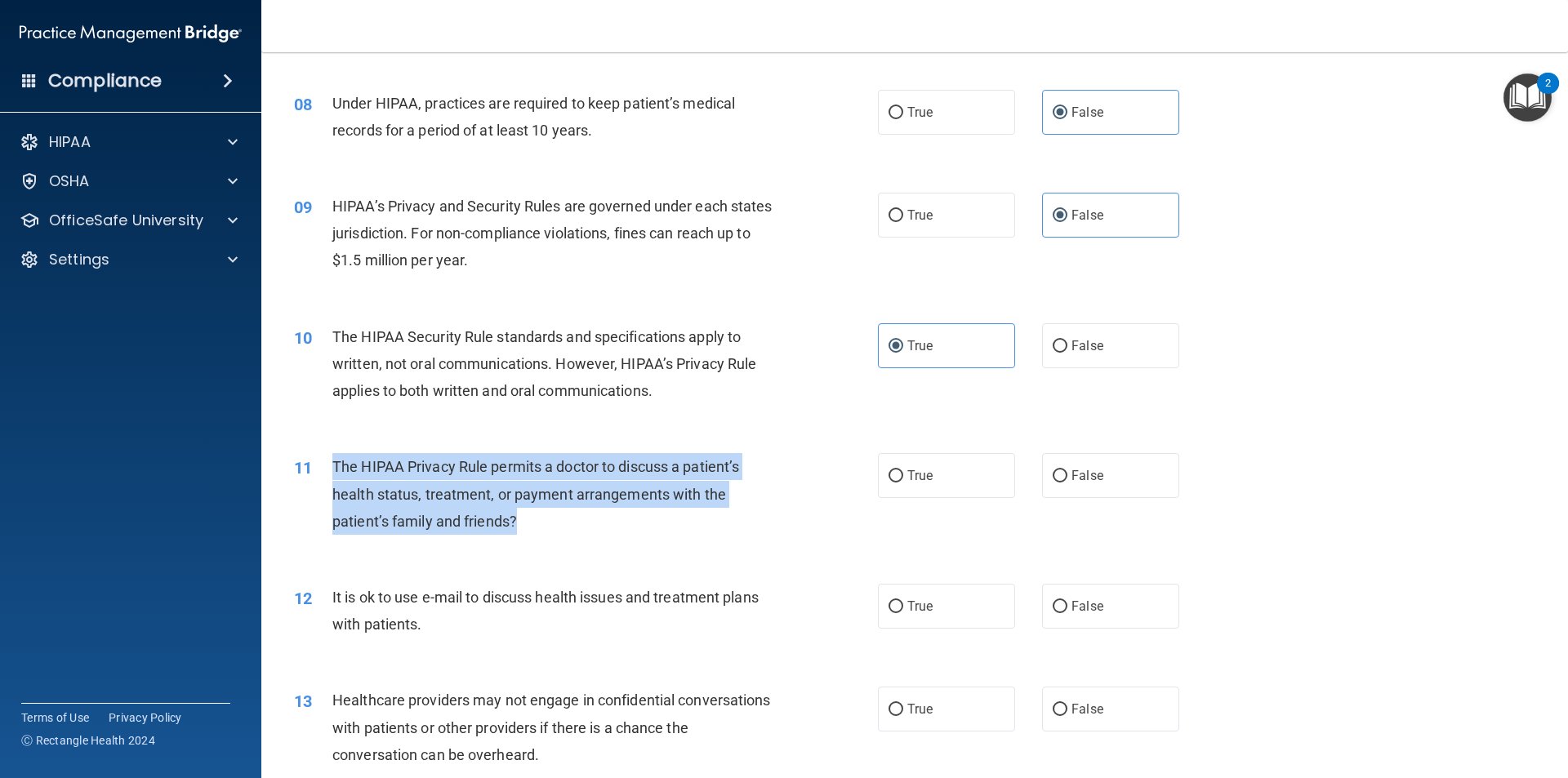
drag, startPoint x: 528, startPoint y: 527, endPoint x: 329, endPoint y: 462, distance: 209.3
click at [329, 462] on div "11 The HIPAA Privacy Rule permits a doctor to discuss a patient’s health status…" at bounding box center [586, 497] width 633 height 90
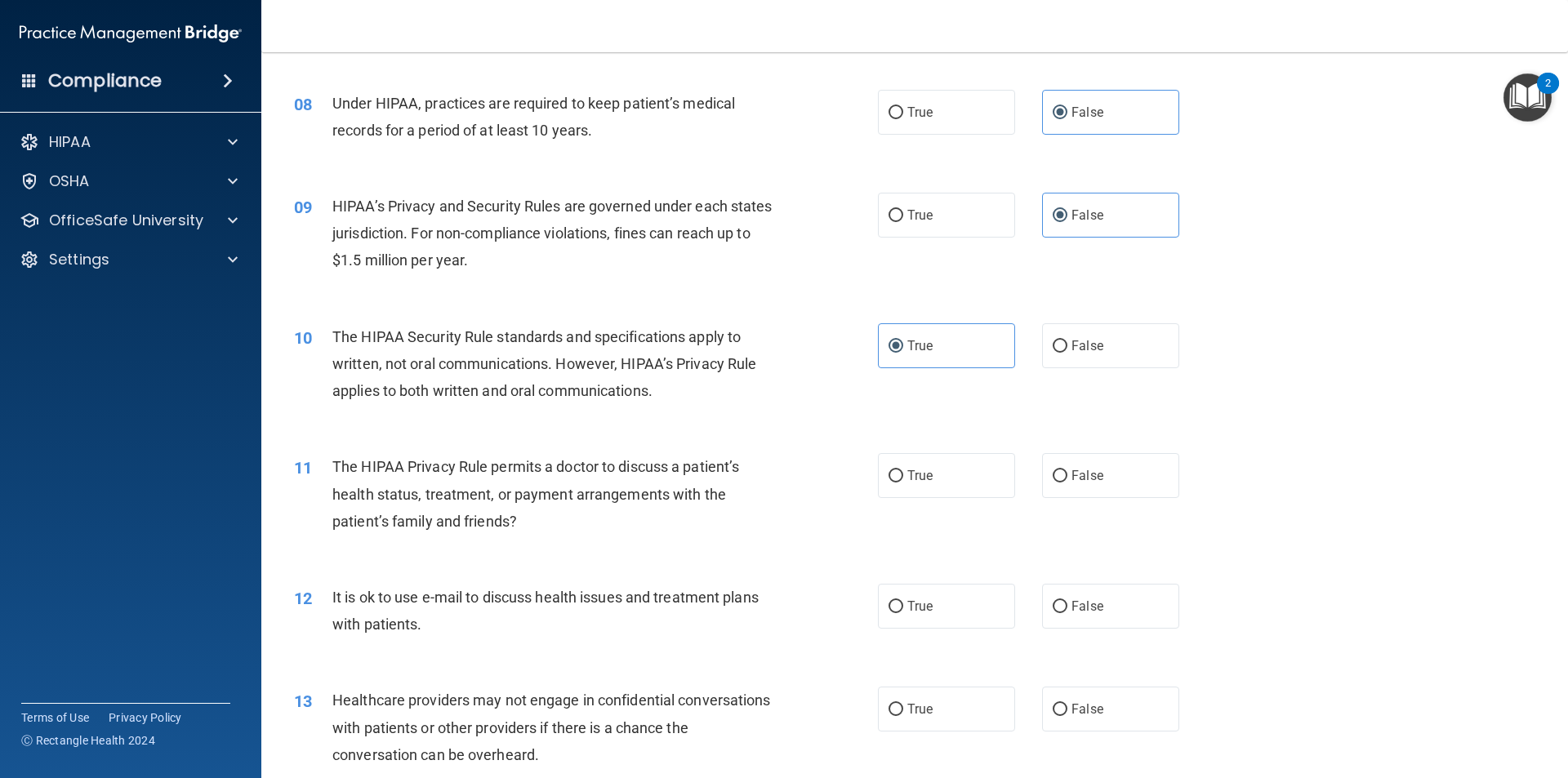
drag, startPoint x: 952, startPoint y: 479, endPoint x: 882, endPoint y: 524, distance: 83.2
click at [950, 479] on label "True" at bounding box center [947, 475] width 137 height 45
click at [903, 479] on input "True" at bounding box center [896, 476] width 15 height 12
radio input "true"
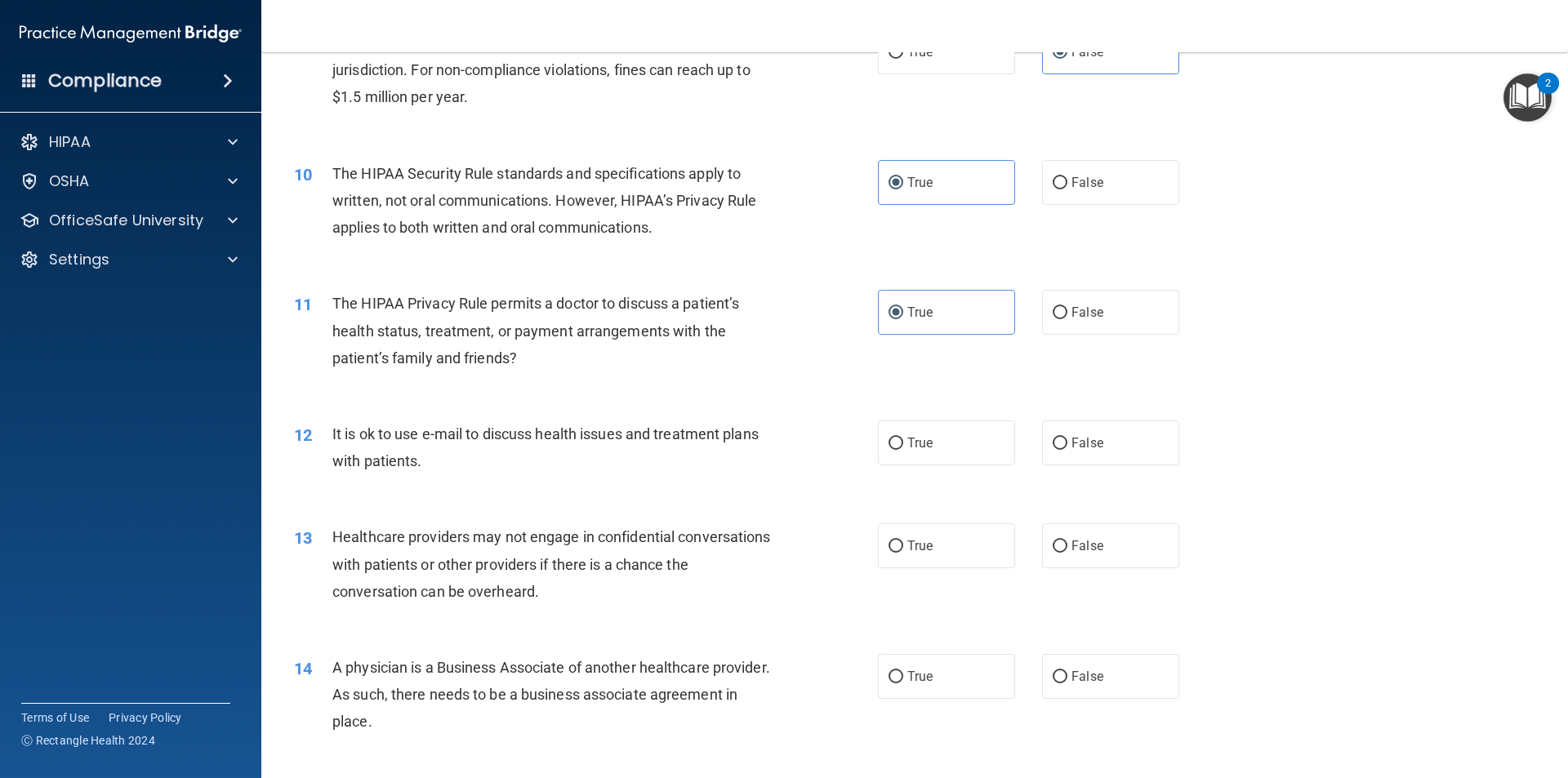
scroll to position [1224, 0]
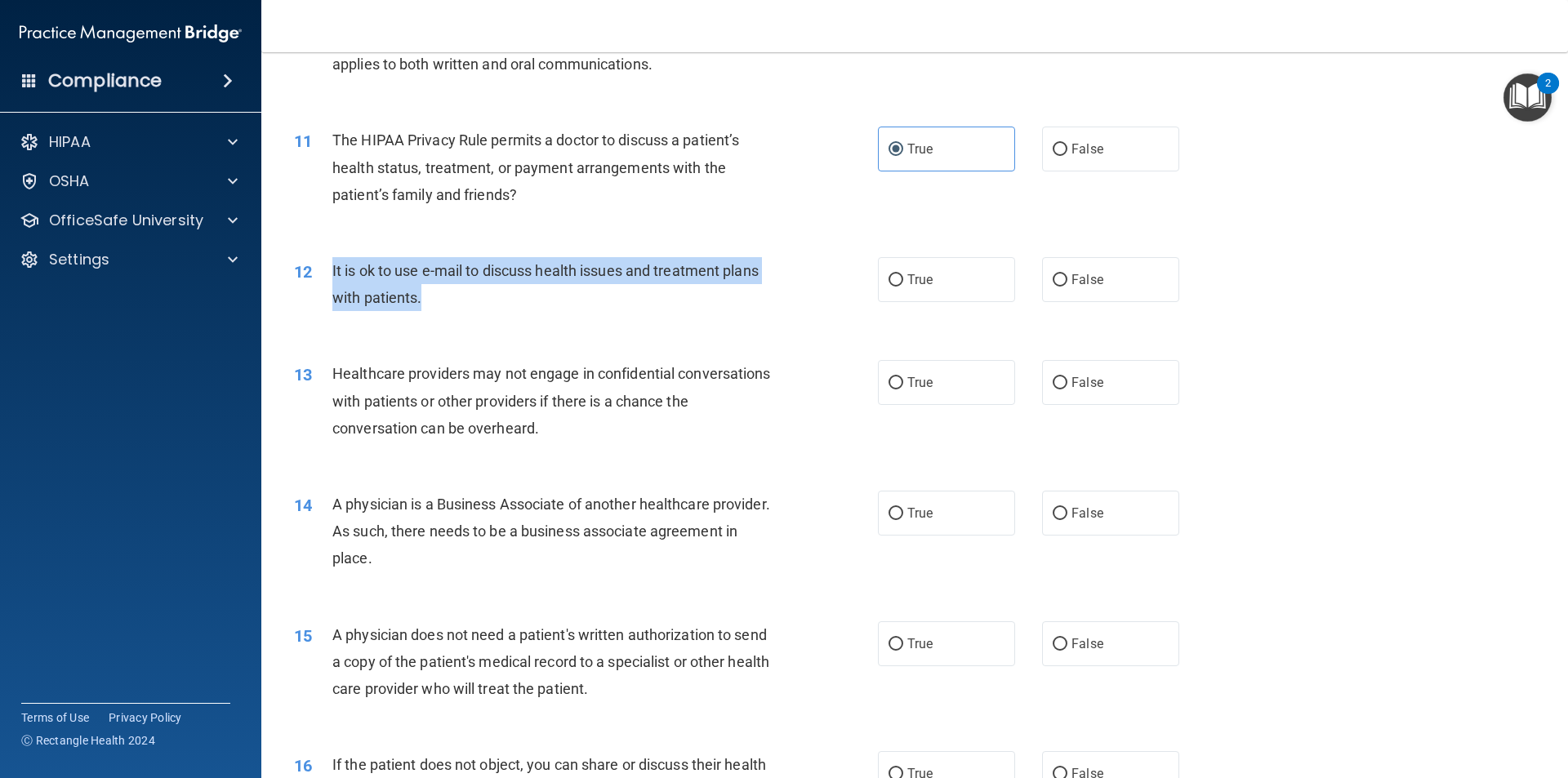
drag, startPoint x: 426, startPoint y: 298, endPoint x: 311, endPoint y: 276, distance: 117.1
click at [311, 276] on div "12 It is ok to use e-mail to discuss health issues and treatment plans with pat…" at bounding box center [586, 288] width 633 height 62
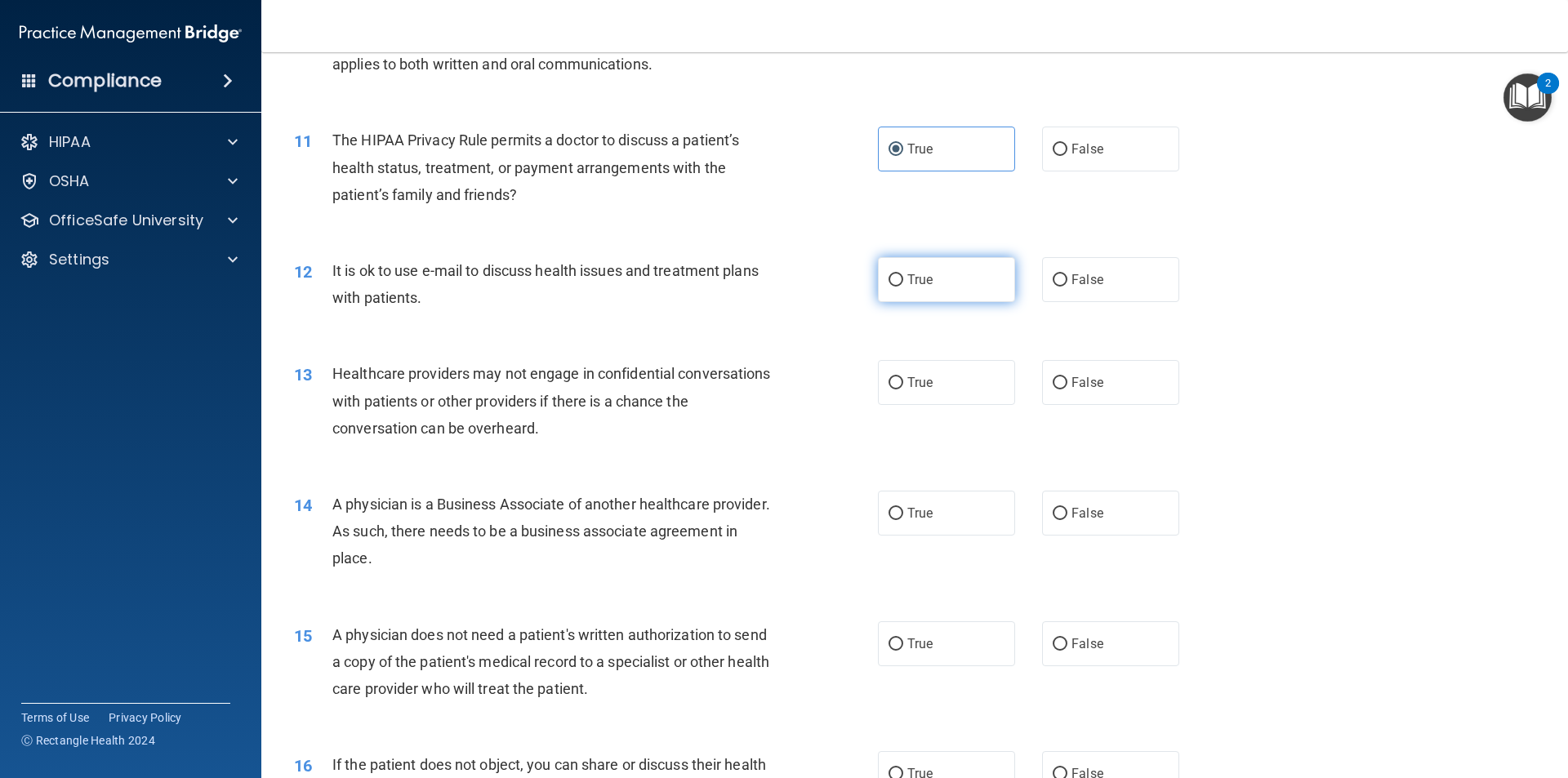
click at [936, 272] on label "True" at bounding box center [947, 280] width 137 height 45
click at [903, 274] on input "True" at bounding box center [896, 280] width 15 height 12
radio input "true"
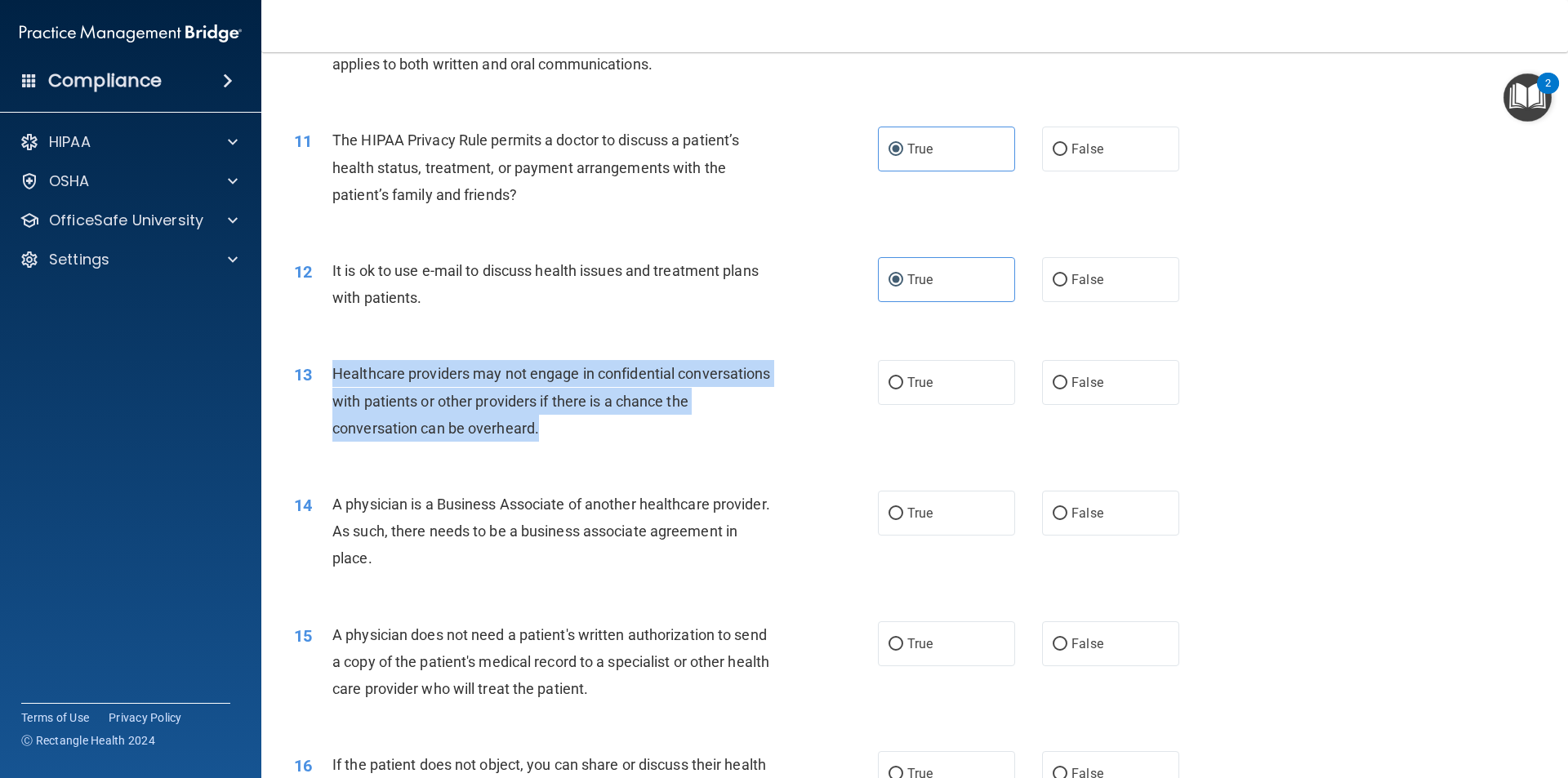
drag, startPoint x: 555, startPoint y: 433, endPoint x: 328, endPoint y: 371, distance: 235.3
click at [328, 371] on div "13 Healthcare providers may not engage in confidential conversations with patie…" at bounding box center [586, 404] width 633 height 90
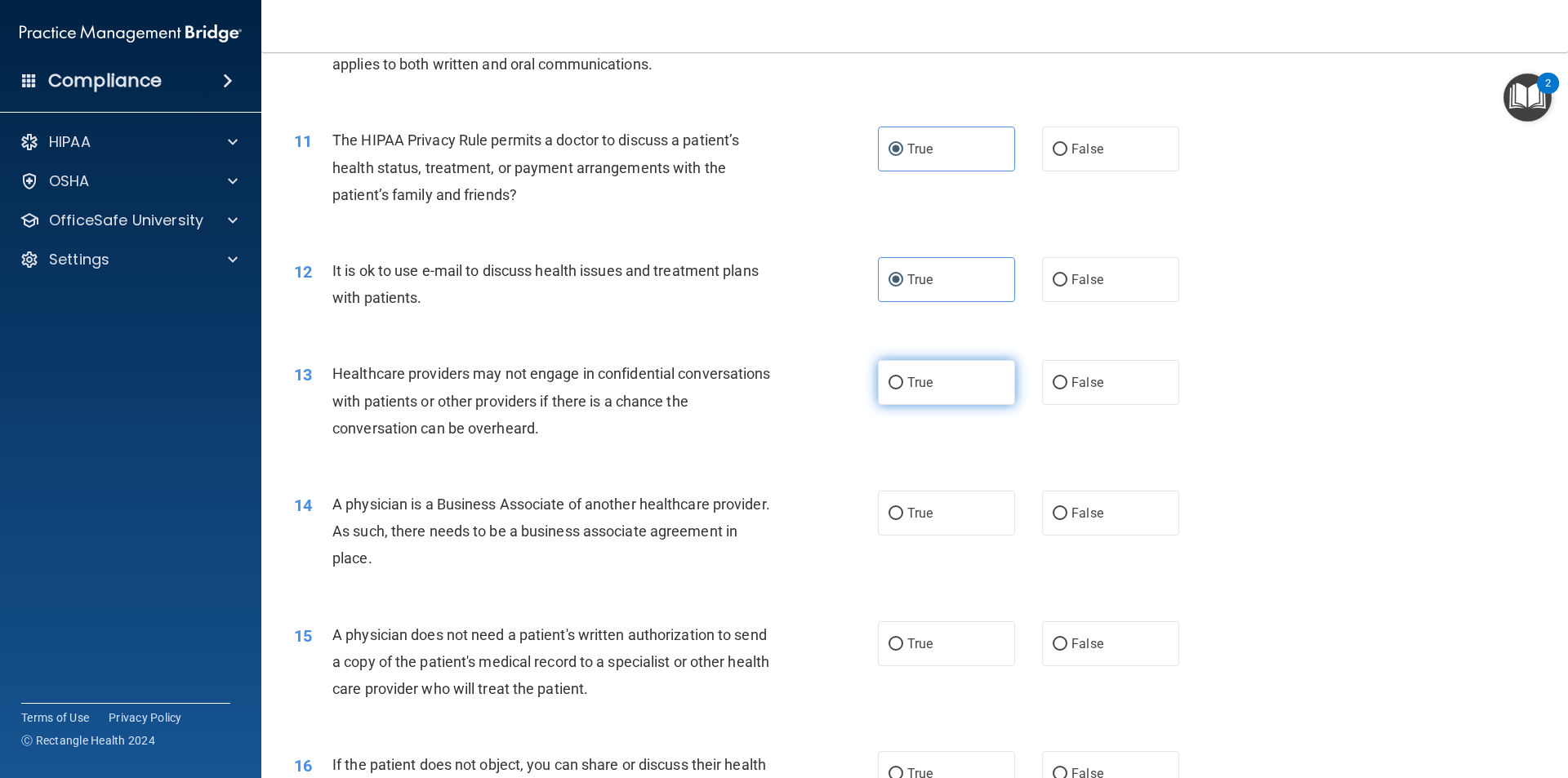
click at [923, 371] on label "True" at bounding box center [947, 382] width 137 height 45
click at [903, 377] on input "True" at bounding box center [896, 383] width 15 height 12
radio input "true"
drag, startPoint x: 527, startPoint y: 558, endPoint x: 326, endPoint y: 506, distance: 207.6
click at [326, 506] on div "14 A physician is a Business Associate of another healthcare provider. As such,…" at bounding box center [586, 535] width 633 height 90
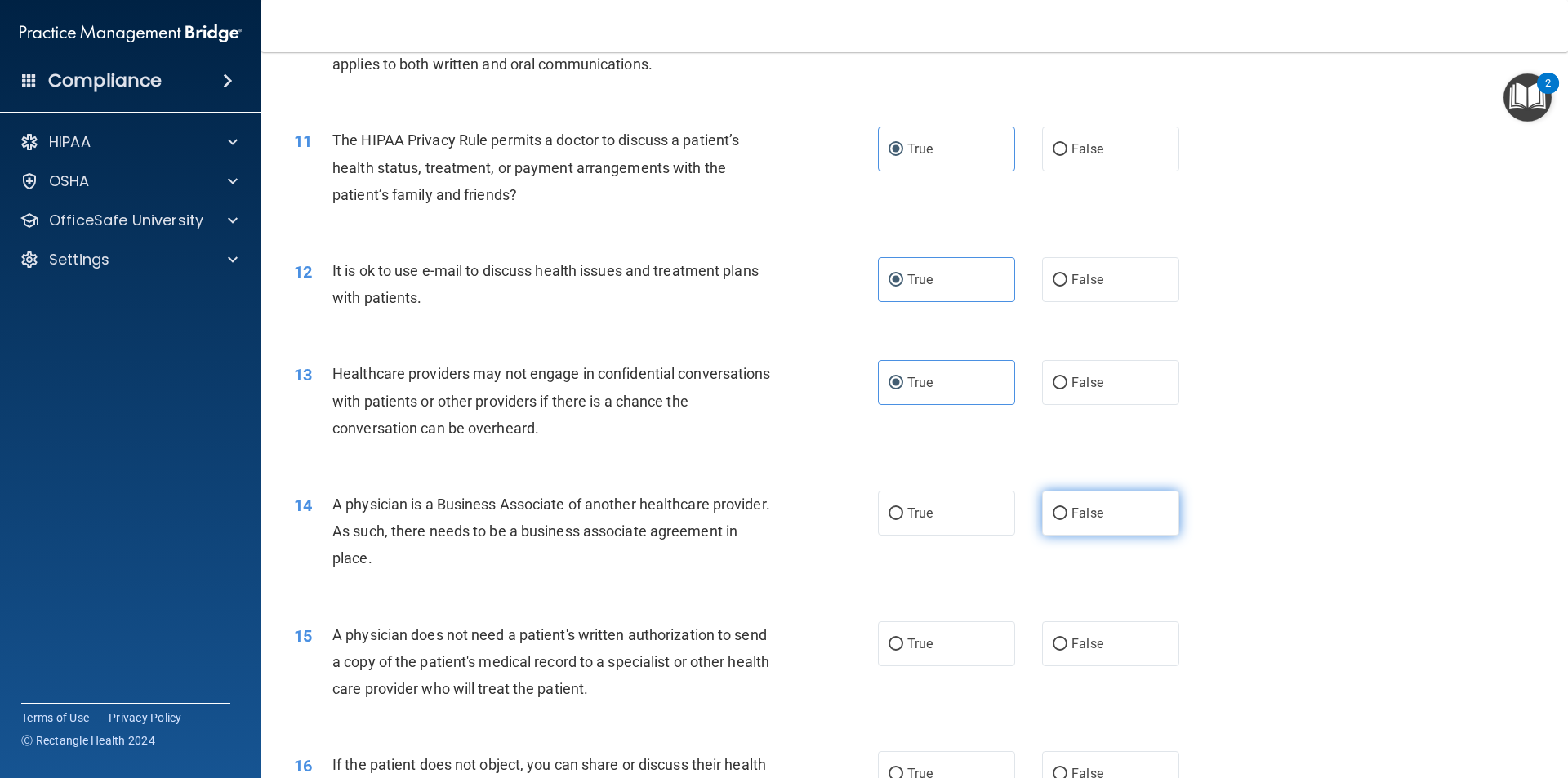
drag, startPoint x: 1072, startPoint y: 514, endPoint x: 1042, endPoint y: 524, distance: 31.6
click at [1072, 515] on span "False" at bounding box center [1087, 513] width 32 height 16
click at [1067, 515] on input "False" at bounding box center [1060, 513] width 15 height 12
radio input "true"
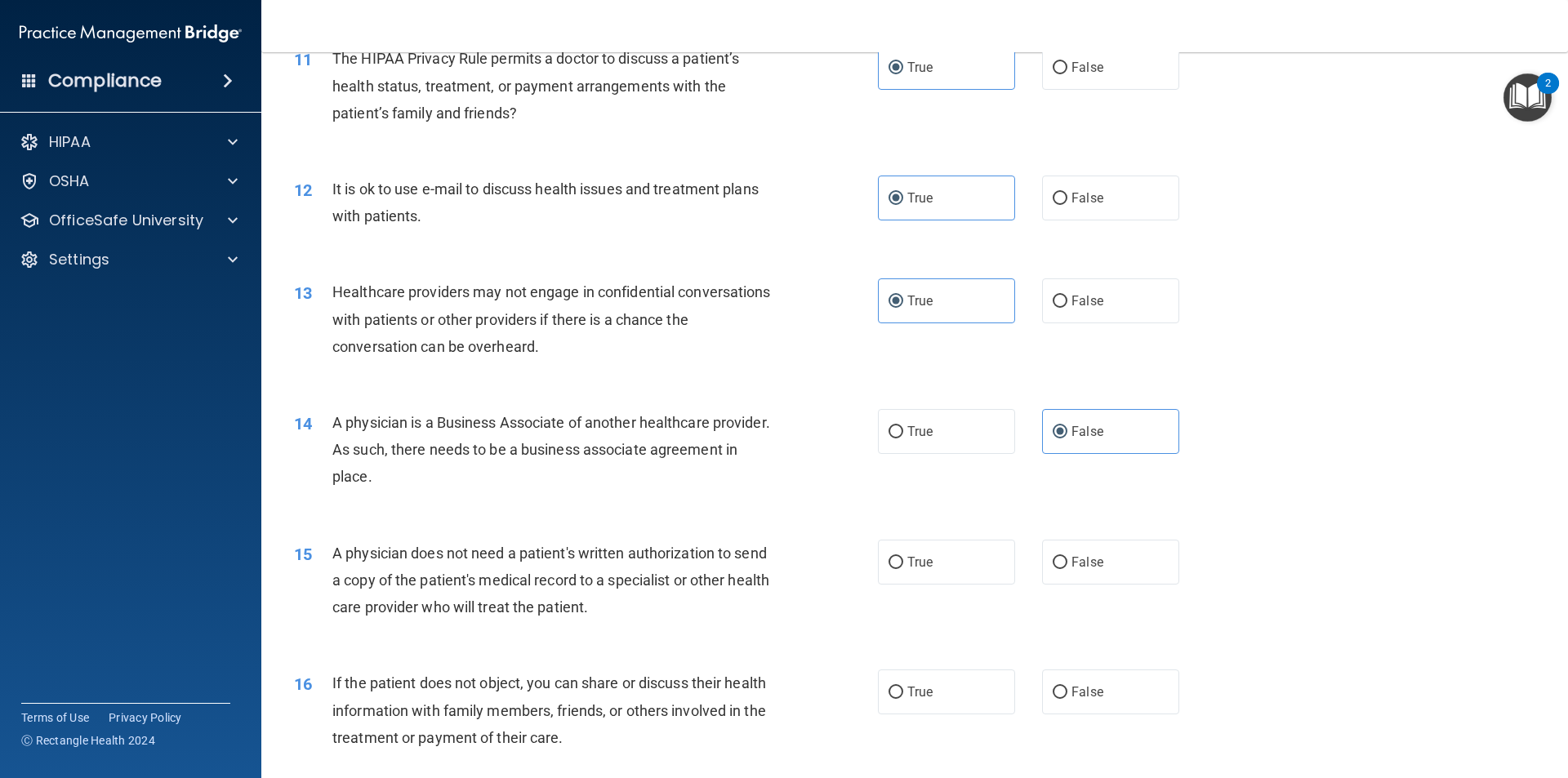
scroll to position [1388, 0]
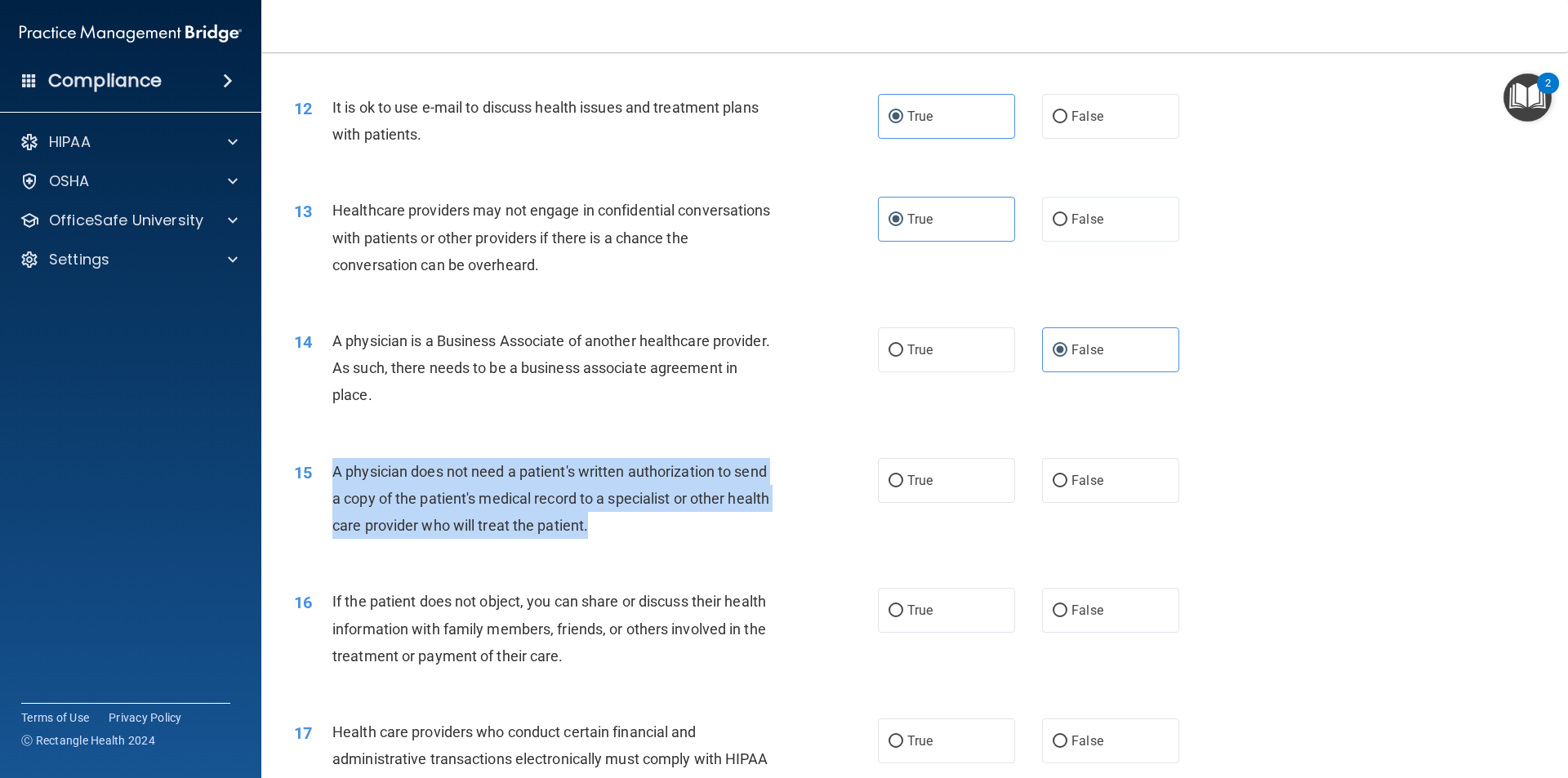
drag, startPoint x: 599, startPoint y: 518, endPoint x: 331, endPoint y: 471, distance: 272.1
click at [331, 471] on div "15 A physician does not need a patient's written authorization to send a copy o…" at bounding box center [586, 502] width 633 height 90
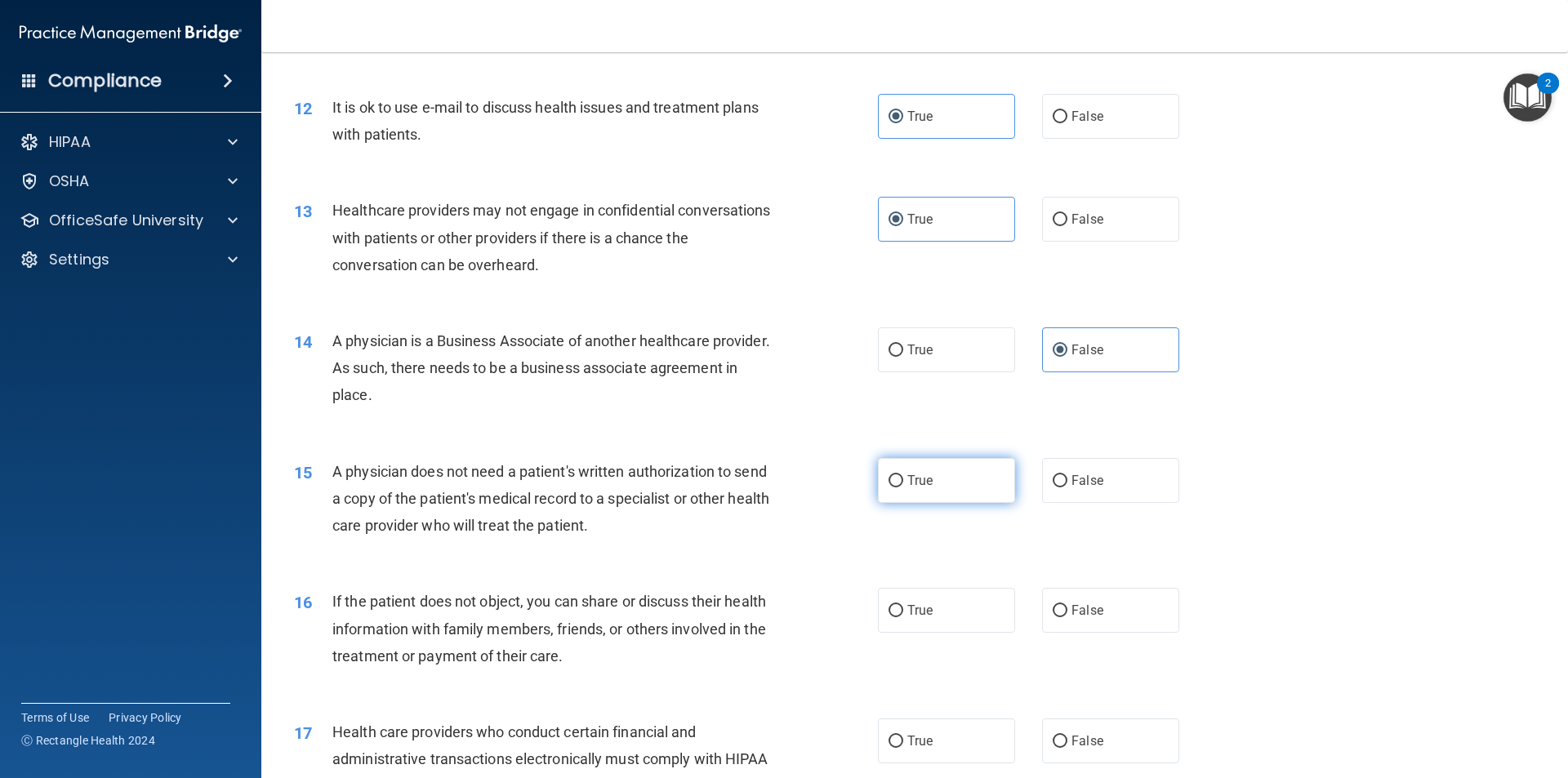
click at [931, 489] on label "True" at bounding box center [947, 480] width 137 height 45
click at [903, 488] on input "True" at bounding box center [896, 481] width 15 height 12
radio input "true"
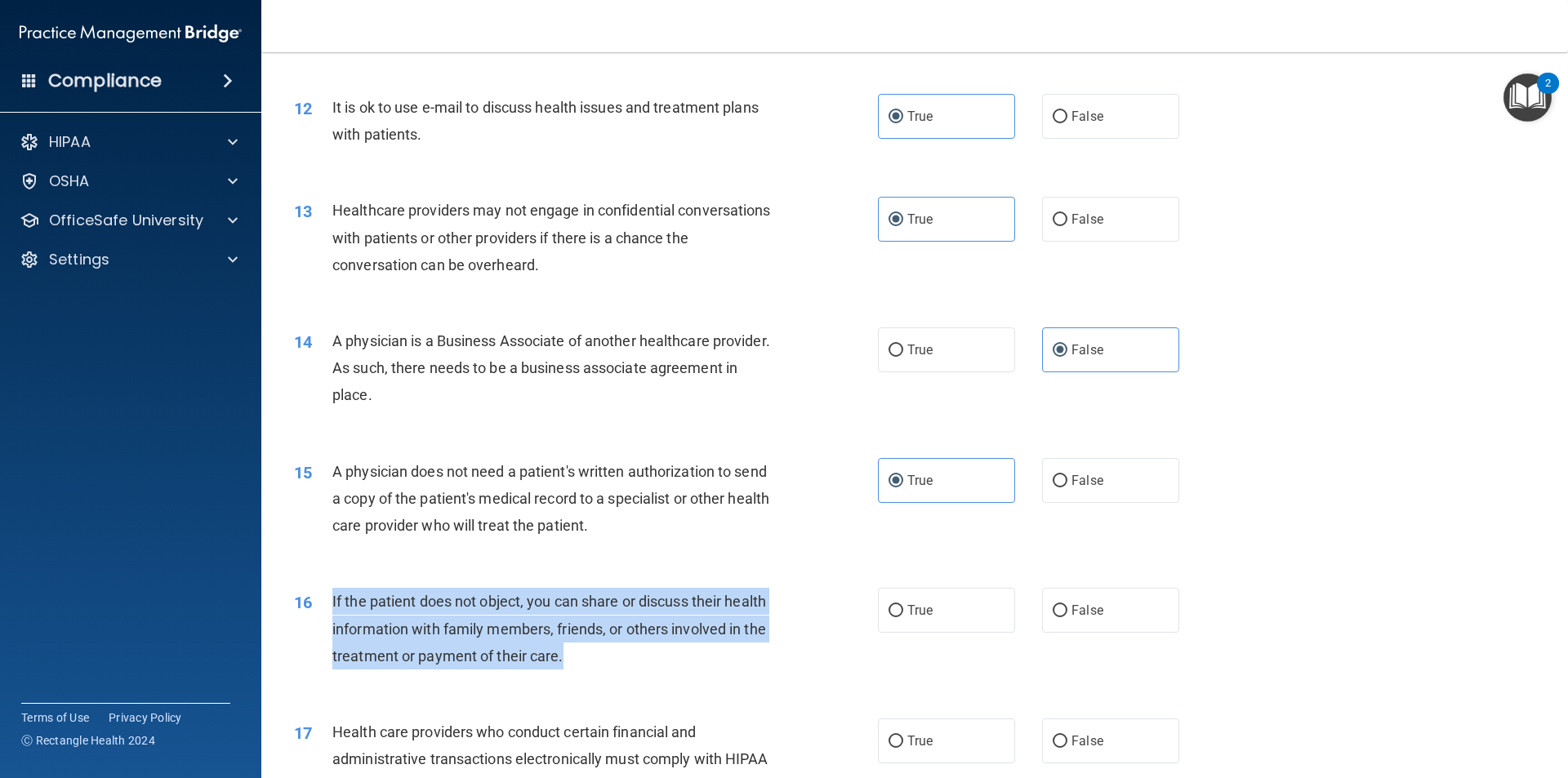
drag, startPoint x: 601, startPoint y: 658, endPoint x: 329, endPoint y: 597, distance: 278.8
click at [329, 597] on div "16 If the patient does not object, you can share or discuss their health inform…" at bounding box center [586, 632] width 633 height 90
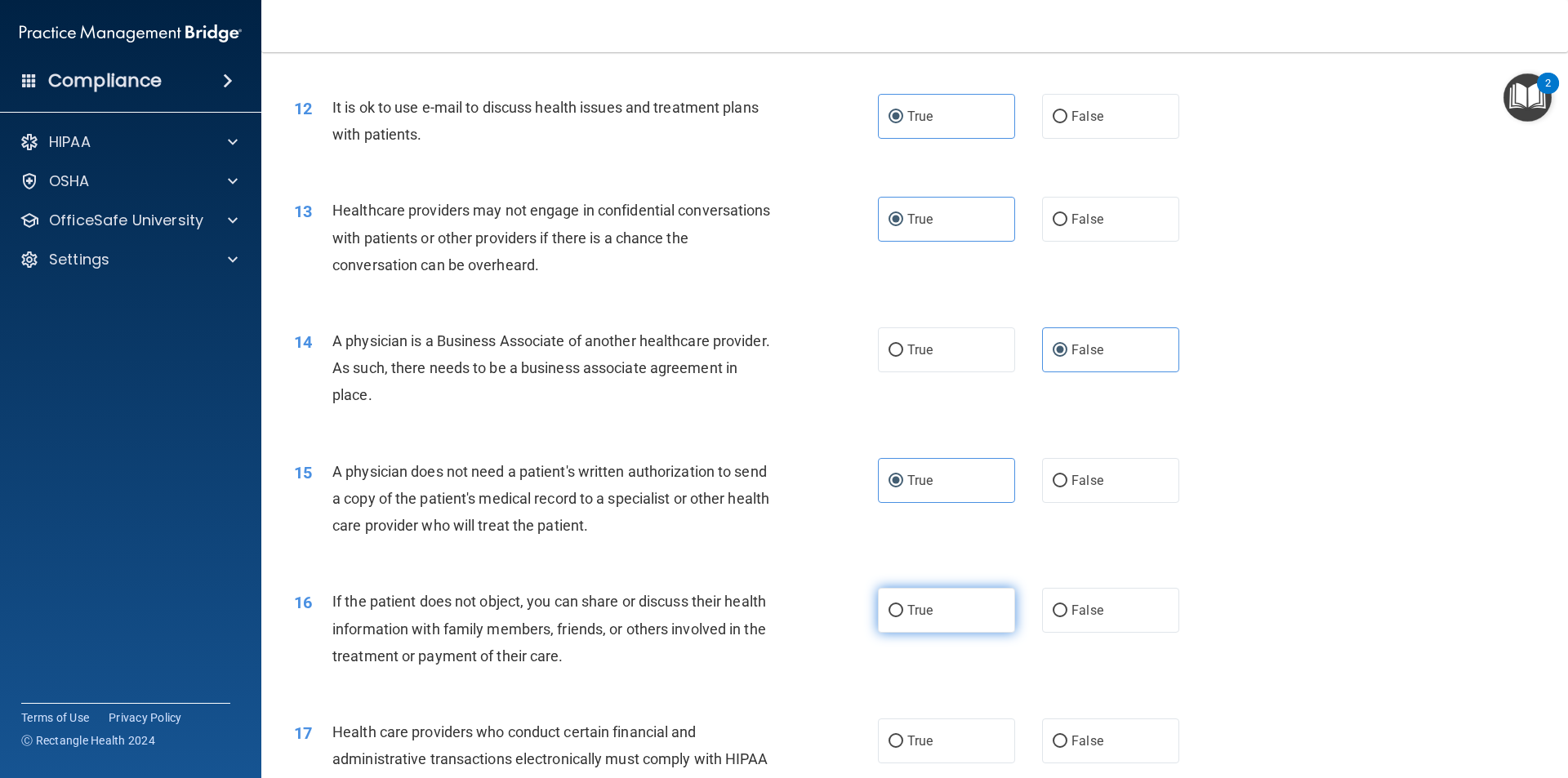
click at [928, 606] on label "True" at bounding box center [947, 610] width 137 height 45
click at [903, 606] on input "True" at bounding box center [896, 611] width 15 height 12
radio input "true"
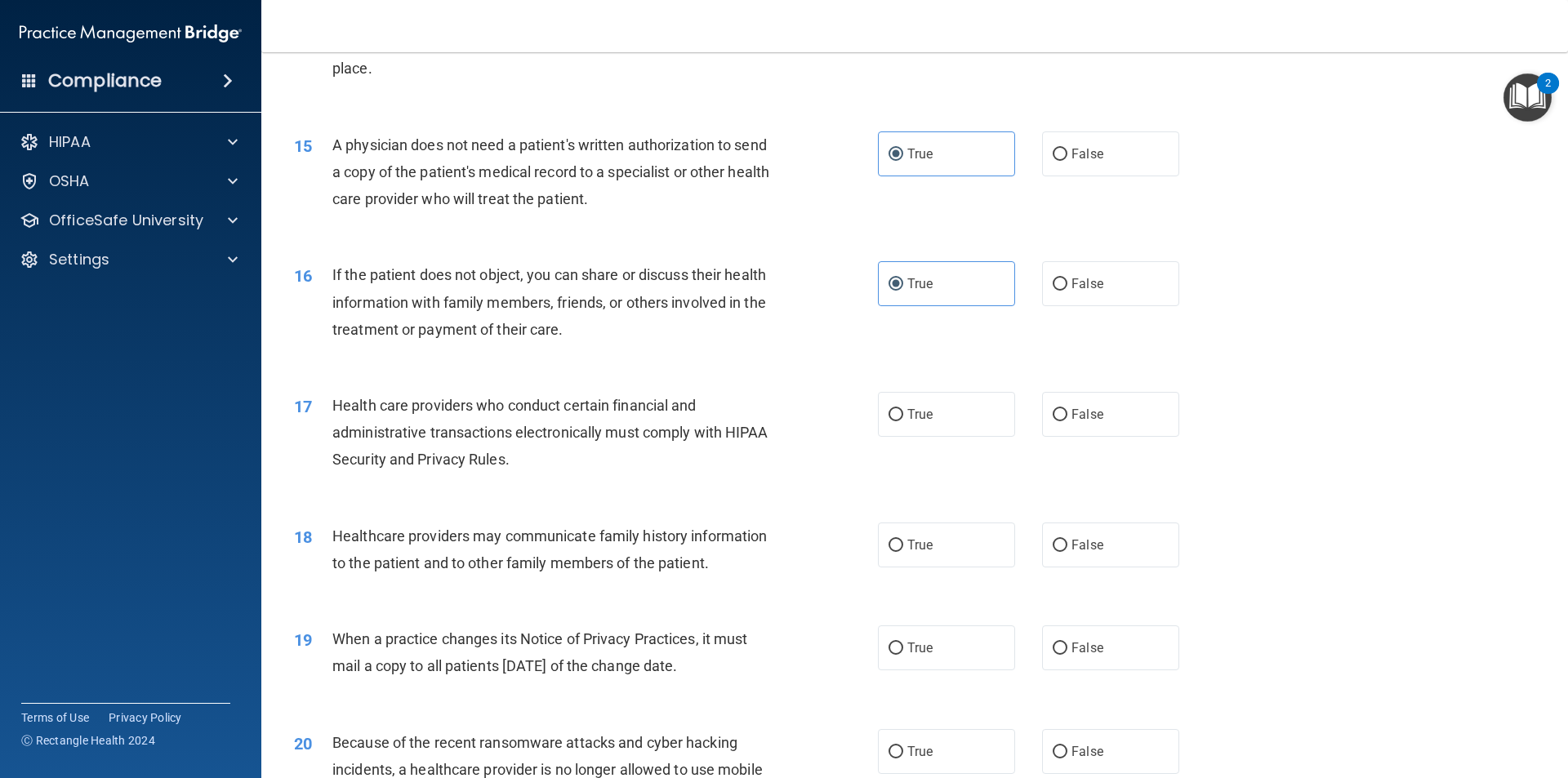
scroll to position [1796, 0]
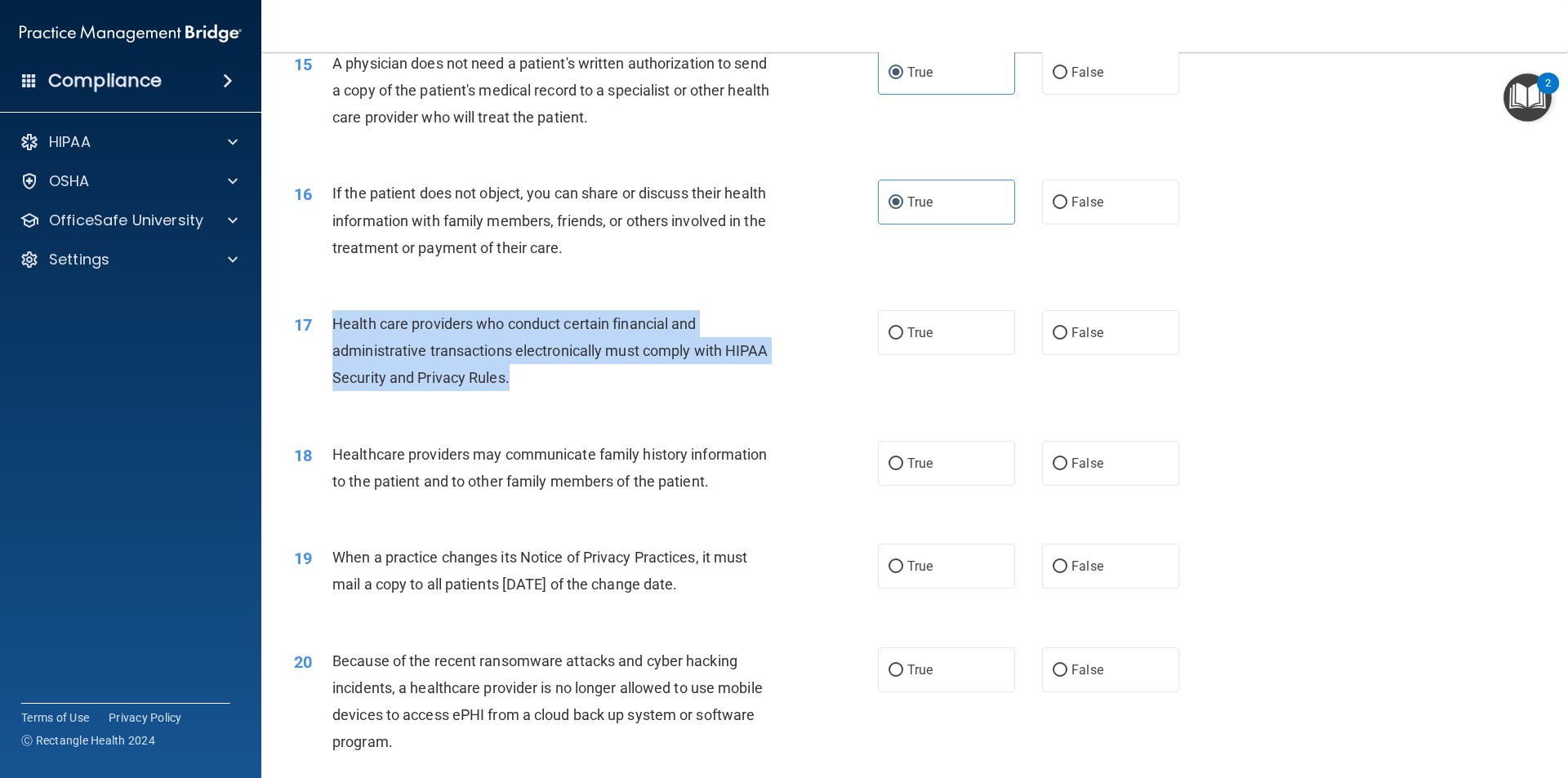
drag, startPoint x: 556, startPoint y: 381, endPoint x: 320, endPoint y: 330, distance: 241.4
click at [320, 330] on div "17 Health care providers who conduct certain financial and administrative trans…" at bounding box center [586, 355] width 633 height 90
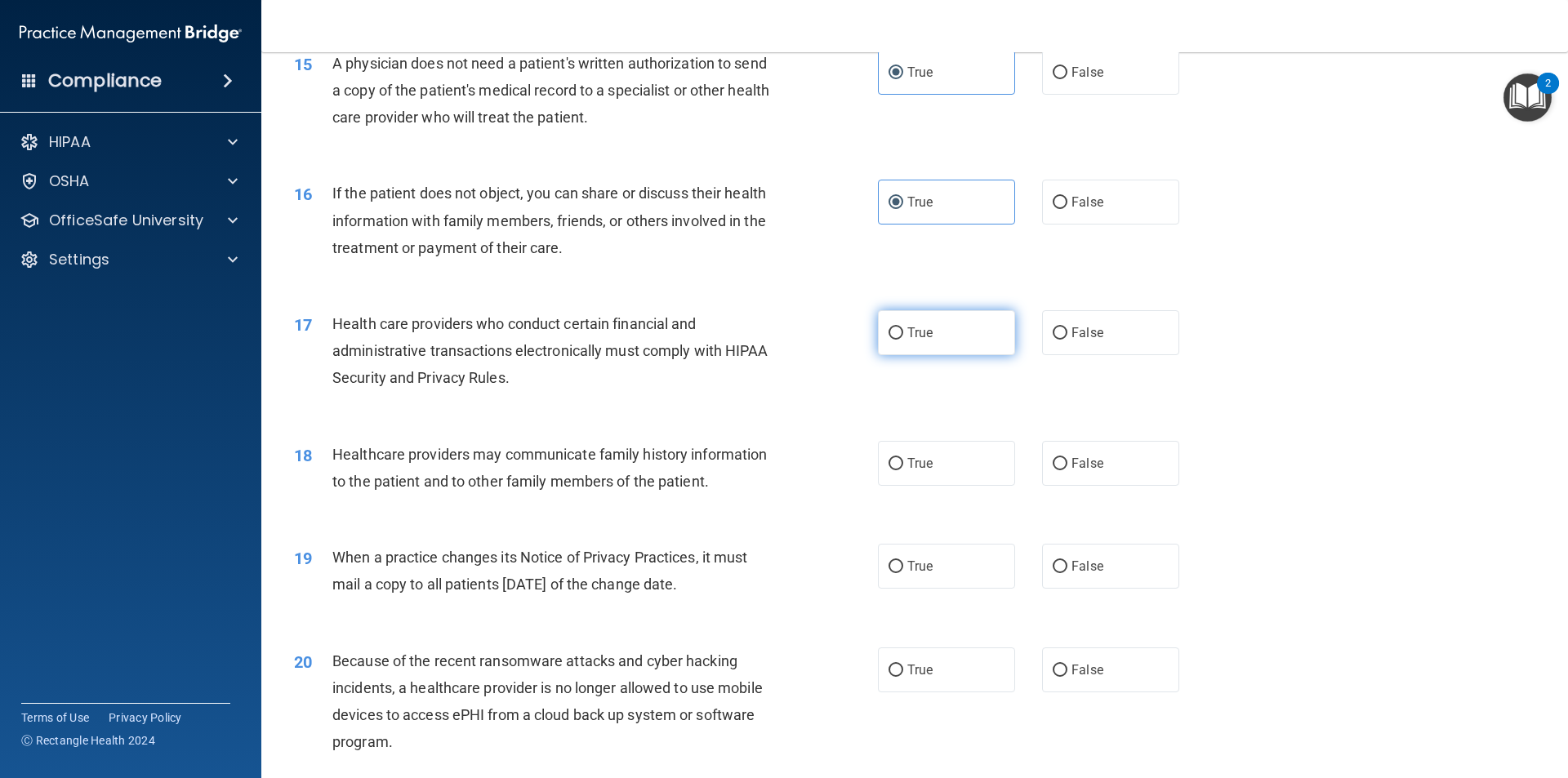
click at [947, 322] on label "True" at bounding box center [947, 332] width 137 height 45
click at [903, 328] on input "True" at bounding box center [896, 333] width 15 height 12
radio input "true"
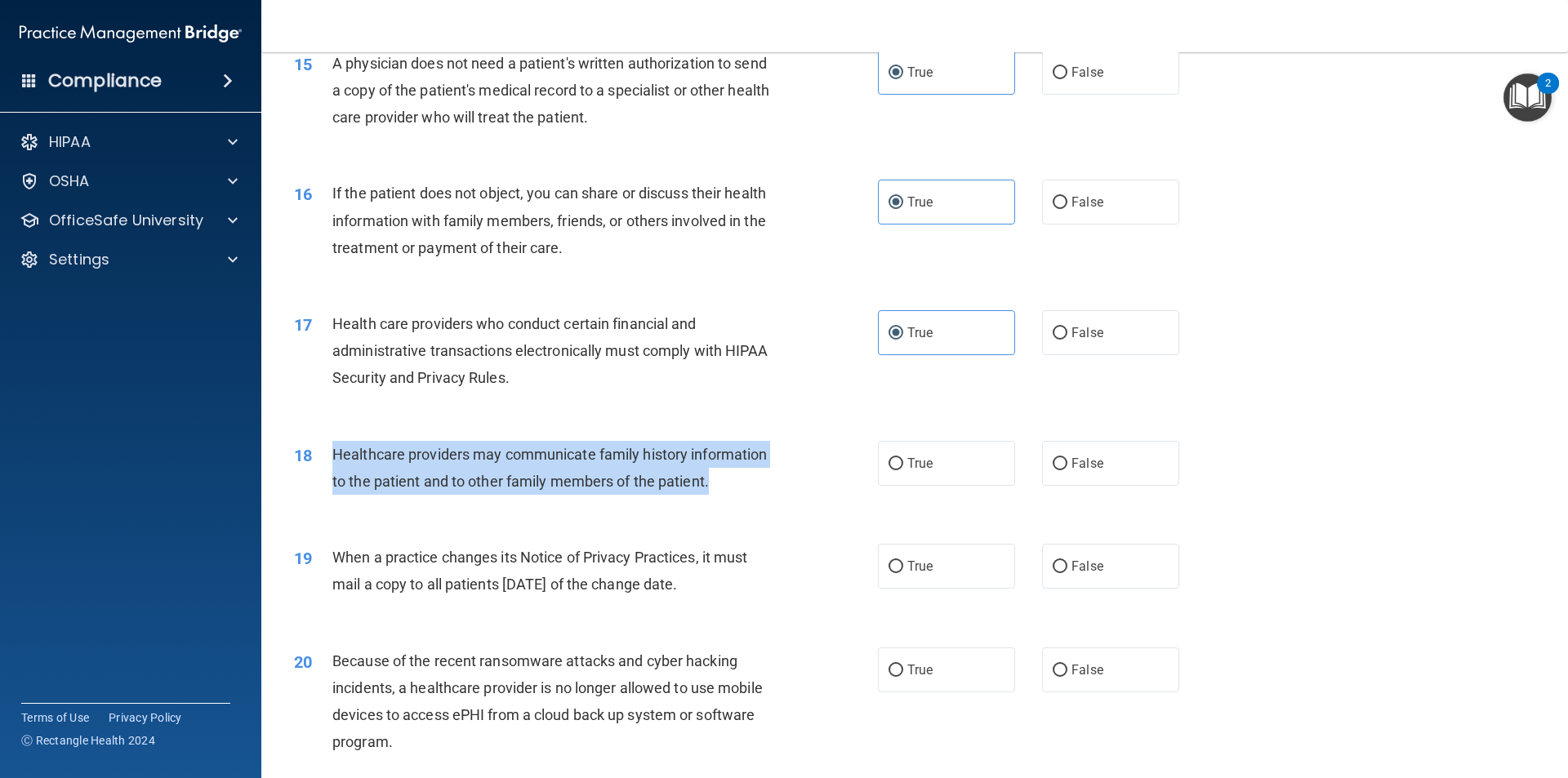
drag, startPoint x: 729, startPoint y: 490, endPoint x: 328, endPoint y: 447, distance: 403.3
click at [328, 447] on div "18 Healthcare providers may communicate family history information to the patie…" at bounding box center [586, 471] width 633 height 62
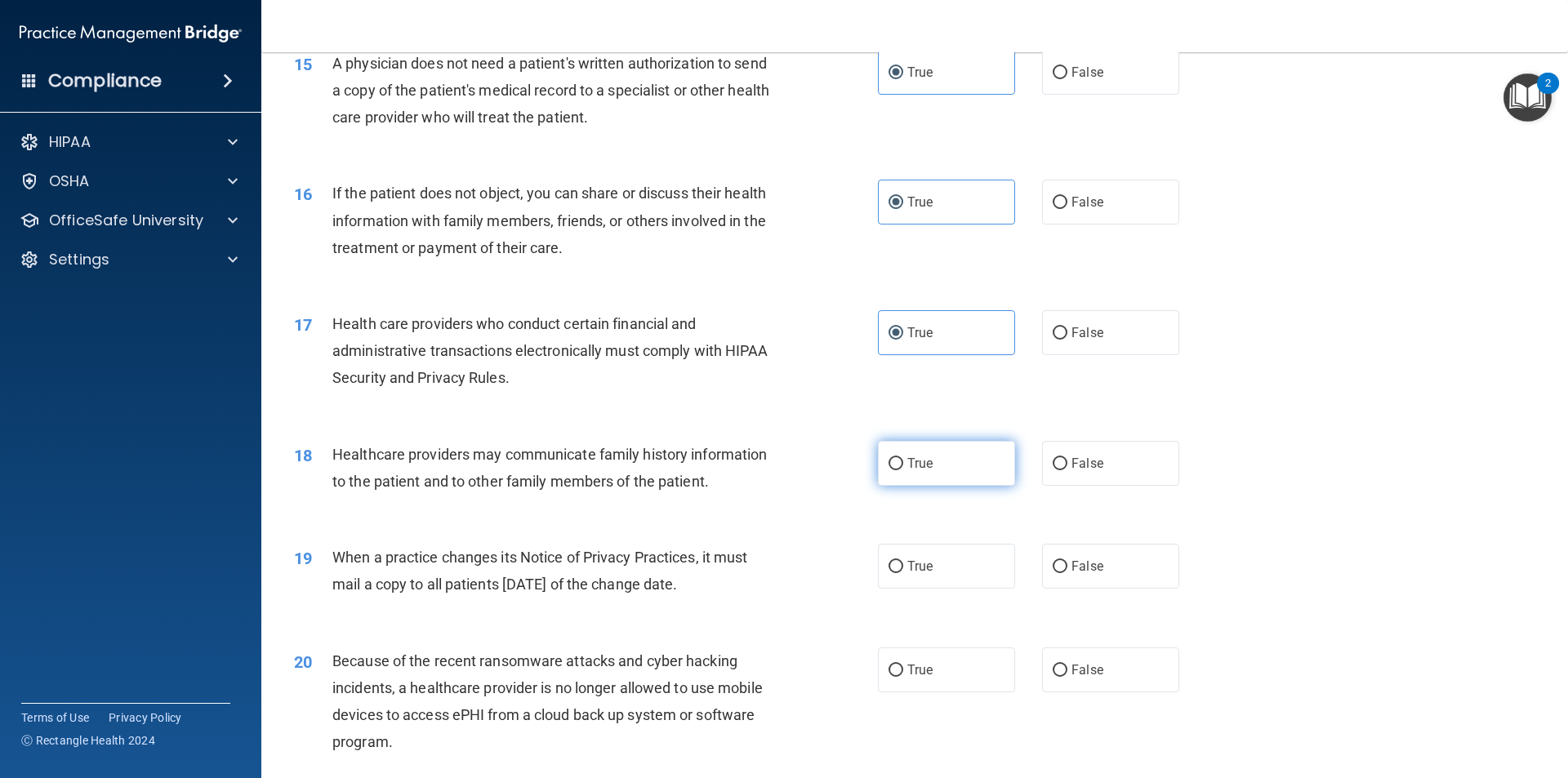
click at [909, 475] on label "True" at bounding box center [947, 463] width 137 height 45
click at [903, 470] on input "True" at bounding box center [896, 464] width 15 height 12
radio input "true"
drag, startPoint x: 739, startPoint y: 578, endPoint x: 314, endPoint y: 553, distance: 425.7
click at [314, 553] on div "19 When a practice changes its Notice of Privacy Practices, it must mail a copy…" at bounding box center [586, 574] width 633 height 62
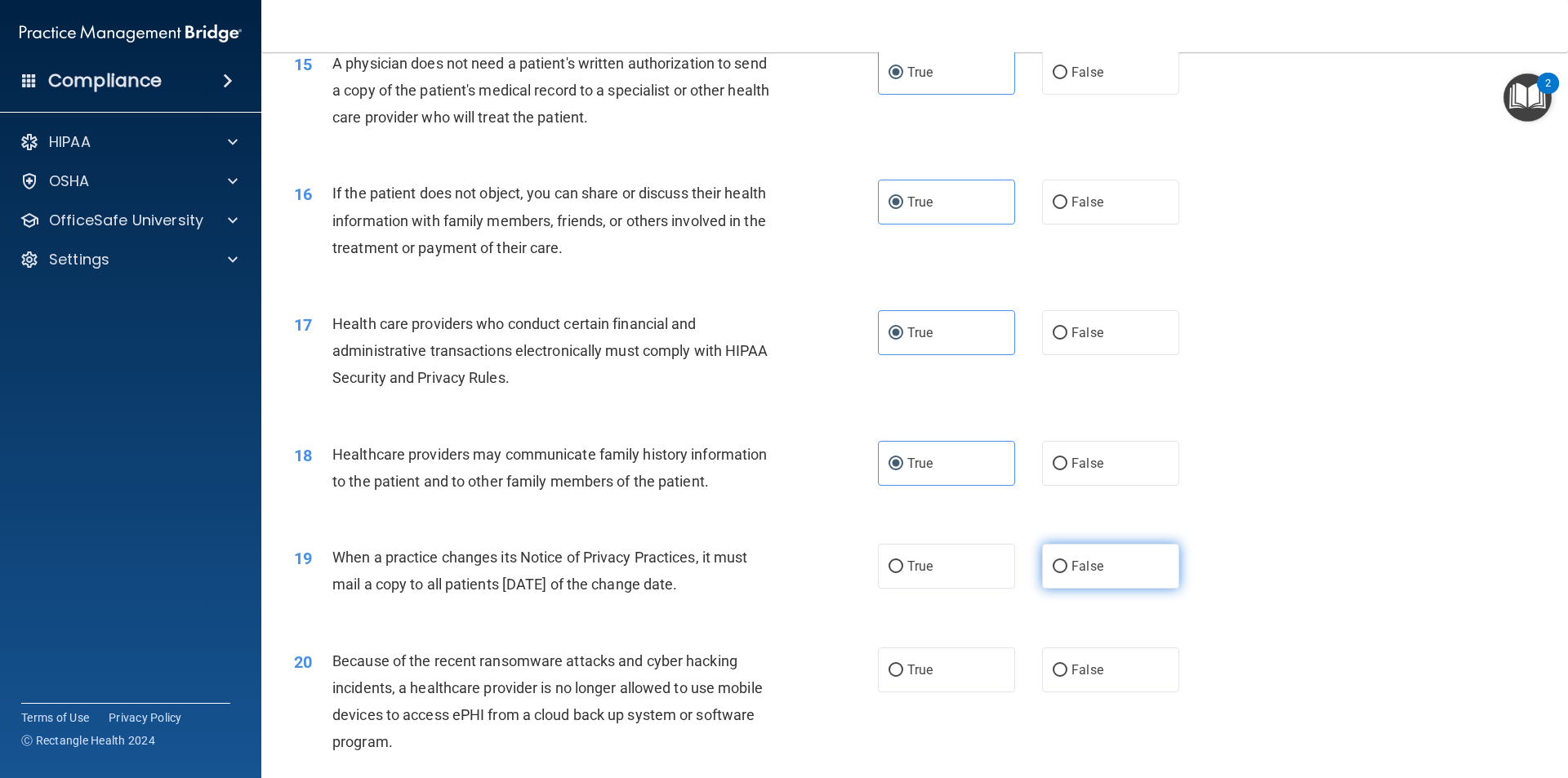
click at [1063, 559] on label "False" at bounding box center [1111, 566] width 137 height 45
click at [1063, 561] on input "False" at bounding box center [1060, 567] width 15 height 12
radio input "true"
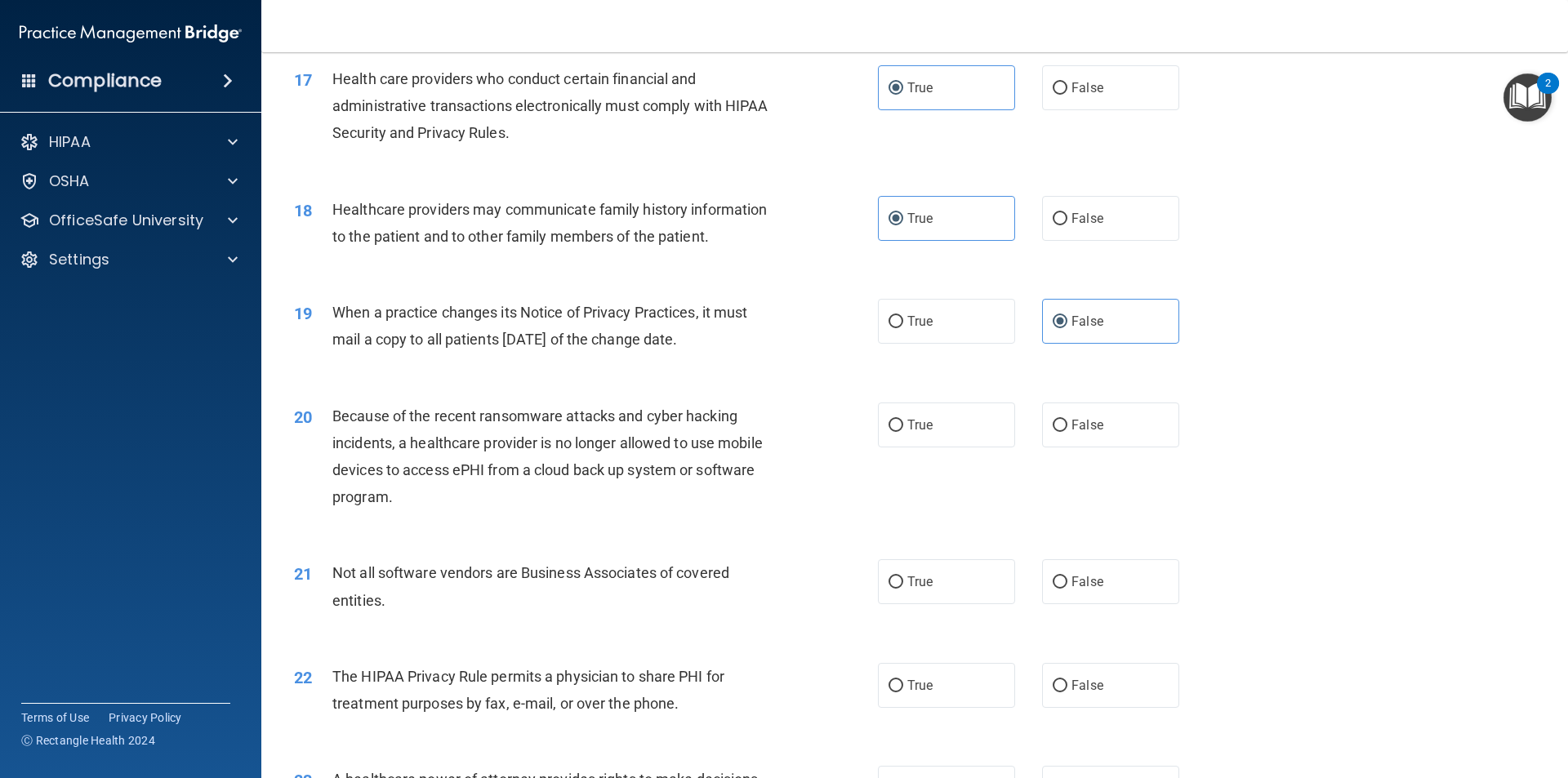
scroll to position [2123, 0]
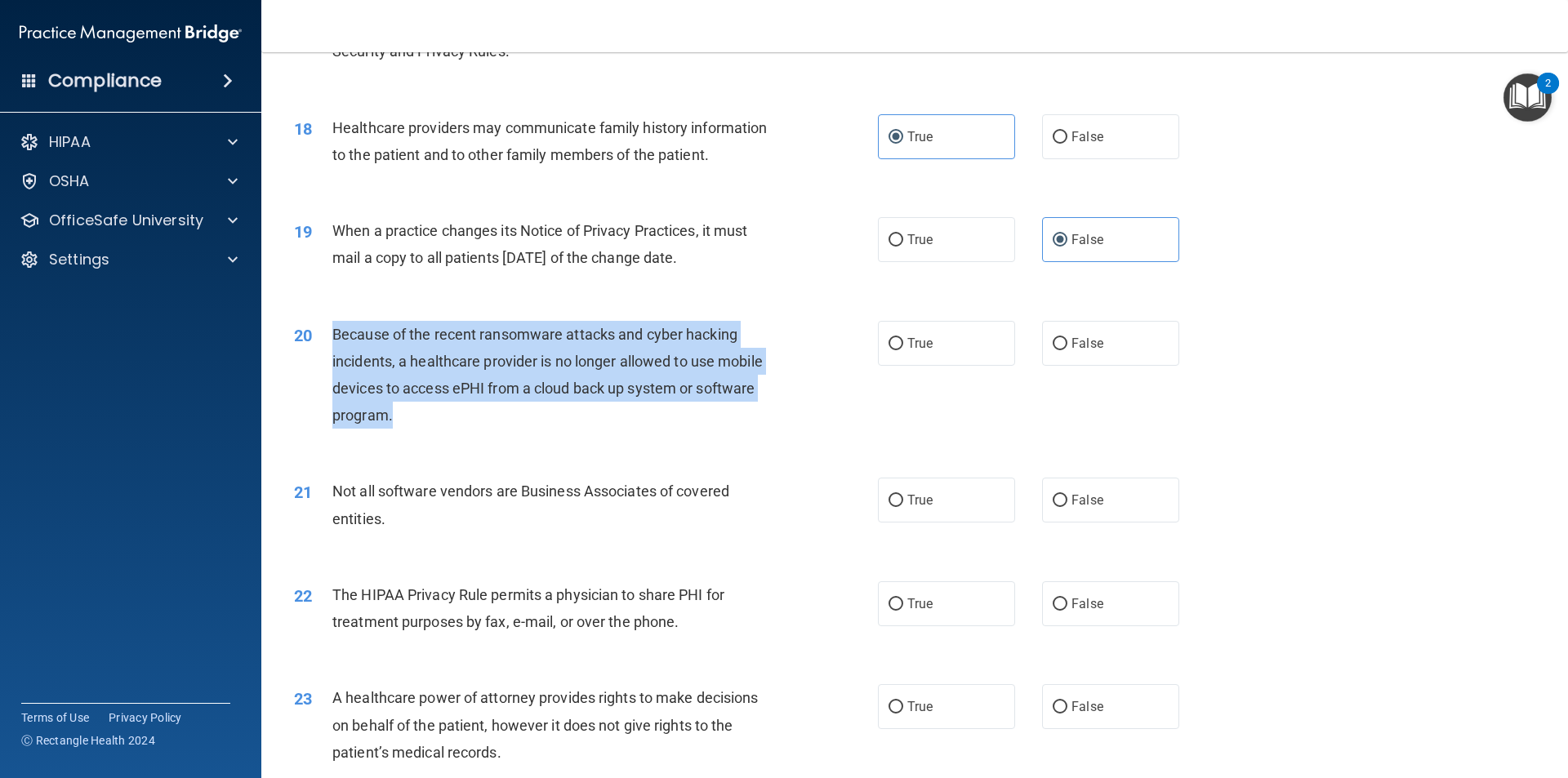
drag, startPoint x: 399, startPoint y: 419, endPoint x: 331, endPoint y: 337, distance: 106.5
click at [331, 337] on div "20 Because of the recent ransomware attacks and cyber hacking incidents, a heal…" at bounding box center [586, 380] width 633 height 117
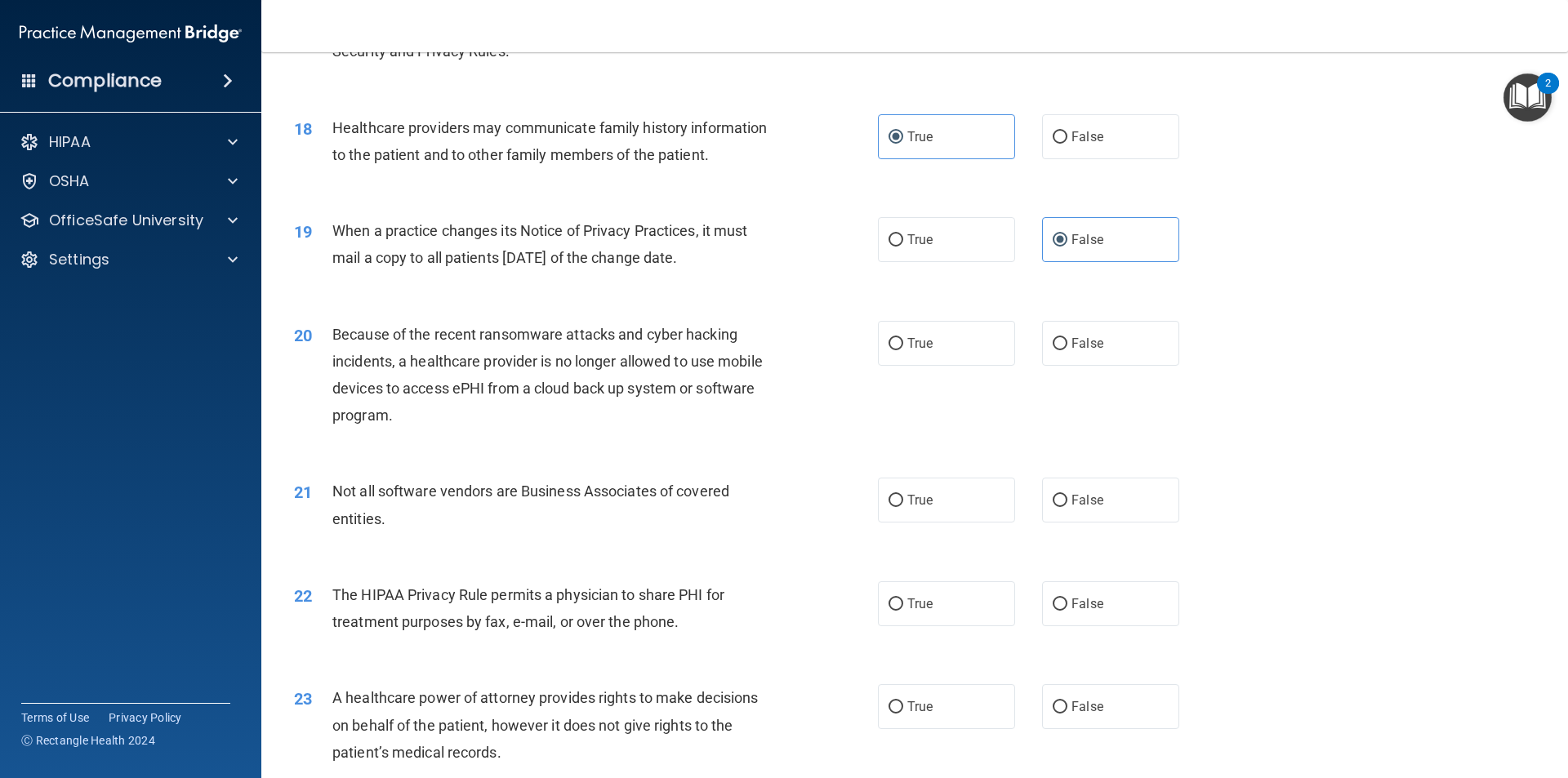
drag, startPoint x: 1086, startPoint y: 345, endPoint x: 894, endPoint y: 429, distance: 209.6
click at [1084, 345] on span "False" at bounding box center [1087, 343] width 32 height 16
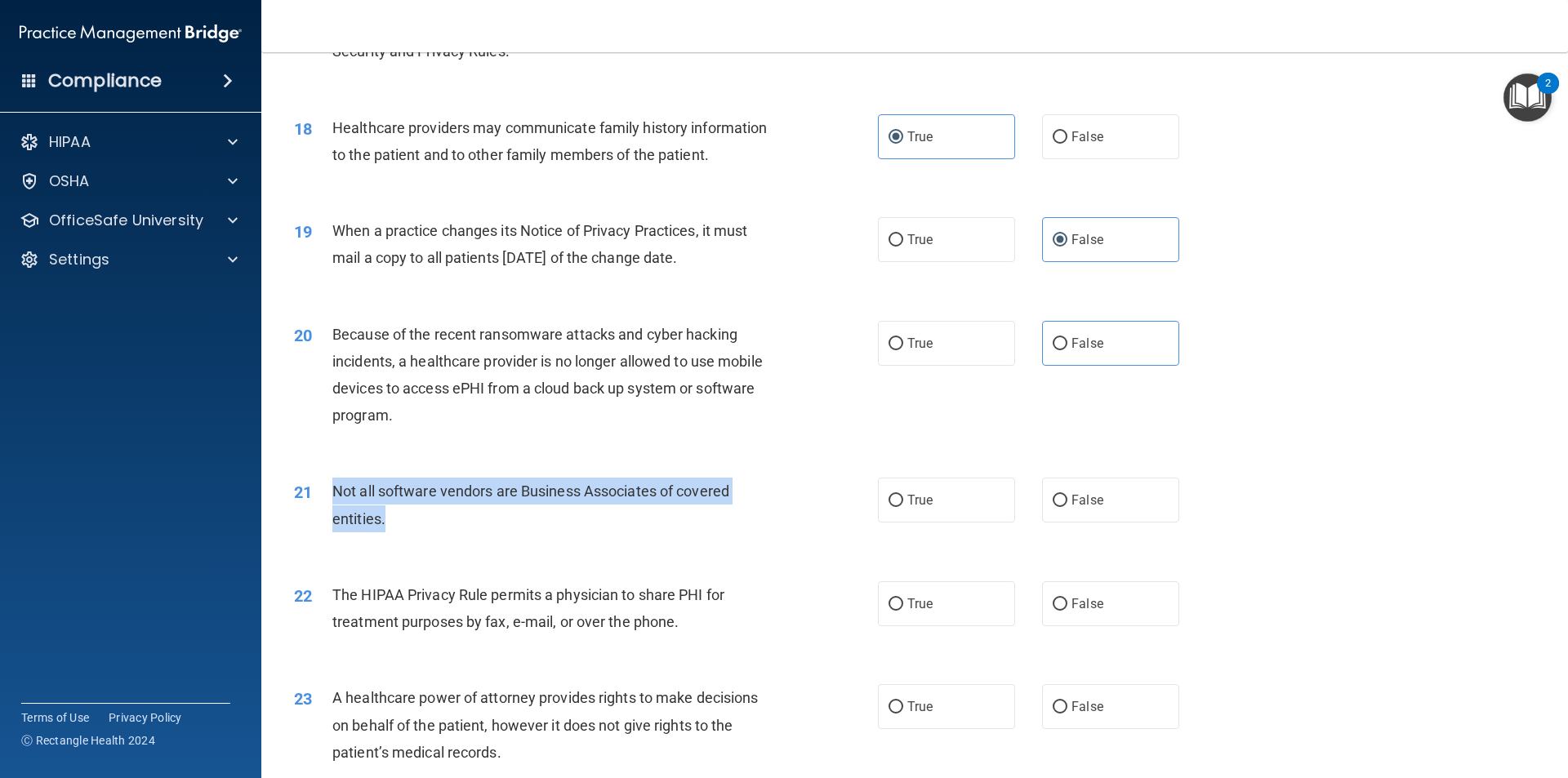
drag, startPoint x: 400, startPoint y: 519, endPoint x: 331, endPoint y: 493, distance: 73.7
click at [331, 493] on div "21 Not all software vendors are Business Associates of covered entities." at bounding box center [586, 508] width 633 height 62
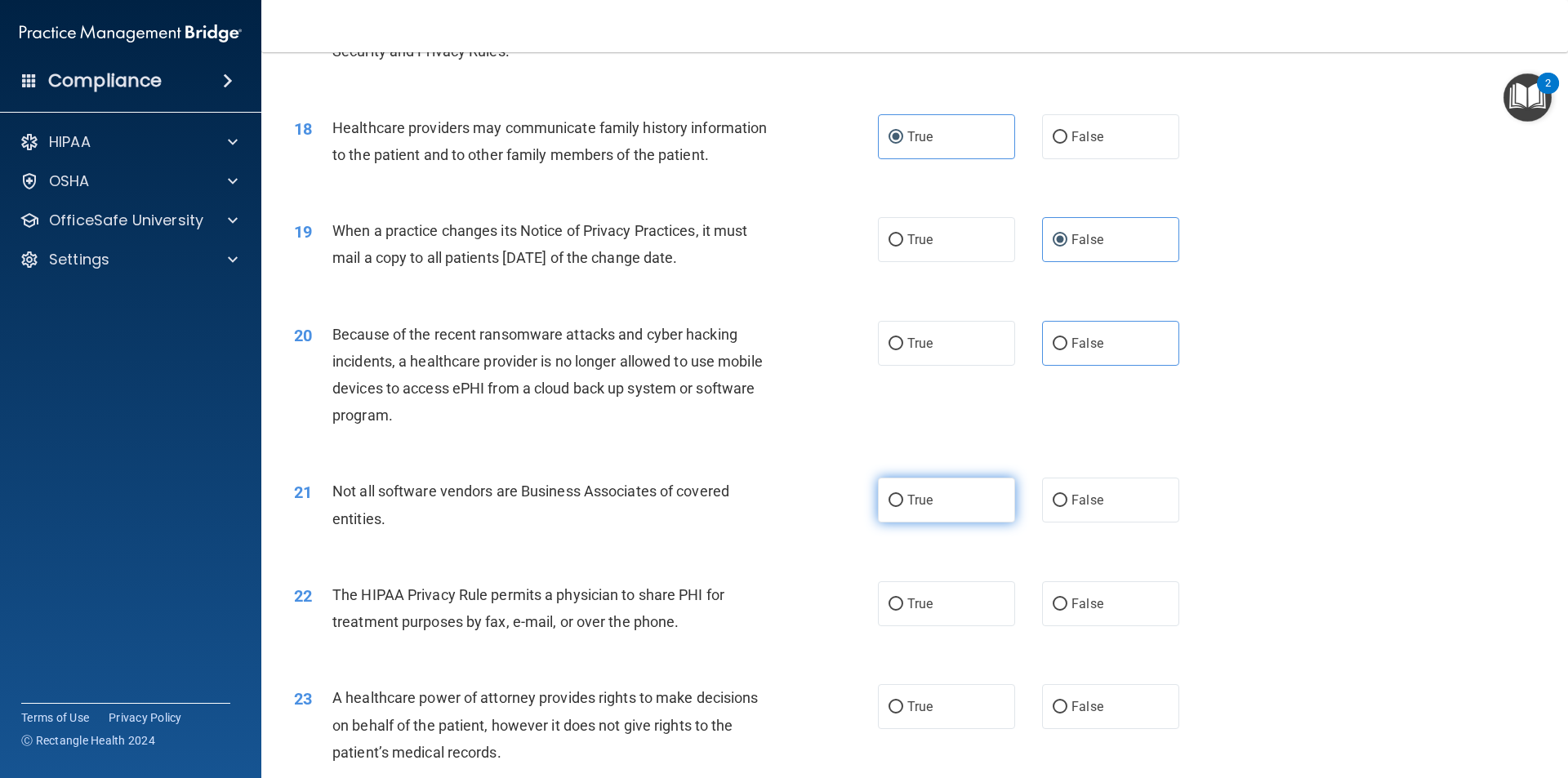
click at [973, 502] on label "True" at bounding box center [947, 500] width 137 height 45
click at [903, 502] on input "True" at bounding box center [896, 501] width 15 height 12
radio input "true"
click at [947, 333] on label "True" at bounding box center [947, 343] width 137 height 45
click at [903, 338] on input "True" at bounding box center [896, 344] width 15 height 12
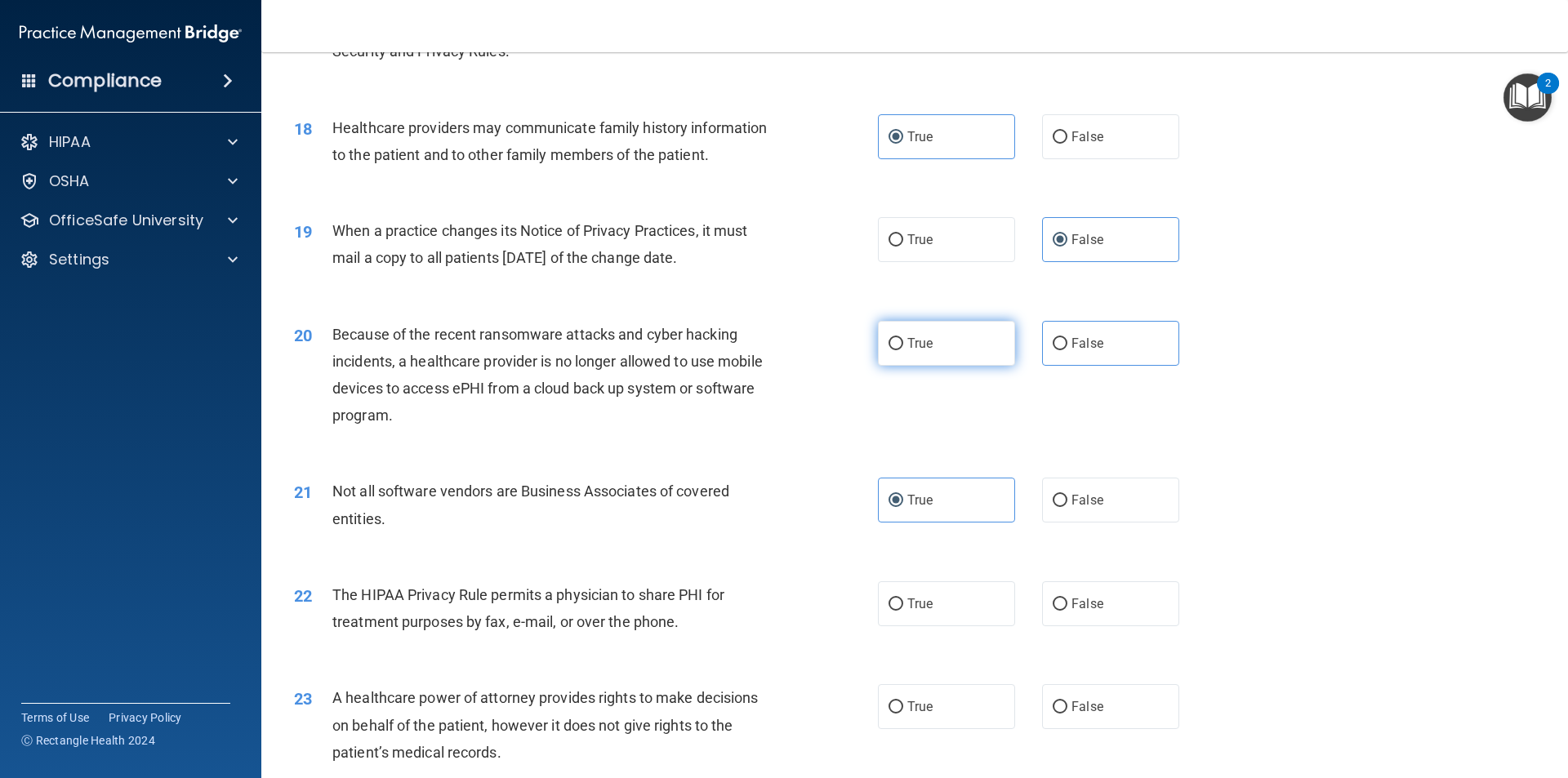
radio input "true"
click at [1093, 348] on span "False" at bounding box center [1087, 343] width 32 height 16
click at [1061, 341] on label "False" at bounding box center [1111, 343] width 137 height 45
click at [1061, 341] on input "False" at bounding box center [1060, 344] width 15 height 12
radio input "true"
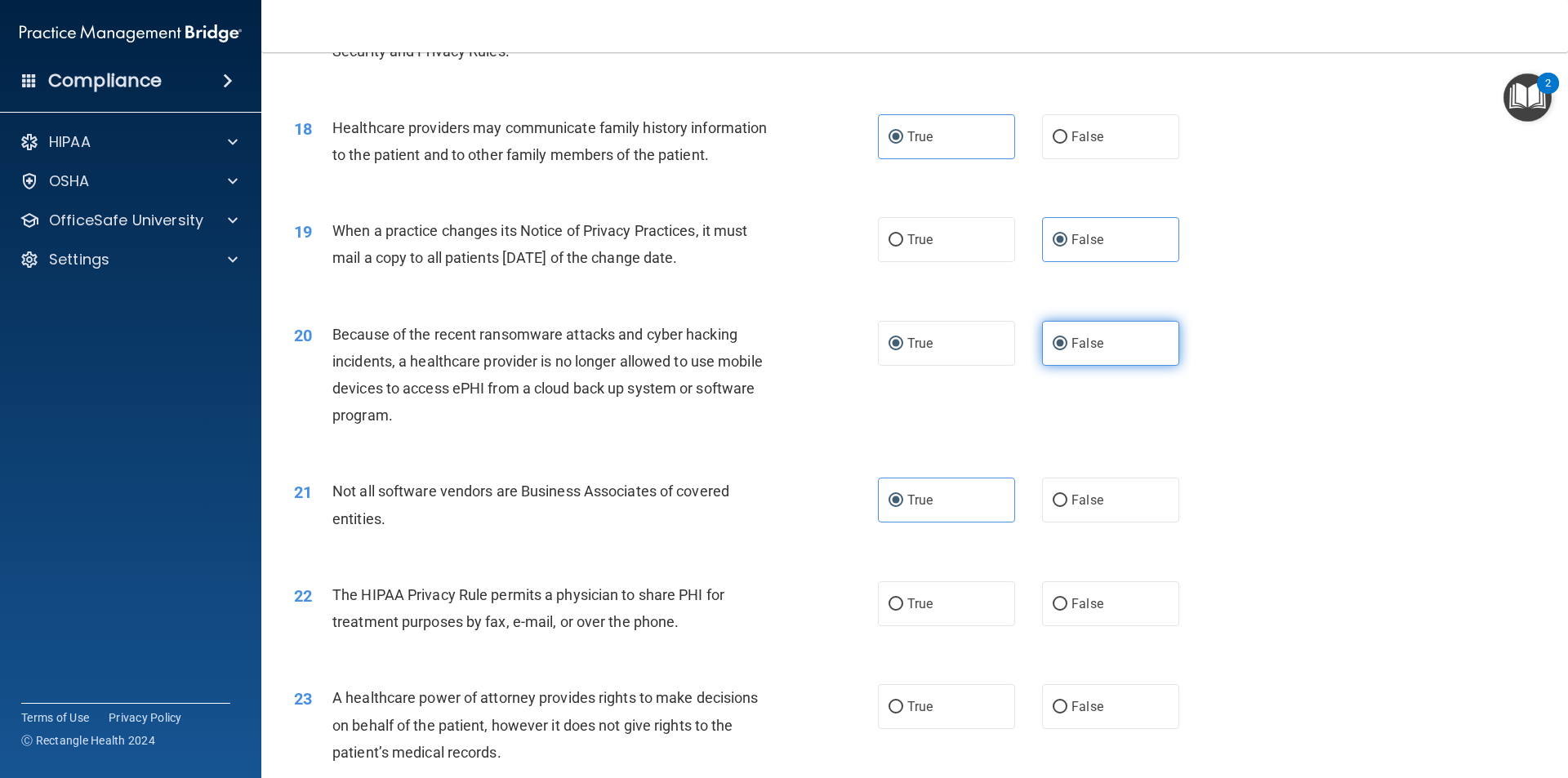
radio input "false"
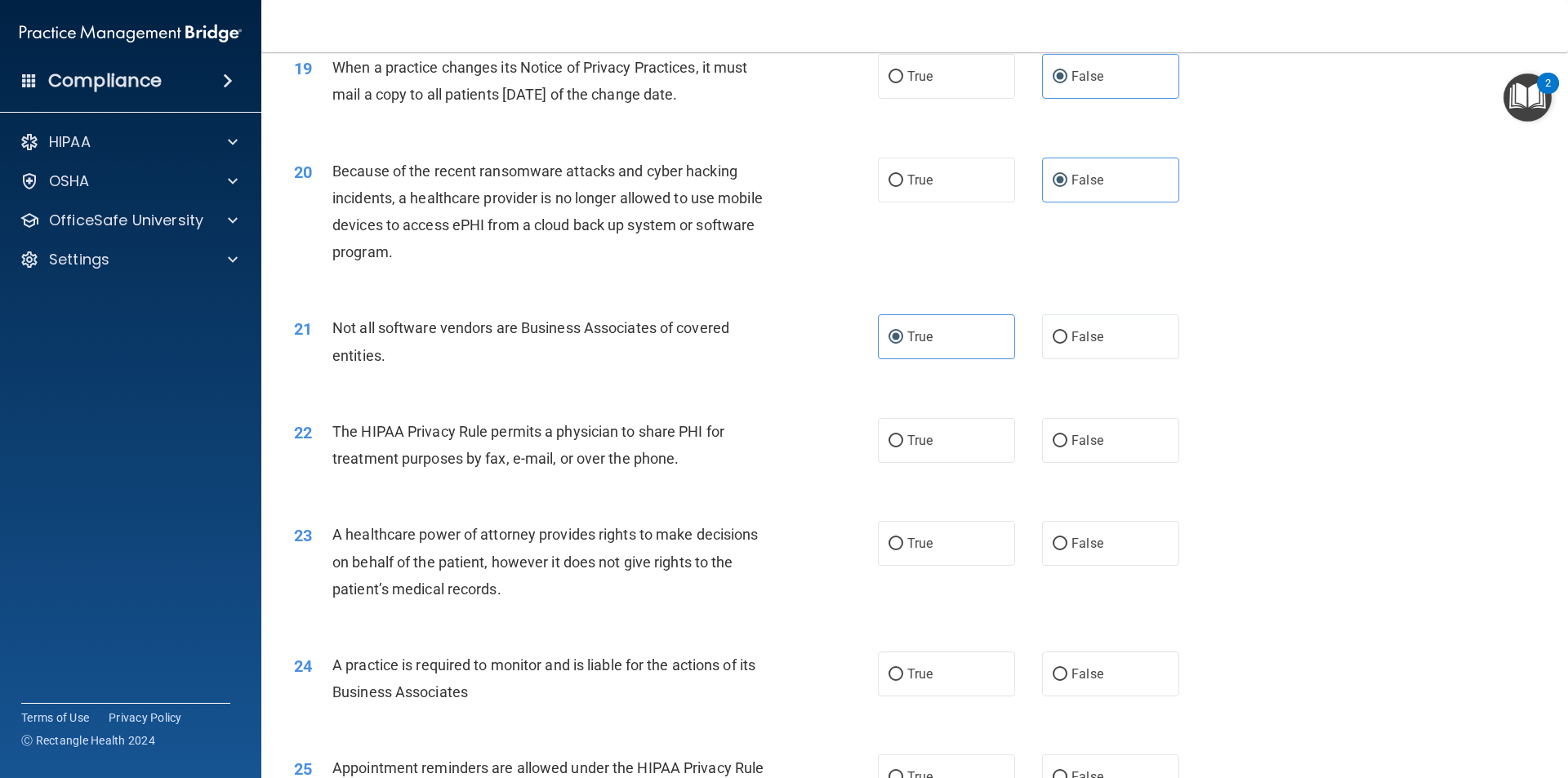
scroll to position [2368, 0]
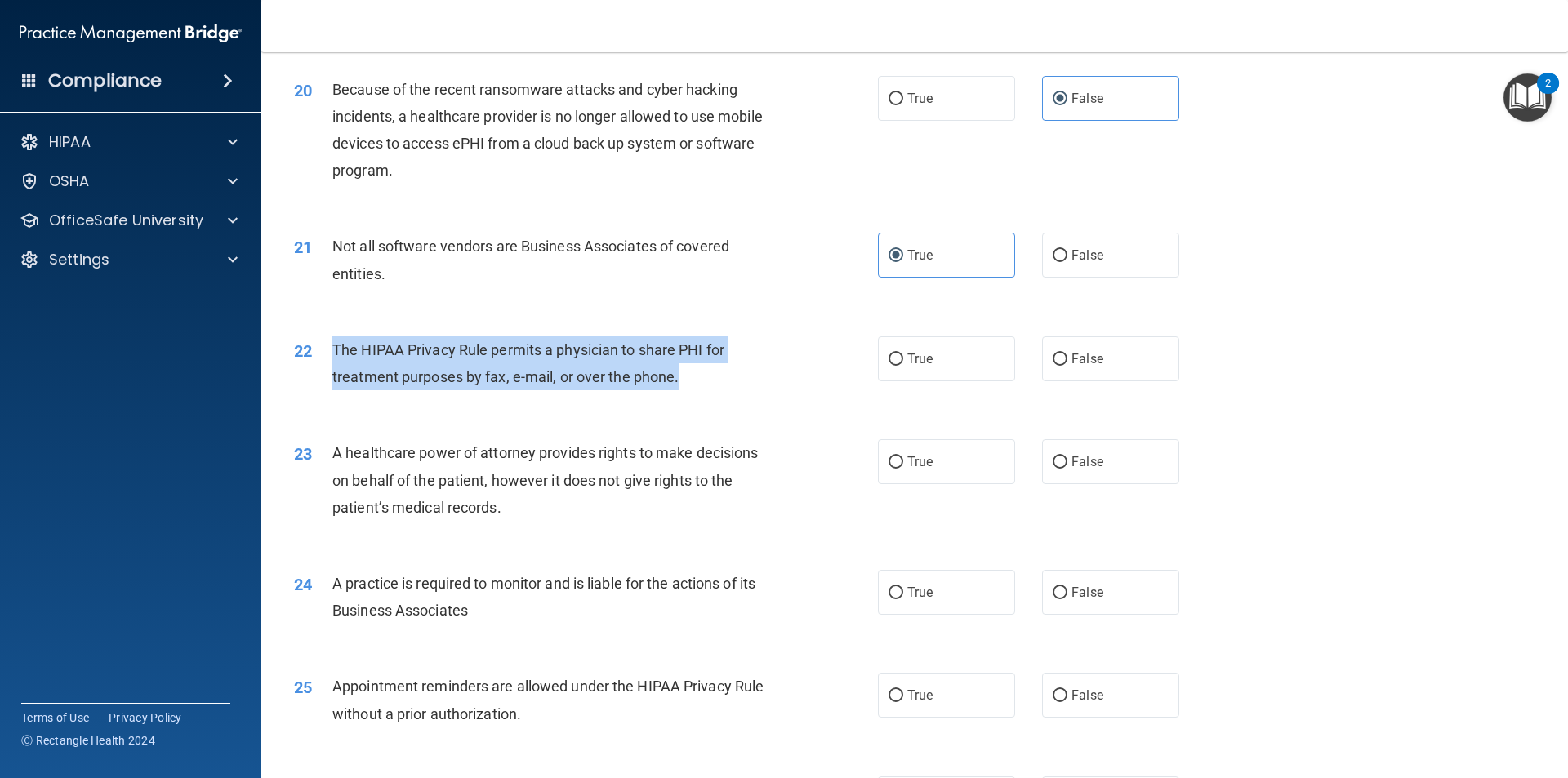
drag, startPoint x: 709, startPoint y: 382, endPoint x: 317, endPoint y: 360, distance: 392.6
click at [317, 360] on div "22 The HIPAA Privacy Rule permits a physician to share PHI for treatment purpos…" at bounding box center [586, 367] width 633 height 62
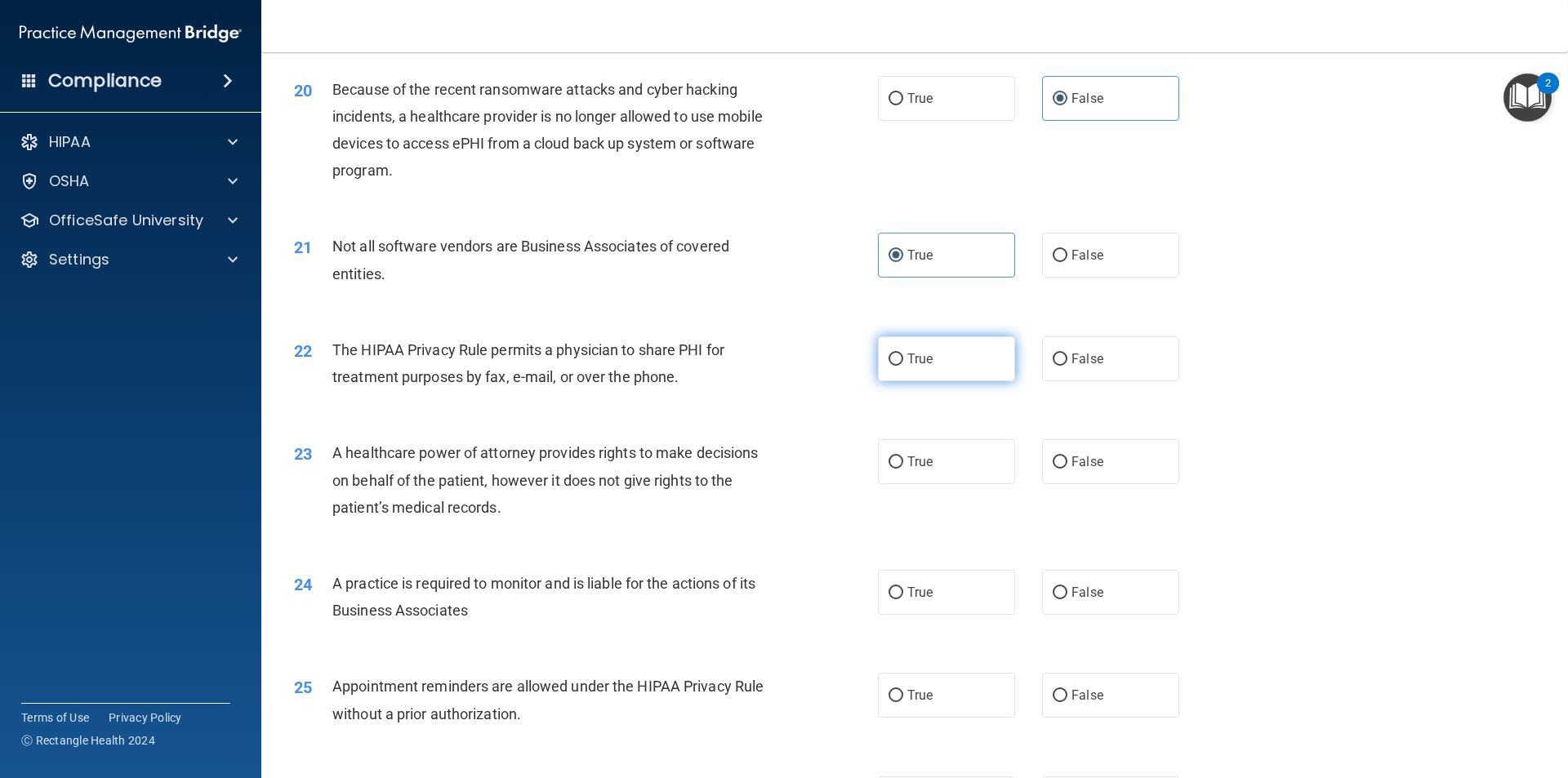
click at [922, 349] on label "True" at bounding box center [947, 359] width 137 height 45
click at [903, 353] on input "True" at bounding box center [896, 359] width 15 height 12
radio input "true"
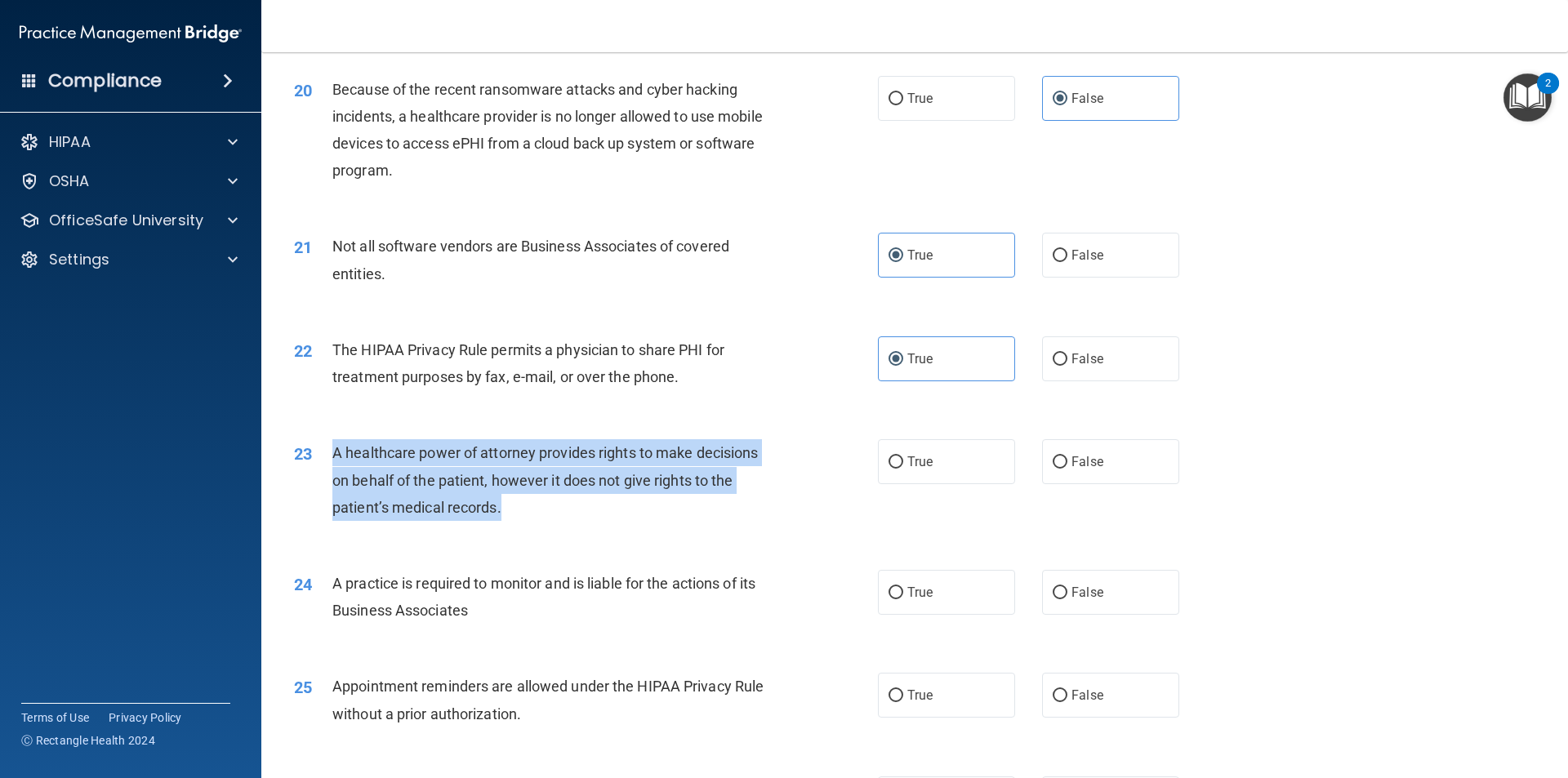
drag, startPoint x: 512, startPoint y: 517, endPoint x: 314, endPoint y: 445, distance: 210.7
click at [314, 445] on div "23 A healthcare power of attorney provides rights to make decisions on behalf o…" at bounding box center [586, 483] width 633 height 90
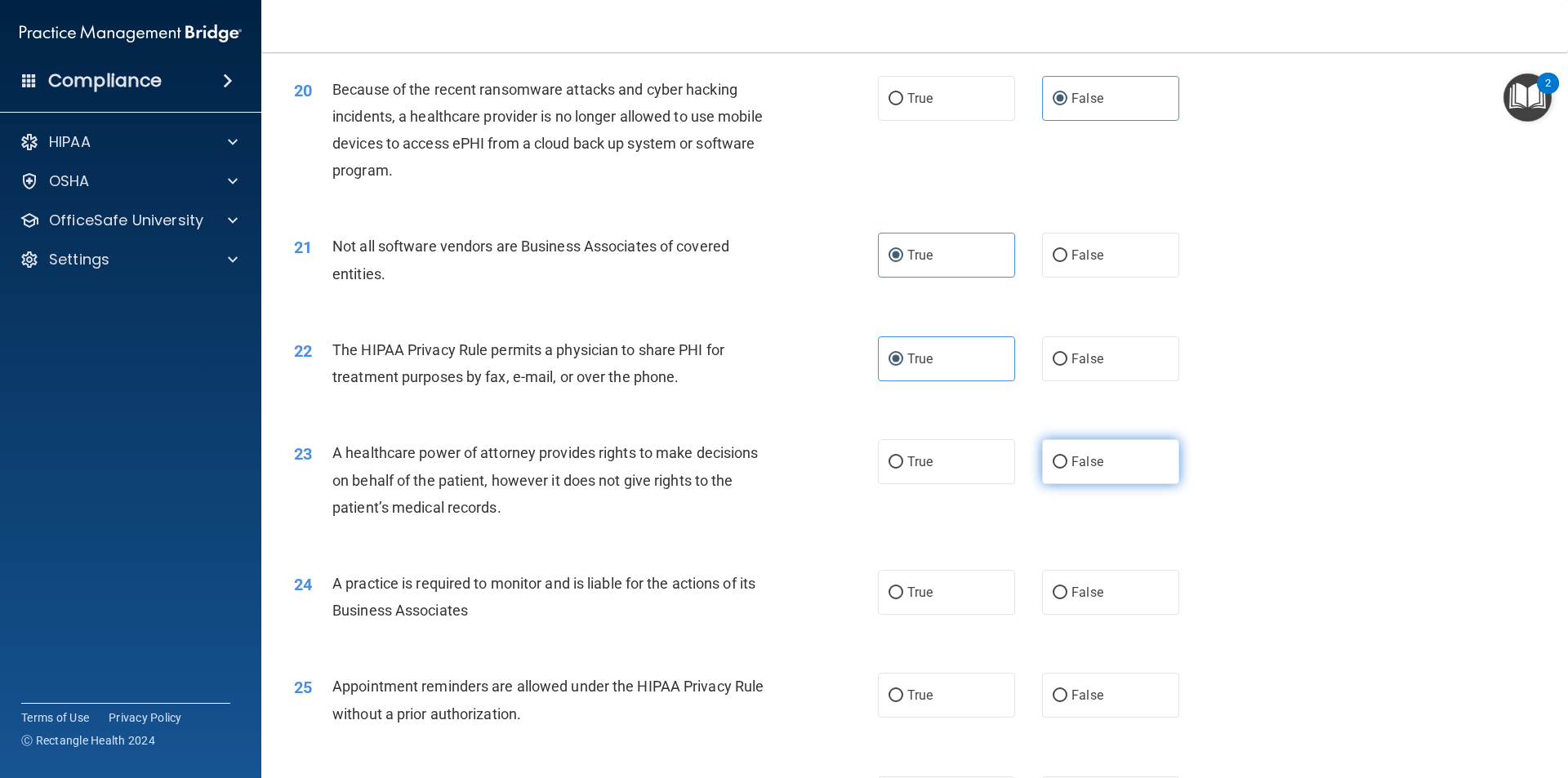
click at [1060, 469] on label "False" at bounding box center [1111, 461] width 137 height 45
click at [1060, 469] on input "False" at bounding box center [1060, 462] width 15 height 12
radio input "true"
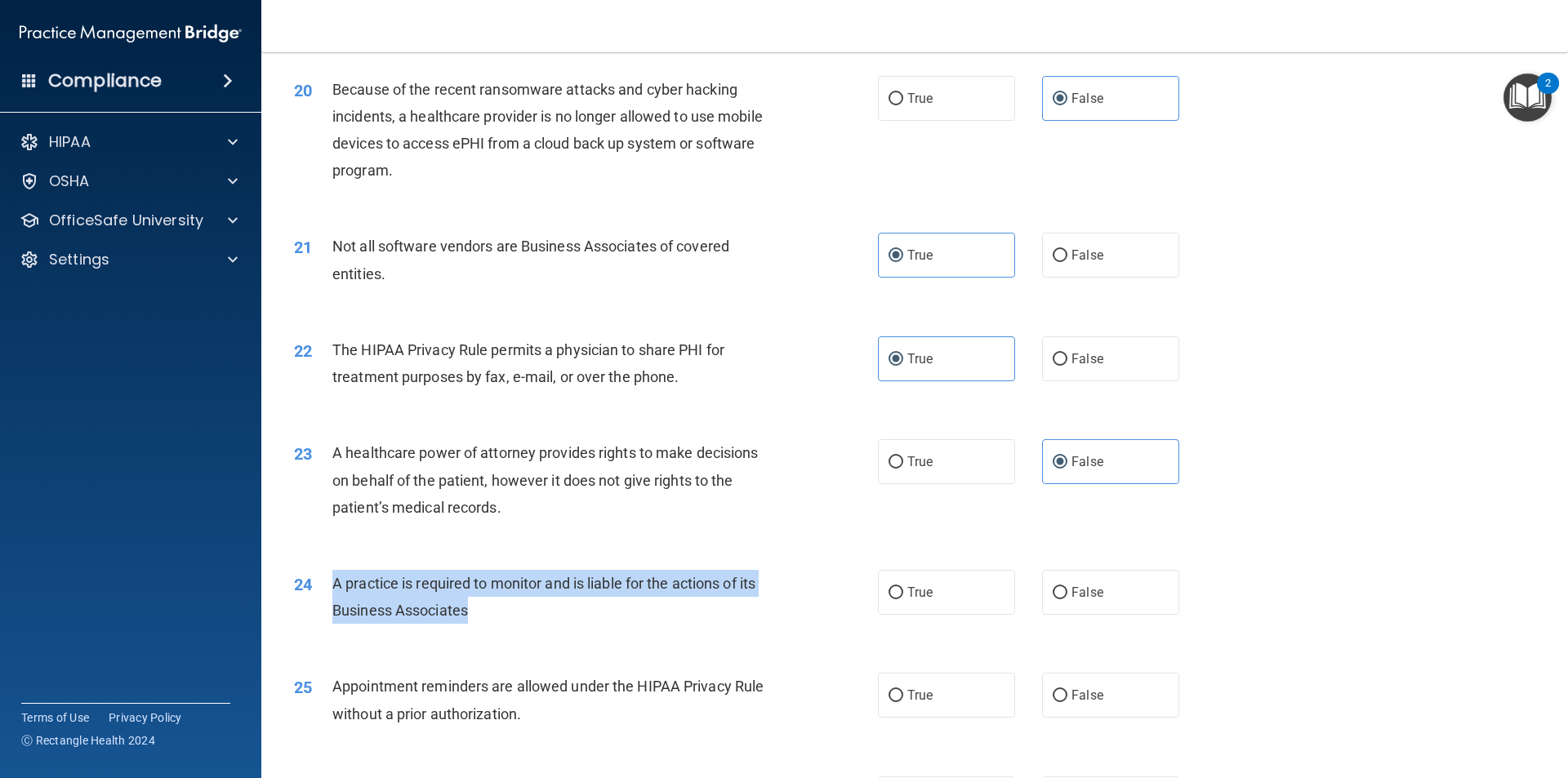
drag, startPoint x: 484, startPoint y: 612, endPoint x: 322, endPoint y: 586, distance: 164.1
click at [322, 586] on div "24 A practice is required to monitor and is liable for the actions of its Busin…" at bounding box center [586, 601] width 633 height 62
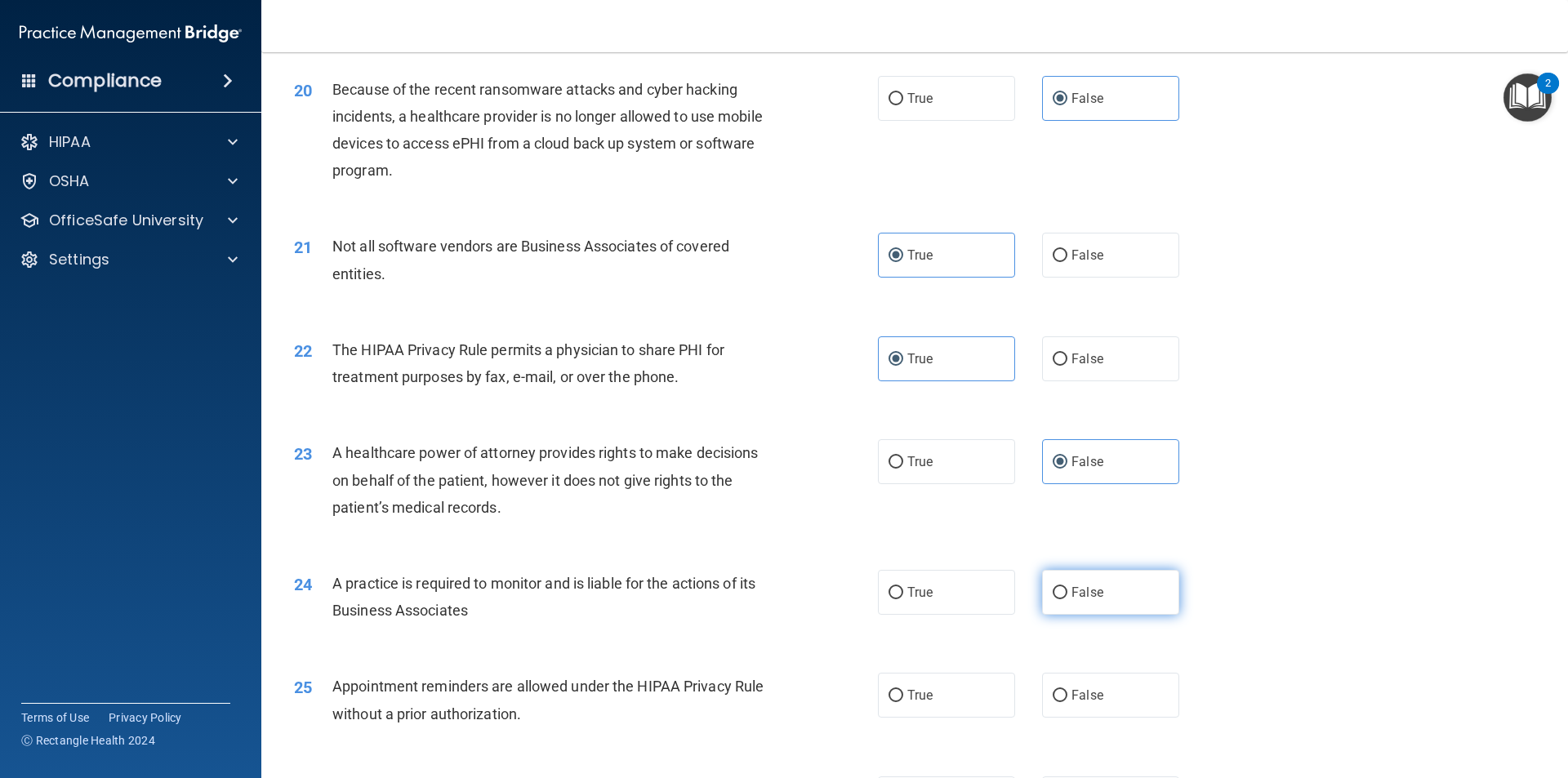
click at [1080, 601] on label "False" at bounding box center [1111, 592] width 137 height 45
click at [1067, 599] on input "False" at bounding box center [1060, 592] width 15 height 12
radio input "true"
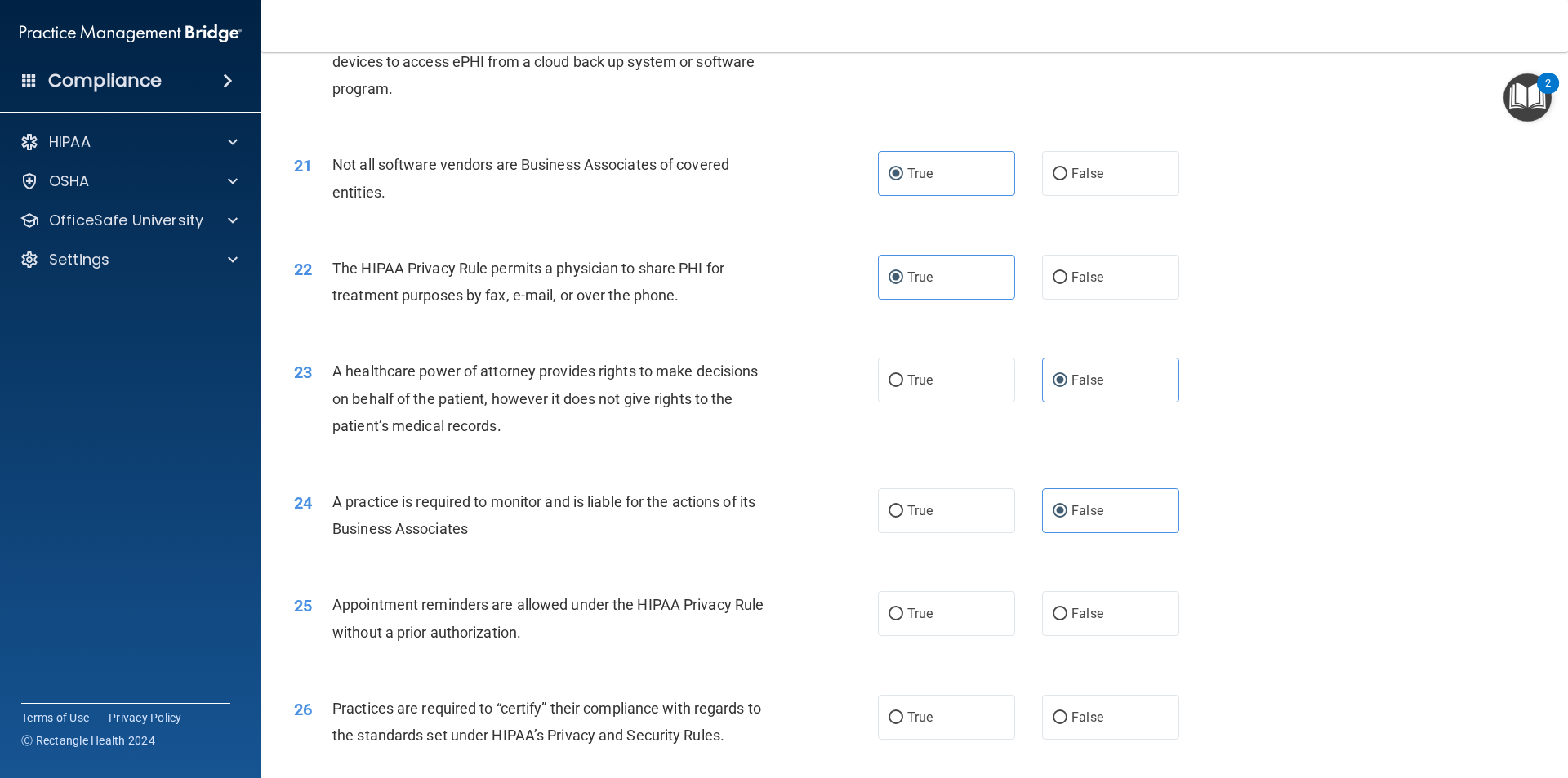
scroll to position [2531, 0]
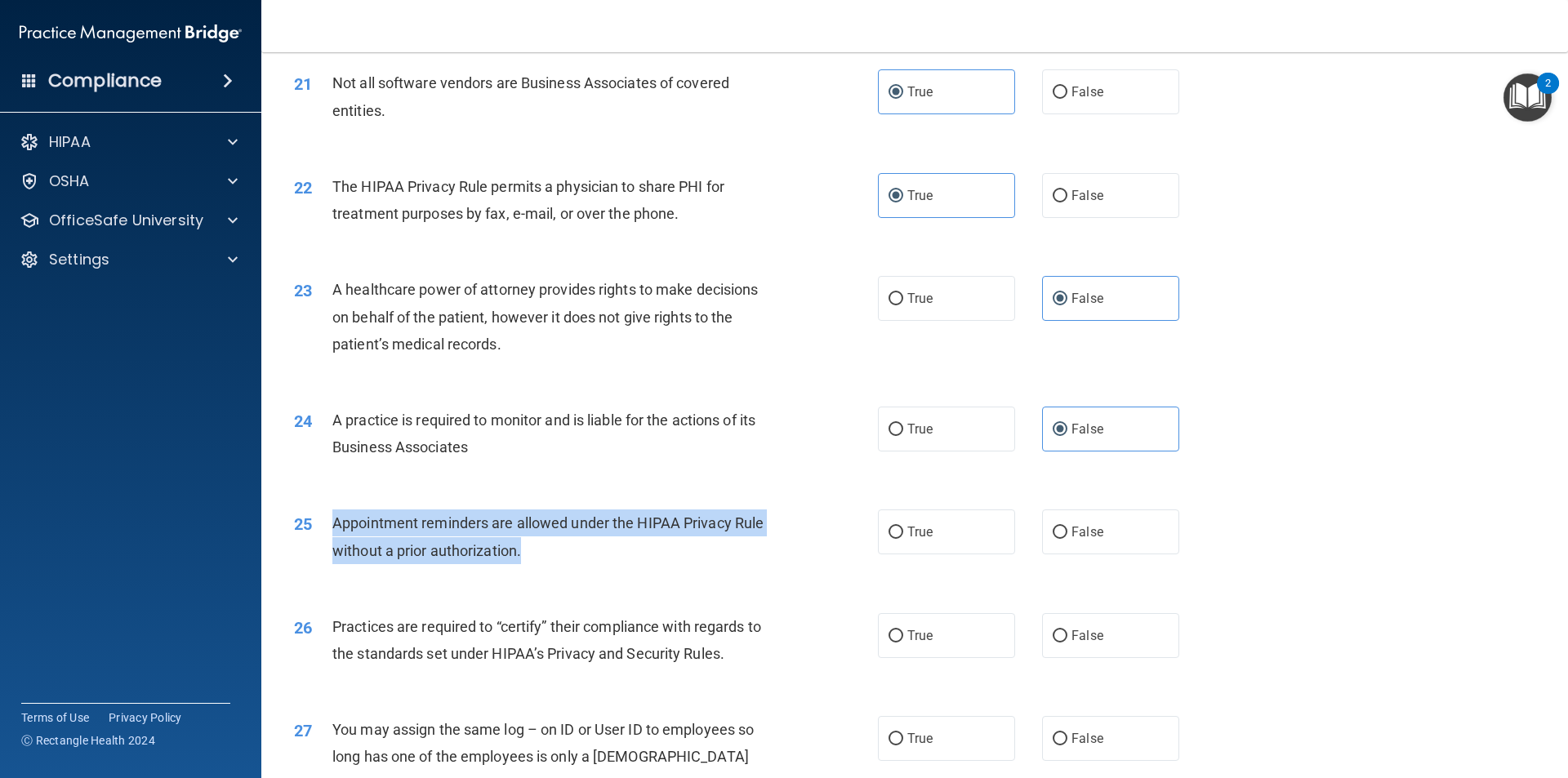
drag, startPoint x: 533, startPoint y: 549, endPoint x: 323, endPoint y: 533, distance: 210.6
click at [323, 533] on div "25 Appointment reminders are allowed under the HIPAA Privacy Rule without a pri…" at bounding box center [586, 540] width 633 height 62
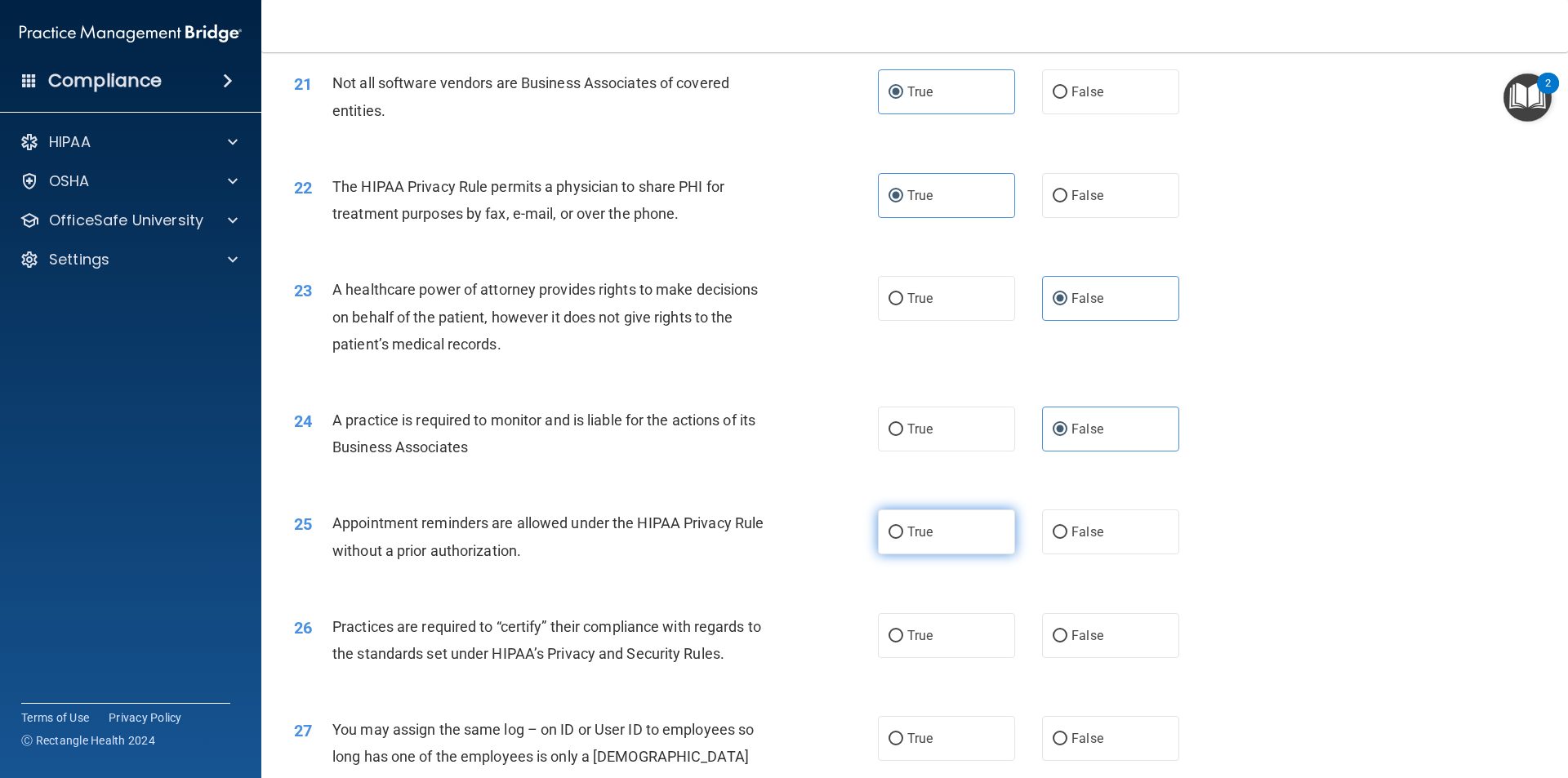
drag, startPoint x: 937, startPoint y: 530, endPoint x: 907, endPoint y: 547, distance: 34.5
click at [936, 530] on label "True" at bounding box center [947, 531] width 137 height 45
click at [903, 530] on input "True" at bounding box center [896, 532] width 15 height 12
radio input "true"
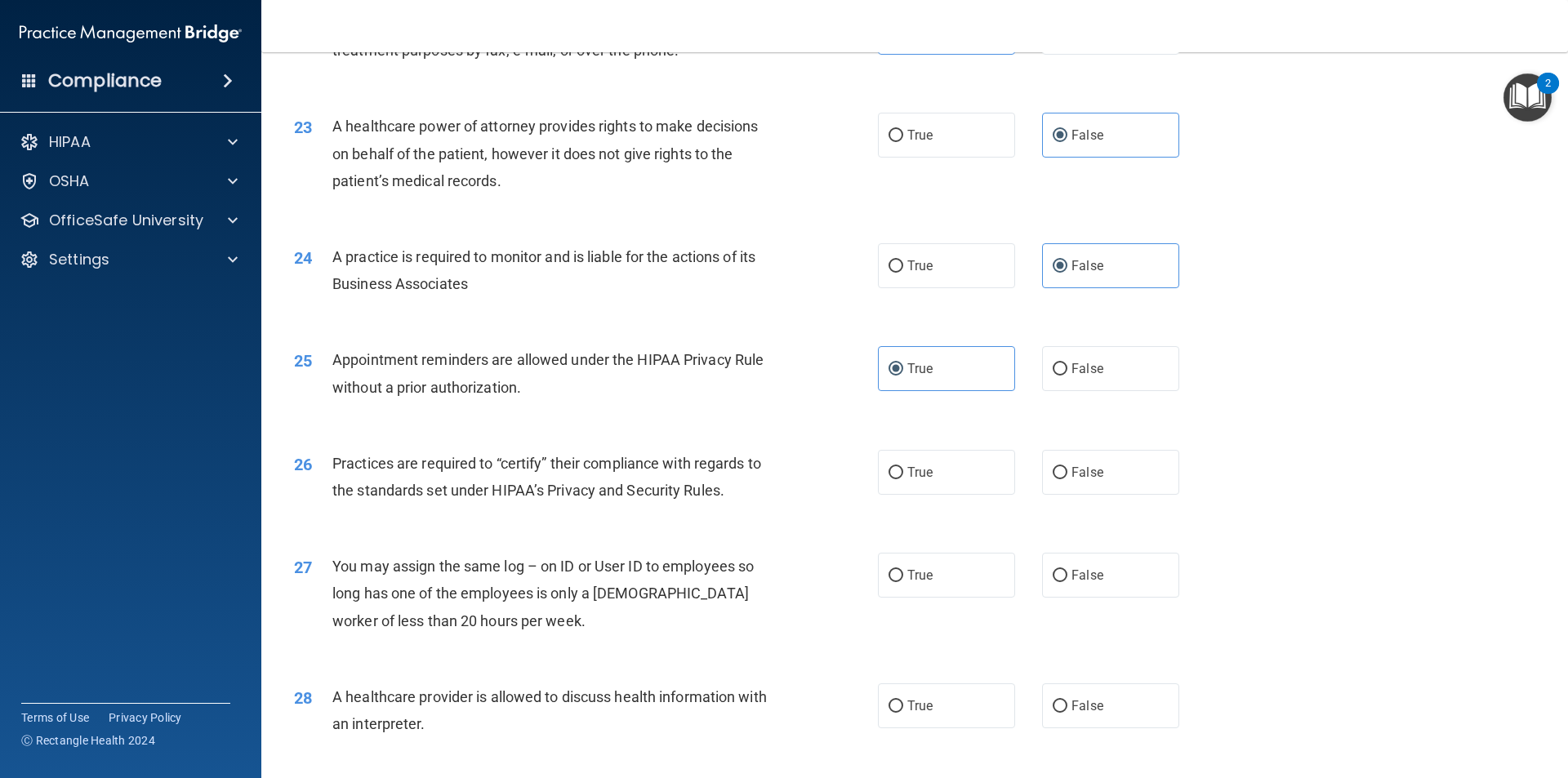
scroll to position [2775, 0]
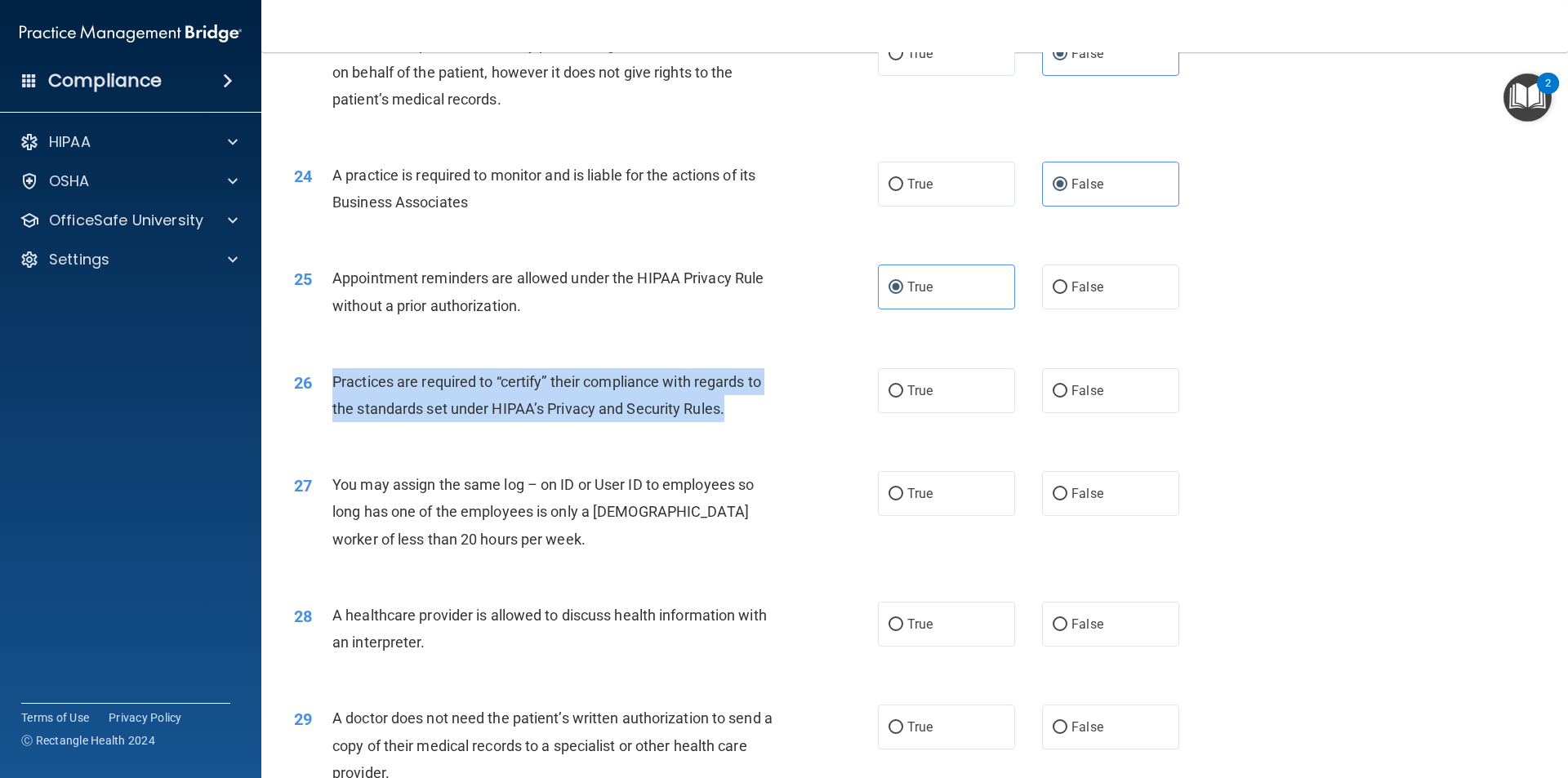
drag, startPoint x: 734, startPoint y: 413, endPoint x: 328, endPoint y: 379, distance: 407.4
click at [328, 379] on div "26 Practices are required to “certify” their compliance with regards to the sta…" at bounding box center [586, 398] width 633 height 62
click at [1053, 385] on input "False" at bounding box center [1060, 391] width 15 height 12
radio input "true"
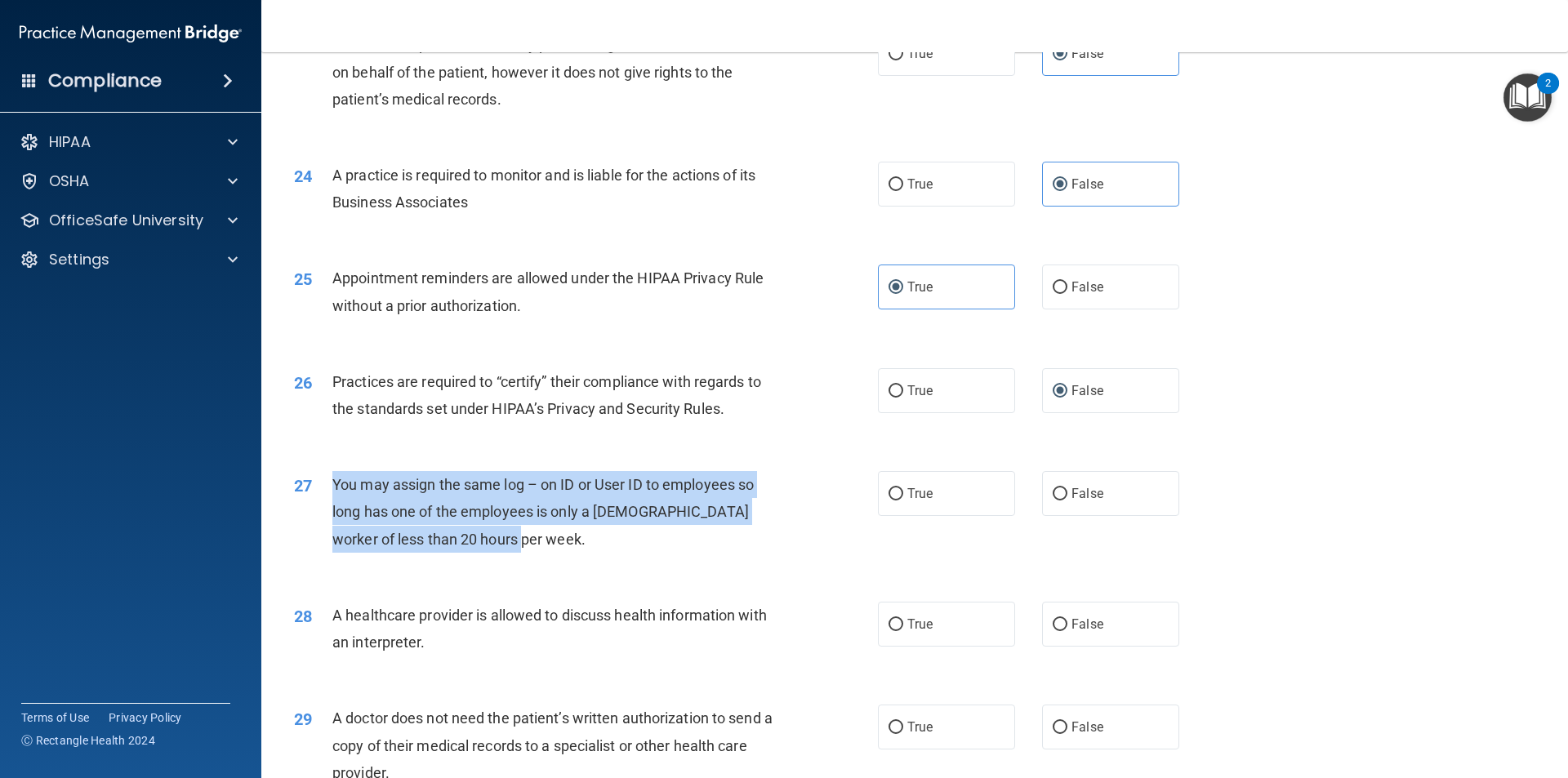
drag, startPoint x: 505, startPoint y: 542, endPoint x: 331, endPoint y: 486, distance: 182.8
click at [331, 486] on div "27 You may assign the same log – on ID or User ID to employees so long has one …" at bounding box center [586, 516] width 633 height 90
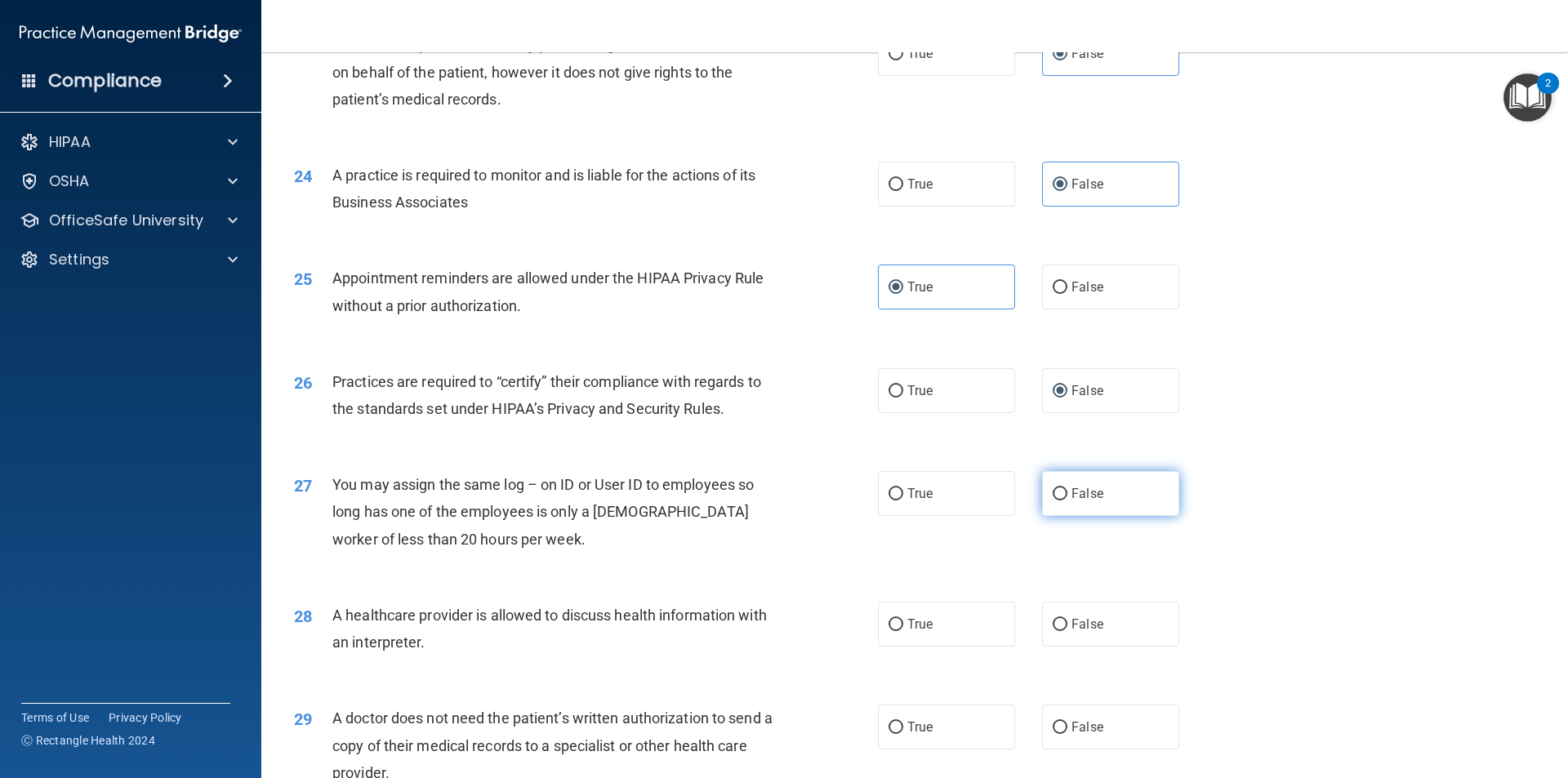
click at [1060, 492] on label "False" at bounding box center [1111, 493] width 137 height 45
click at [1060, 492] on input "False" at bounding box center [1060, 494] width 15 height 12
radio input "true"
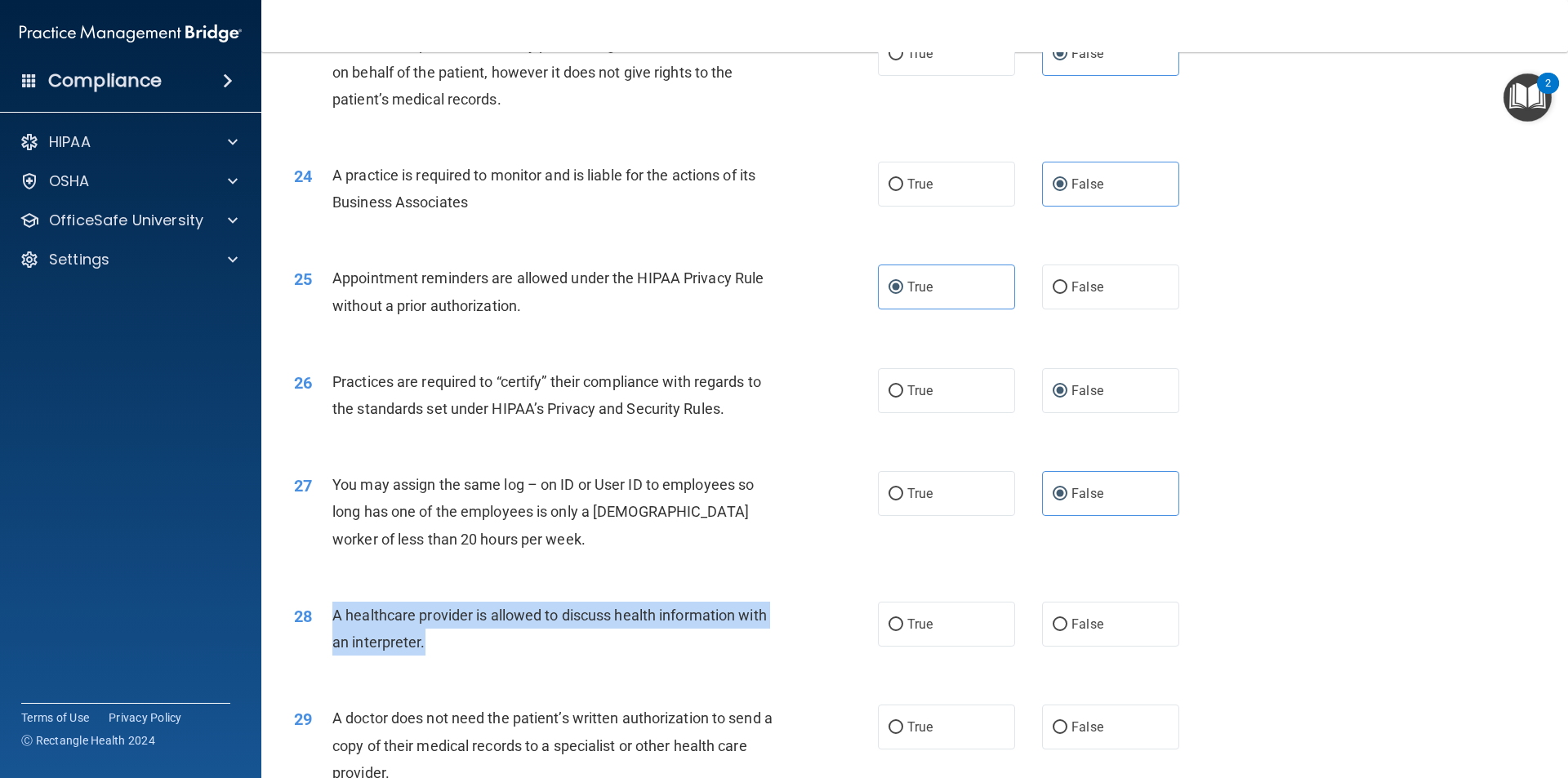
drag, startPoint x: 441, startPoint y: 641, endPoint x: 330, endPoint y: 614, distance: 114.2
click at [330, 614] on div "28 A healthcare provider is allowed to discuss health information with an inter…" at bounding box center [586, 632] width 633 height 62
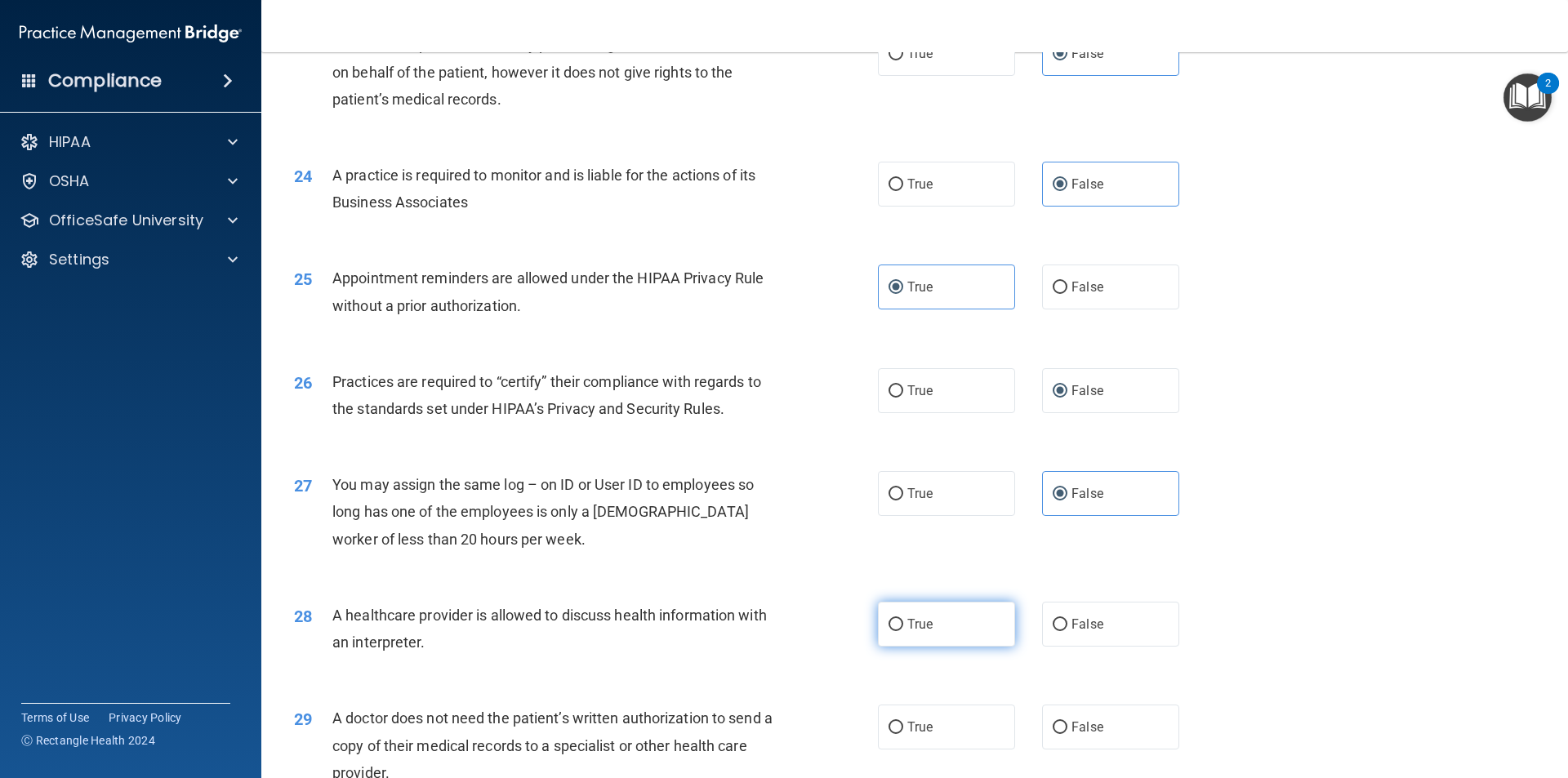
drag, startPoint x: 923, startPoint y: 634, endPoint x: 904, endPoint y: 643, distance: 21.0
click at [922, 634] on label "True" at bounding box center [947, 624] width 137 height 45
click at [903, 631] on input "True" at bounding box center [896, 625] width 15 height 12
radio input "true"
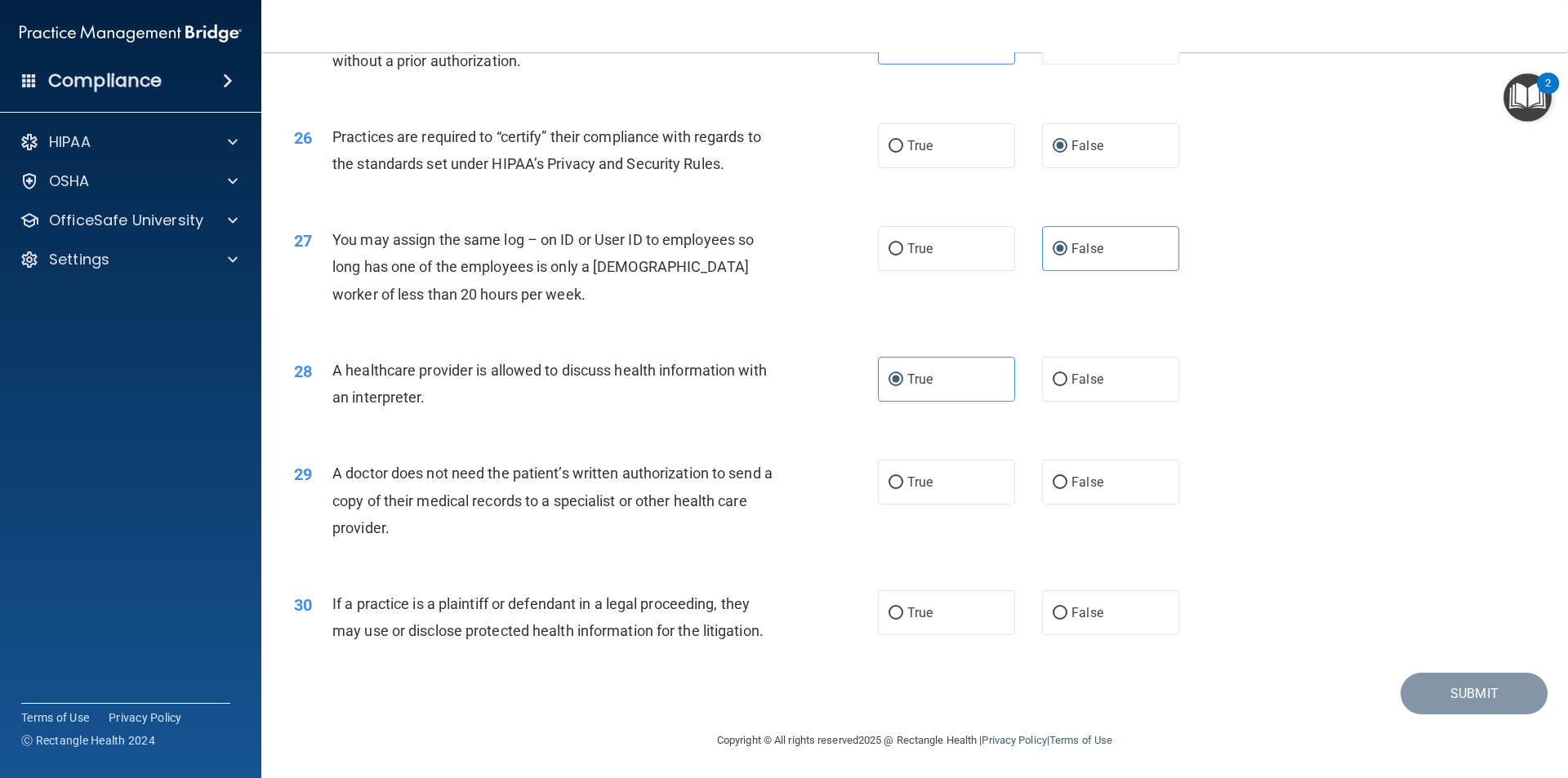
scroll to position [3022, 0]
click at [330, 497] on div "29 A doctor does not need the patient’s written authorization to send a copy of…" at bounding box center [586, 502] width 633 height 90
drag, startPoint x: 395, startPoint y: 529, endPoint x: 328, endPoint y: 462, distance: 94.8
click at [328, 462] on div "29 A doctor does not need the patient’s written authorization to send a copy of…" at bounding box center [586, 502] width 633 height 90
click at [922, 469] on label "True" at bounding box center [947, 480] width 137 height 45
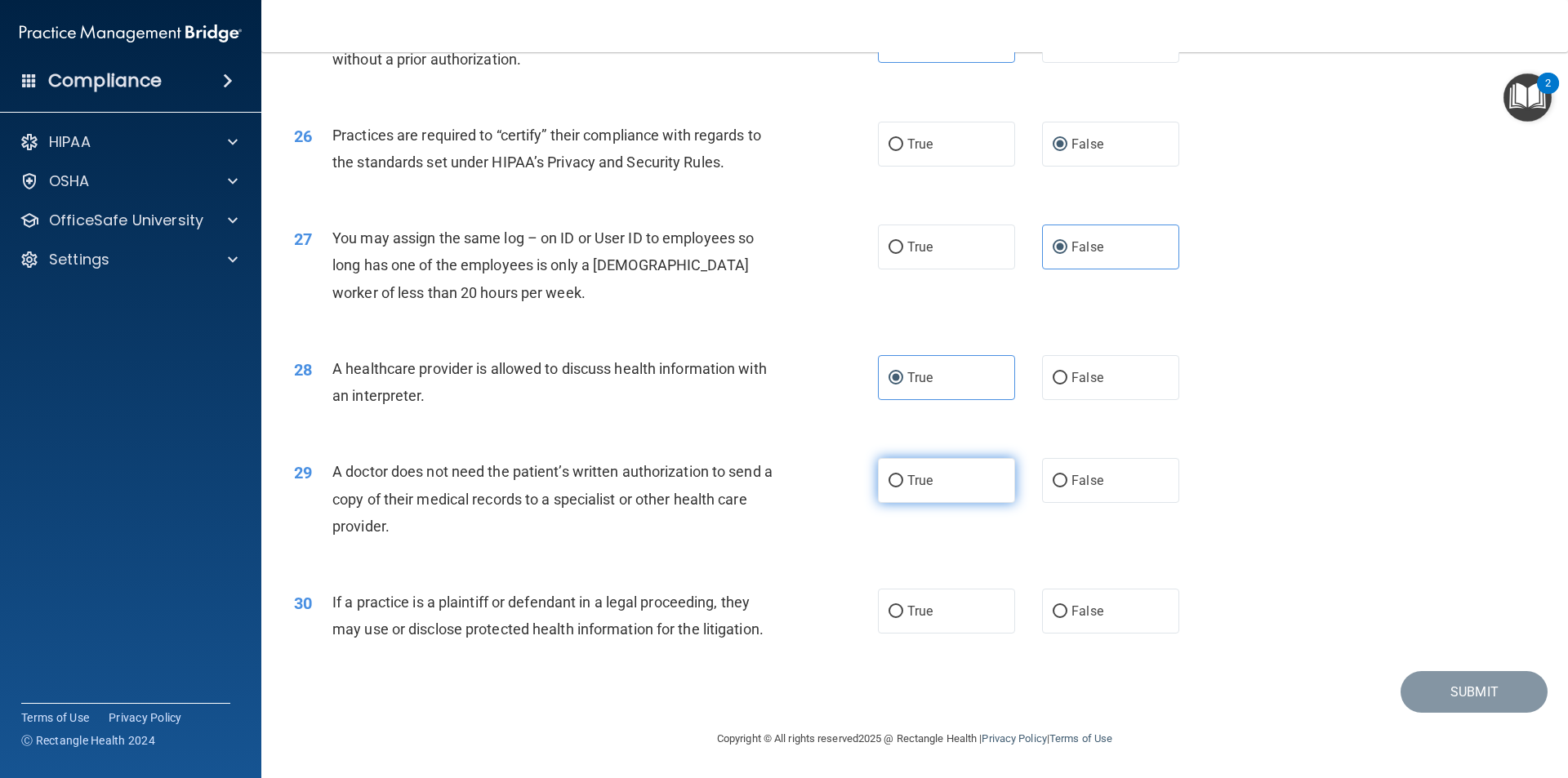
click at [903, 475] on input "True" at bounding box center [896, 481] width 15 height 12
radio input "true"
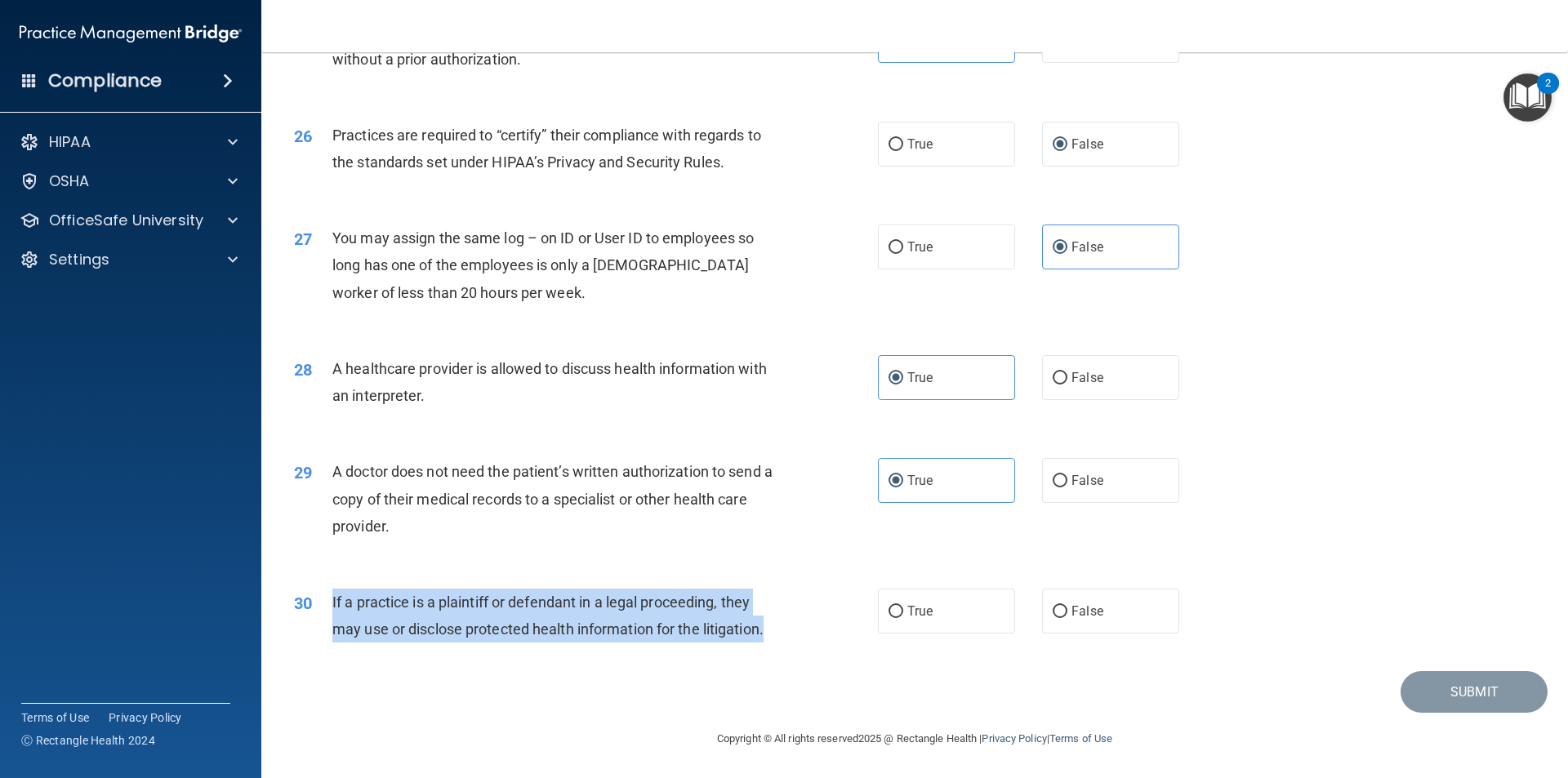
drag, startPoint x: 767, startPoint y: 634, endPoint x: 330, endPoint y: 604, distance: 438.0
click at [330, 604] on div "30 If a practice is a plaintiff or defendant in a legal proceeding, they may us…" at bounding box center [586, 619] width 633 height 62
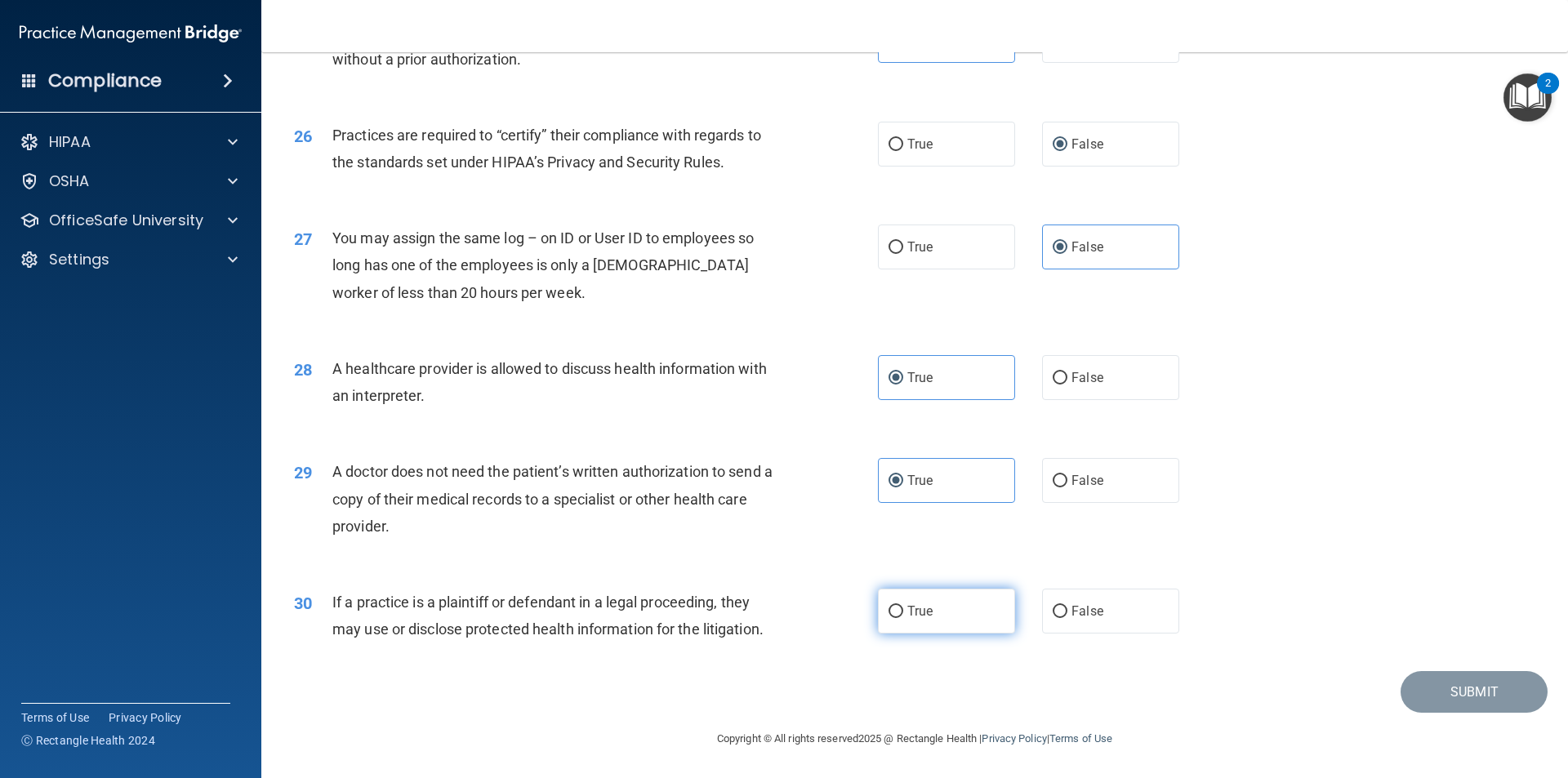
click at [923, 612] on span "True" at bounding box center [919, 611] width 26 height 16
click at [903, 612] on input "True" at bounding box center [896, 611] width 15 height 12
radio input "true"
click at [1432, 691] on button "Submit" at bounding box center [1474, 691] width 147 height 41
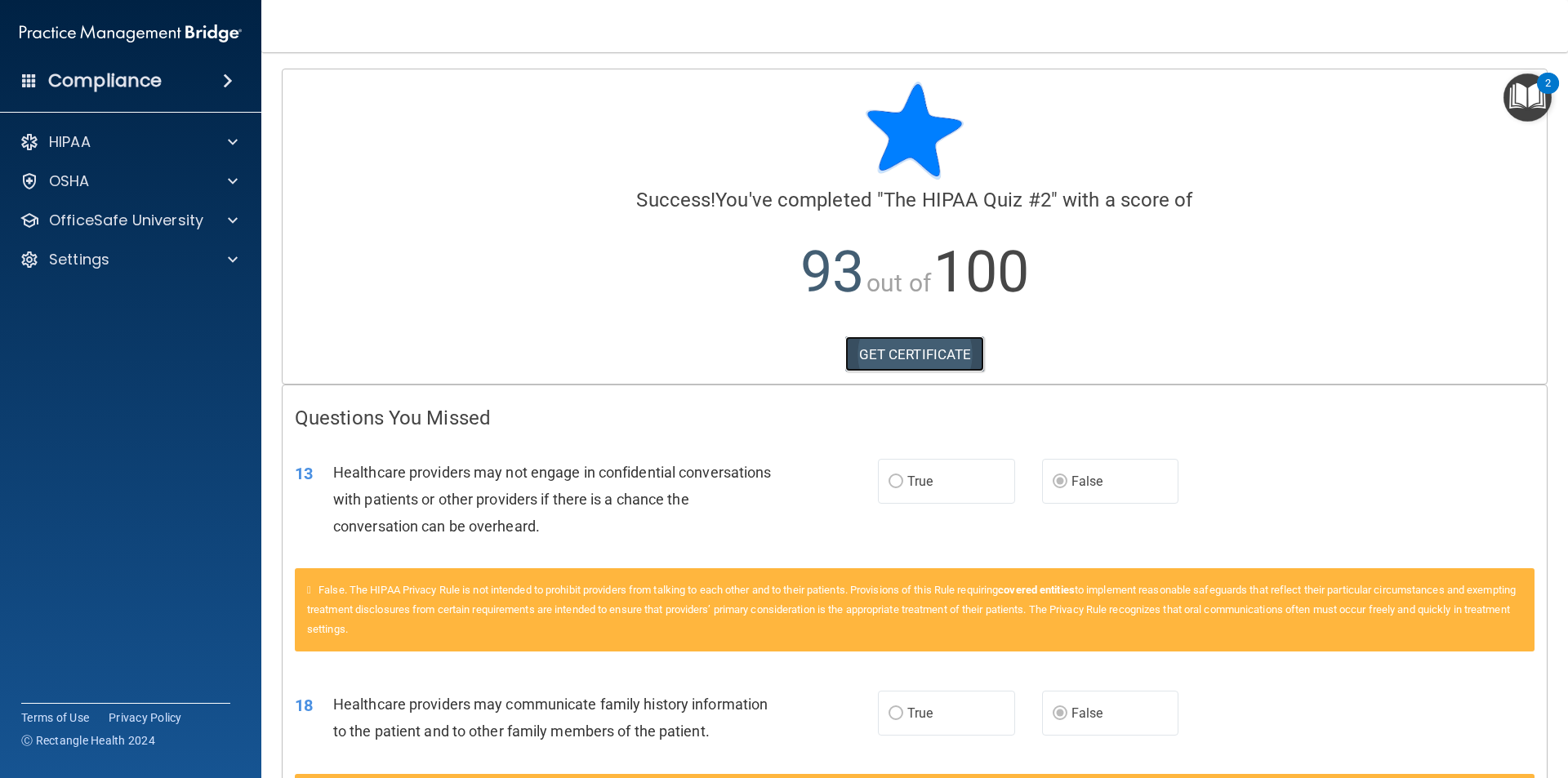
click at [922, 360] on link "GET CERTIFICATE" at bounding box center [914, 355] width 139 height 36
click at [224, 149] on div at bounding box center [229, 142] width 40 height 20
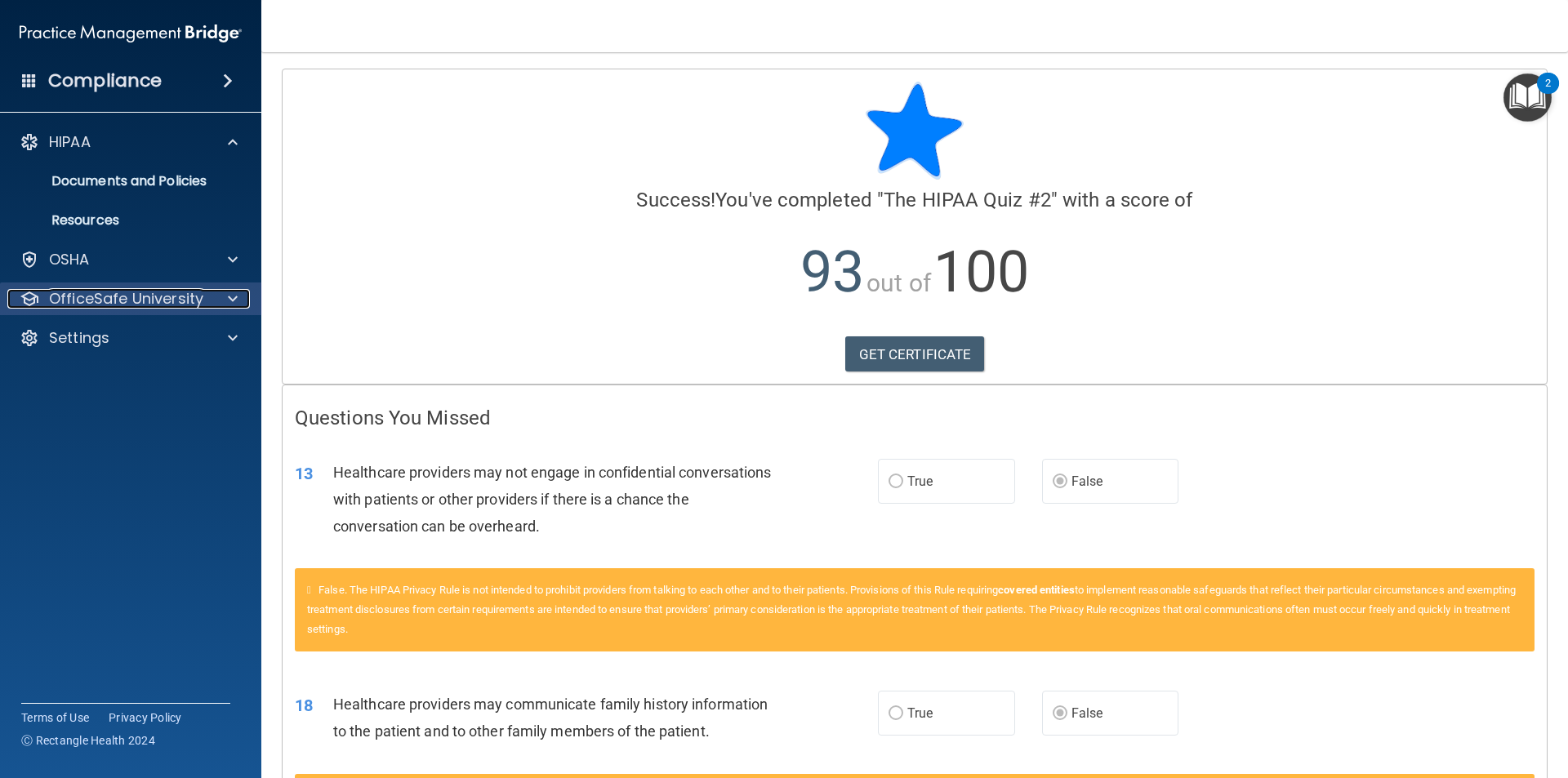
click at [174, 299] on p "OfficeSafe University" at bounding box center [125, 299] width 154 height 20
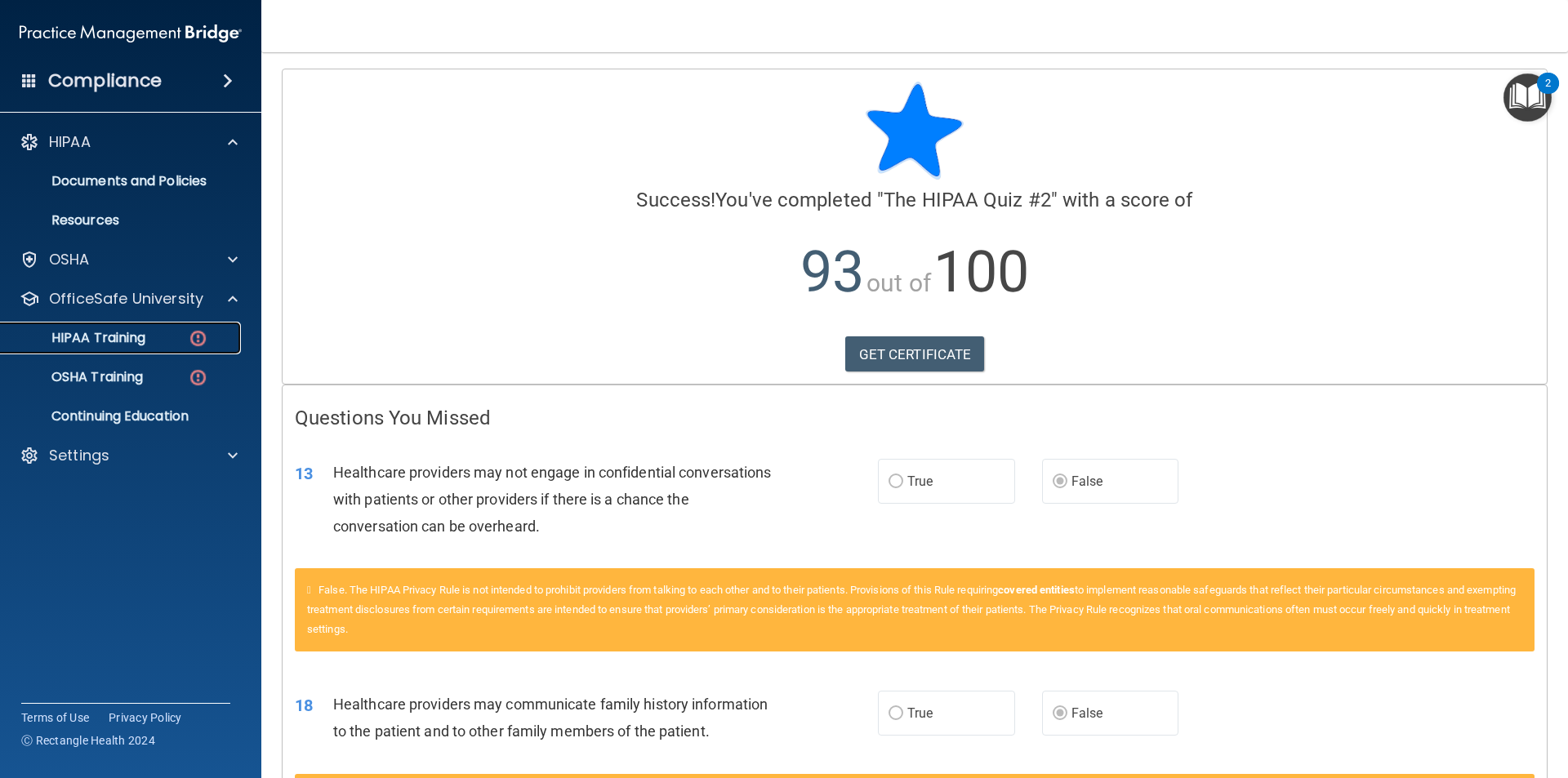
click at [123, 347] on link "HIPAA Training" at bounding box center [112, 338] width 257 height 33
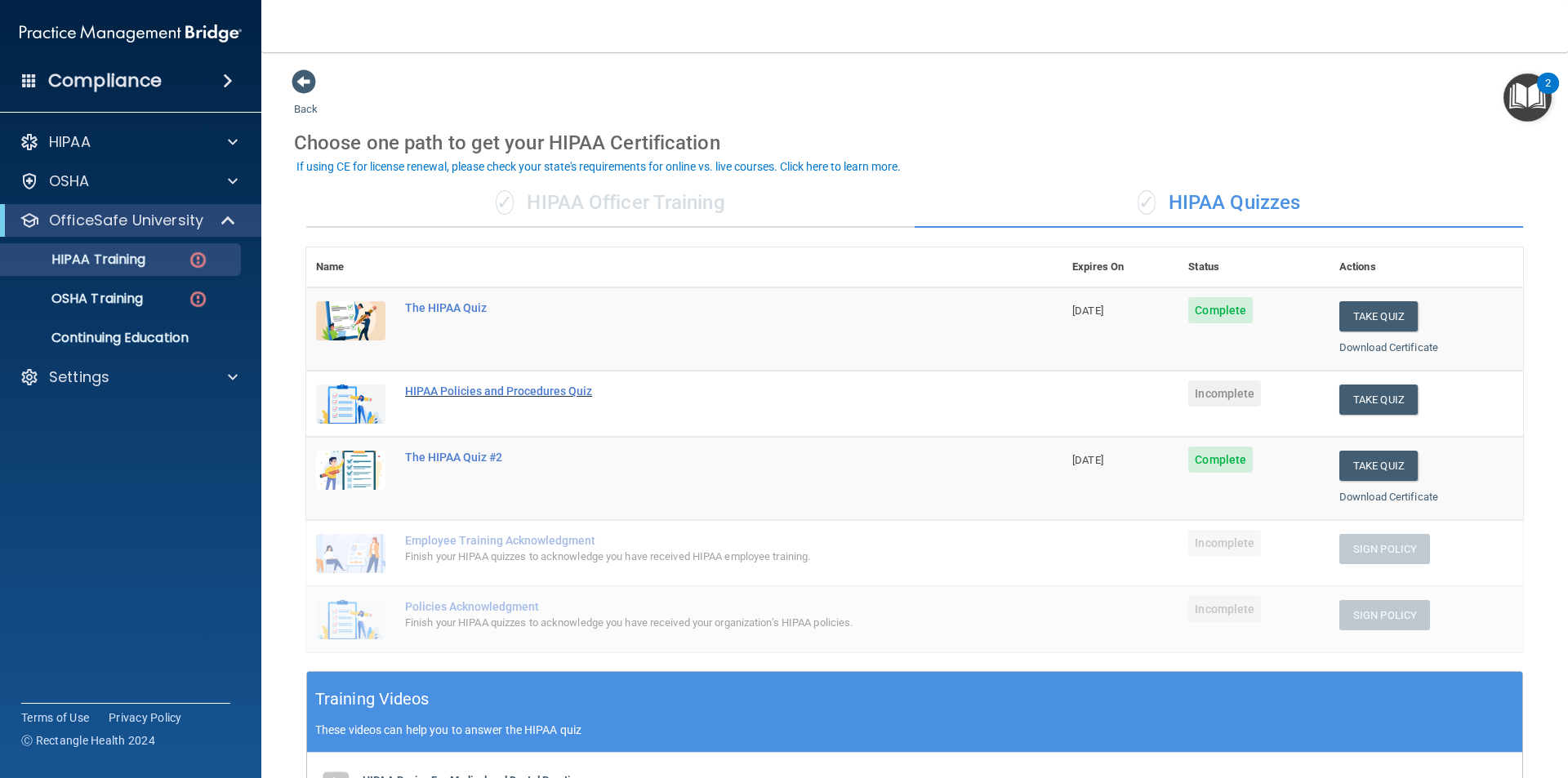
click at [465, 396] on div "HIPAA Policies and Procedures Quiz" at bounding box center [693, 391] width 576 height 13
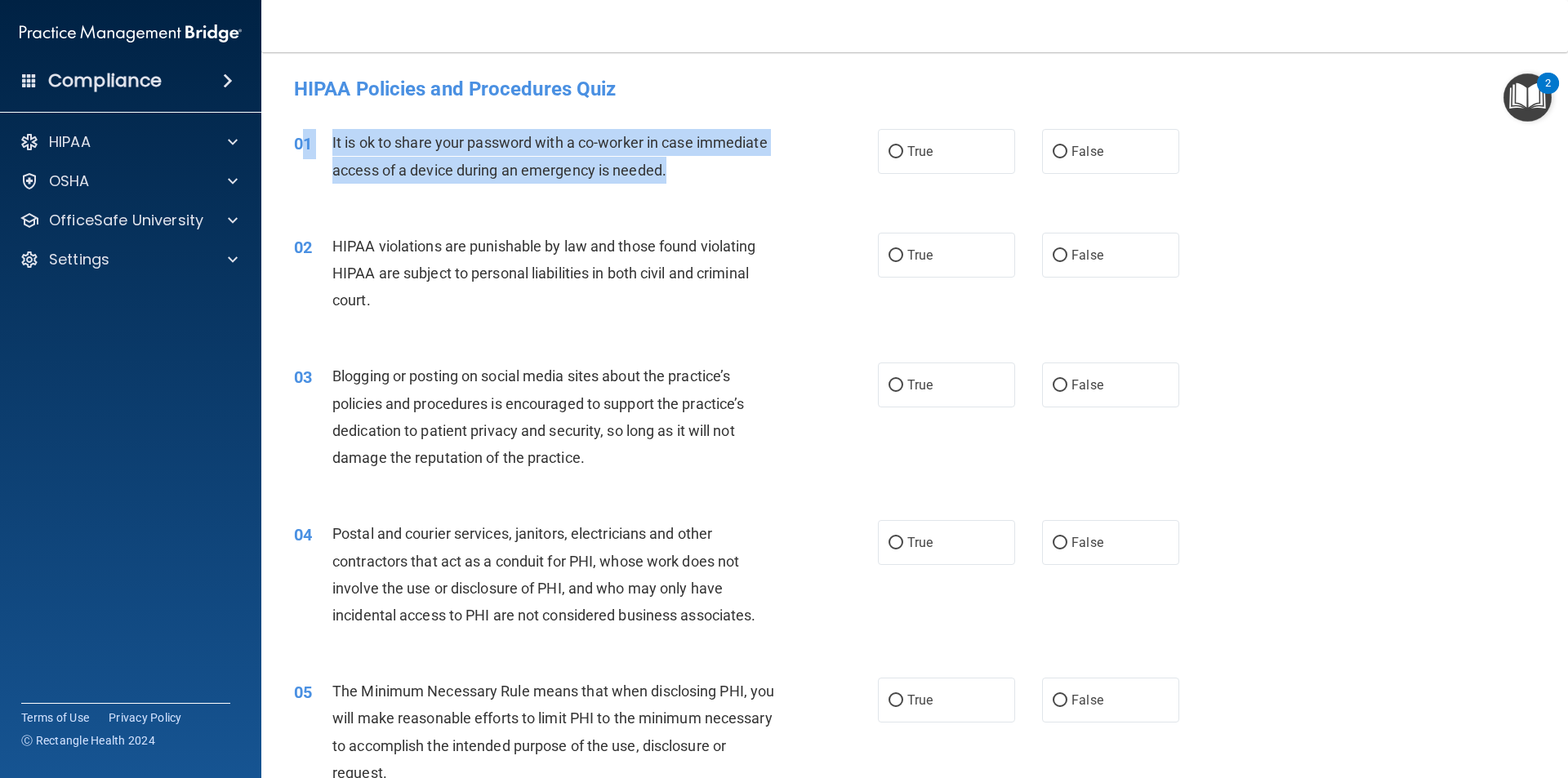
drag, startPoint x: 680, startPoint y: 170, endPoint x: 303, endPoint y: 144, distance: 377.9
click at [303, 144] on div "01 It is ok to share your password with a co-worker in case immediate access of…" at bounding box center [586, 159] width 633 height 62
drag, startPoint x: 528, startPoint y: 148, endPoint x: 697, endPoint y: 158, distance: 169.3
click at [530, 148] on span "It is ok to share your password with a co-worker in case immediate access of a …" at bounding box center [550, 155] width 435 height 44
click at [691, 168] on div "It is ok to share your password with a co-worker in case immediate access of a …" at bounding box center [560, 155] width 456 height 54
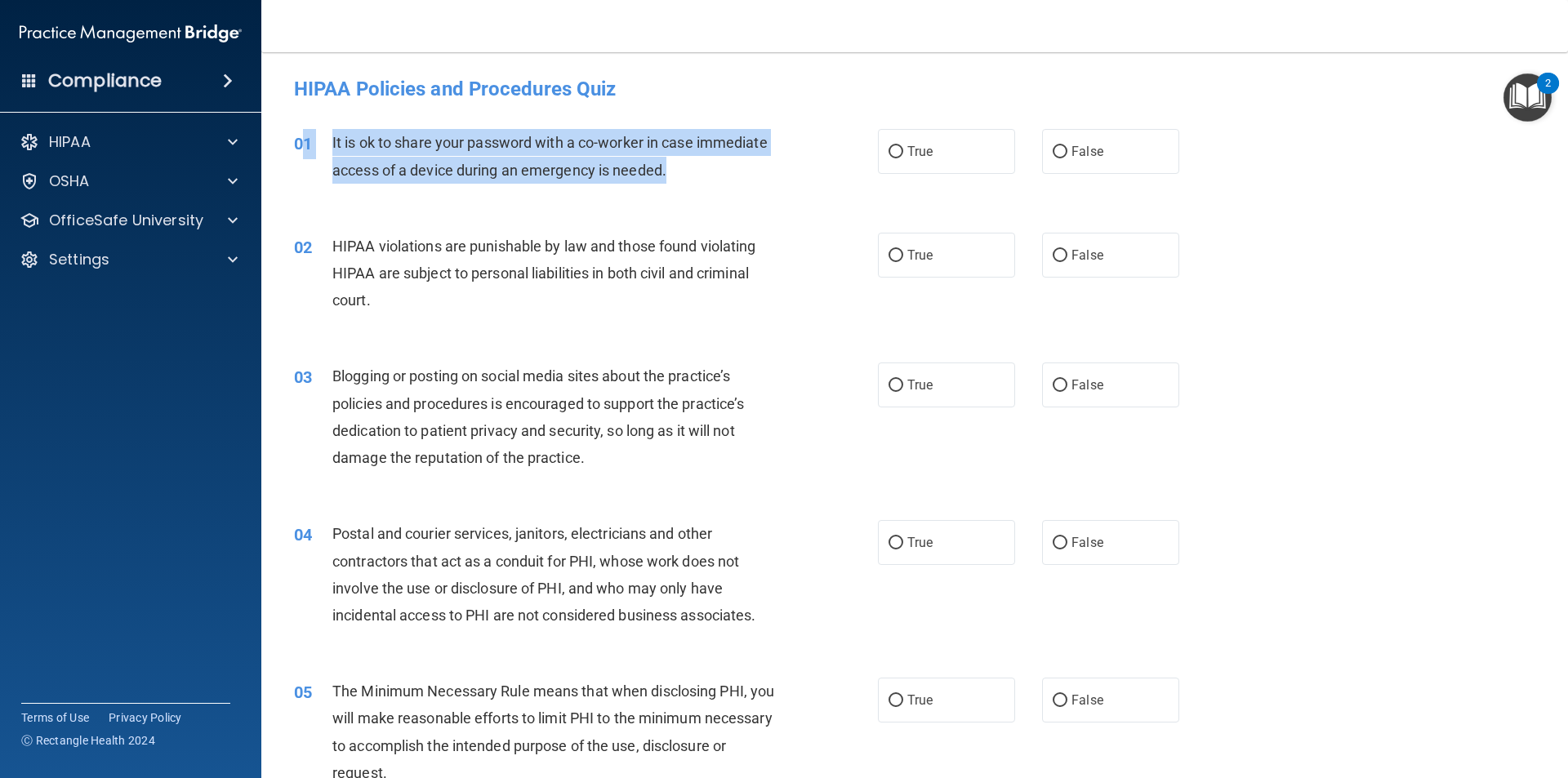
click at [674, 170] on div "It is ok to share your password with a co-worker in case immediate access of a …" at bounding box center [560, 155] width 456 height 54
drag, startPoint x: 673, startPoint y: 165, endPoint x: 323, endPoint y: 140, distance: 350.9
click at [323, 140] on div "01 It is ok to share your password with a co-worker in case immediate access of…" at bounding box center [586, 159] width 633 height 62
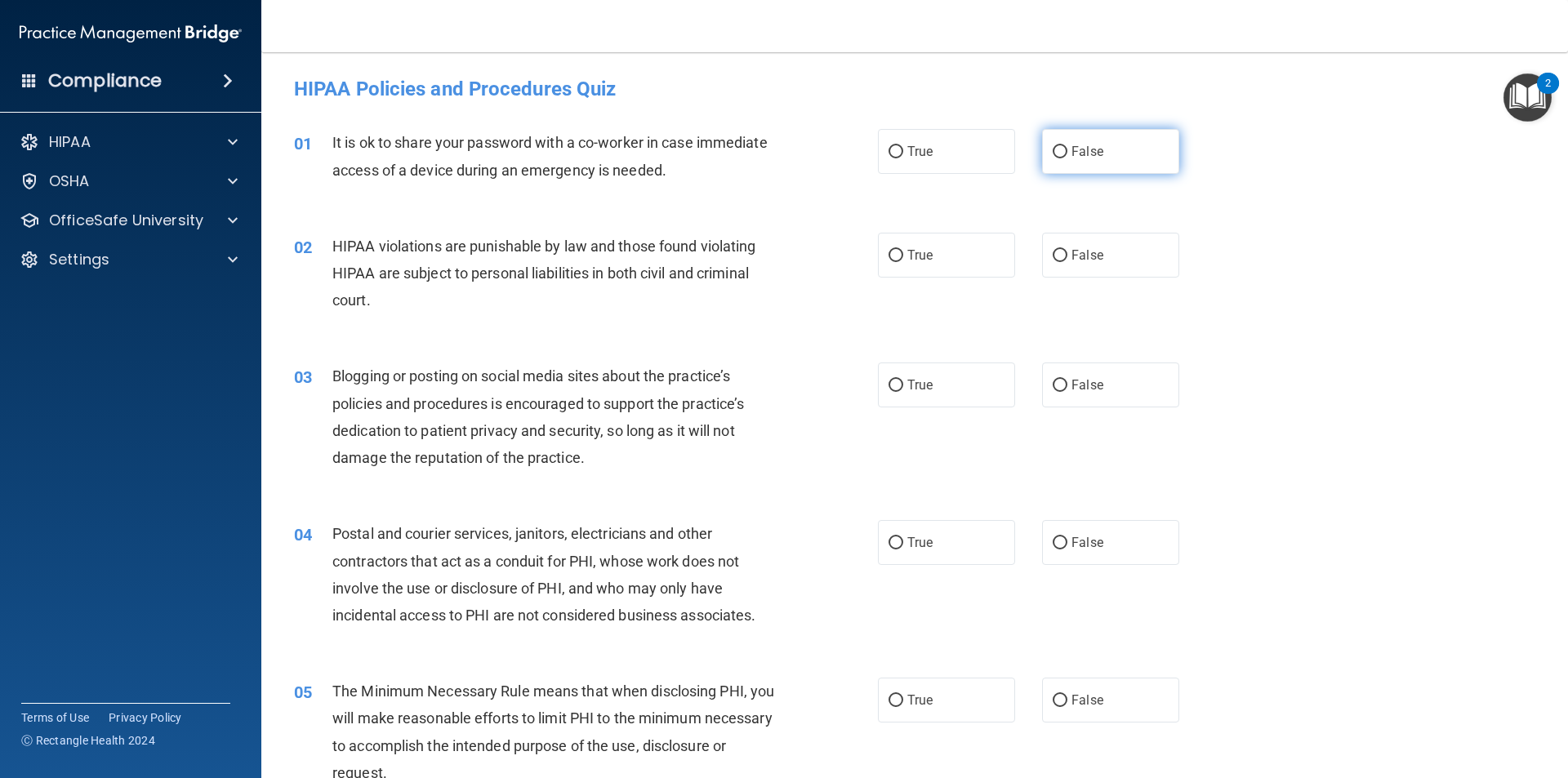
drag, startPoint x: 1071, startPoint y: 158, endPoint x: 1048, endPoint y: 172, distance: 26.9
click at [1071, 159] on label "False" at bounding box center [1111, 151] width 137 height 45
click at [1067, 158] on input "False" at bounding box center [1060, 152] width 15 height 12
radio input "true"
drag, startPoint x: 465, startPoint y: 315, endPoint x: 422, endPoint y: 360, distance: 62.2
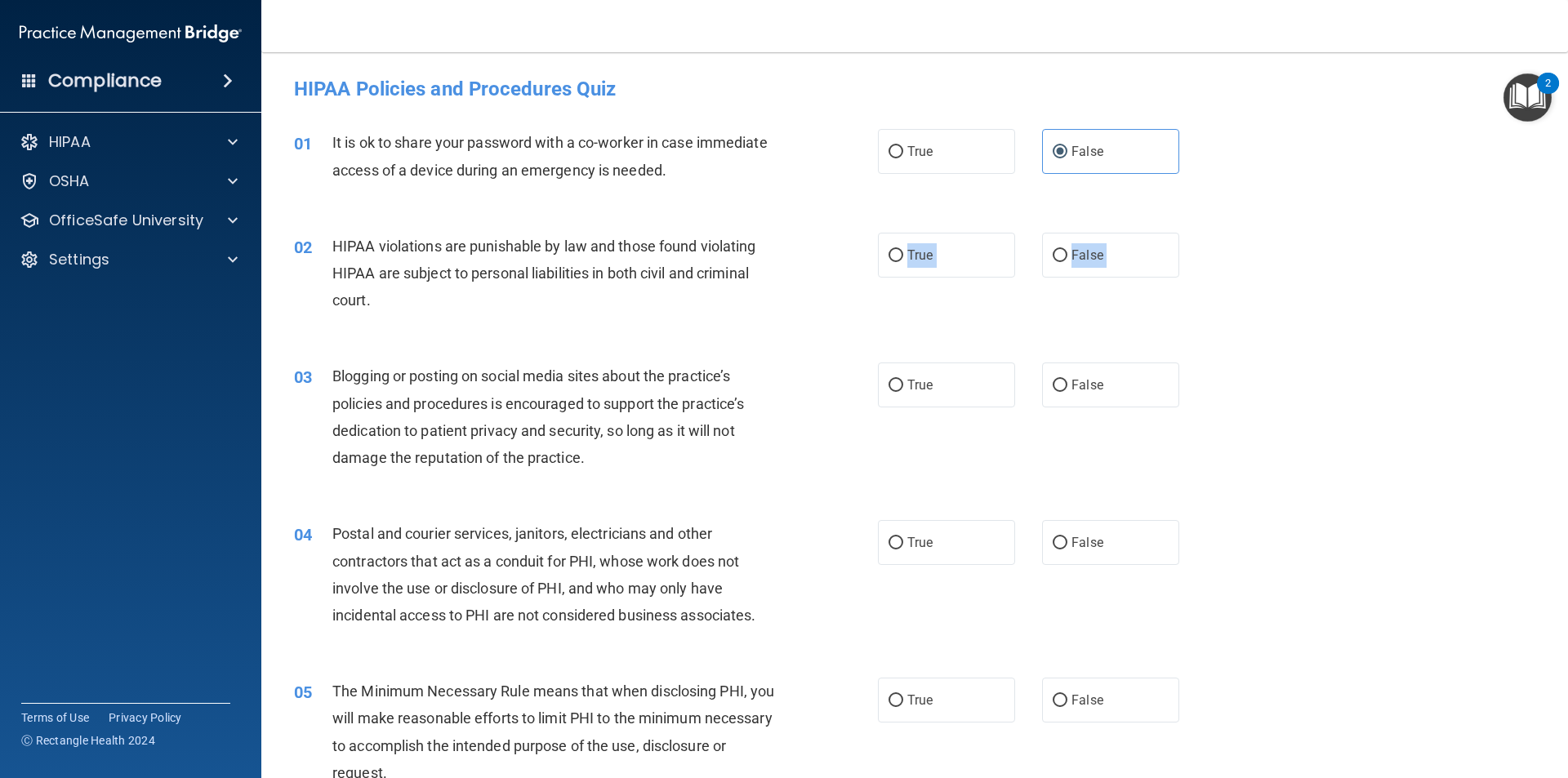
click at [476, 328] on div "02 HIPAA violations are punishable by law and those found violating HIPAA are s…" at bounding box center [914, 277] width 1266 height 130
click at [941, 254] on label "True" at bounding box center [947, 255] width 137 height 45
click at [903, 254] on input "True" at bounding box center [896, 256] width 15 height 12
radio input "true"
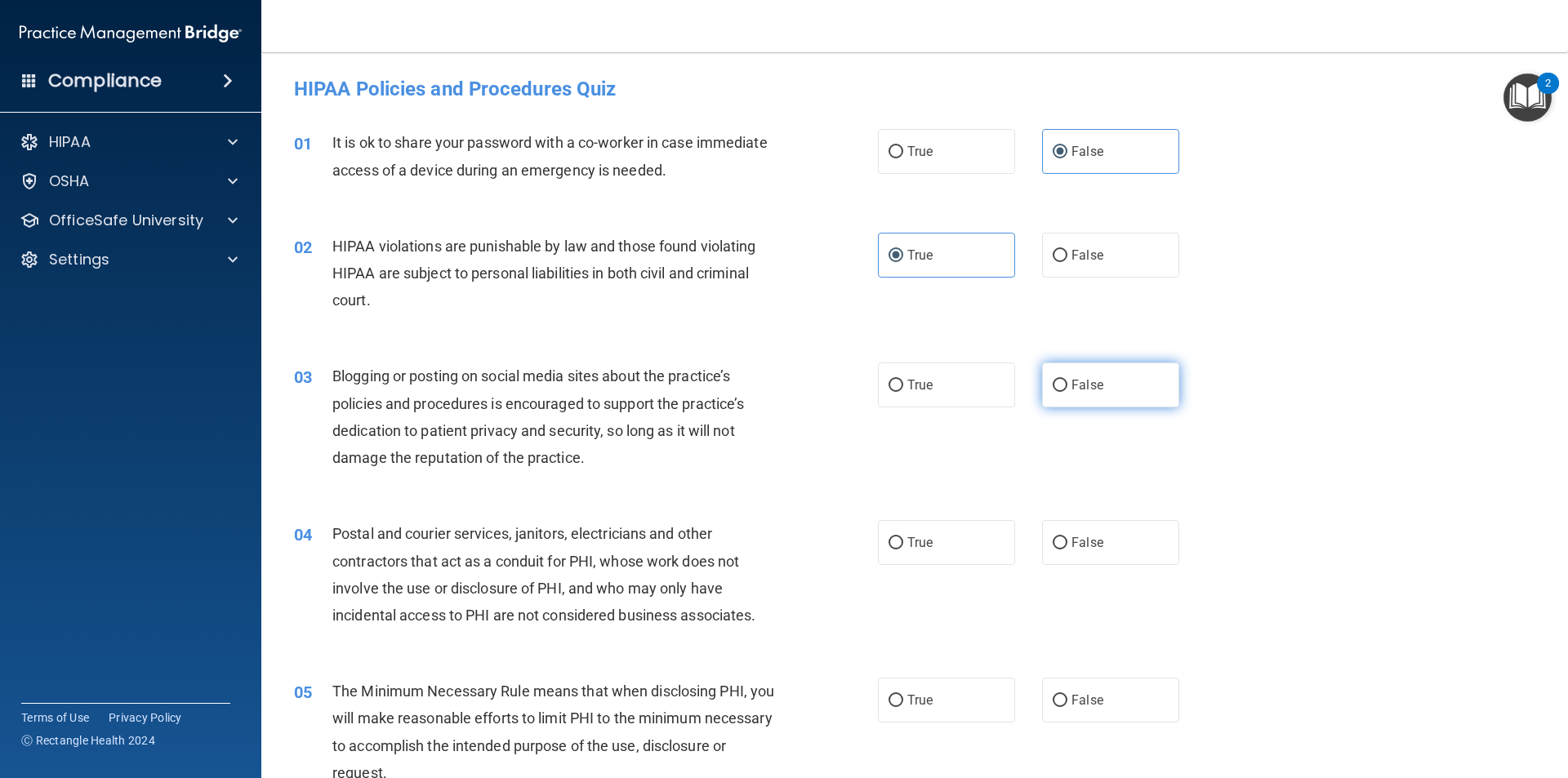
click at [1059, 380] on input "False" at bounding box center [1060, 385] width 15 height 12
radio input "true"
click at [924, 516] on div "04 Postal and courier services, janitors, electricians and other contractors th…" at bounding box center [914, 578] width 1266 height 158
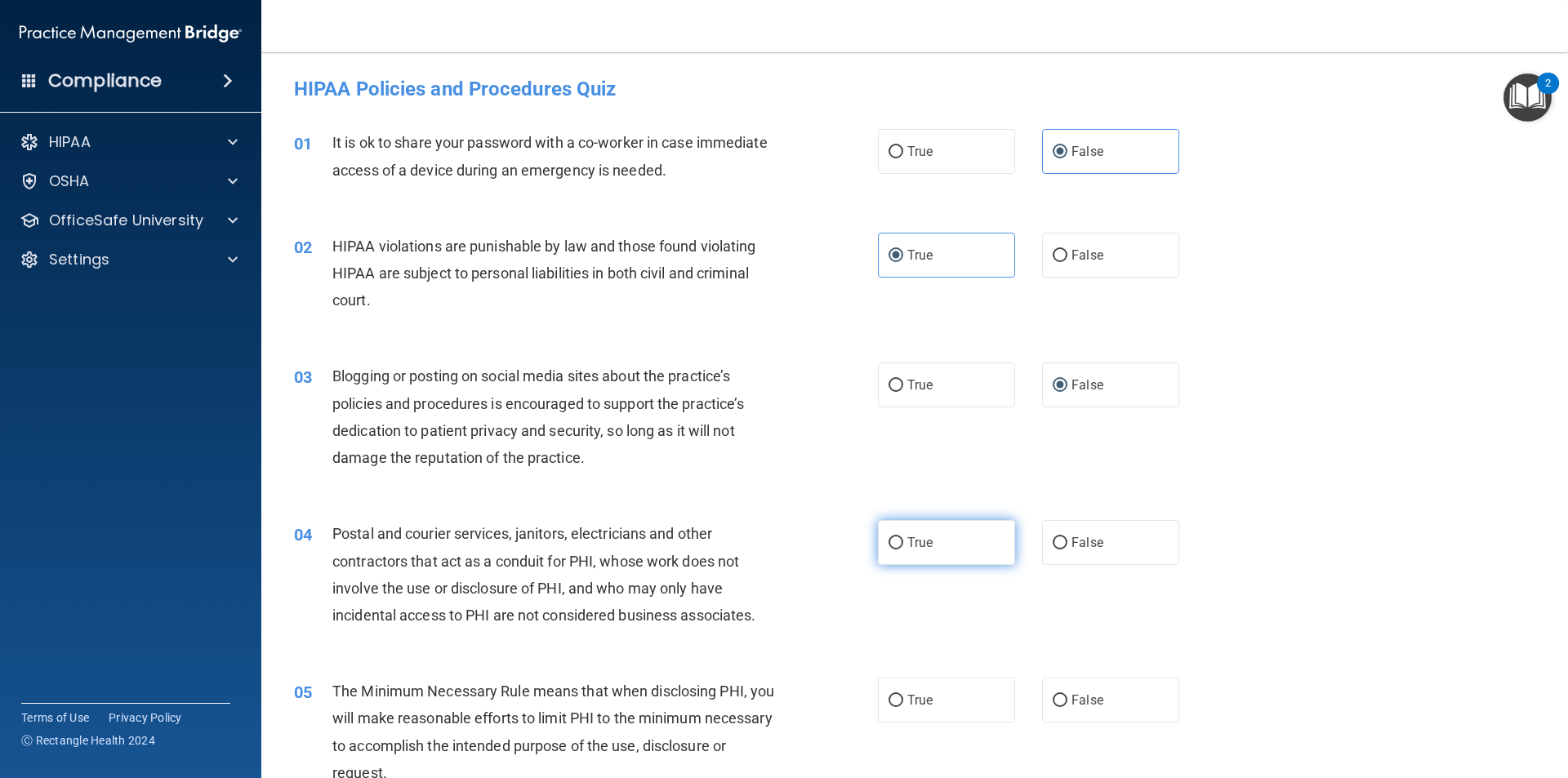
click at [930, 535] on label "True" at bounding box center [947, 542] width 137 height 45
click at [903, 537] on input "True" at bounding box center [896, 543] width 15 height 12
radio input "true"
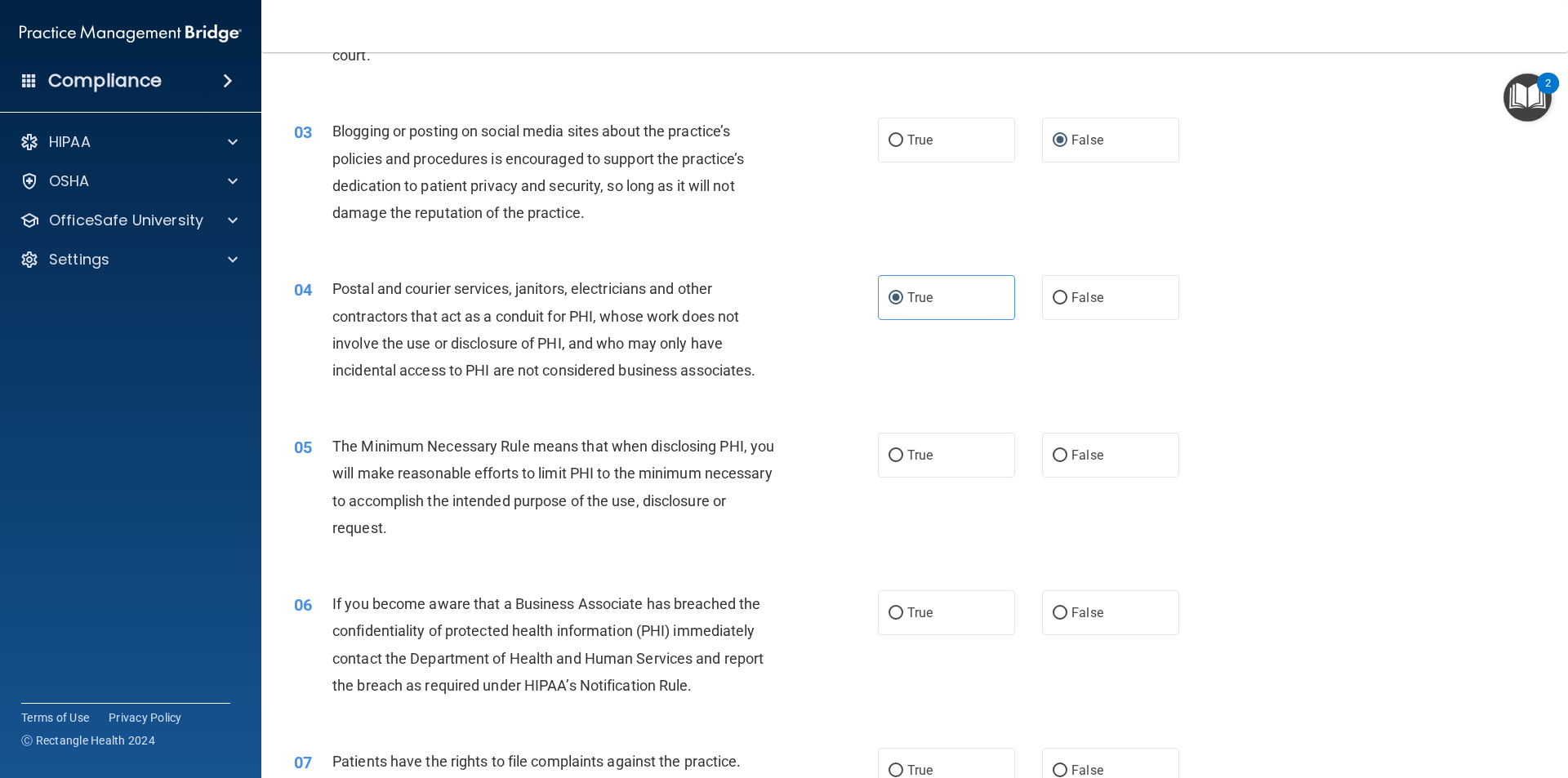
drag, startPoint x: 929, startPoint y: 455, endPoint x: 909, endPoint y: 492, distance: 42.1
click at [929, 456] on label "True" at bounding box center [947, 455] width 137 height 45
click at [903, 456] on input "True" at bounding box center [896, 455] width 15 height 12
radio input "true"
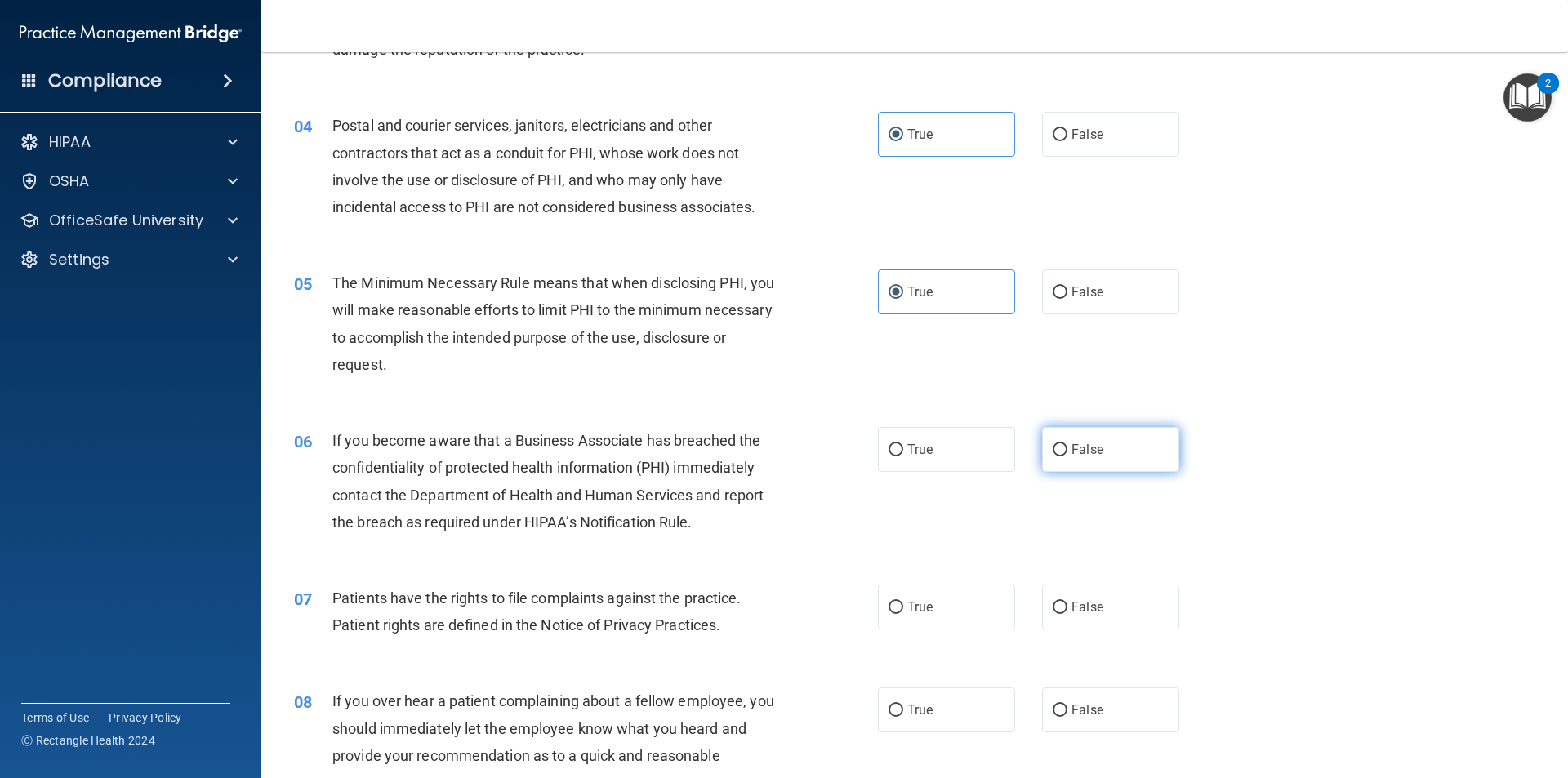
click at [1057, 466] on label "False" at bounding box center [1111, 450] width 137 height 45
click at [1057, 456] on input "False" at bounding box center [1060, 450] width 15 height 12
radio input "true"
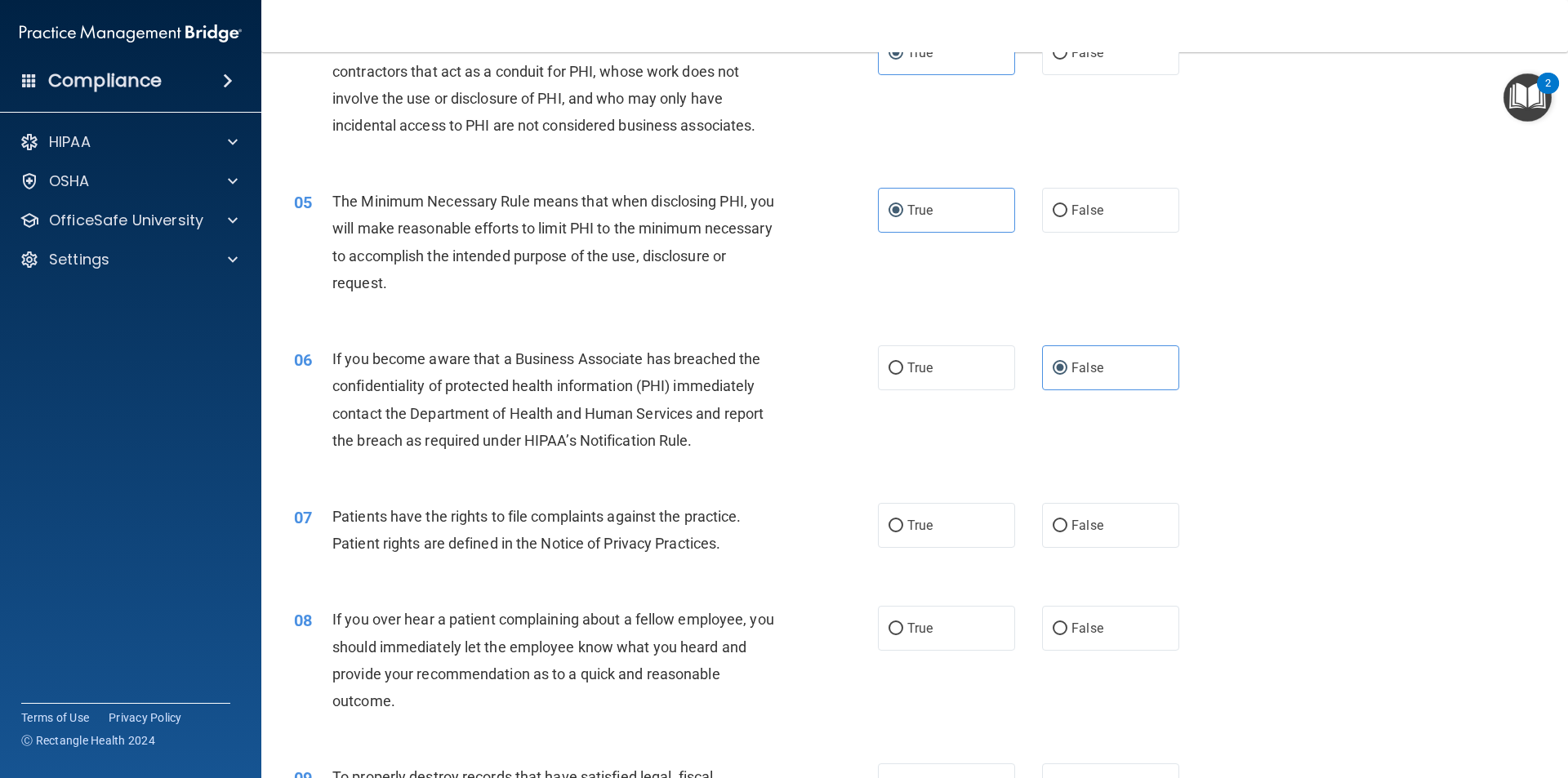
scroll to position [572, 0]
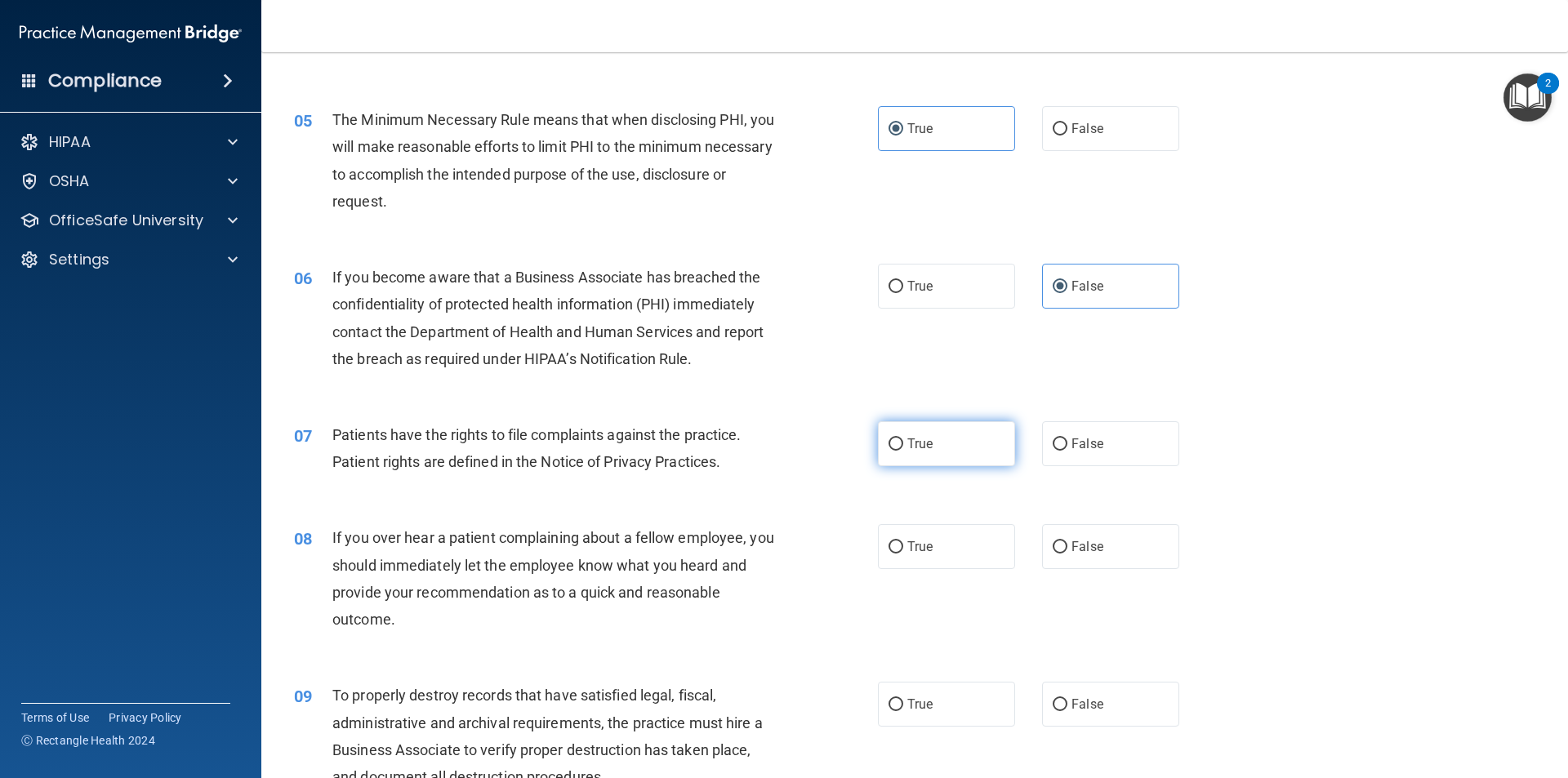
click at [956, 447] on label "True" at bounding box center [947, 444] width 137 height 45
click at [903, 447] on input "True" at bounding box center [896, 444] width 15 height 12
radio input "true"
click at [1067, 535] on label "False" at bounding box center [1111, 546] width 137 height 45
click at [1067, 541] on input "False" at bounding box center [1060, 547] width 15 height 12
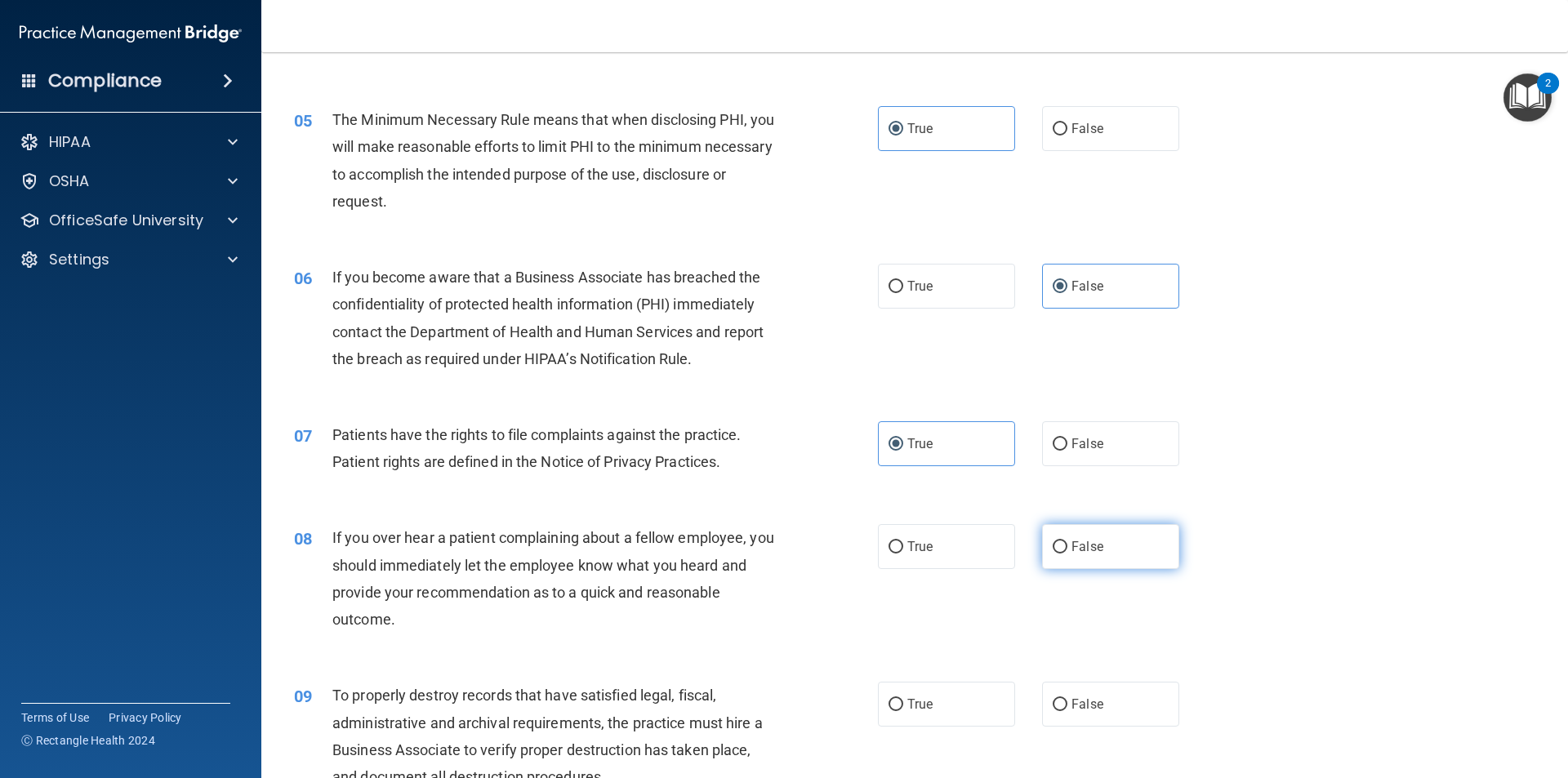
radio input "true"
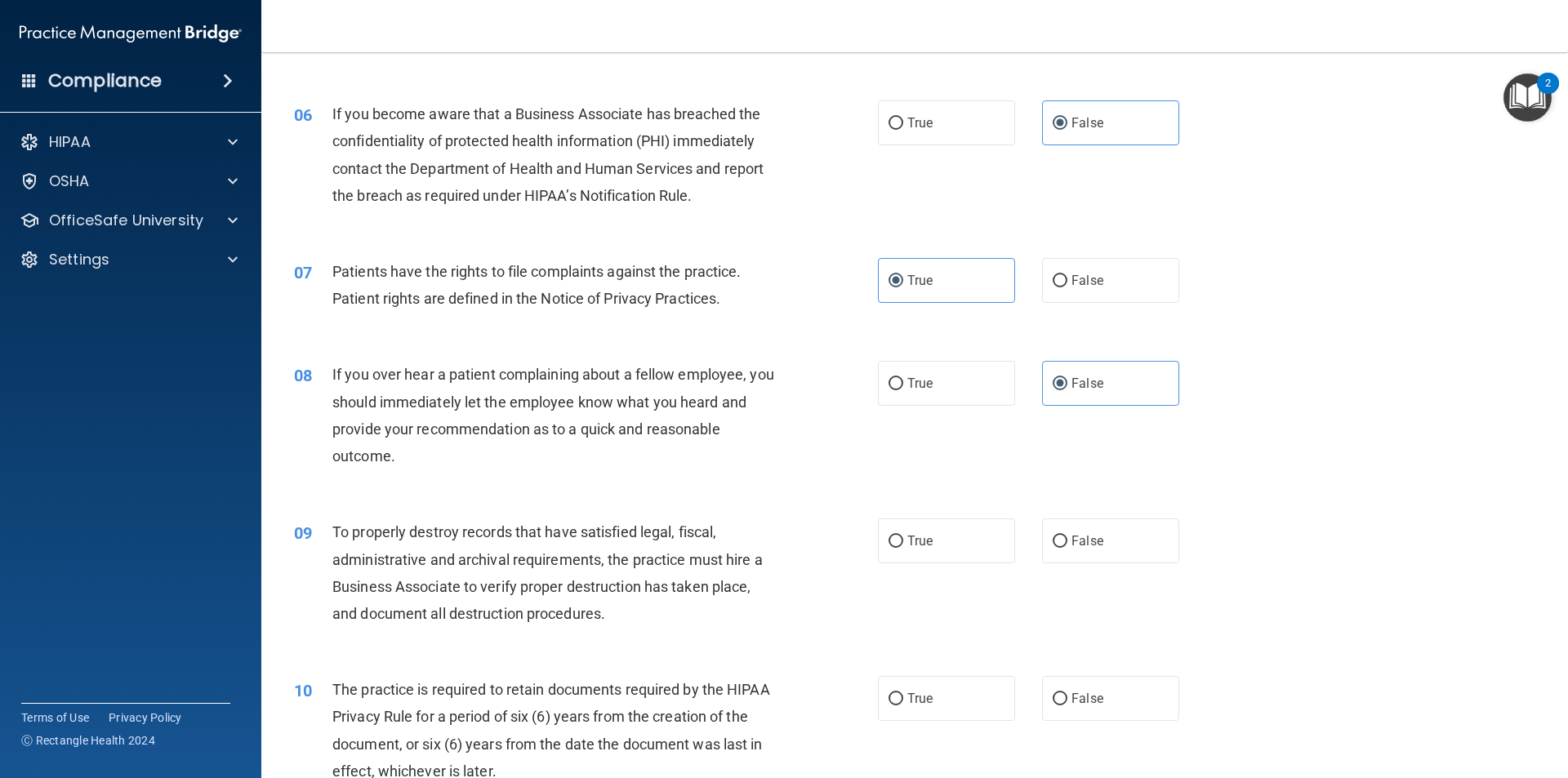
scroll to position [817, 0]
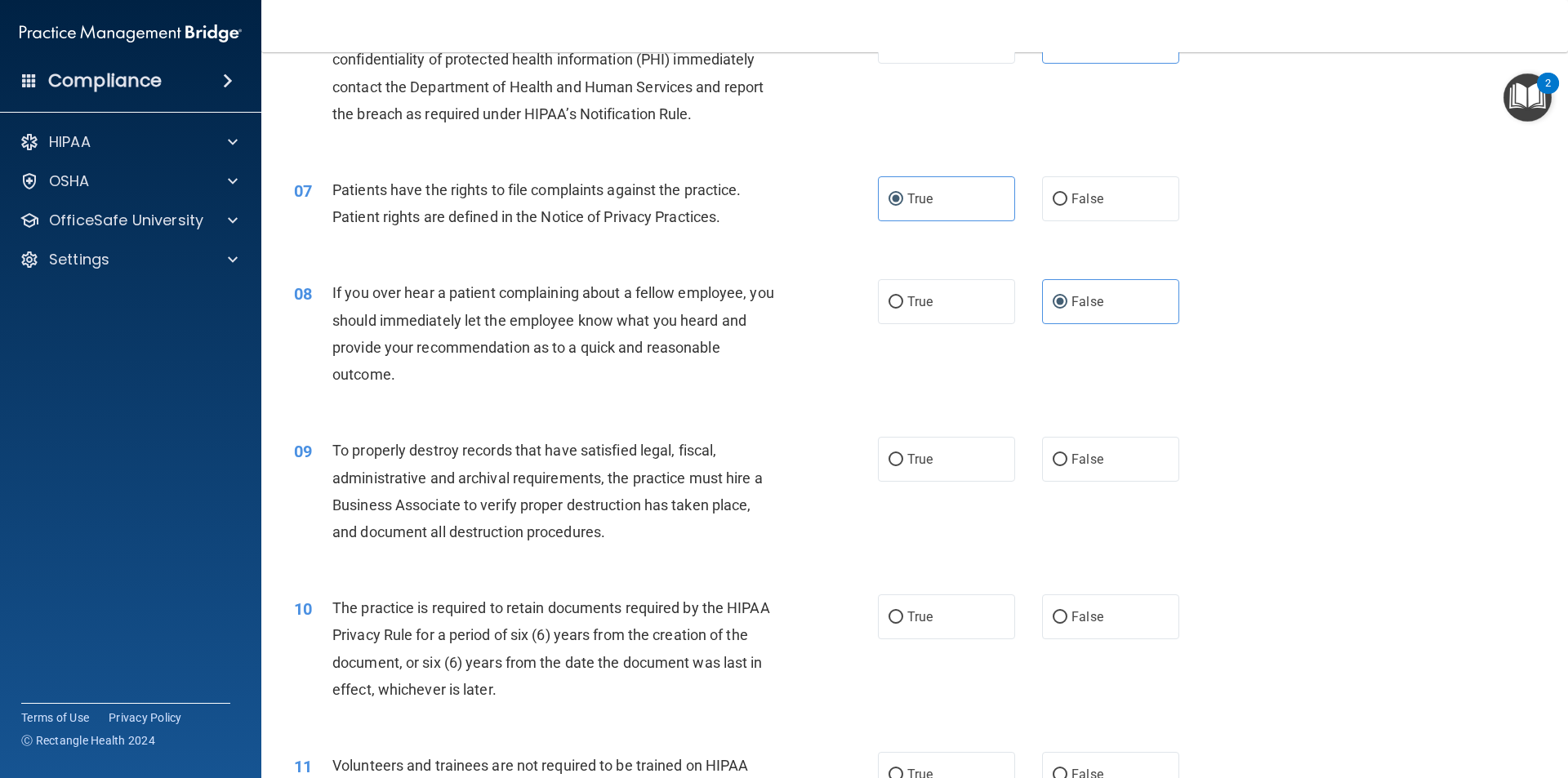
drag, startPoint x: 1137, startPoint y: 461, endPoint x: 1032, endPoint y: 507, distance: 114.6
click at [1135, 464] on label "False" at bounding box center [1111, 459] width 137 height 45
click at [1067, 464] on input "False" at bounding box center [1060, 460] width 15 height 12
radio input "true"
drag, startPoint x: 1028, startPoint y: 622, endPoint x: 920, endPoint y: 611, distance: 108.6
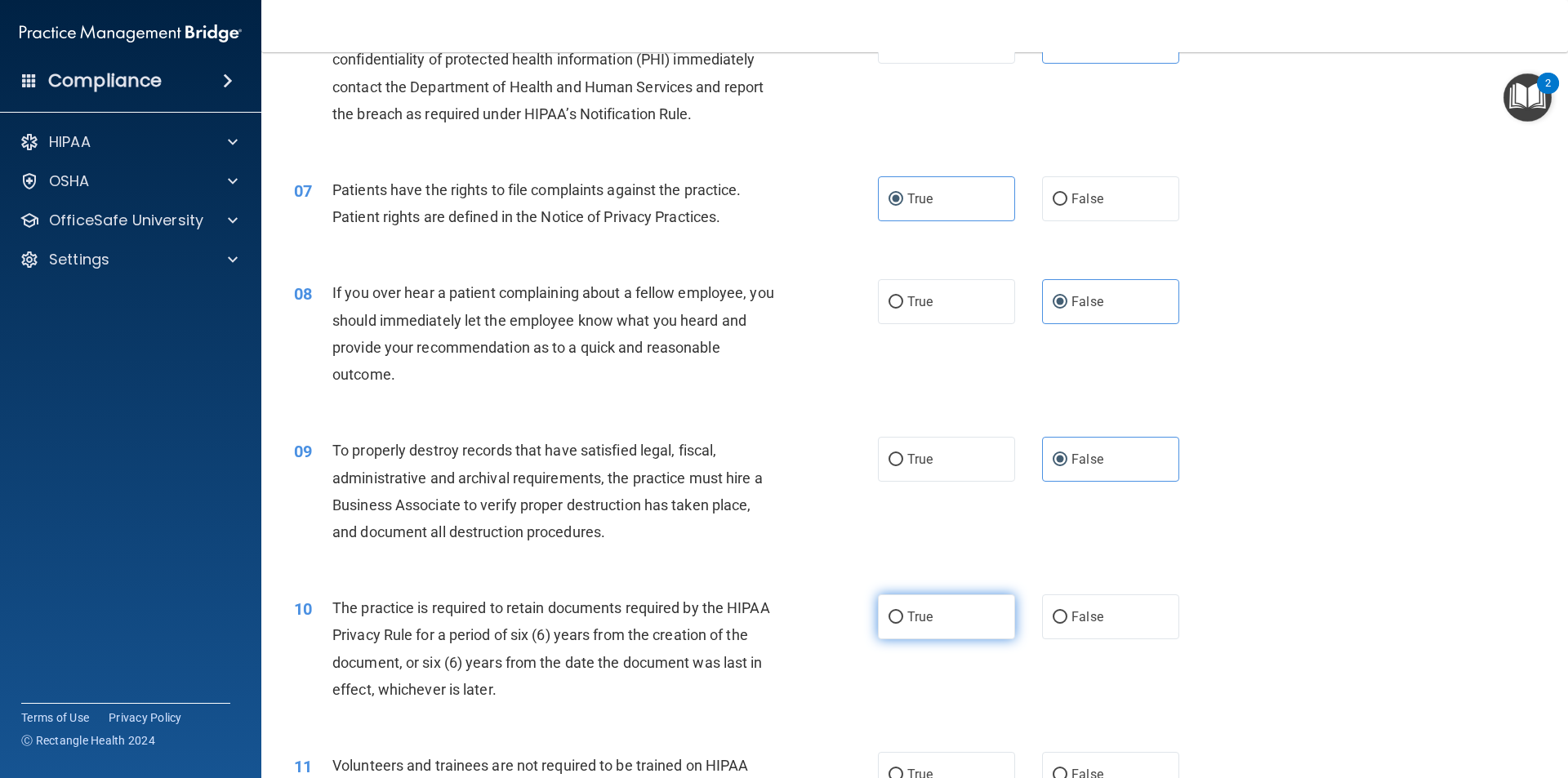
click at [988, 620] on div "True False" at bounding box center [1042, 616] width 329 height 45
click at [923, 613] on span "True" at bounding box center [919, 616] width 26 height 16
click at [903, 613] on input "True" at bounding box center [896, 617] width 15 height 12
radio input "true"
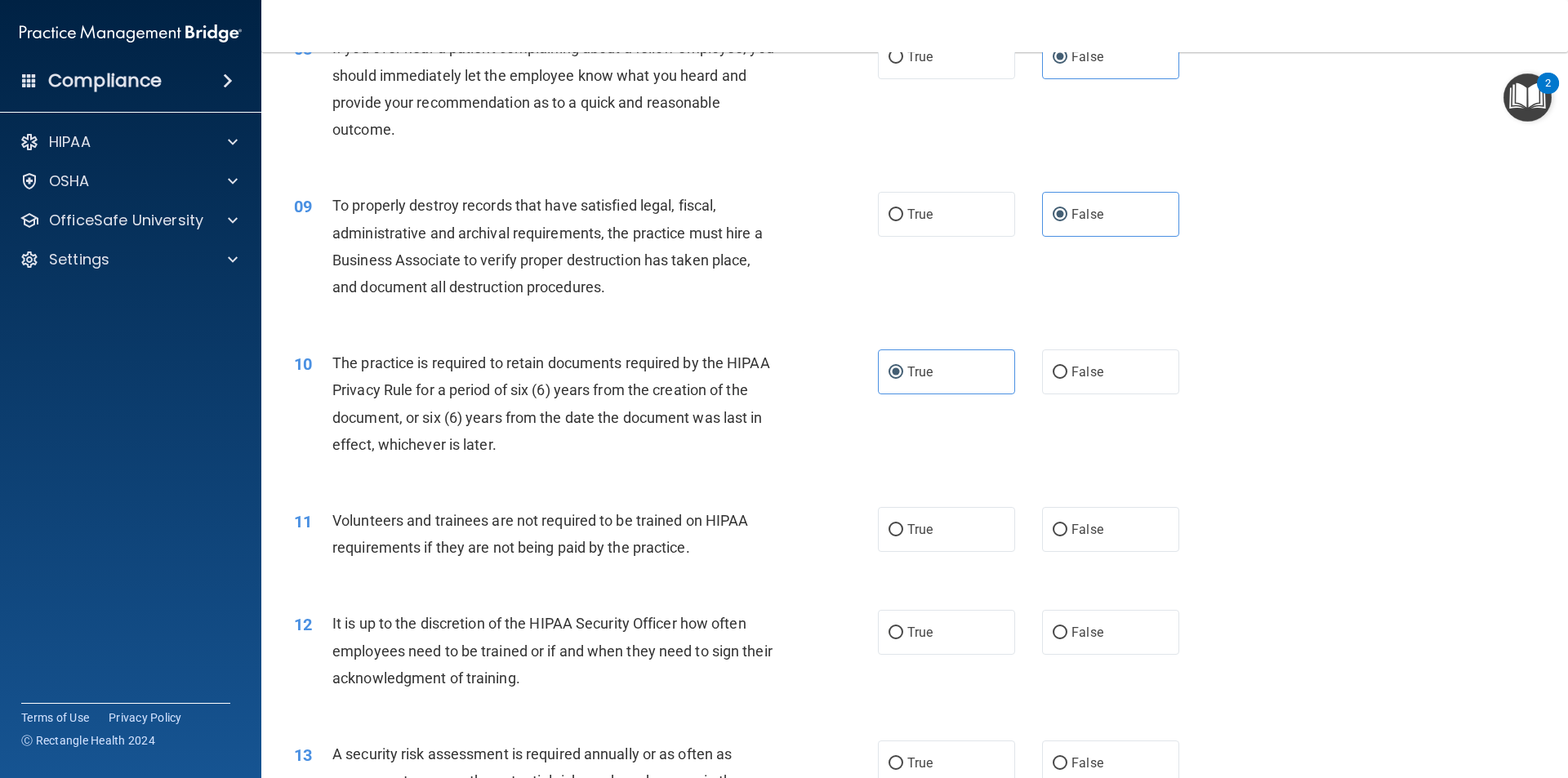
scroll to position [1143, 0]
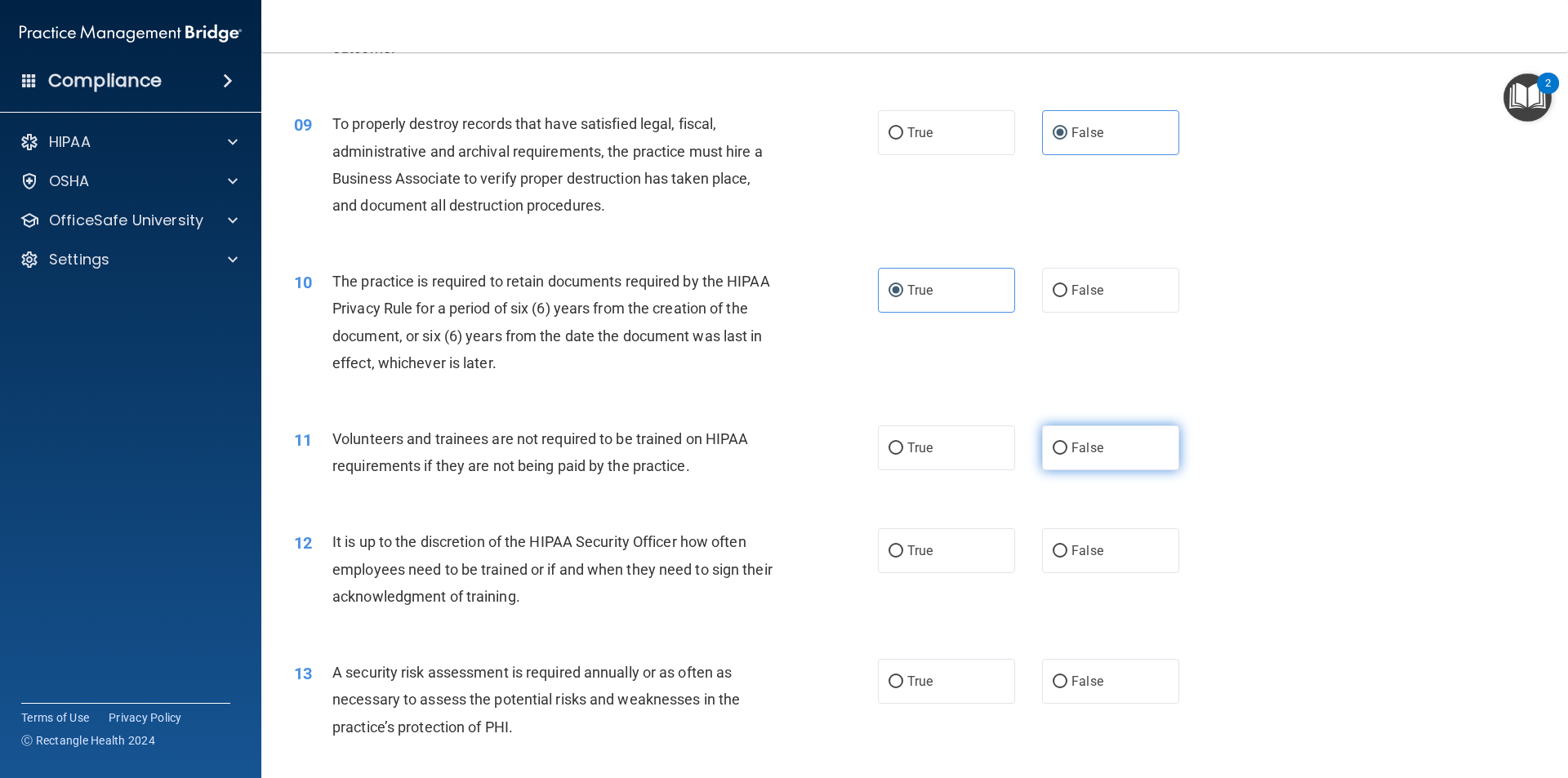
click at [1061, 439] on label "False" at bounding box center [1111, 448] width 137 height 45
click at [1061, 442] on input "False" at bounding box center [1060, 448] width 15 height 12
radio input "true"
click at [1073, 547] on span "False" at bounding box center [1087, 550] width 32 height 16
click at [1067, 547] on input "False" at bounding box center [1060, 551] width 15 height 12
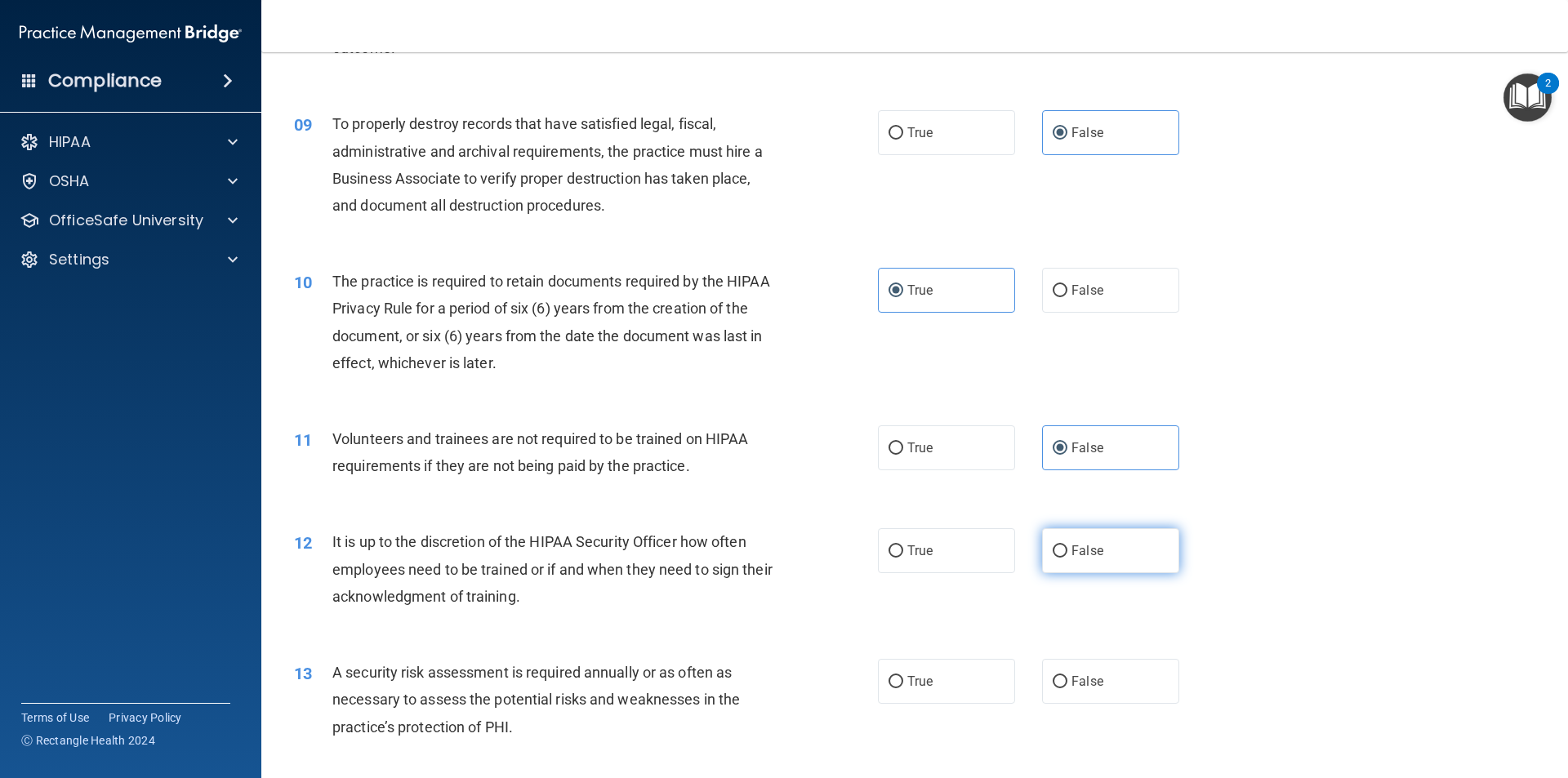
radio input "true"
click at [941, 688] on label "True" at bounding box center [947, 681] width 137 height 45
click at [903, 688] on input "True" at bounding box center [896, 681] width 15 height 12
radio input "true"
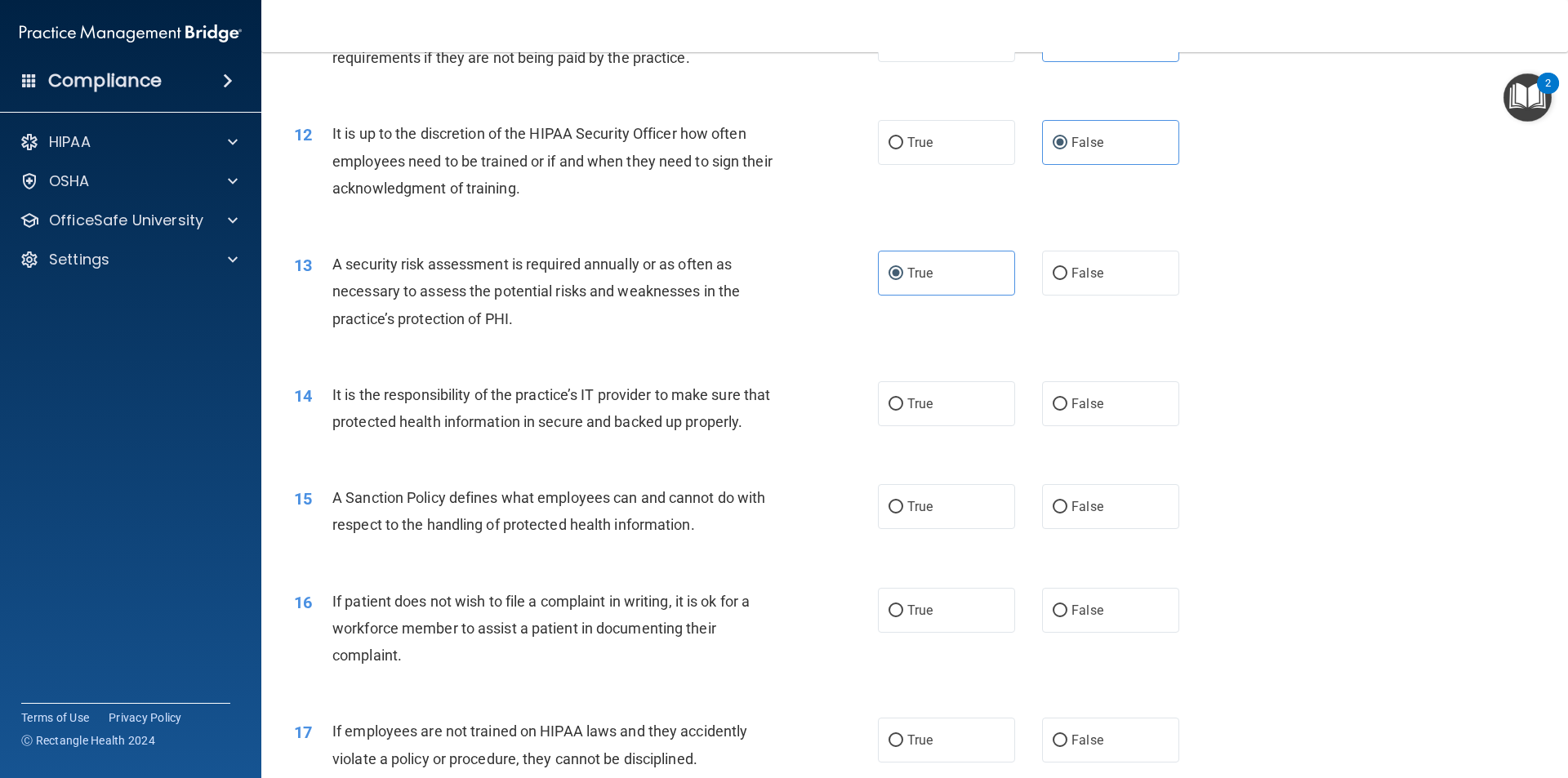
scroll to position [1714, 0]
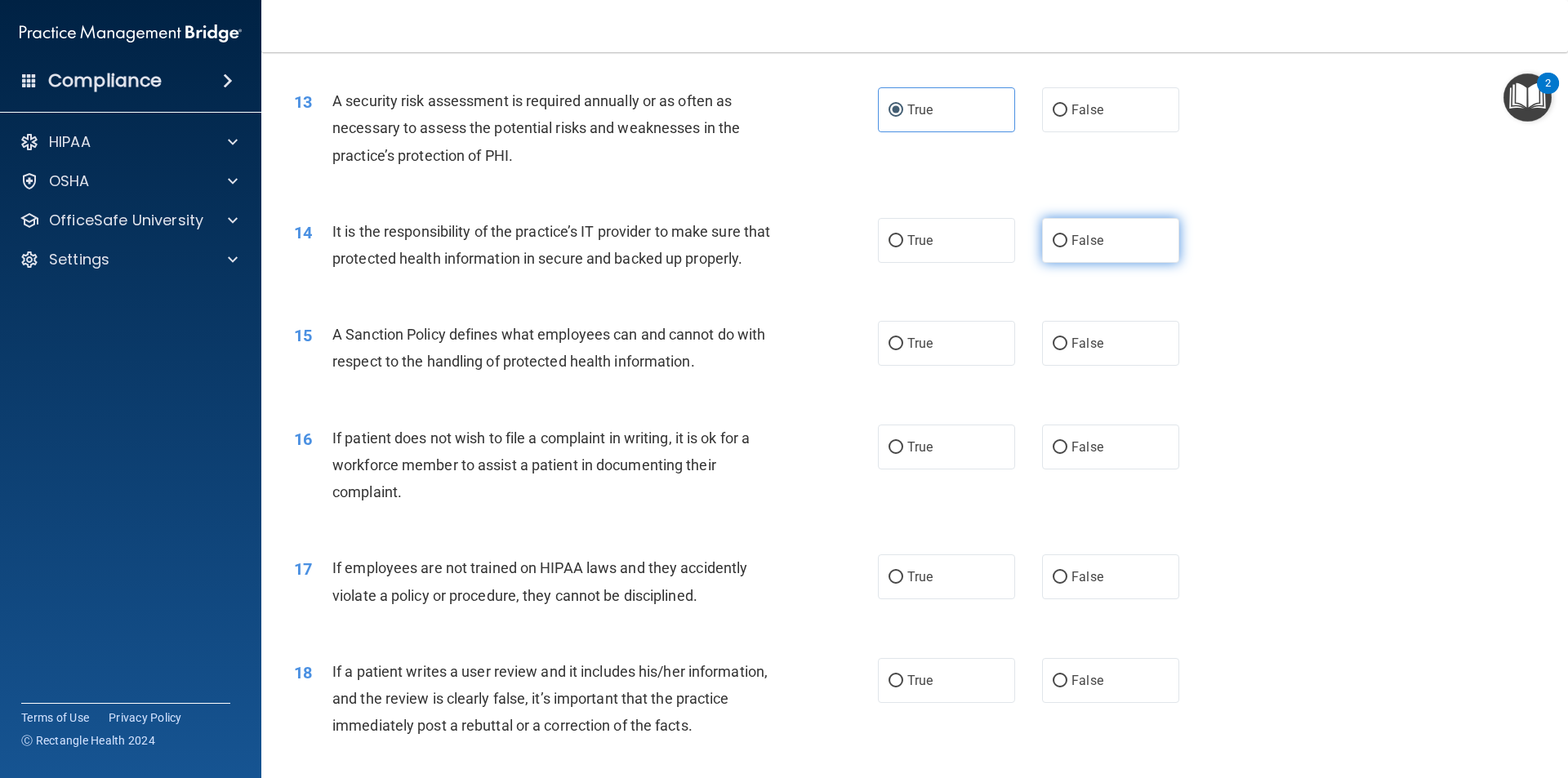
click at [1089, 246] on span "False" at bounding box center [1087, 240] width 32 height 16
click at [1067, 246] on input "False" at bounding box center [1060, 241] width 15 height 12
radio input "true"
click at [1071, 347] on span "False" at bounding box center [1087, 343] width 32 height 16
click at [1066, 347] on input "False" at bounding box center [1060, 344] width 15 height 12
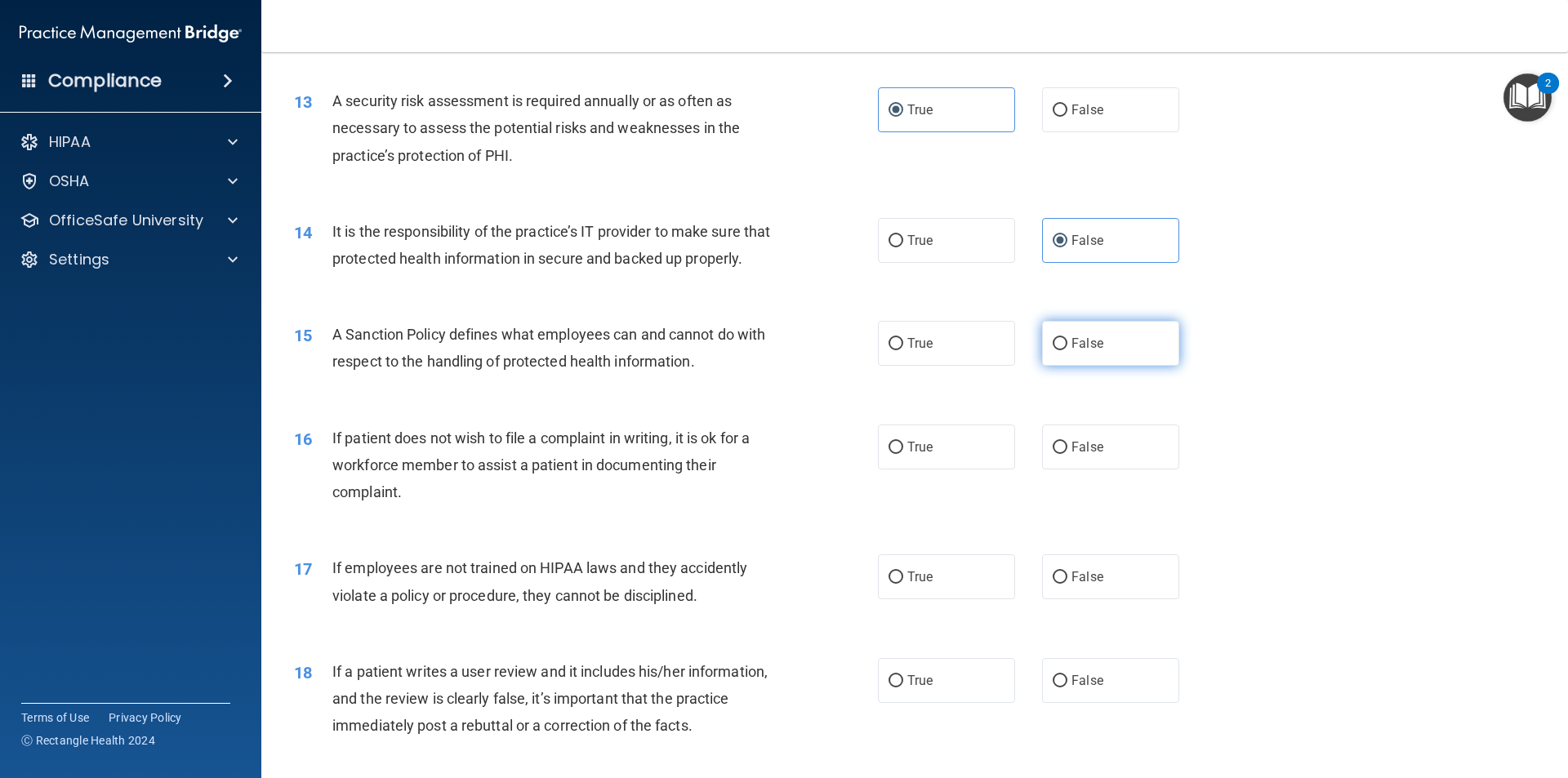
radio input "true"
click at [994, 435] on label "True" at bounding box center [947, 447] width 137 height 45
click at [903, 441] on input "True" at bounding box center [896, 447] width 15 height 12
radio input "true"
click at [1073, 567] on label "False" at bounding box center [1111, 577] width 137 height 45
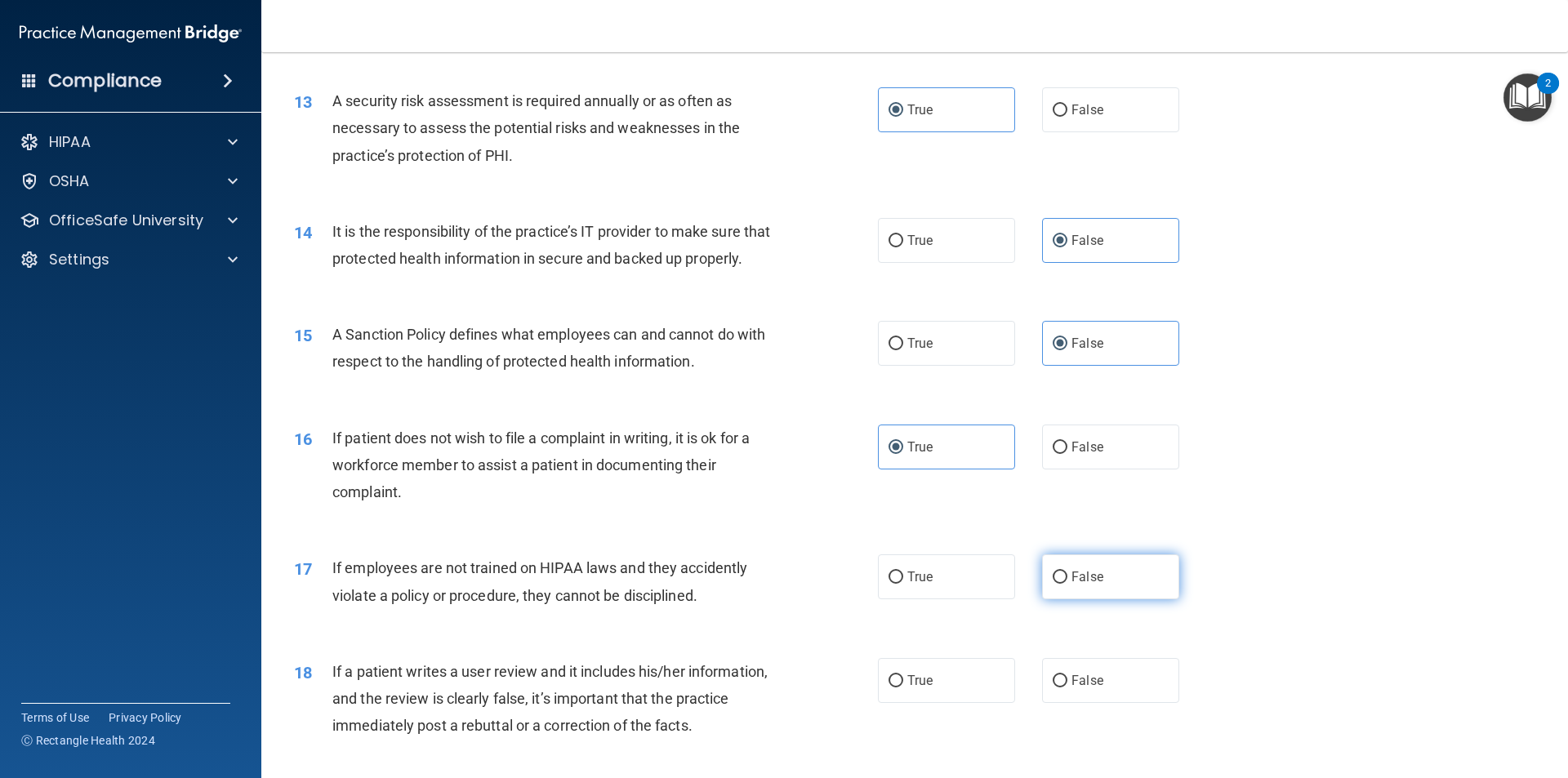
click at [1067, 572] on input "False" at bounding box center [1060, 578] width 15 height 12
radio input "true"
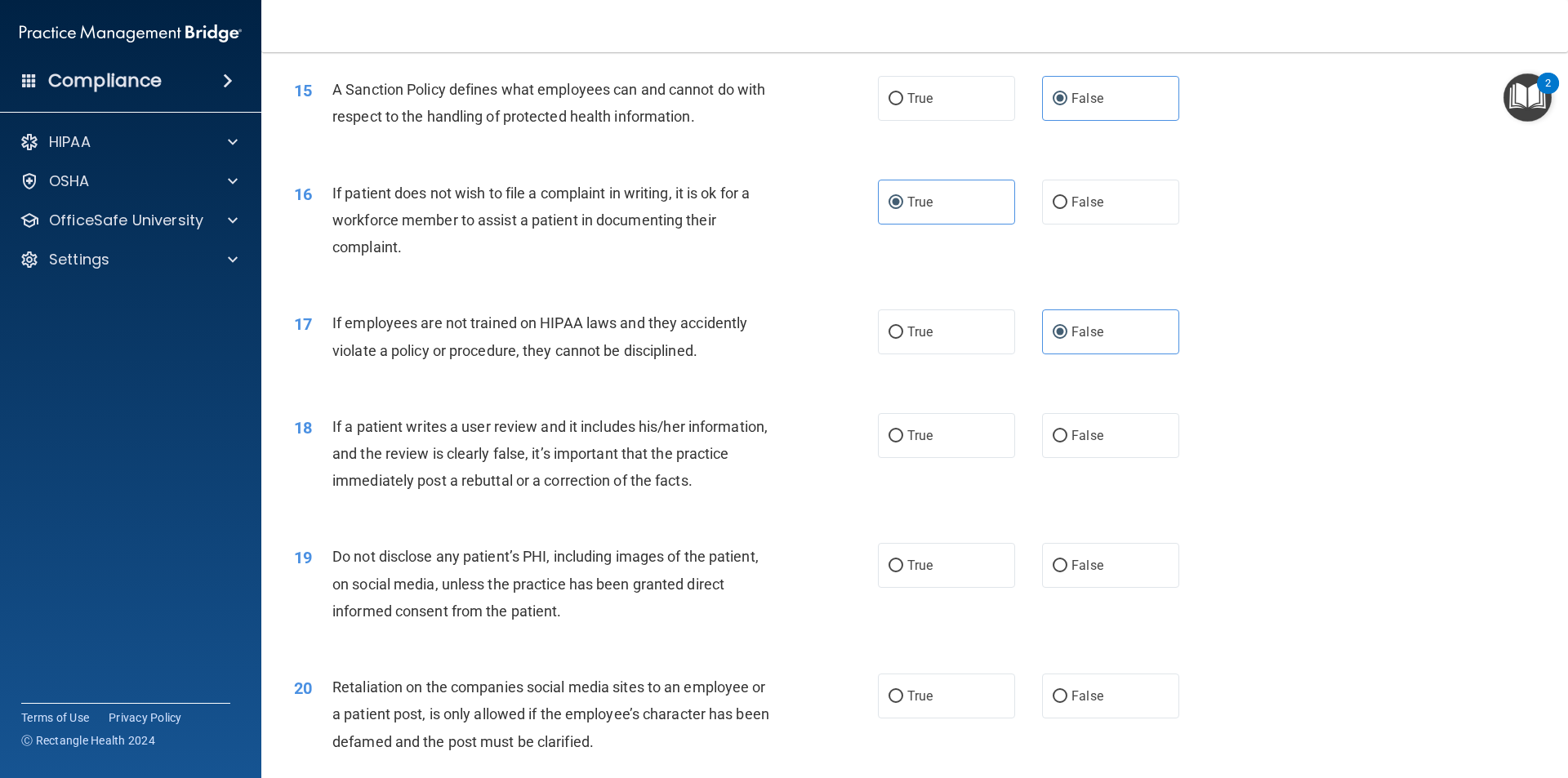
scroll to position [2123, 0]
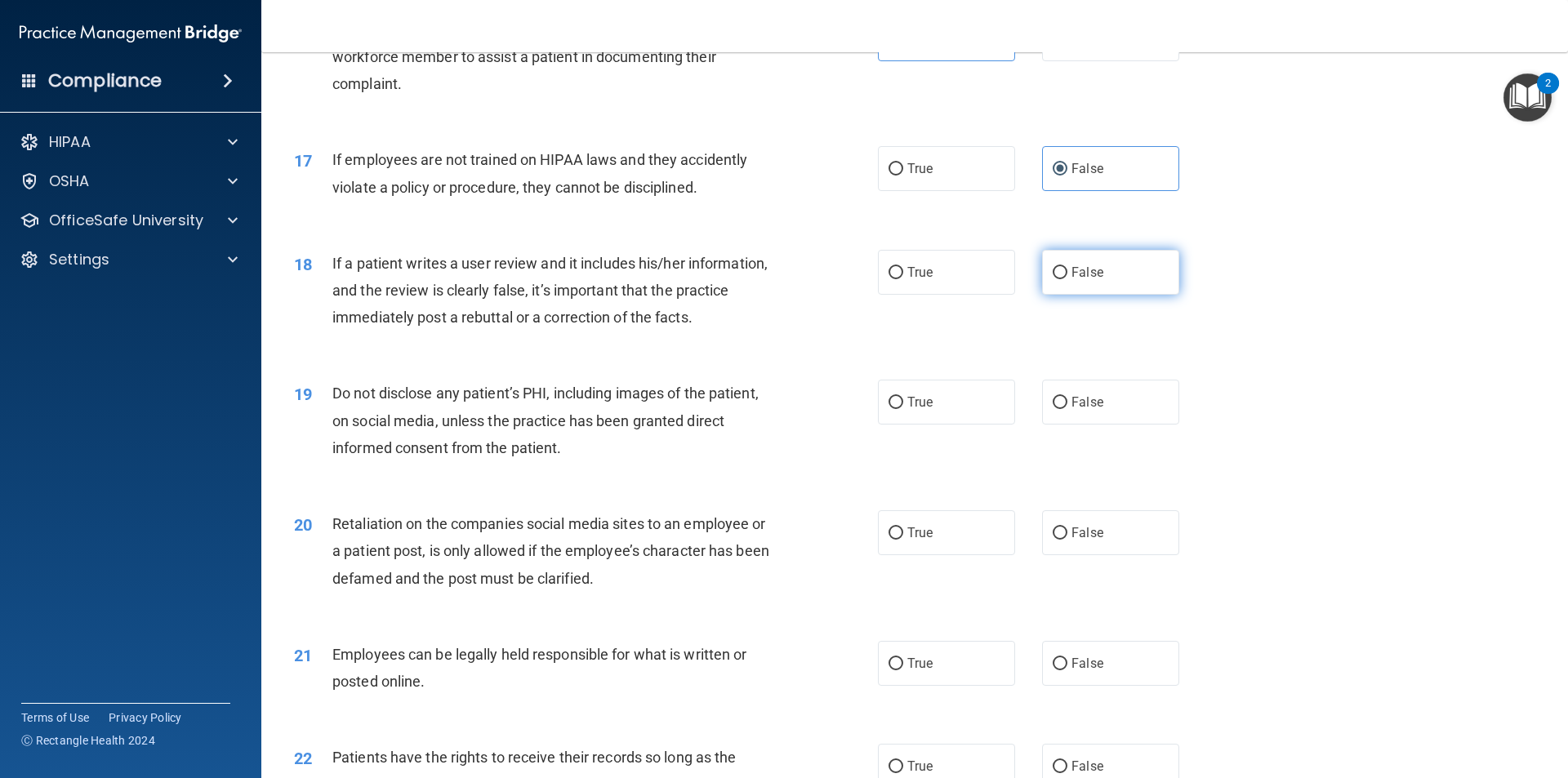
click at [1098, 272] on label "False" at bounding box center [1111, 272] width 137 height 45
click at [1067, 272] on input "False" at bounding box center [1060, 273] width 15 height 12
radio input "true"
click at [924, 381] on label "True" at bounding box center [947, 402] width 137 height 45
click at [903, 397] on input "True" at bounding box center [896, 403] width 15 height 12
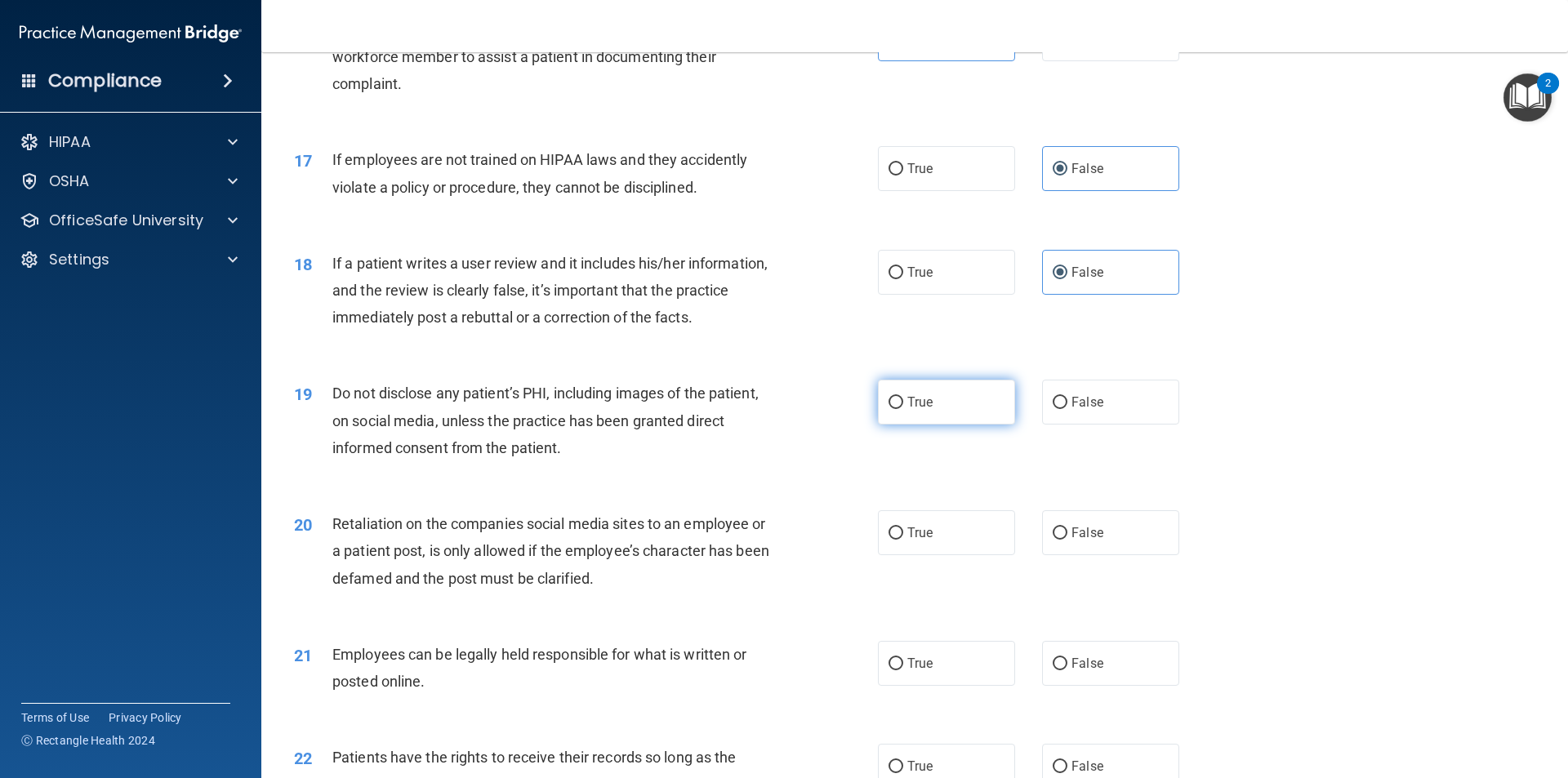
radio input "true"
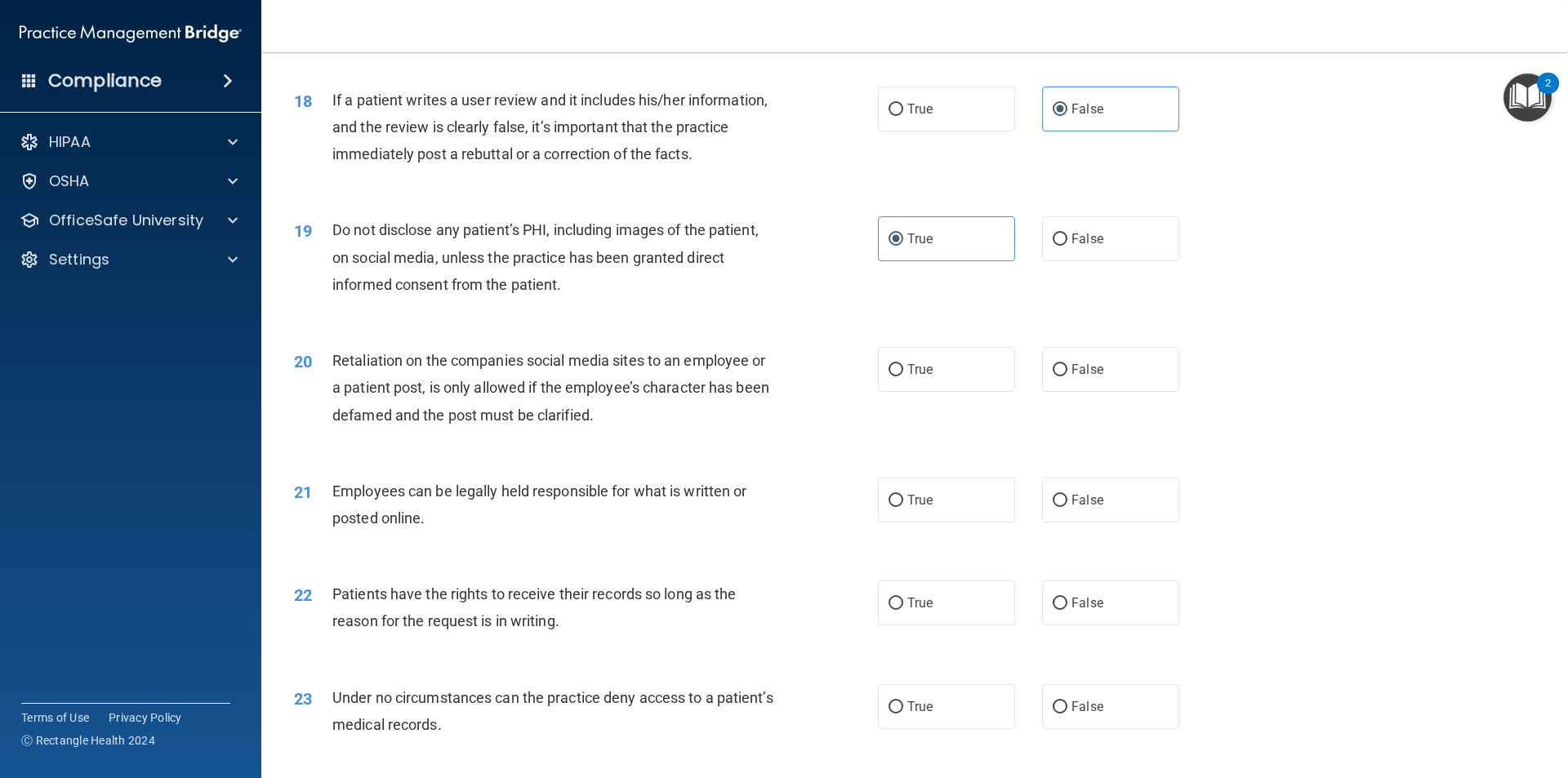
scroll to position [2368, 0]
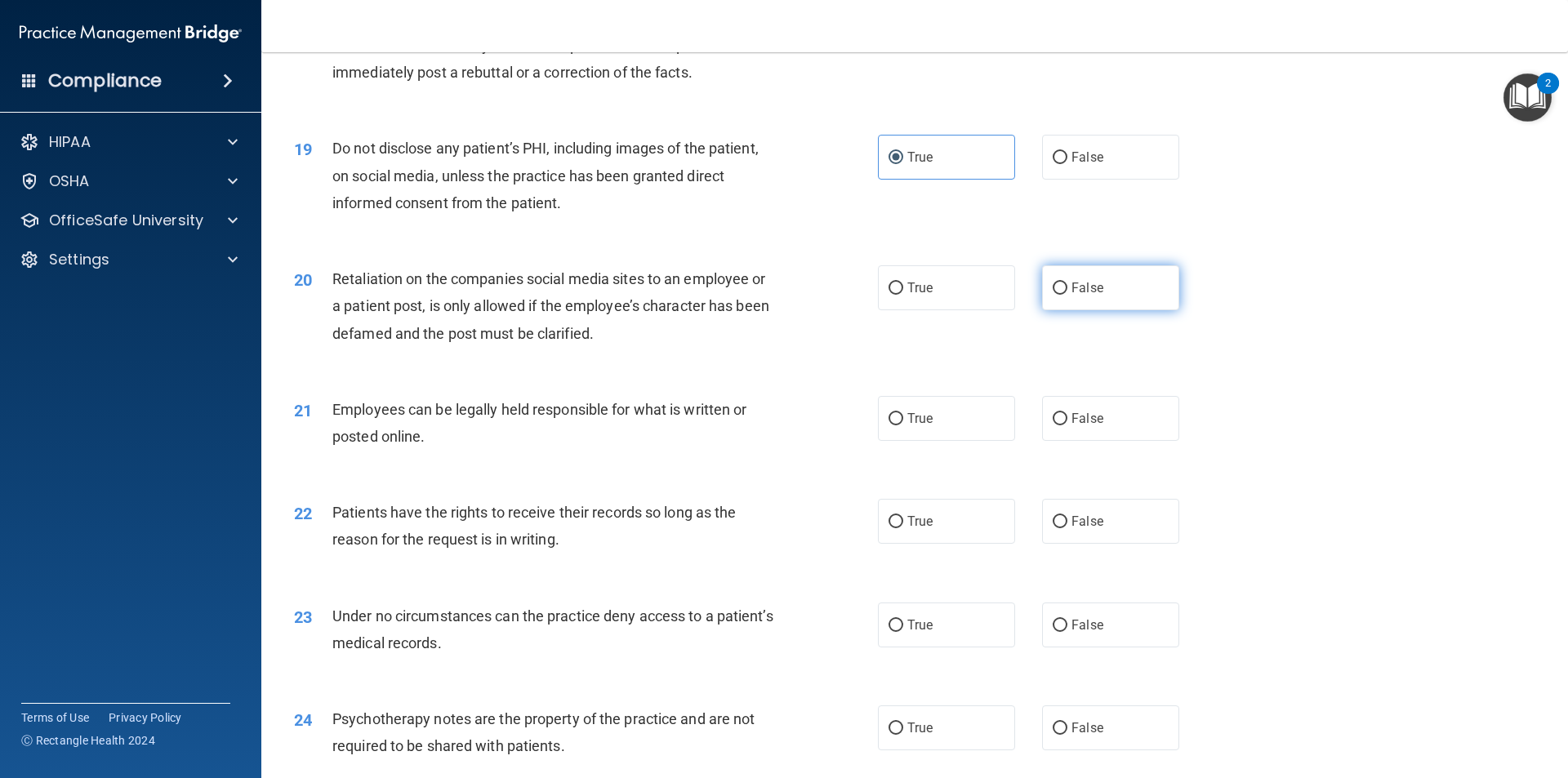
click at [1095, 303] on label "False" at bounding box center [1111, 288] width 137 height 45
click at [1067, 295] on input "False" at bounding box center [1060, 288] width 15 height 12
radio input "true"
click at [929, 422] on label "True" at bounding box center [947, 418] width 137 height 45
click at [903, 422] on input "True" at bounding box center [896, 419] width 15 height 12
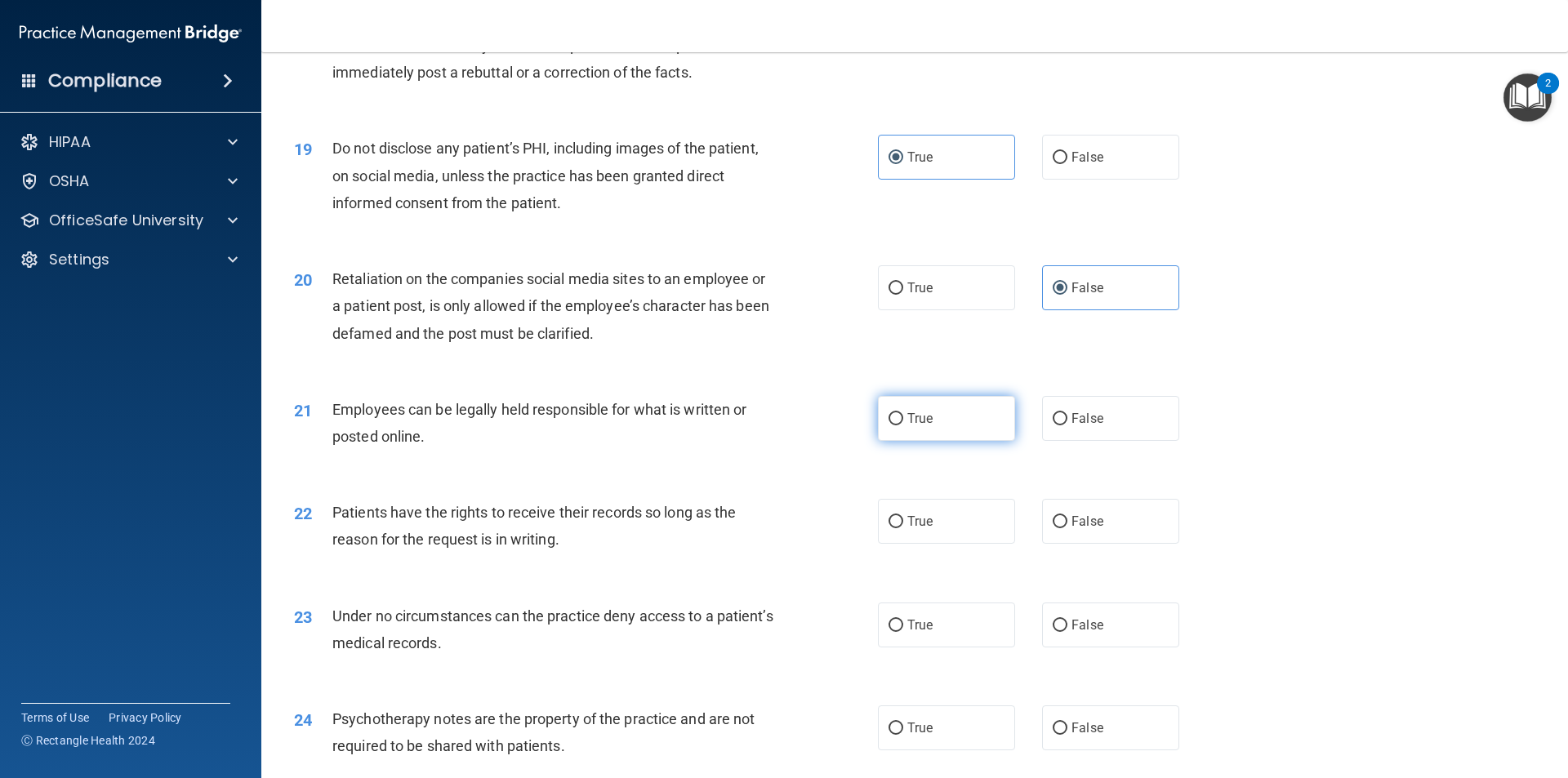
radio input "true"
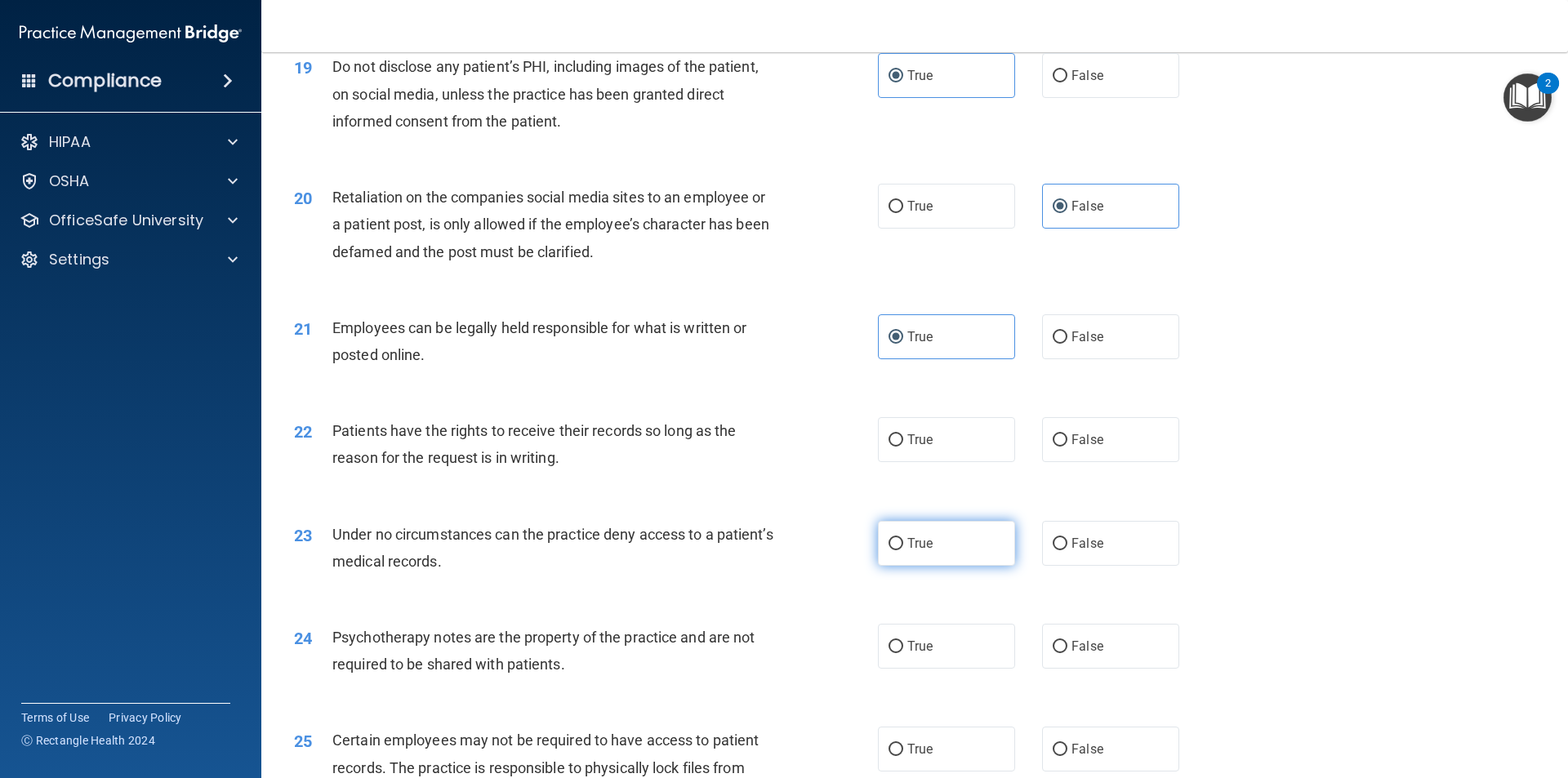
drag, startPoint x: 1097, startPoint y: 429, endPoint x: 887, endPoint y: 539, distance: 237.1
click at [1096, 429] on label "False" at bounding box center [1111, 440] width 137 height 45
click at [1067, 434] on input "False" at bounding box center [1060, 440] width 15 height 12
radio input "true"
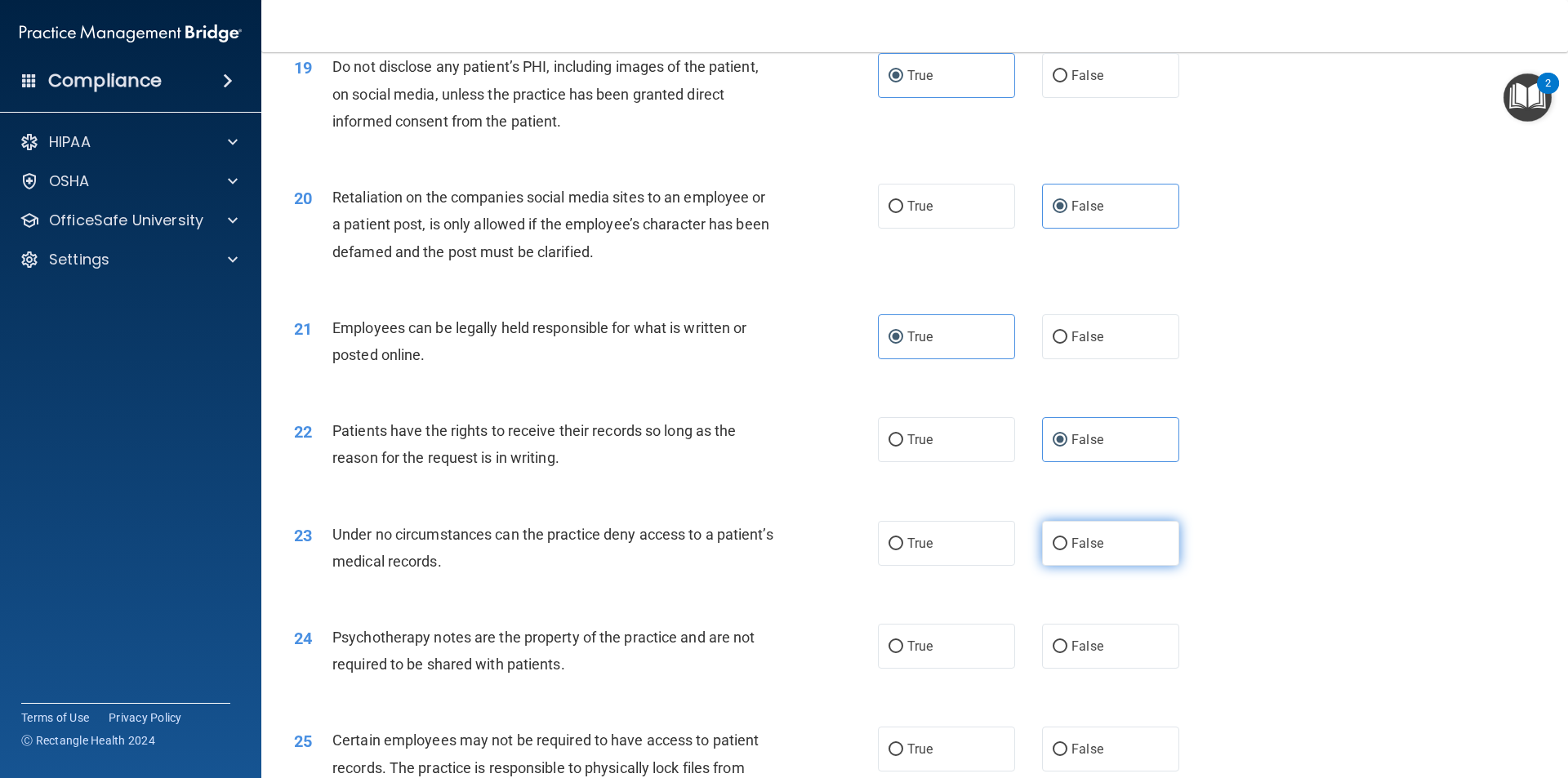
drag, startPoint x: 1039, startPoint y: 522, endPoint x: 1027, endPoint y: 537, distance: 19.2
click at [1042, 523] on label "False" at bounding box center [1111, 543] width 137 height 45
click at [1053, 538] on input "False" at bounding box center [1060, 544] width 15 height 12
radio input "true"
click at [1066, 526] on label "False" at bounding box center [1111, 543] width 137 height 45
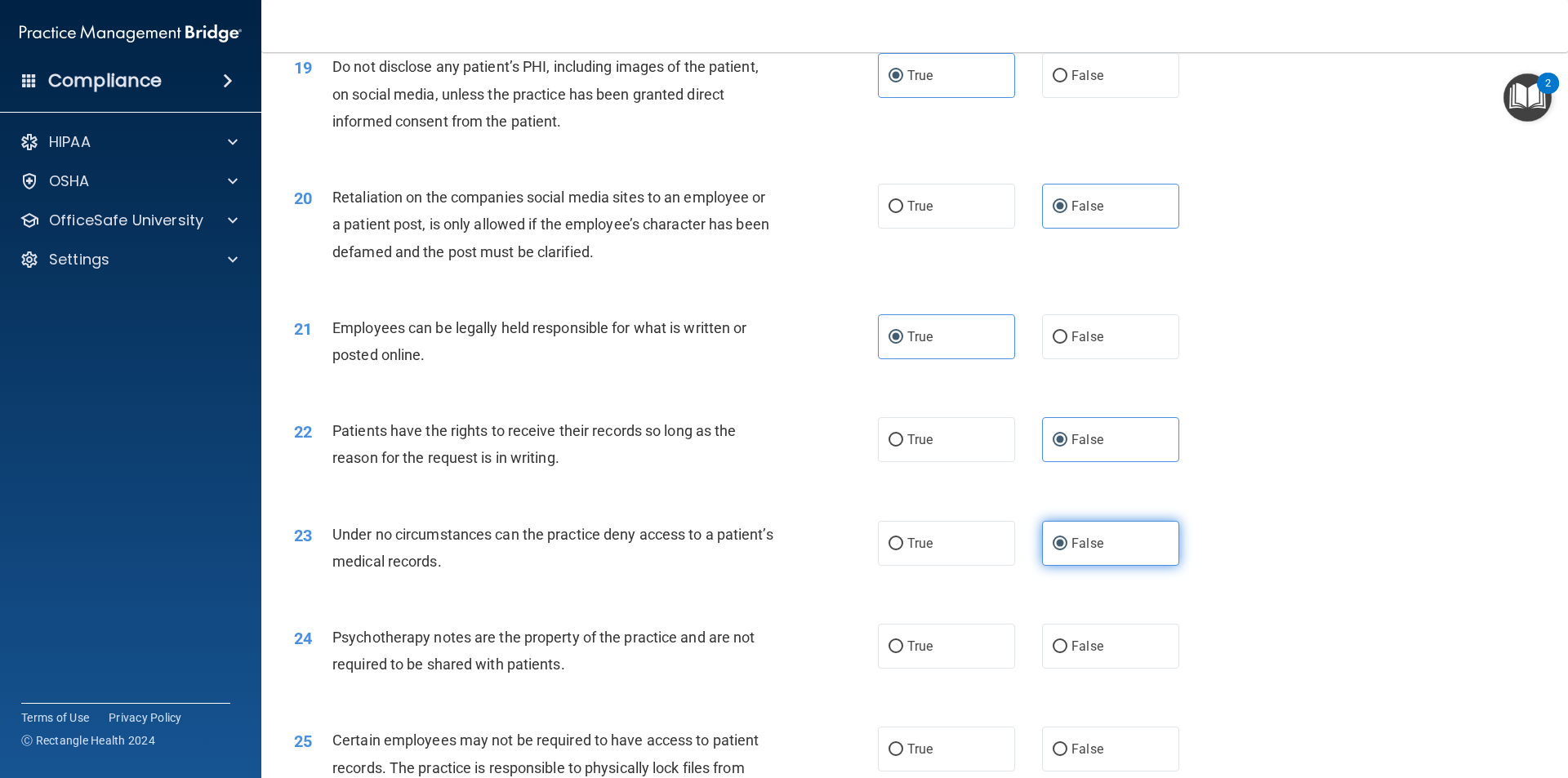
click at [1066, 538] on input "False" at bounding box center [1060, 544] width 15 height 12
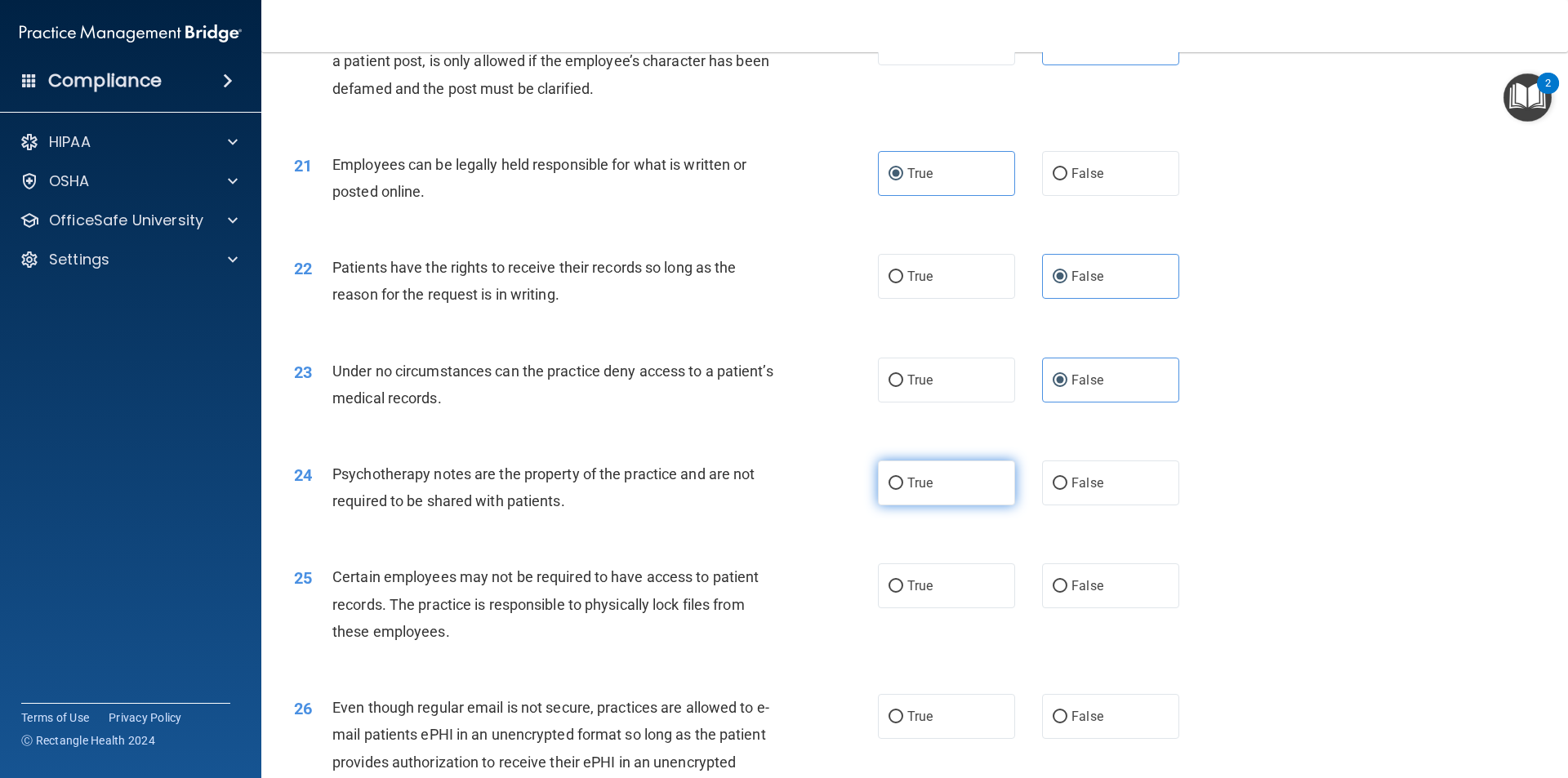
click at [961, 492] on label "True" at bounding box center [947, 483] width 137 height 45
click at [903, 490] on input "True" at bounding box center [896, 483] width 15 height 12
radio input "true"
click at [930, 582] on label "True" at bounding box center [947, 586] width 137 height 45
click at [903, 582] on input "True" at bounding box center [896, 587] width 15 height 12
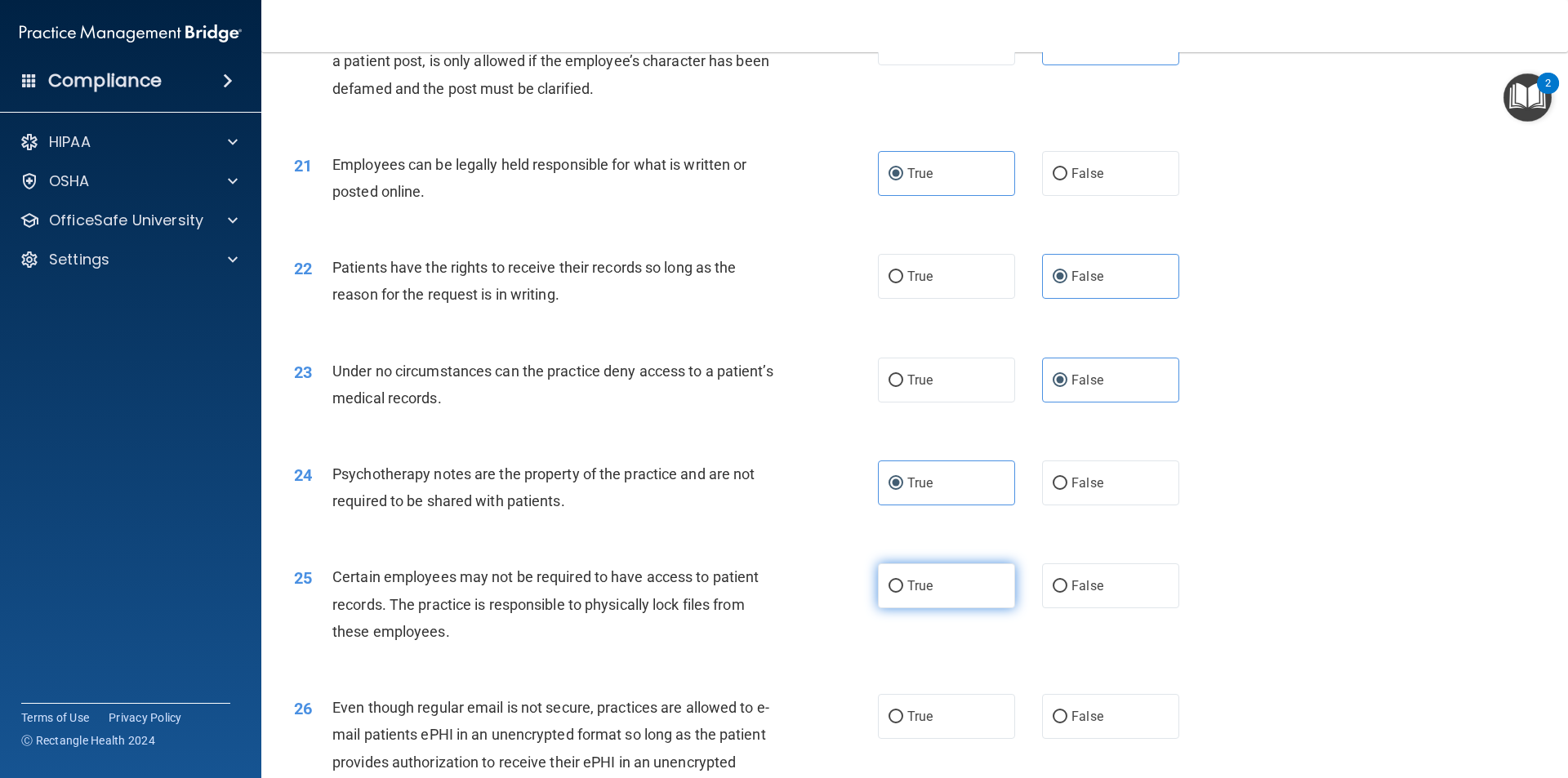
radio input "true"
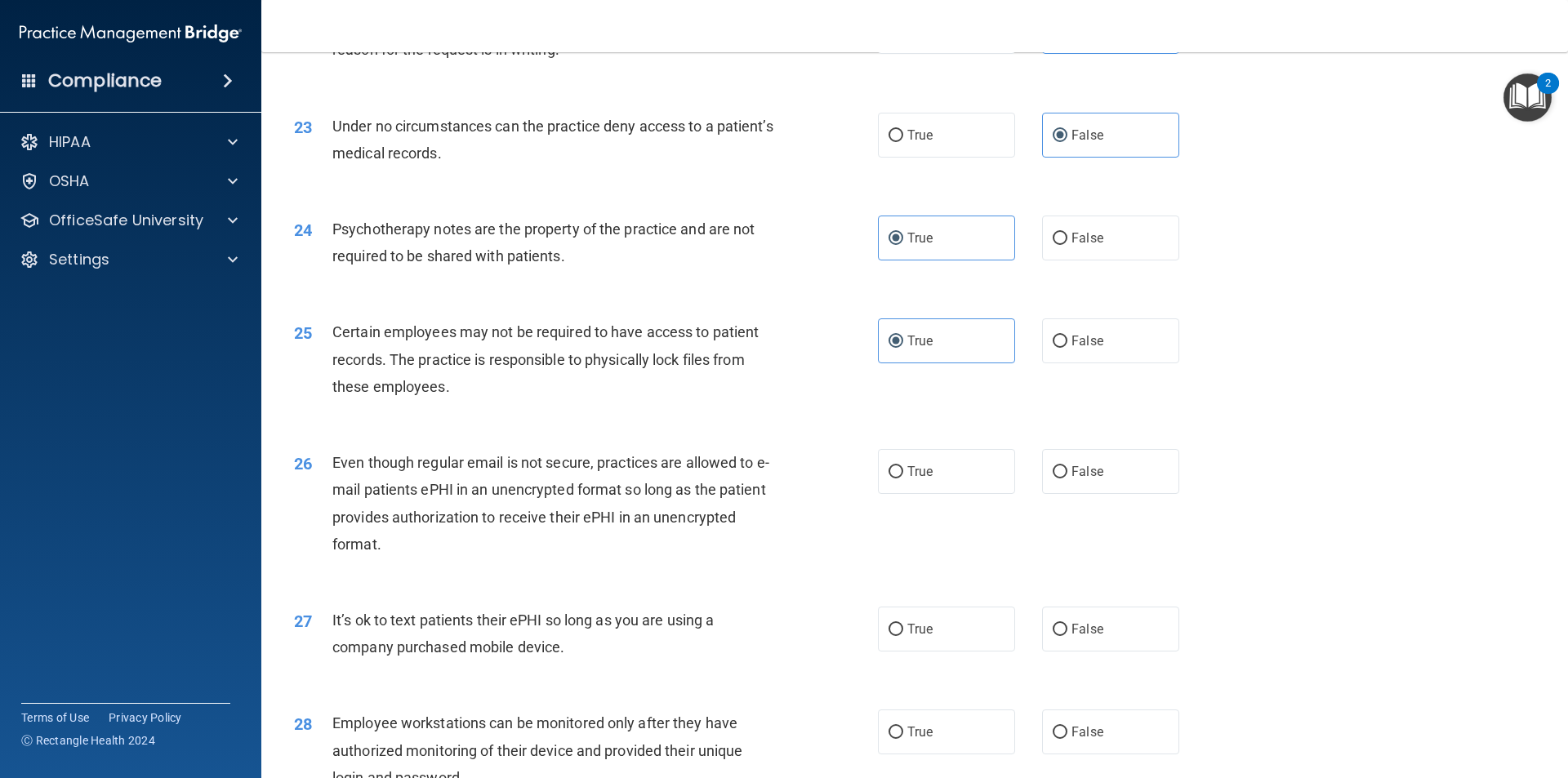
scroll to position [3020, 0]
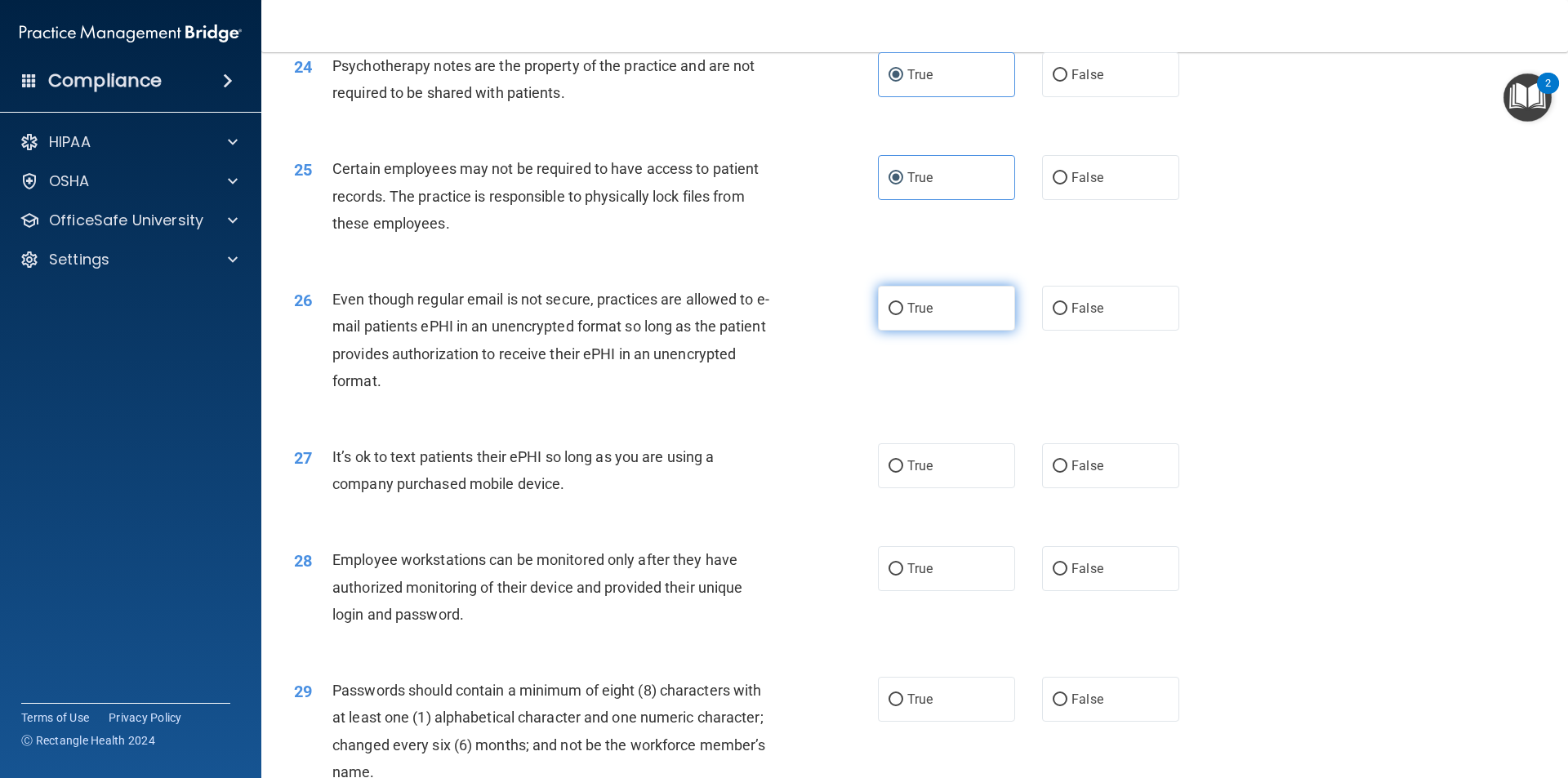
click at [941, 323] on label "True" at bounding box center [947, 308] width 137 height 45
click at [903, 315] on input "True" at bounding box center [896, 309] width 15 height 12
radio input "true"
click at [1098, 453] on label "False" at bounding box center [1111, 465] width 137 height 45
click at [1067, 460] on input "False" at bounding box center [1060, 466] width 15 height 12
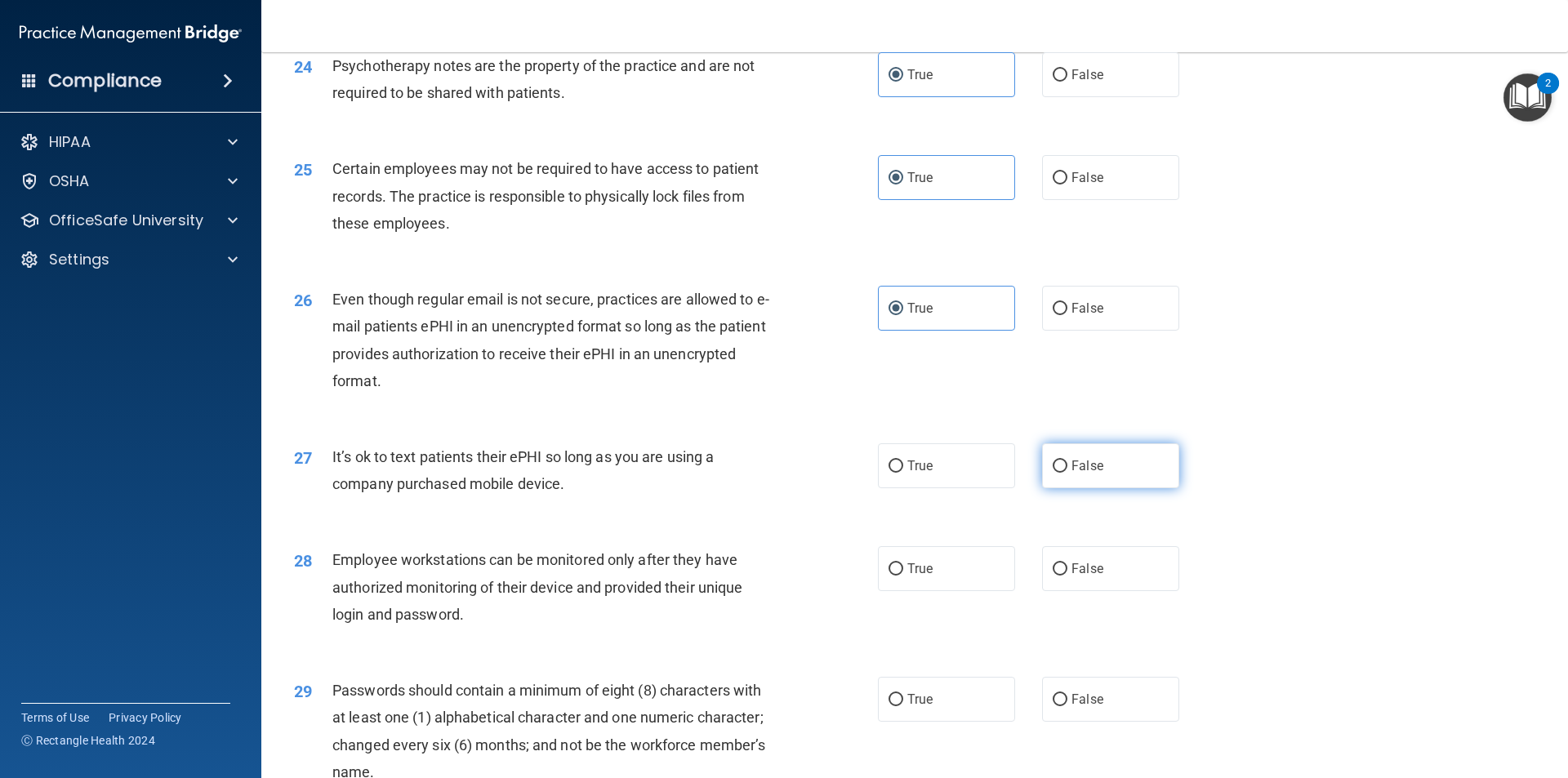
radio input "true"
click at [1090, 555] on label "False" at bounding box center [1111, 568] width 137 height 45
click at [1067, 563] on input "False" at bounding box center [1060, 569] width 15 height 12
radio input "true"
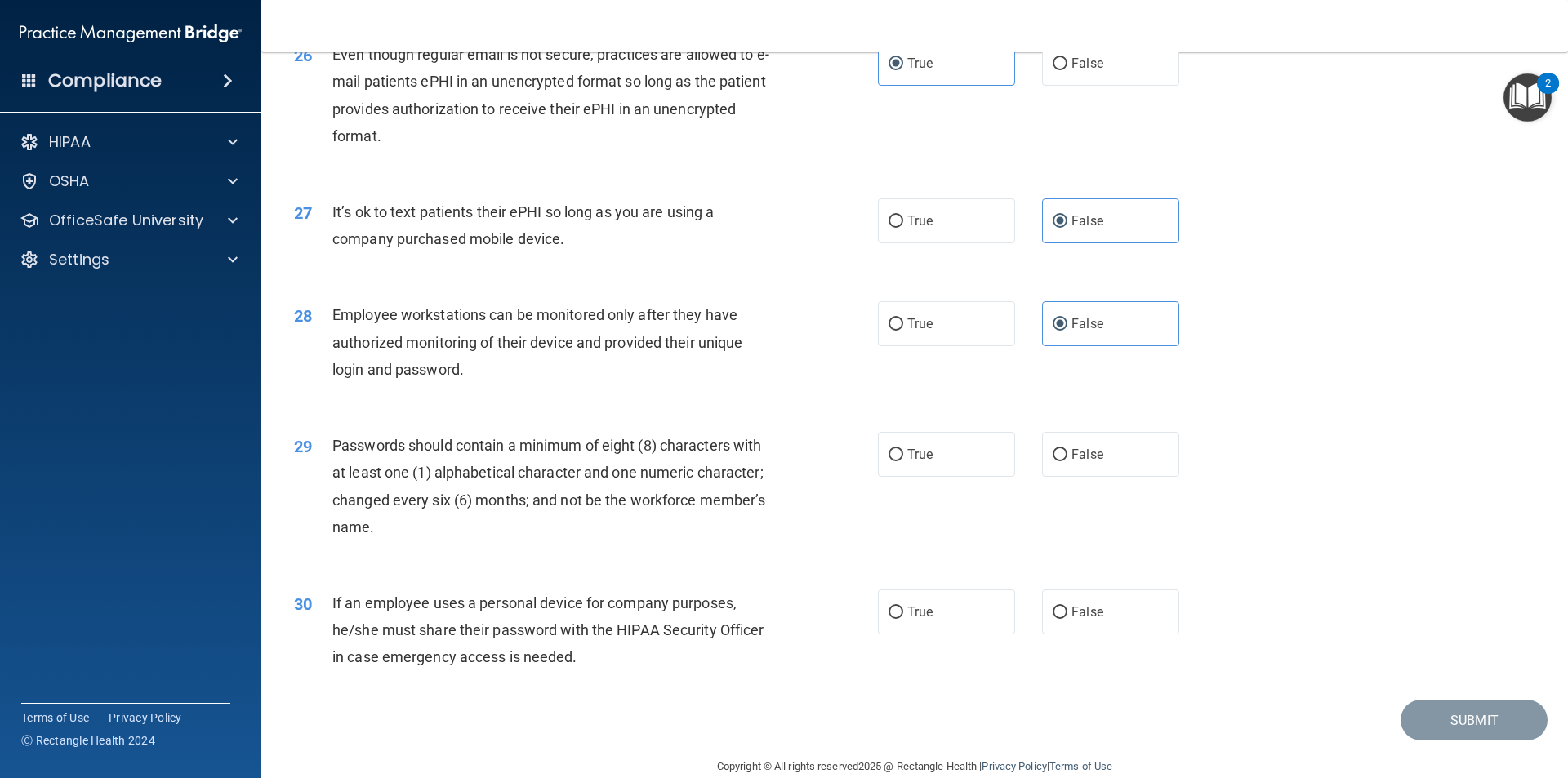
scroll to position [3294, 0]
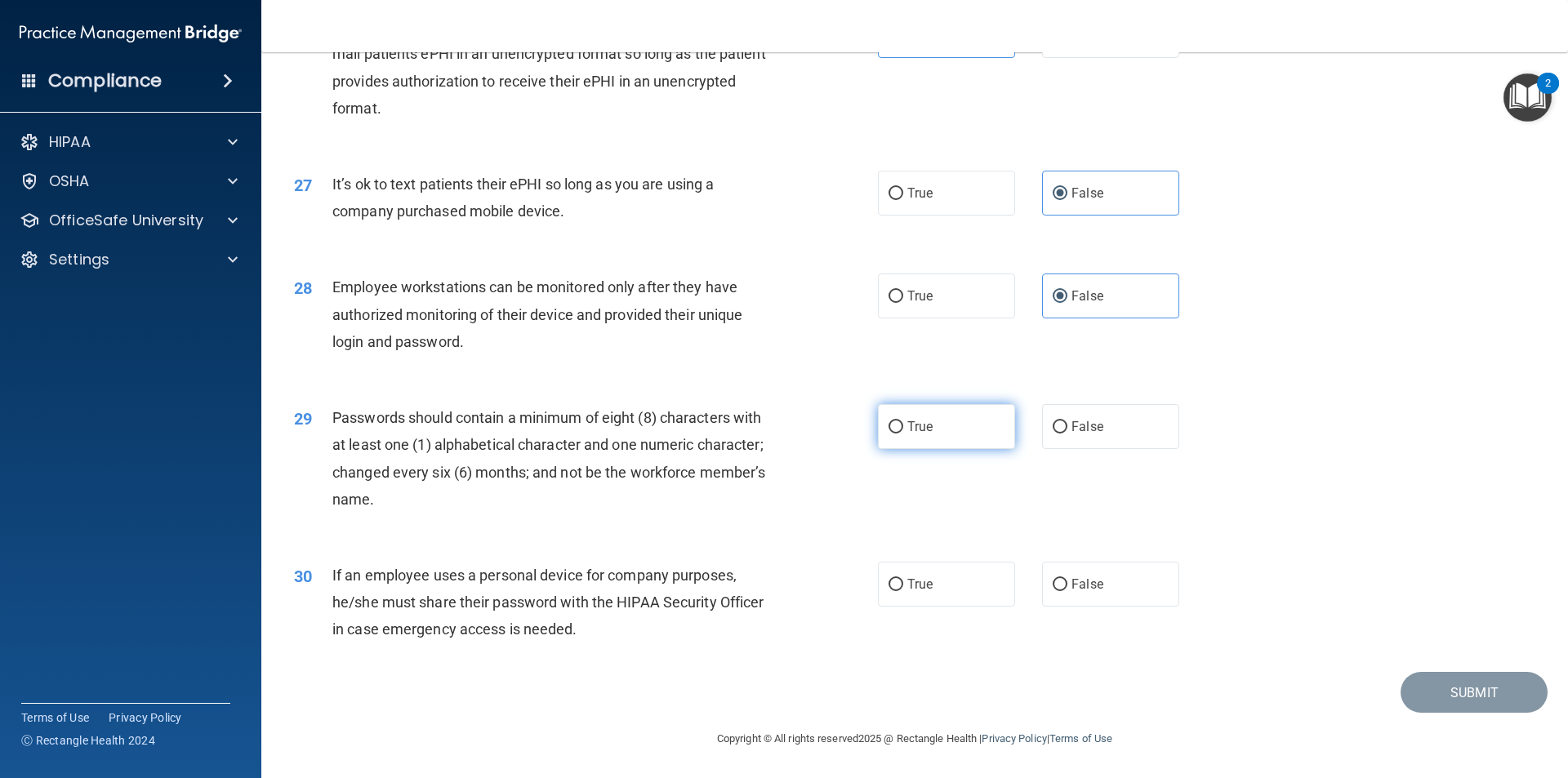
drag, startPoint x: 956, startPoint y: 413, endPoint x: 947, endPoint y: 418, distance: 10.3
click at [955, 413] on label "True" at bounding box center [947, 427] width 137 height 45
click at [903, 422] on input "True" at bounding box center [896, 427] width 15 height 12
radio input "true"
drag, startPoint x: 1092, startPoint y: 588, endPoint x: 1089, endPoint y: 597, distance: 9.5
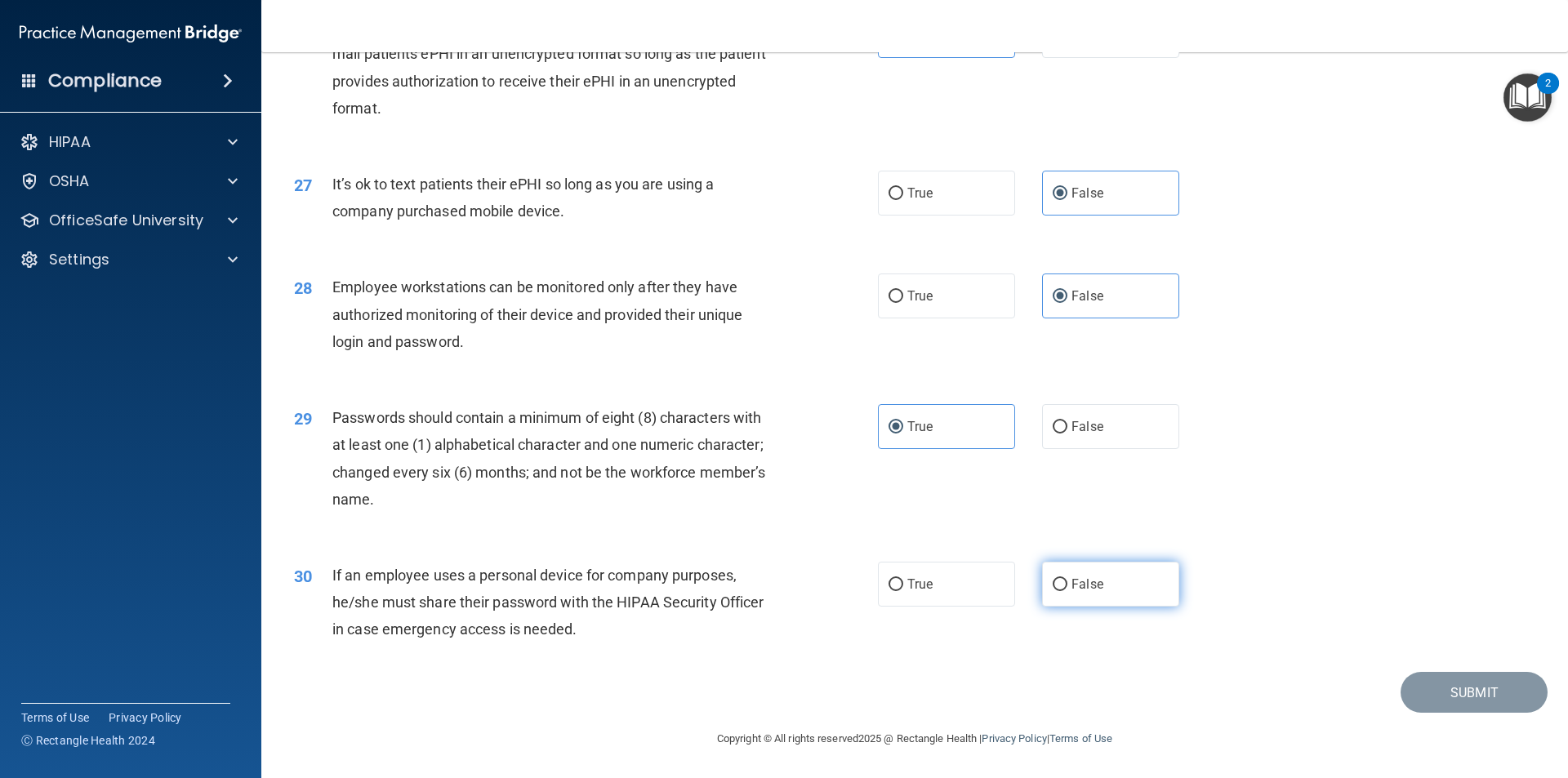
click at [1092, 589] on span "False" at bounding box center [1087, 584] width 32 height 16
click at [1067, 589] on input "False" at bounding box center [1060, 585] width 15 height 12
radio input "true"
drag, startPoint x: 1478, startPoint y: 686, endPoint x: 1471, endPoint y: 691, distance: 8.6
click at [1477, 686] on button "Submit" at bounding box center [1474, 692] width 147 height 41
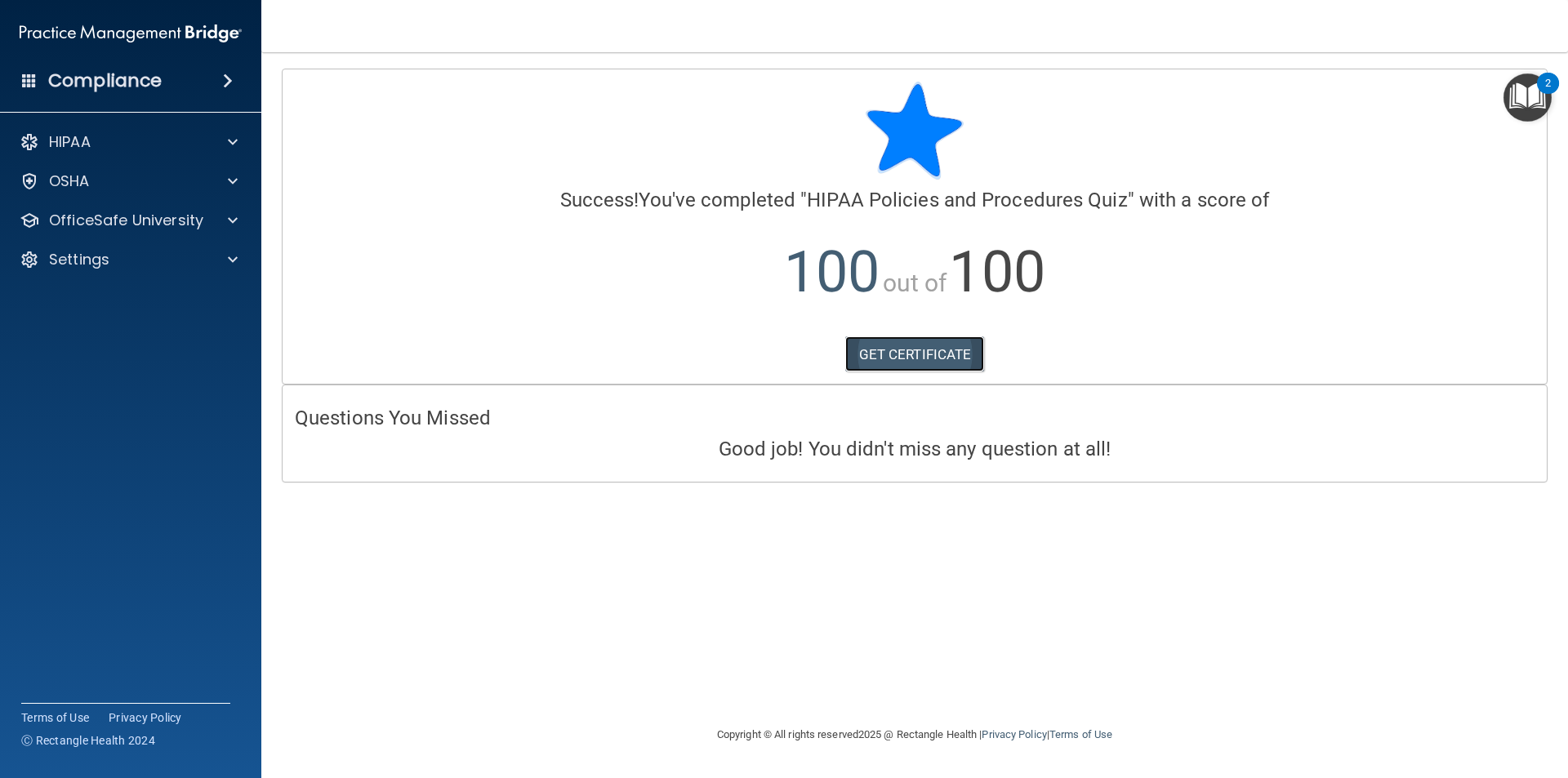
click at [920, 355] on link "GET CERTIFICATE" at bounding box center [914, 355] width 139 height 36
click at [110, 219] on p "OfficeSafe University" at bounding box center [125, 220] width 154 height 20
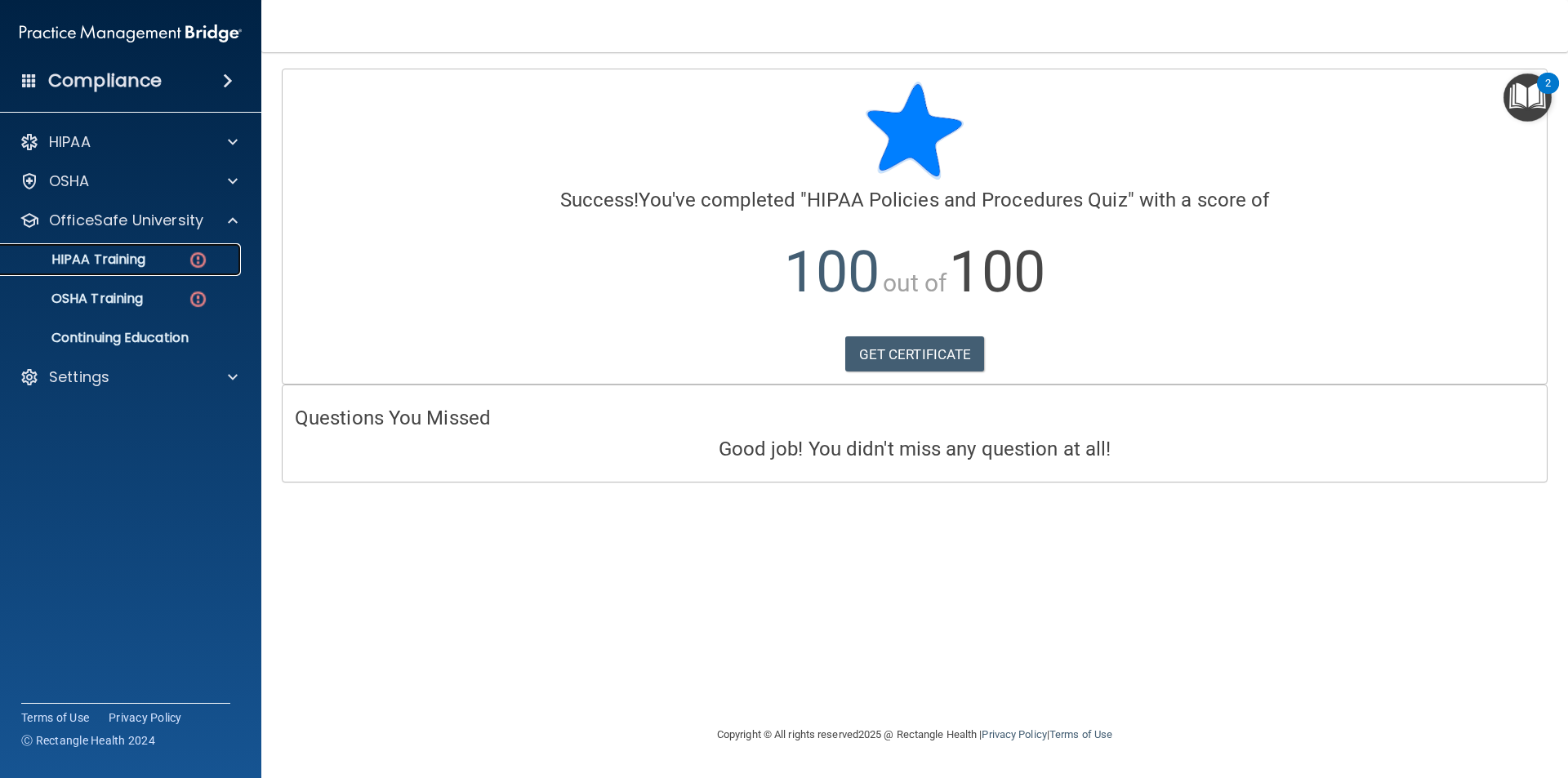
click at [100, 265] on p "HIPAA Training" at bounding box center [78, 260] width 135 height 17
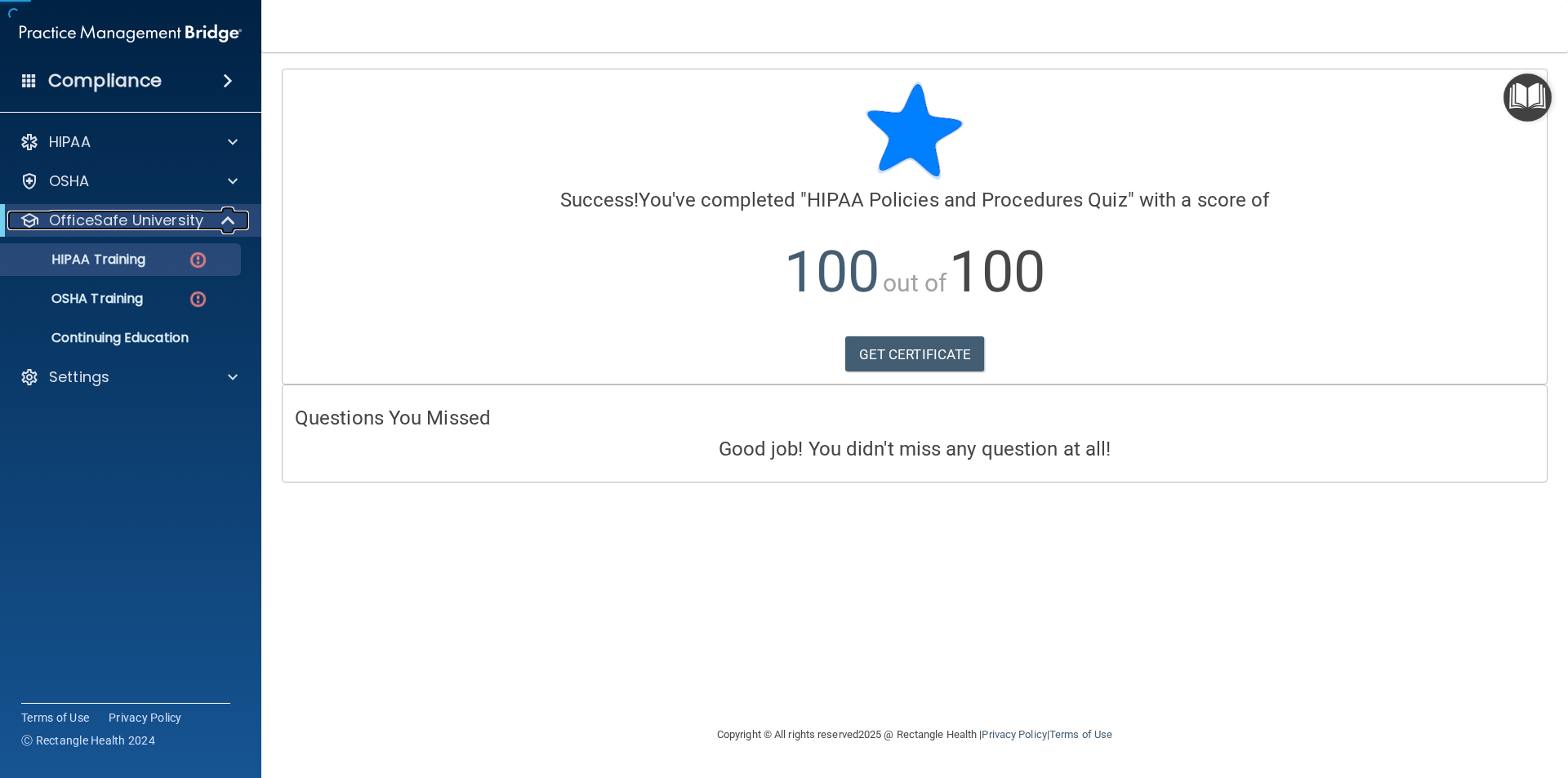
click at [119, 213] on p "OfficeSafe University" at bounding box center [125, 220] width 154 height 20
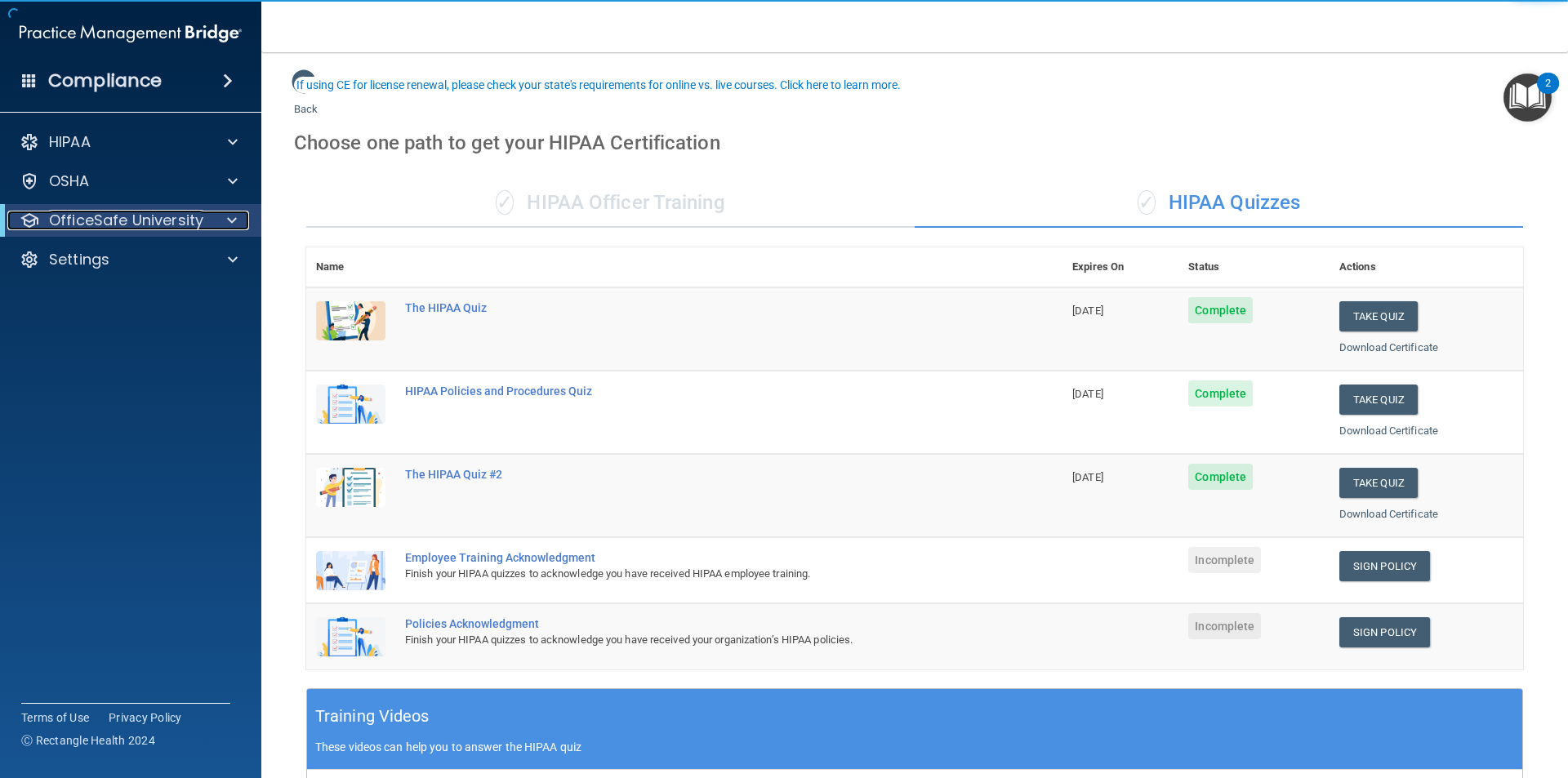
scroll to position [163, 0]
